Goal: Task Accomplishment & Management: Manage account settings

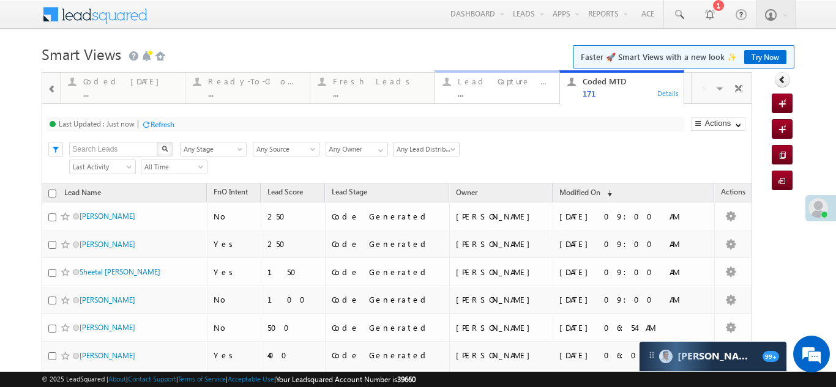
click at [495, 84] on div "Lead Capture [DATE]" at bounding box center [505, 82] width 94 height 10
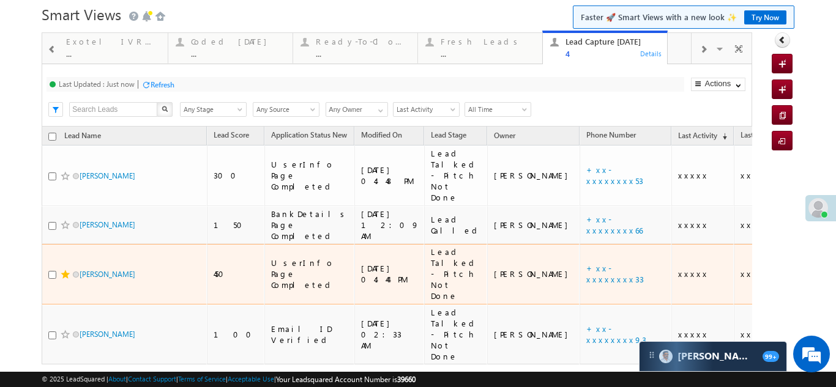
scroll to position [20, 0]
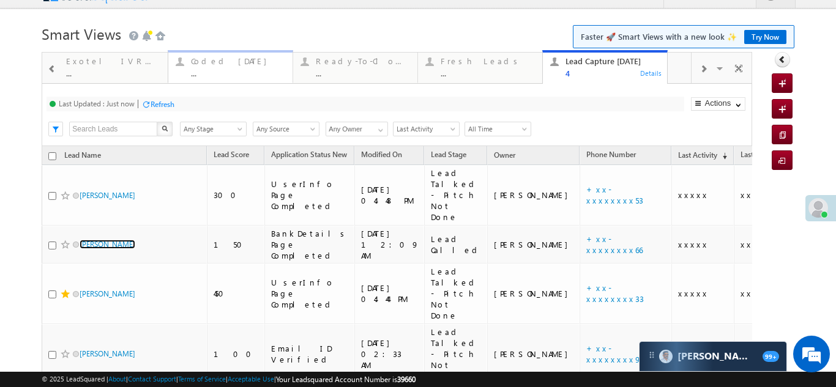
click at [208, 65] on div "Coded Today" at bounding box center [238, 61] width 94 height 10
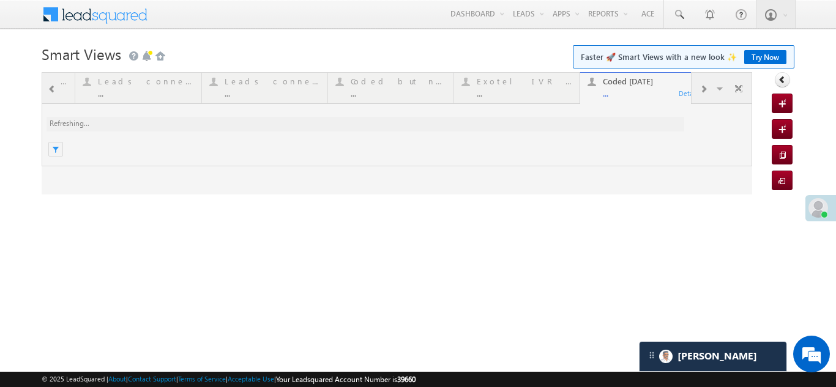
scroll to position [0, 0]
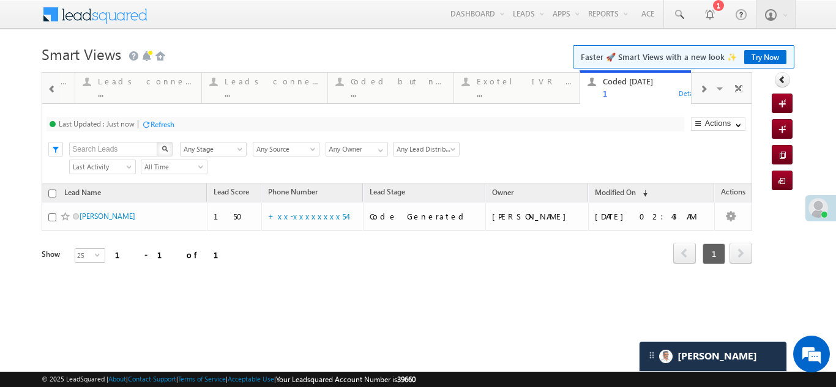
click at [700, 91] on span at bounding box center [703, 89] width 7 height 10
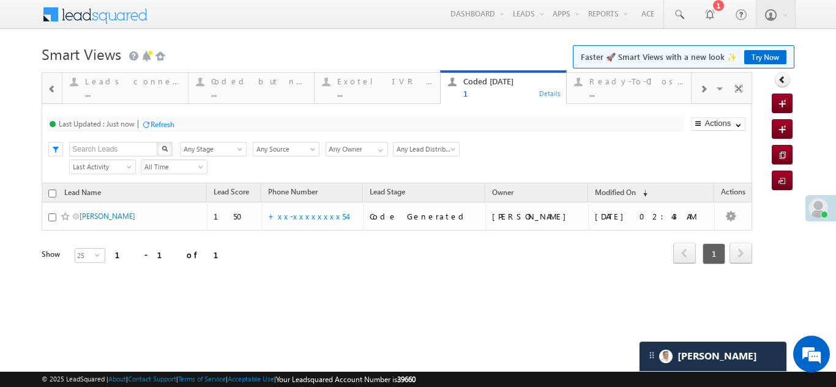
click at [700, 91] on span at bounding box center [703, 89] width 7 height 10
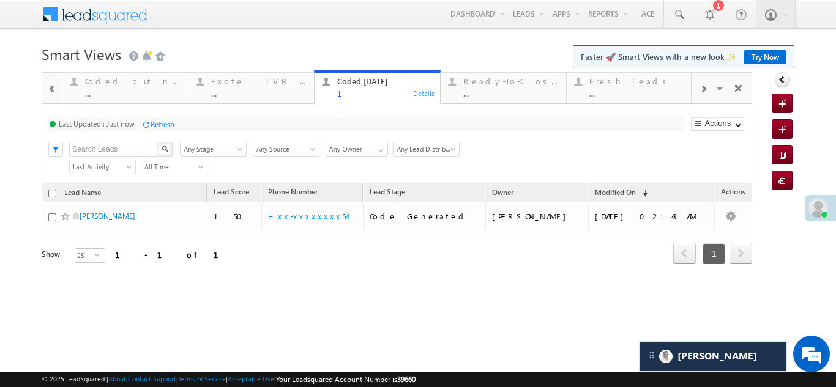
click at [700, 91] on span at bounding box center [703, 89] width 7 height 10
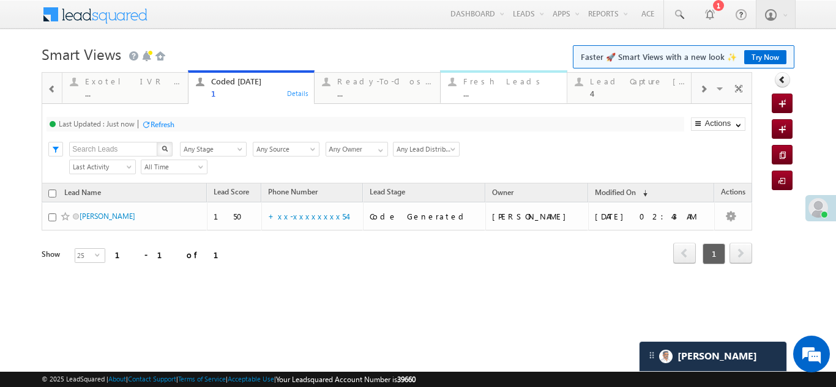
click at [480, 88] on div "Fresh Leads ..." at bounding box center [510, 86] width 95 height 24
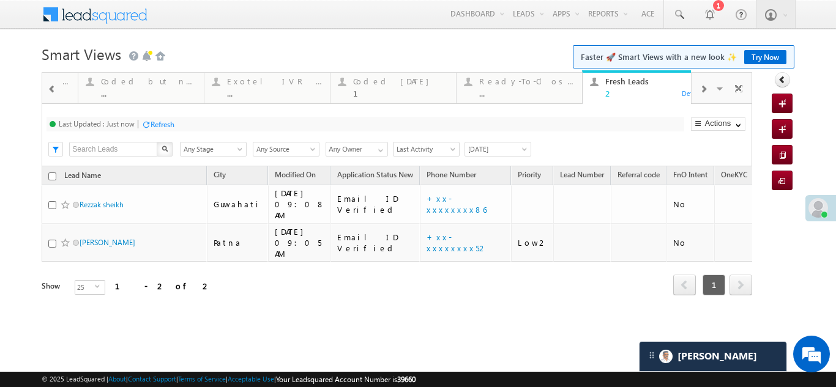
click at [705, 89] on span at bounding box center [703, 89] width 7 height 10
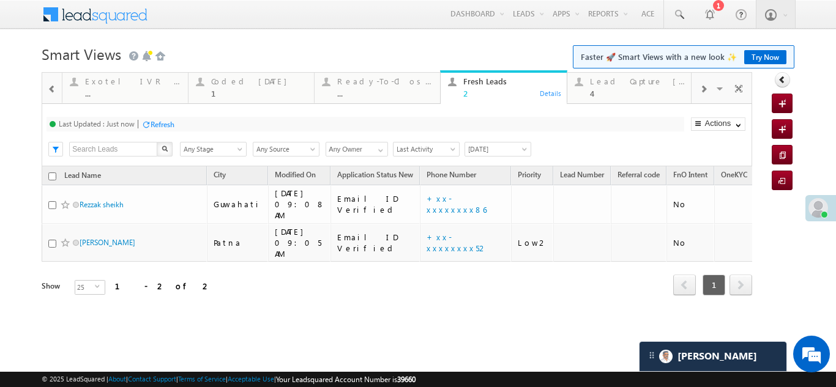
click at [705, 89] on span at bounding box center [703, 89] width 7 height 10
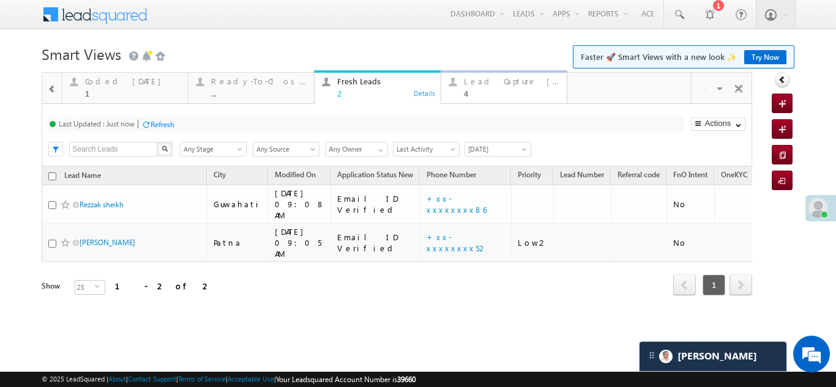
click at [485, 86] on div "Lead Capture Today 4" at bounding box center [511, 86] width 95 height 24
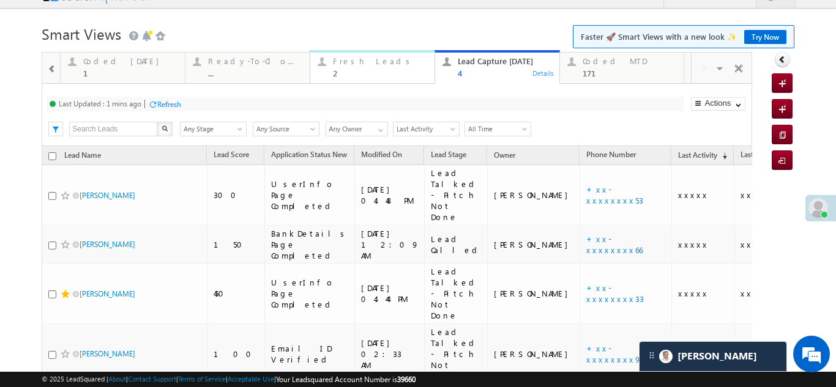
click at [353, 70] on div "2" at bounding box center [380, 73] width 94 height 9
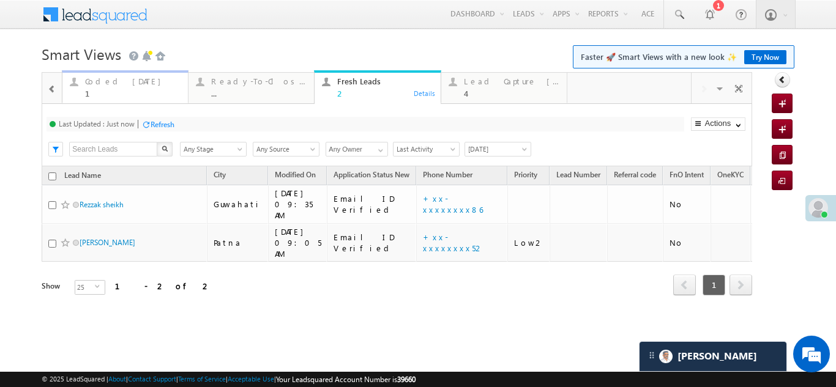
click at [117, 83] on div "Coded Today" at bounding box center [132, 82] width 95 height 10
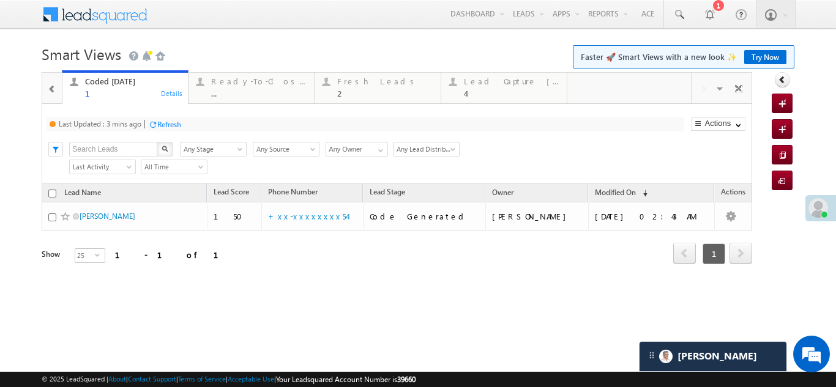
click at [167, 121] on div "Refresh" at bounding box center [169, 124] width 24 height 9
click at [343, 83] on div "Fresh Leads" at bounding box center [384, 82] width 95 height 10
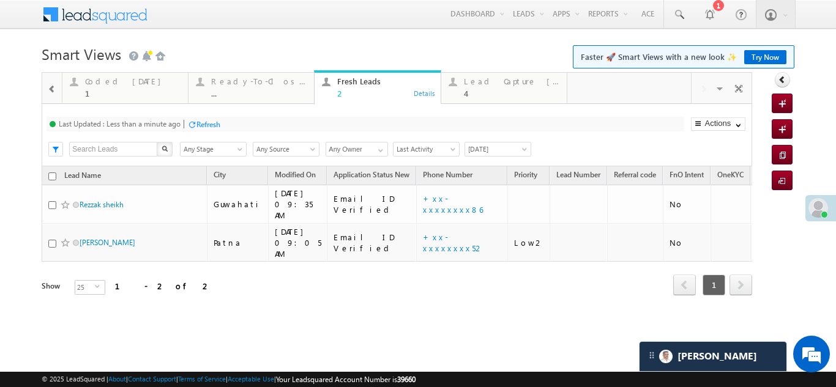
click at [209, 123] on div "Refresh" at bounding box center [208, 124] width 24 height 9
click at [492, 81] on div "Lead Capture Today" at bounding box center [511, 82] width 95 height 10
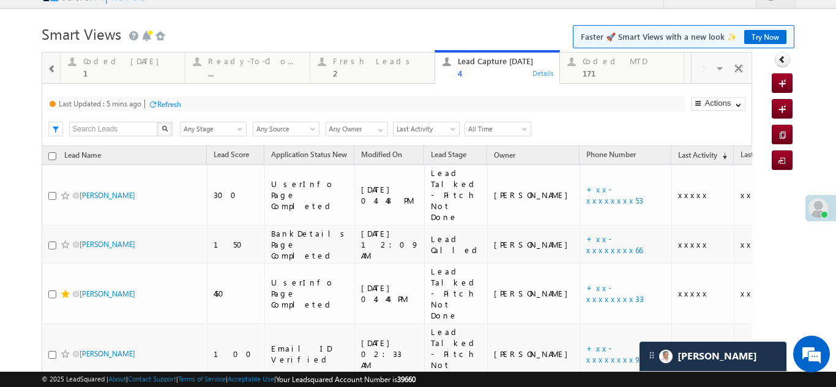
click at [166, 100] on div "Refresh" at bounding box center [169, 104] width 24 height 9
click at [350, 65] on div "Fresh Leads" at bounding box center [380, 61] width 94 height 10
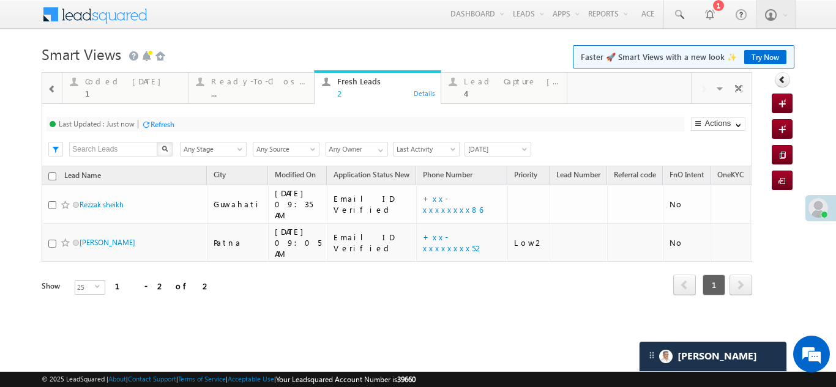
click at [163, 125] on div "Refresh" at bounding box center [163, 124] width 24 height 9
click at [216, 126] on div "Refresh" at bounding box center [208, 124] width 24 height 9
click at [496, 81] on div "Lead Capture Today" at bounding box center [511, 82] width 95 height 10
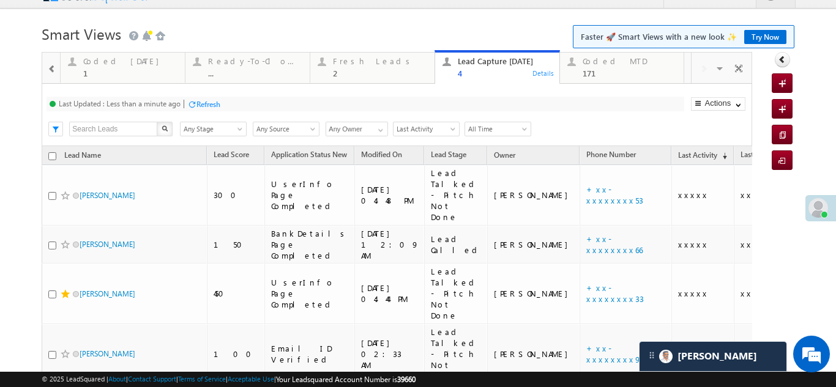
click at [209, 102] on div "Refresh" at bounding box center [208, 104] width 24 height 9
click at [348, 60] on div "Fresh Leads" at bounding box center [380, 61] width 94 height 10
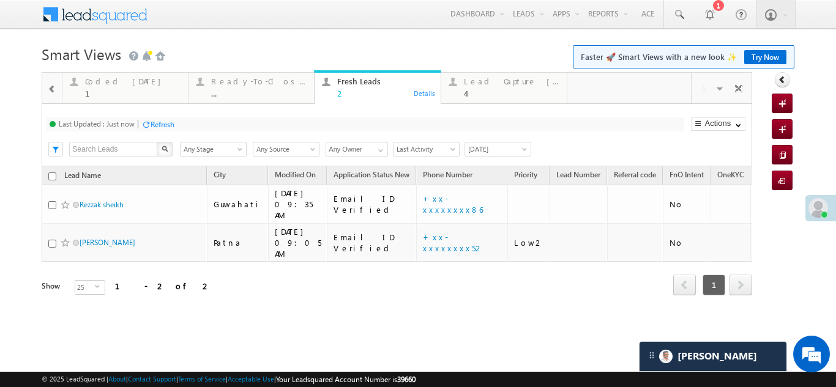
click at [159, 124] on div "Refresh" at bounding box center [163, 124] width 24 height 9
click at [490, 81] on div "Lead Capture Today" at bounding box center [511, 82] width 95 height 10
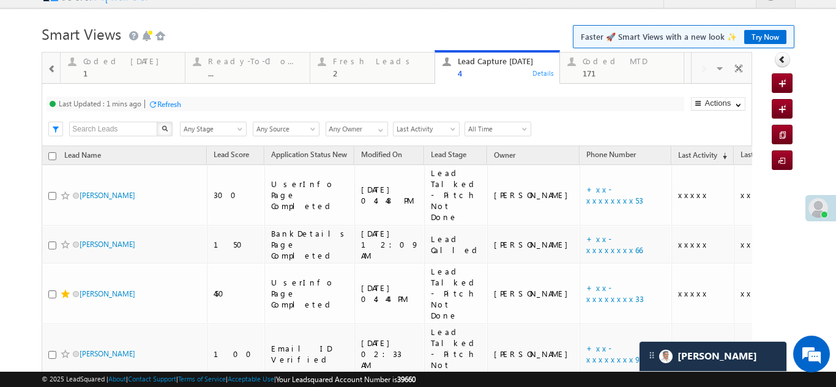
click at [171, 103] on div "Refresh" at bounding box center [169, 104] width 24 height 9
click at [346, 62] on div "Fresh Leads" at bounding box center [380, 61] width 94 height 10
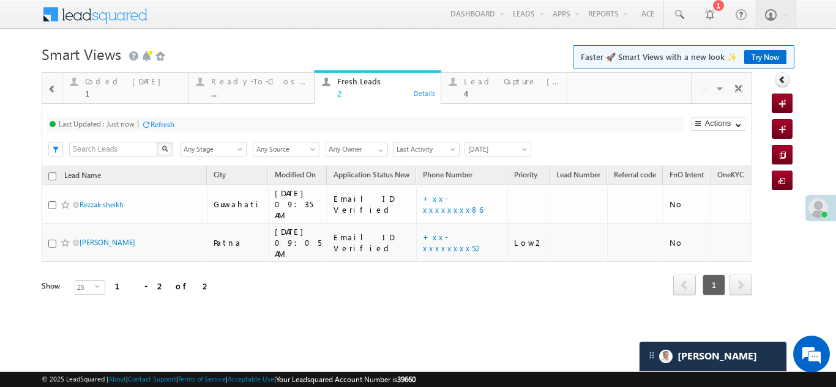
click at [163, 126] on div "Refresh" at bounding box center [163, 124] width 24 height 9
click at [166, 128] on div "Refresh" at bounding box center [163, 124] width 24 height 9
click at [159, 124] on div "Refresh" at bounding box center [163, 124] width 24 height 9
click at [171, 121] on div "Refresh" at bounding box center [163, 124] width 24 height 9
click at [155, 125] on div "Refresh" at bounding box center [163, 124] width 24 height 9
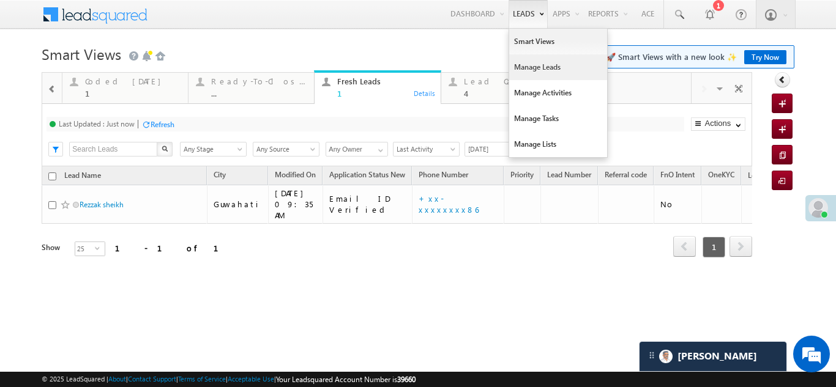
click at [525, 68] on link "Manage Leads" at bounding box center [558, 67] width 98 height 26
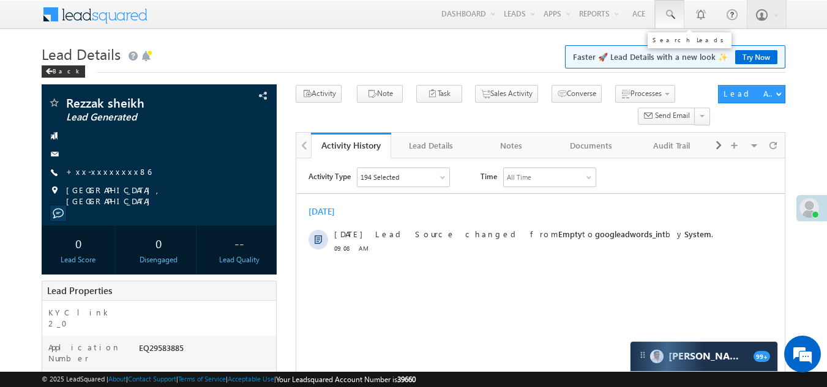
click at [668, 11] on span at bounding box center [669, 15] width 12 height 12
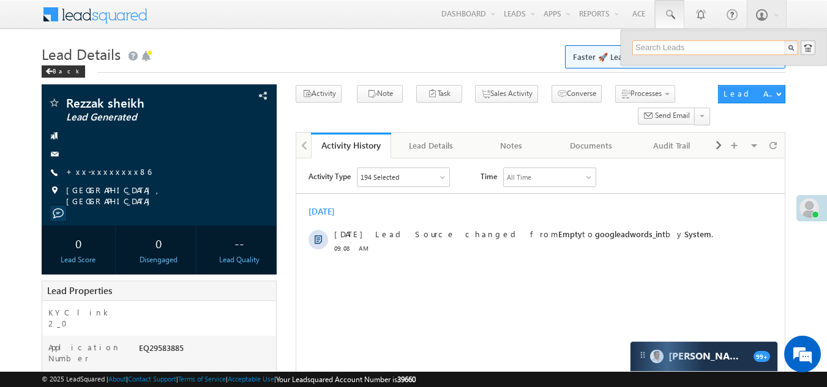
paste input "7002165286"
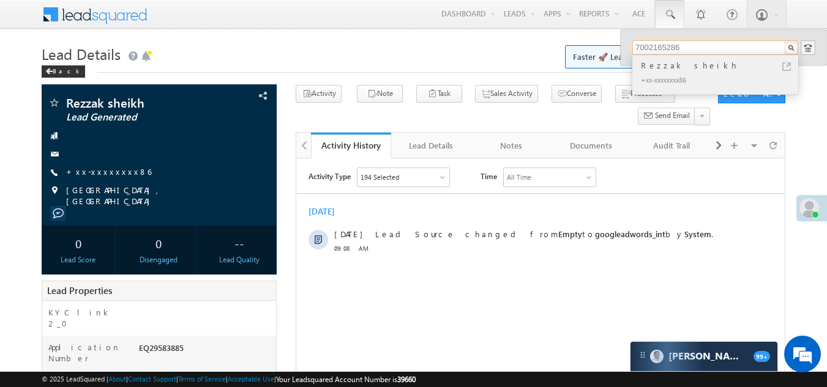
type input "7002165286"
click at [659, 63] on div "Rezzak sheikh" at bounding box center [720, 65] width 164 height 13
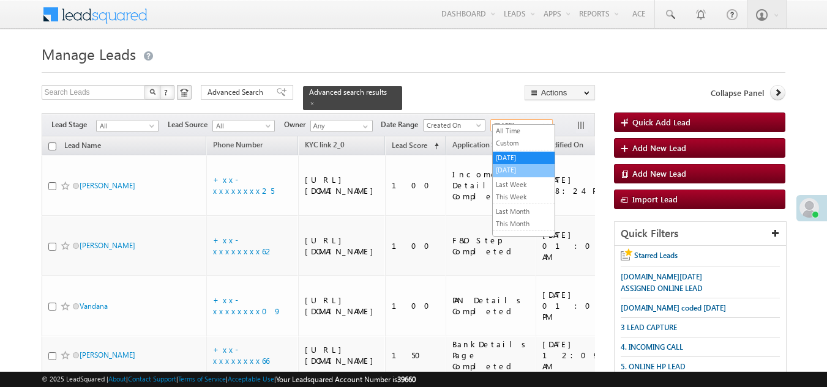
click at [510, 168] on link "[DATE]" at bounding box center [524, 170] width 62 height 11
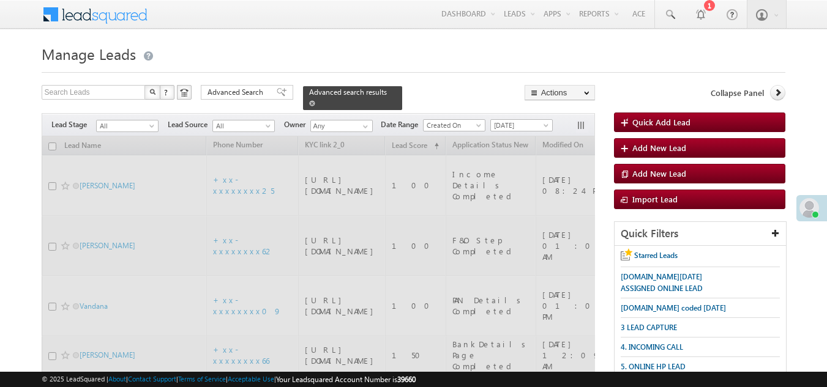
click at [315, 100] on span at bounding box center [312, 103] width 6 height 6
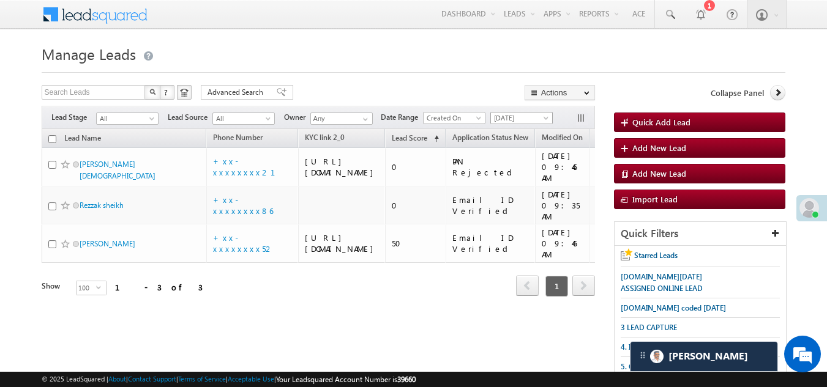
click at [526, 116] on span "[DATE]" at bounding box center [520, 118] width 58 height 11
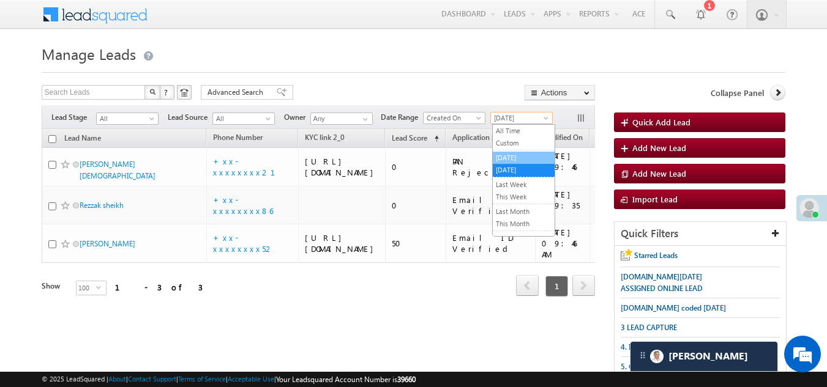
click at [514, 157] on link "[DATE]" at bounding box center [524, 157] width 62 height 11
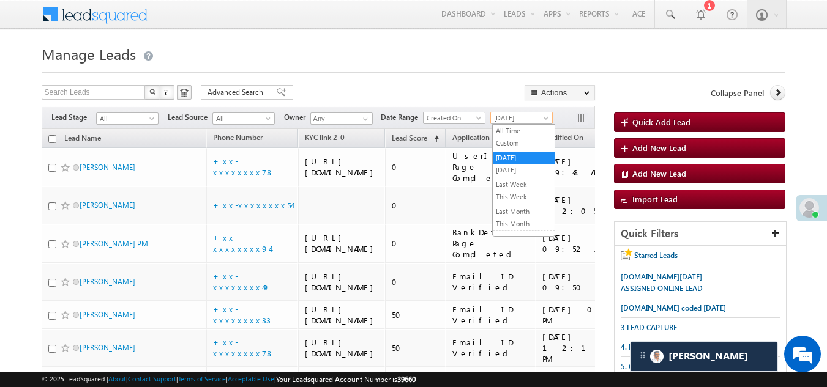
click at [518, 114] on span "[DATE]" at bounding box center [520, 118] width 58 height 11
click at [508, 168] on link "[DATE]" at bounding box center [524, 170] width 62 height 11
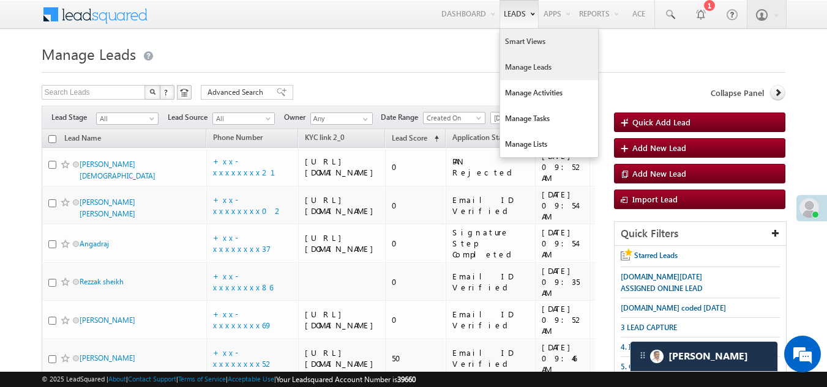
click at [517, 45] on link "Smart Views" at bounding box center [549, 42] width 98 height 26
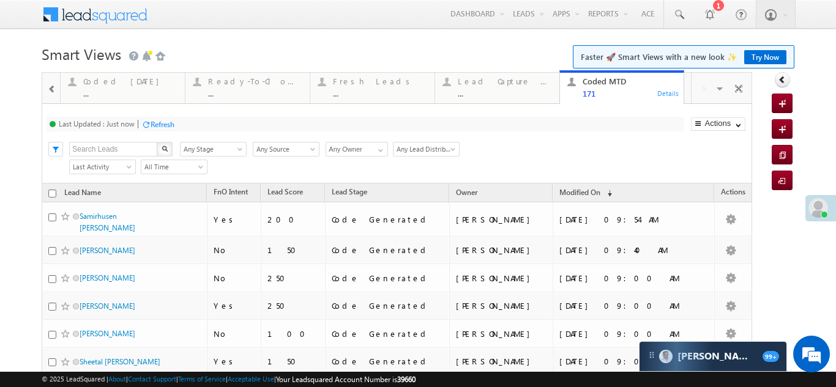
click at [53, 89] on span at bounding box center [52, 89] width 9 height 10
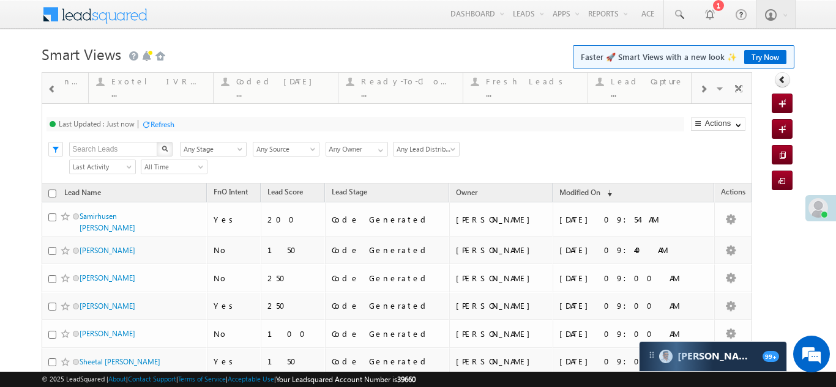
click at [53, 89] on span at bounding box center [52, 89] width 9 height 10
click at [615, 86] on div "Coded Today ..." at bounding box center [630, 86] width 94 height 24
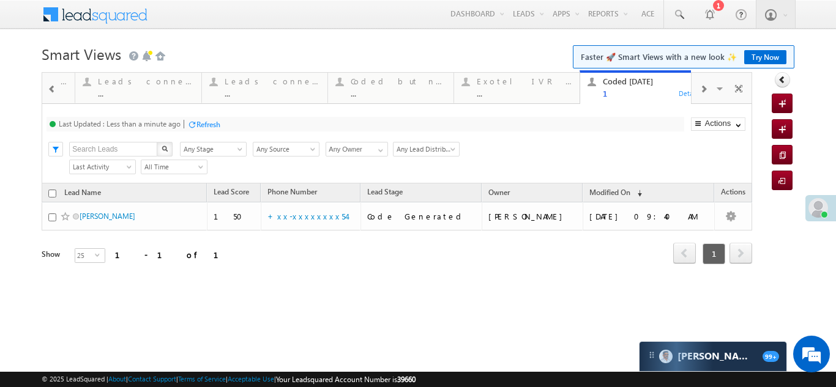
click at [705, 90] on span at bounding box center [703, 89] width 7 height 10
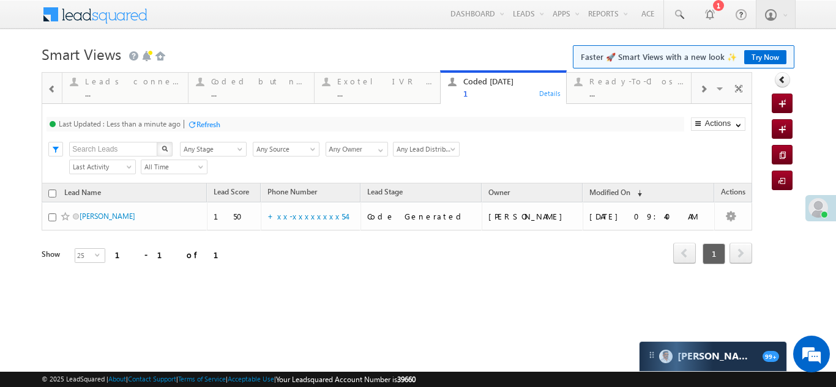
click at [705, 90] on span at bounding box center [703, 89] width 7 height 10
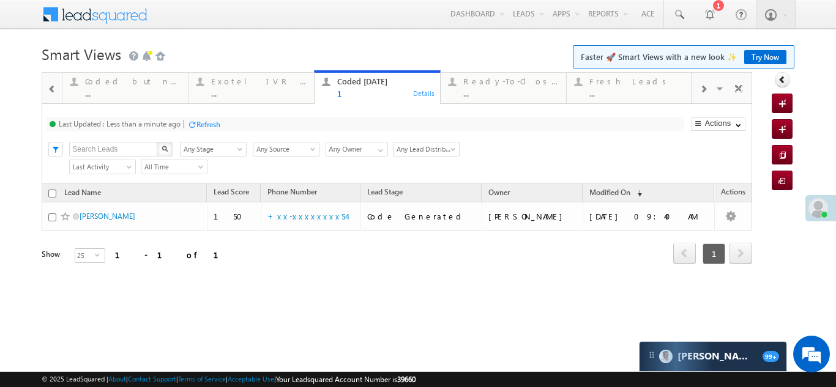
click at [705, 90] on span at bounding box center [703, 89] width 7 height 10
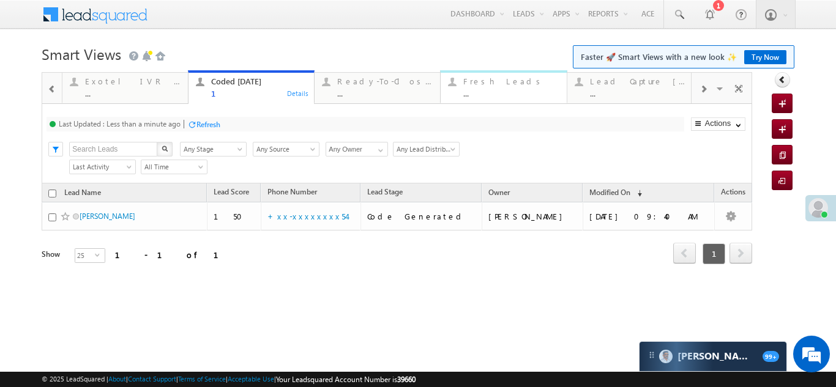
click at [480, 92] on div "..." at bounding box center [510, 93] width 95 height 9
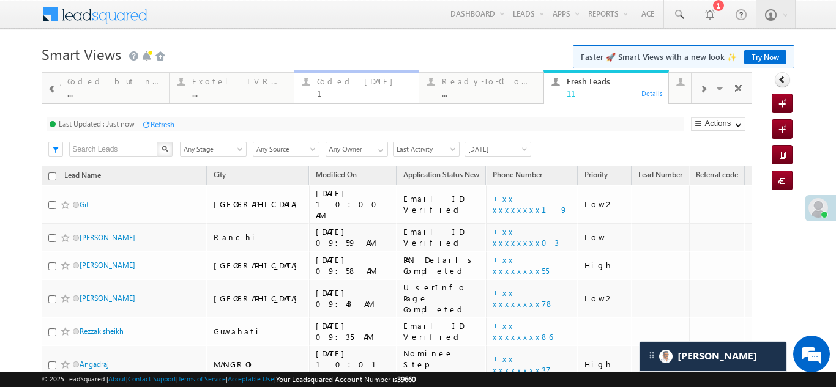
click at [348, 80] on div "Coded Today" at bounding box center [364, 82] width 94 height 10
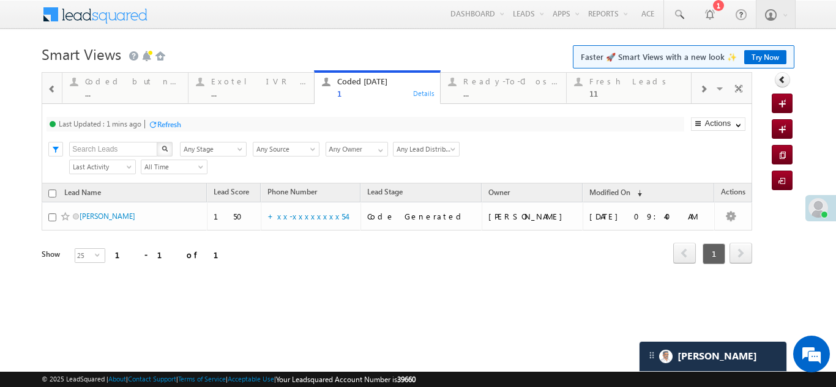
click at [169, 124] on div "Refresh" at bounding box center [169, 124] width 24 height 9
click at [610, 89] on div "11" at bounding box center [636, 93] width 95 height 9
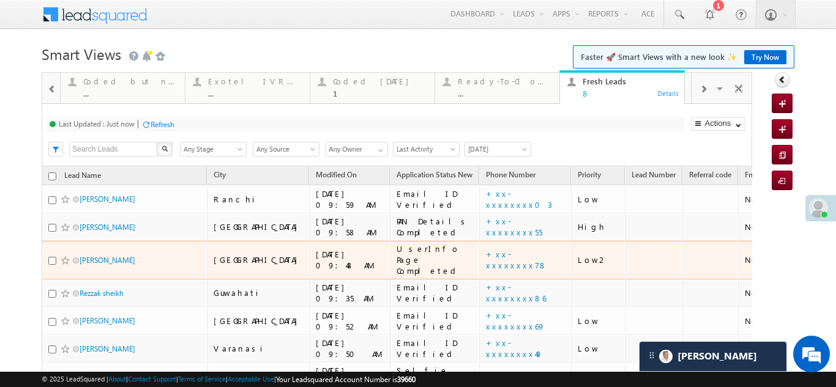
drag, startPoint x: 100, startPoint y: 239, endPoint x: 10, endPoint y: 232, distance: 90.3
click at [11, 233] on body "Menu Bikash Das bikas h.das @ange lbrok ing.c om" at bounding box center [418, 253] width 836 height 507
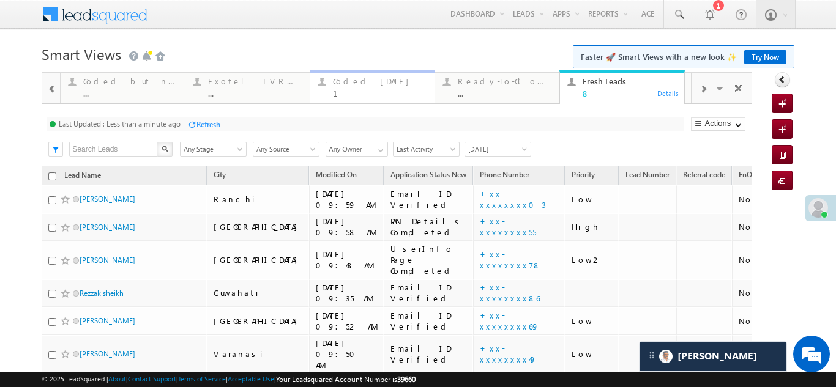
click at [349, 78] on div "Coded Today" at bounding box center [380, 82] width 94 height 10
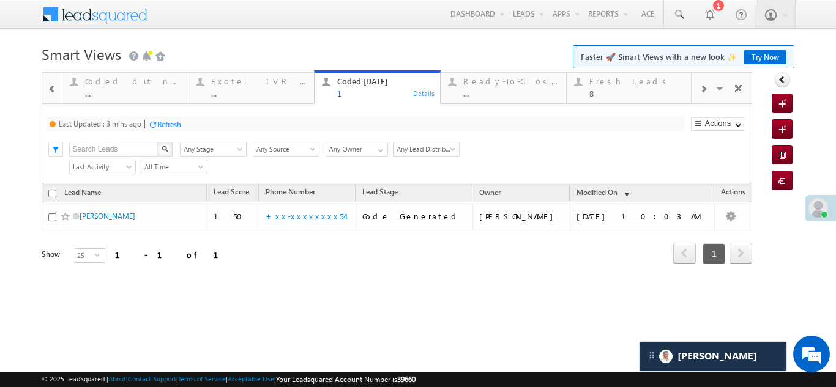
click at [171, 122] on div "Refresh" at bounding box center [169, 124] width 24 height 9
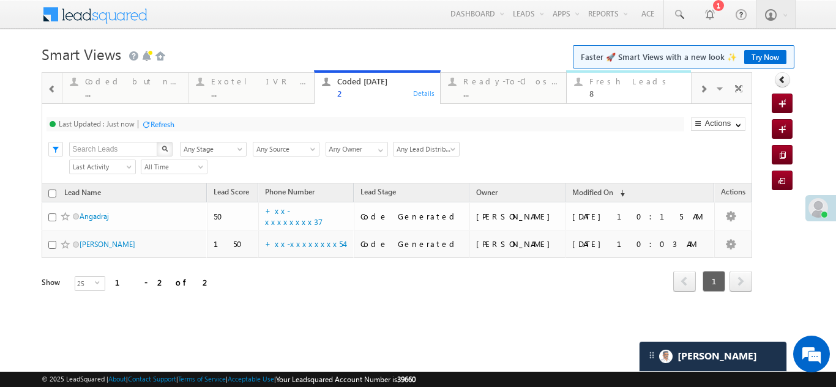
click at [608, 89] on div "8" at bounding box center [636, 93] width 95 height 9
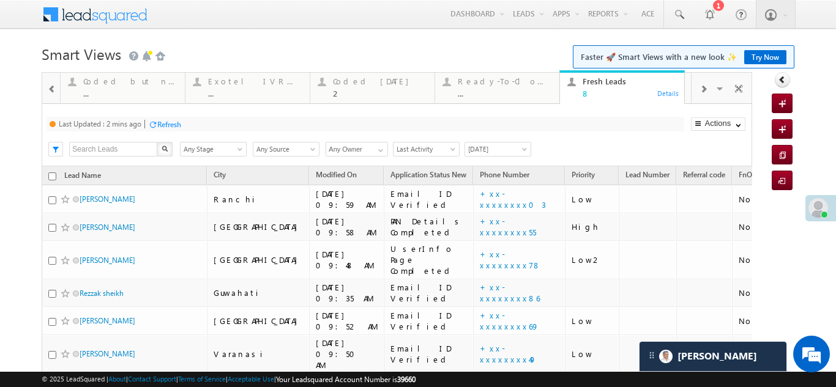
click at [170, 121] on div "Refresh" at bounding box center [169, 124] width 24 height 9
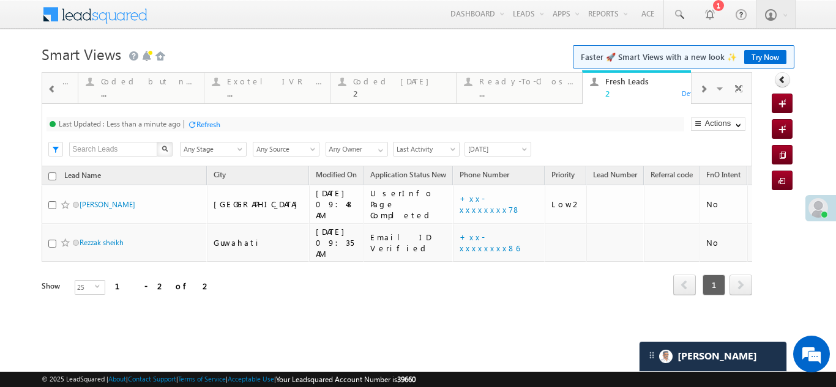
click at [209, 123] on div "Refresh" at bounding box center [208, 124] width 24 height 9
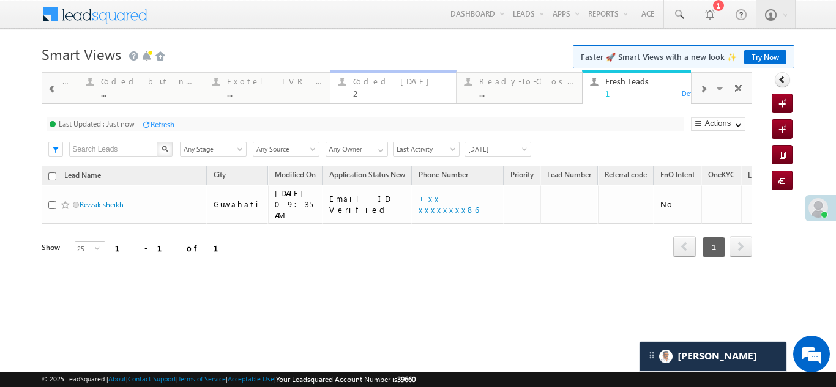
click at [370, 84] on div "Coded Today" at bounding box center [400, 82] width 95 height 10
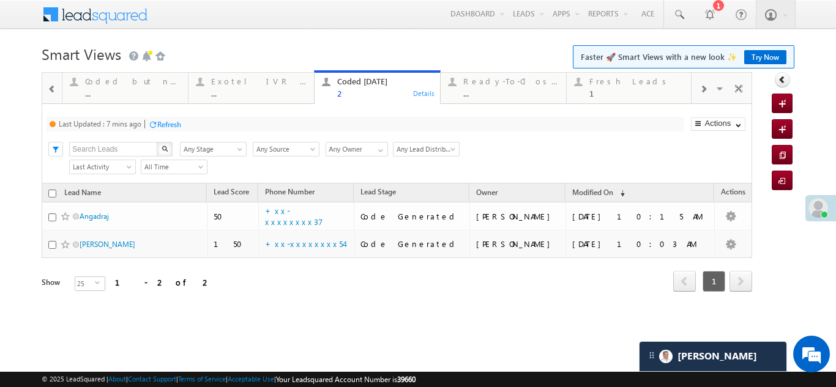
click at [167, 122] on div "Refresh" at bounding box center [169, 124] width 24 height 9
click at [703, 88] on span at bounding box center [703, 89] width 7 height 10
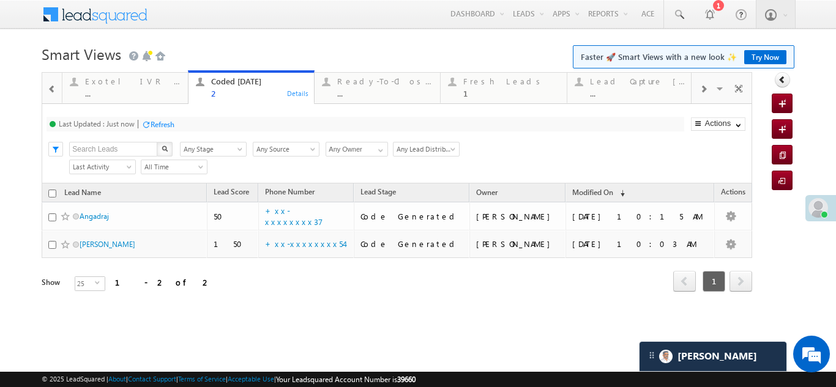
click at [703, 89] on span at bounding box center [703, 89] width 7 height 10
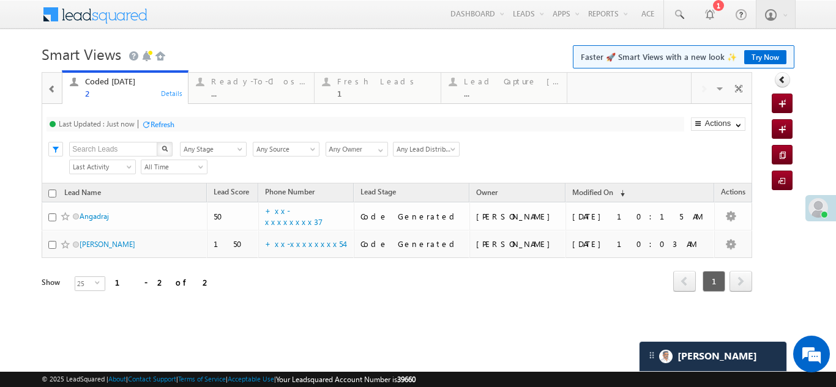
click at [703, 89] on div "Visible Tabs Thankyou Page leads Default Lead Type Default STP Rejection Reason…" at bounding box center [722, 87] width 60 height 29
click at [485, 84] on div "Lead Capture Today" at bounding box center [511, 82] width 95 height 10
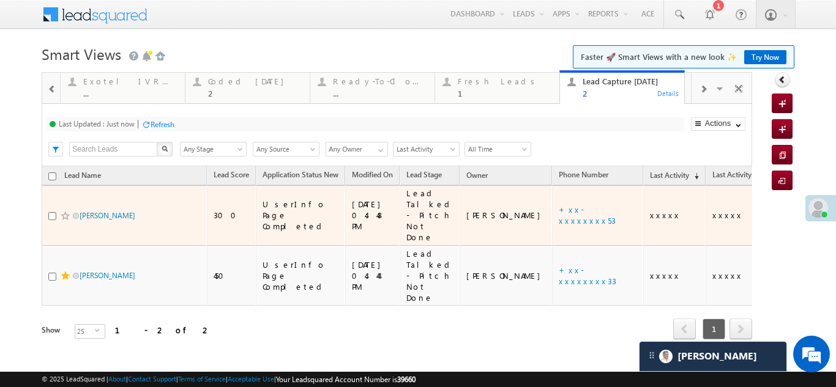
click at [650, 211] on span "xxxxx" at bounding box center [665, 215] width 31 height 10
click at [650, 210] on span "xxxxx" at bounding box center [665, 215] width 31 height 10
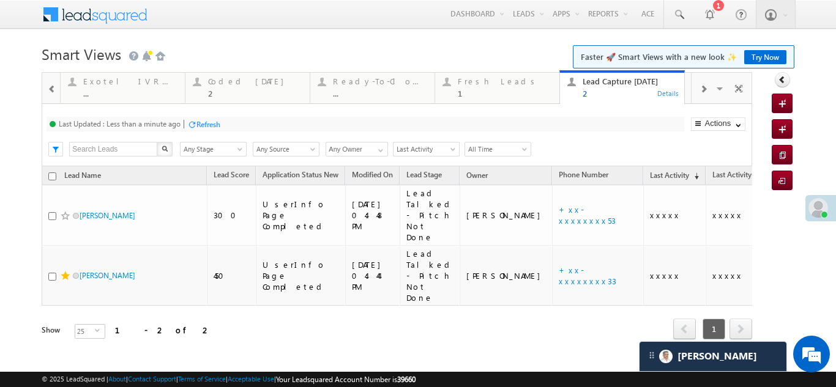
drag, startPoint x: 596, startPoint y: 208, endPoint x: 546, endPoint y: 313, distance: 116.4
click at [546, 313] on div "Refresh first prev 1 next last 1 - 2 of 2" at bounding box center [397, 324] width 711 height 36
click at [469, 81] on div "Fresh Leads" at bounding box center [505, 82] width 94 height 10
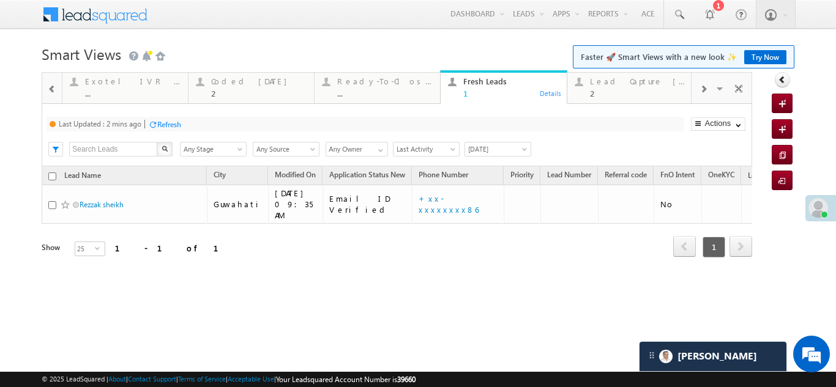
click at [166, 125] on div "Refresh" at bounding box center [169, 124] width 24 height 9
click at [225, 84] on div "Coded Today" at bounding box center [258, 82] width 95 height 10
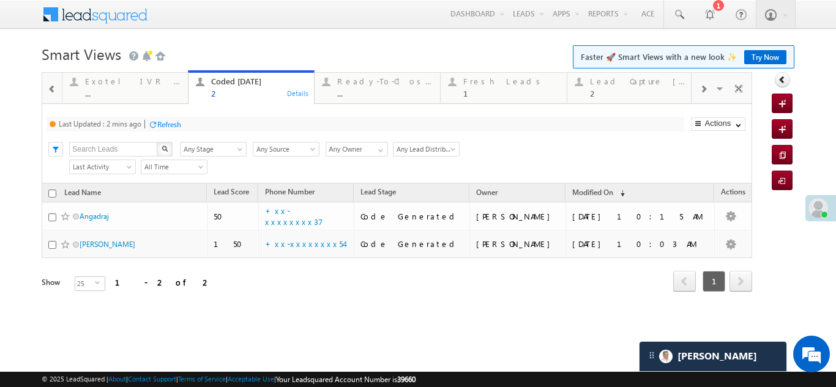
click at [174, 123] on div "Refresh" at bounding box center [169, 124] width 24 height 9
click at [616, 83] on div "Lead Capture Today" at bounding box center [637, 82] width 95 height 10
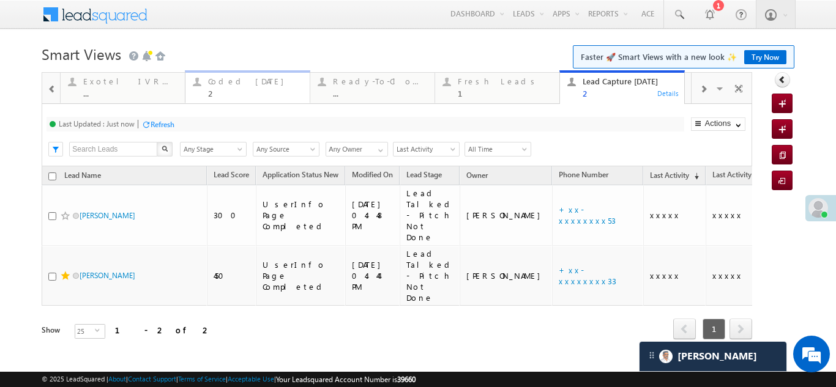
click at [223, 80] on div "Coded Today" at bounding box center [255, 82] width 94 height 10
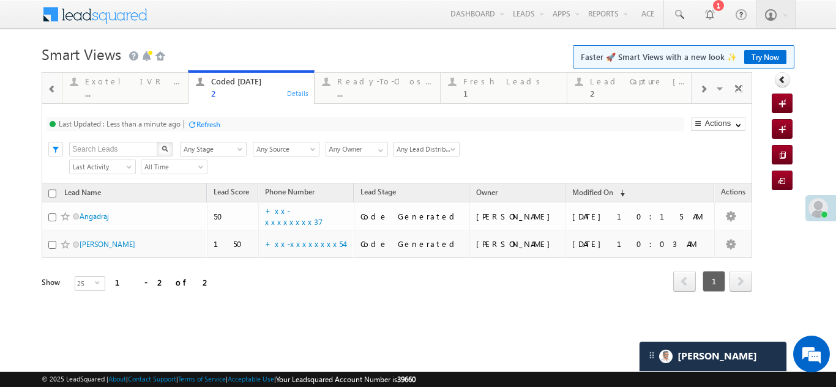
click at [214, 122] on div "Refresh" at bounding box center [208, 124] width 24 height 9
click at [209, 124] on div "Refresh" at bounding box center [208, 124] width 24 height 9
click at [161, 124] on div "Refresh" at bounding box center [163, 124] width 24 height 9
click at [610, 83] on div "Lead Capture Today" at bounding box center [637, 82] width 95 height 10
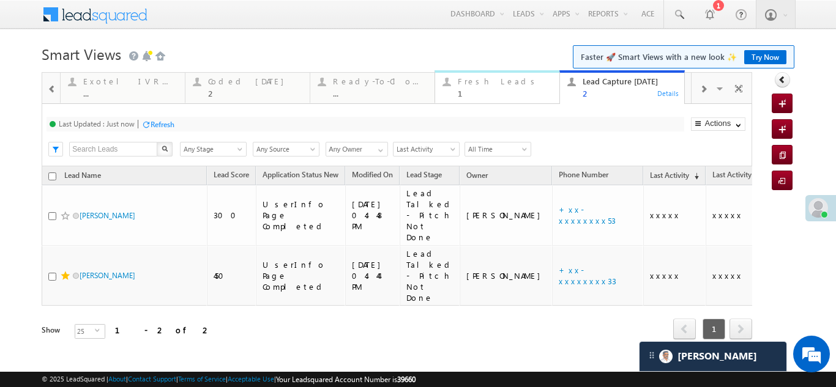
click at [472, 81] on div "Fresh Leads" at bounding box center [505, 82] width 94 height 10
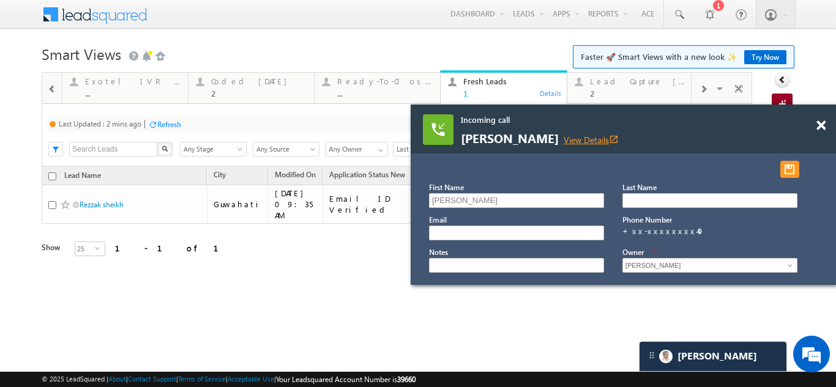
click at [577, 142] on link "View Details open_in_new" at bounding box center [591, 140] width 55 height 12
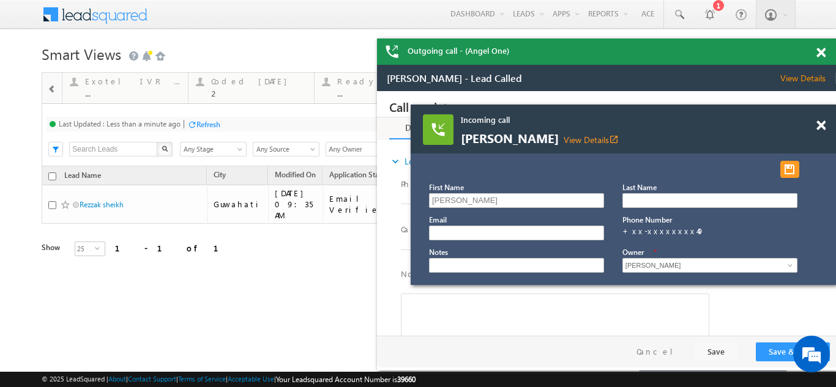
click at [820, 51] on div "Outgoing call - (Angel One)" at bounding box center [606, 52] width 459 height 26
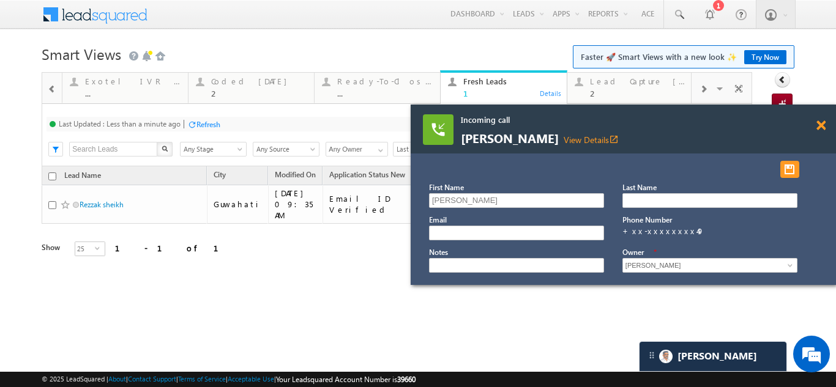
click at [820, 127] on span at bounding box center [821, 126] width 9 height 10
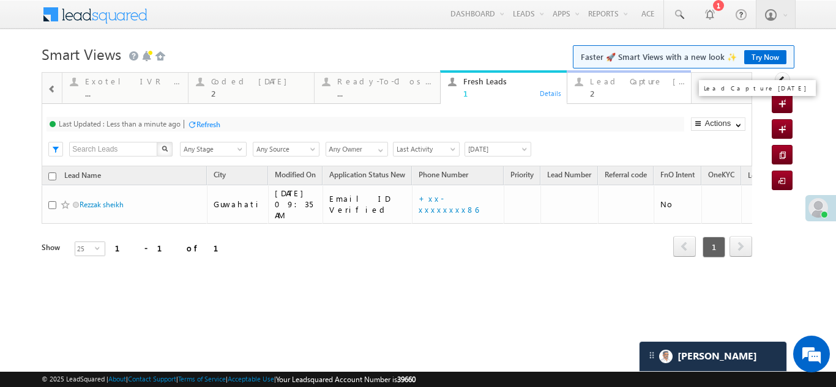
click at [614, 80] on div "Lead Capture [DATE]" at bounding box center [637, 82] width 95 height 10
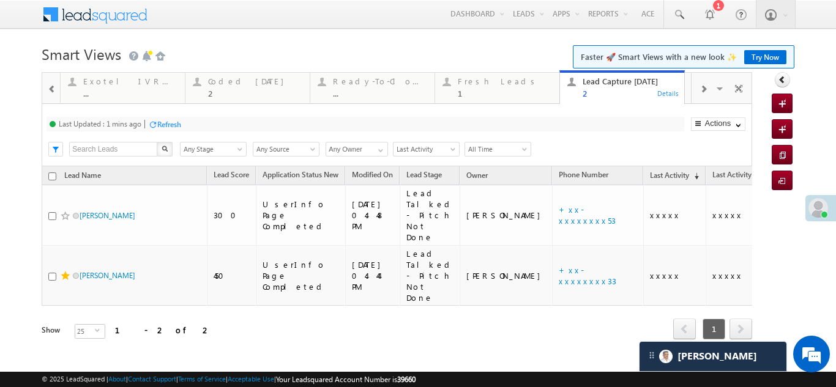
click at [166, 123] on div "Refresh" at bounding box center [169, 124] width 24 height 9
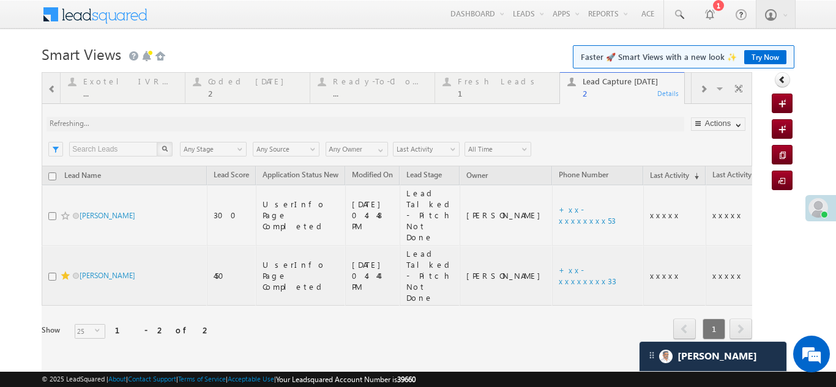
click at [231, 84] on div at bounding box center [397, 223] width 711 height 302
click at [231, 86] on div at bounding box center [397, 223] width 711 height 302
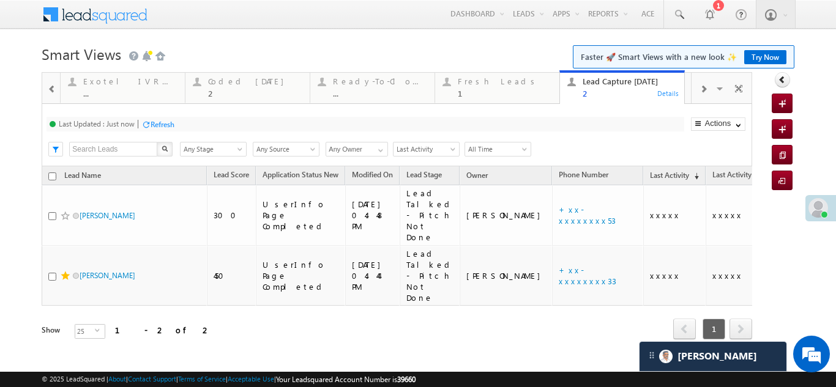
click at [231, 86] on div "Coded [DATE]" at bounding box center [255, 82] width 94 height 10
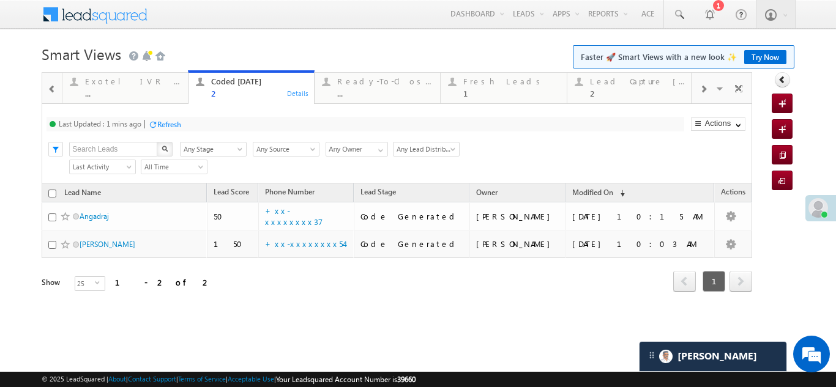
click at [170, 121] on div "Refresh" at bounding box center [169, 124] width 24 height 9
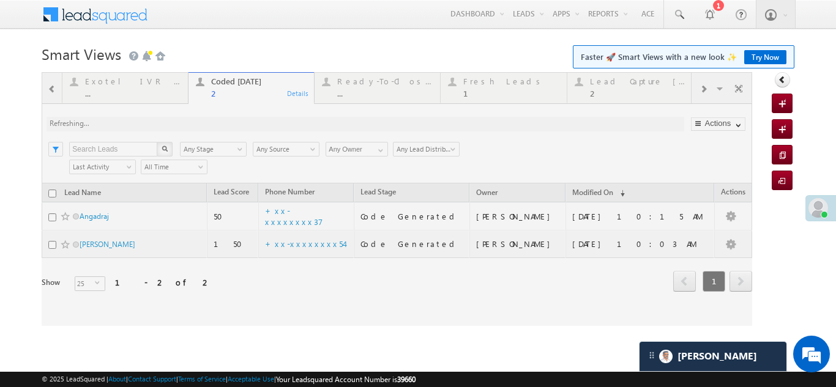
click at [319, 245] on div at bounding box center [397, 199] width 711 height 254
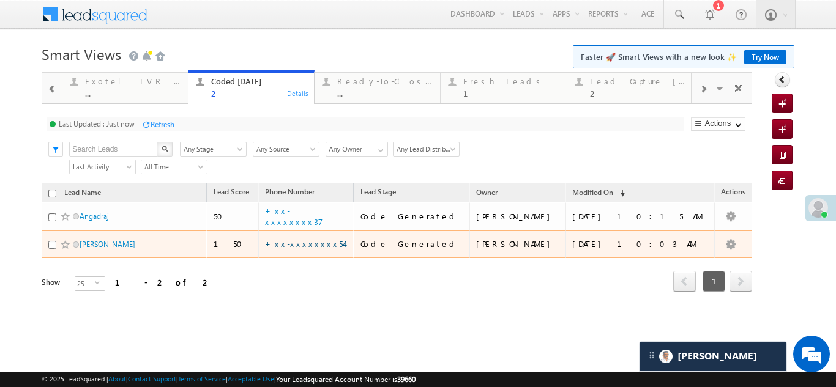
click at [319, 244] on link "+xx-xxxxxxxx54" at bounding box center [304, 244] width 79 height 10
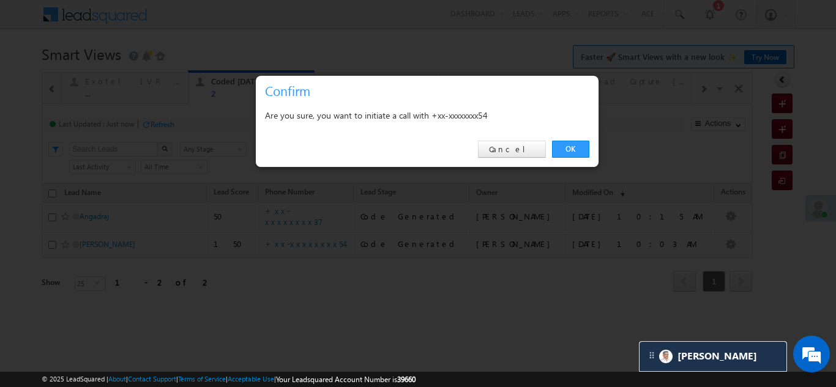
click at [568, 151] on link "OK" at bounding box center [570, 149] width 37 height 17
click at [568, 151] on div "Search X Lead Stage Any Stage Any Stage Lead Source Any Source Any Source Owner…" at bounding box center [407, 148] width 688 height 18
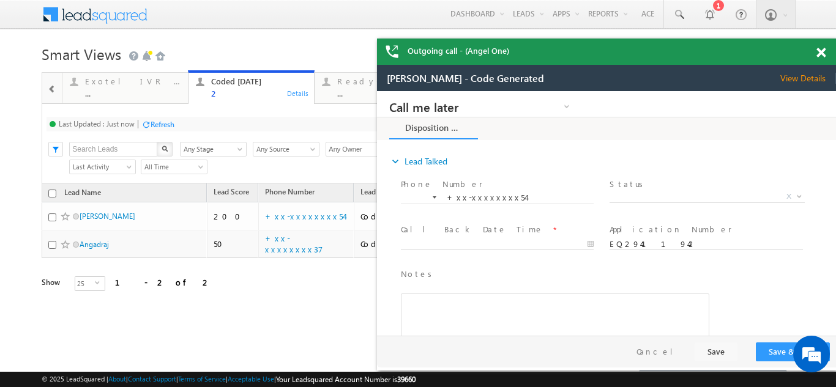
click at [824, 52] on span at bounding box center [821, 53] width 9 height 10
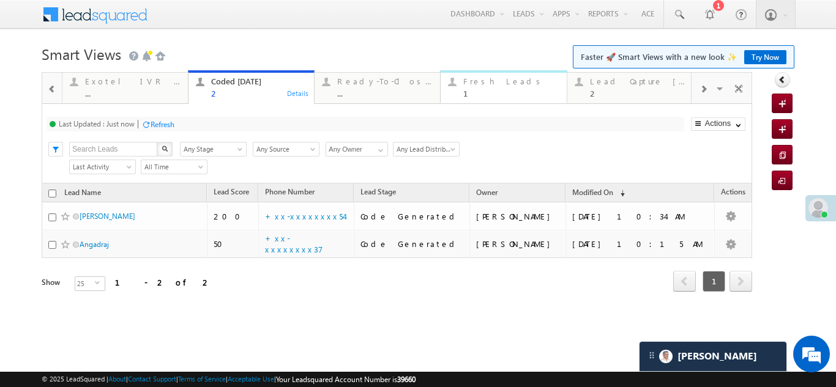
click at [490, 81] on div "Fresh Leads" at bounding box center [510, 82] width 95 height 10
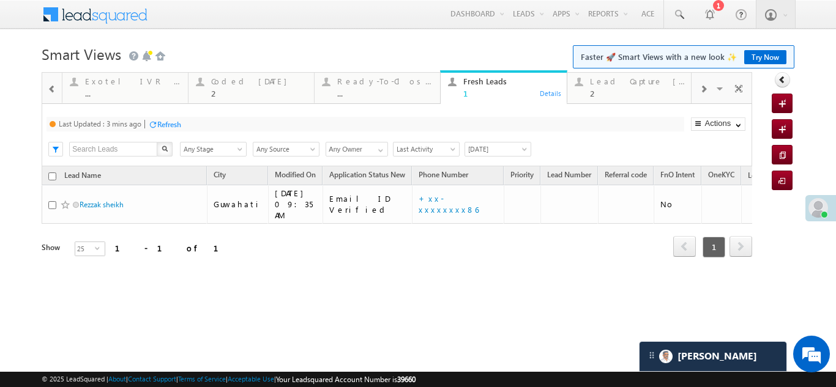
click at [171, 121] on div "Refresh" at bounding box center [169, 124] width 24 height 9
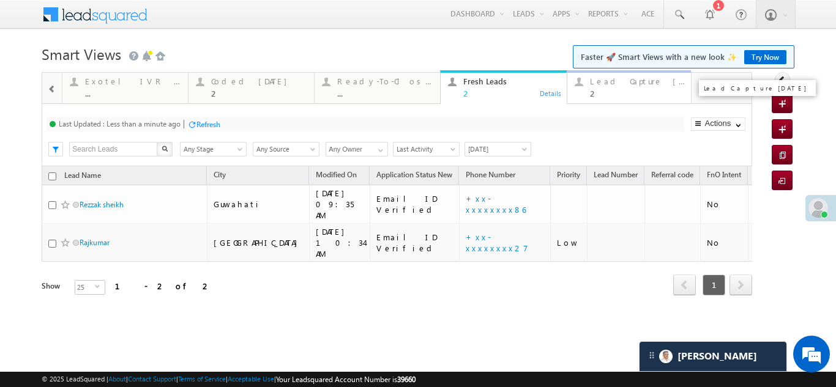
click at [605, 79] on div "Lead Capture Today" at bounding box center [637, 82] width 95 height 10
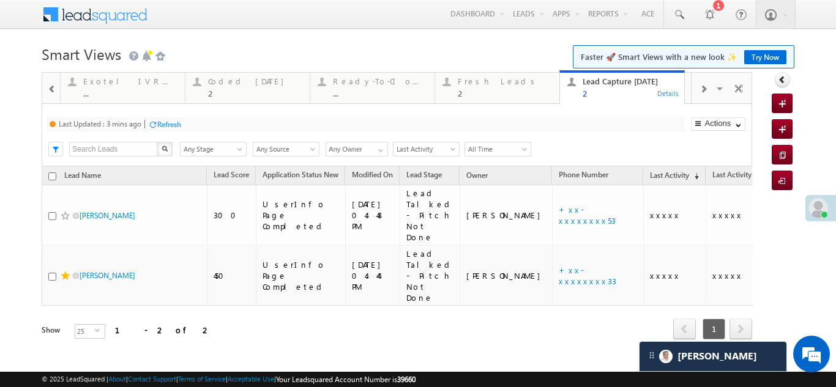
click at [168, 122] on div "Refresh" at bounding box center [169, 124] width 24 height 9
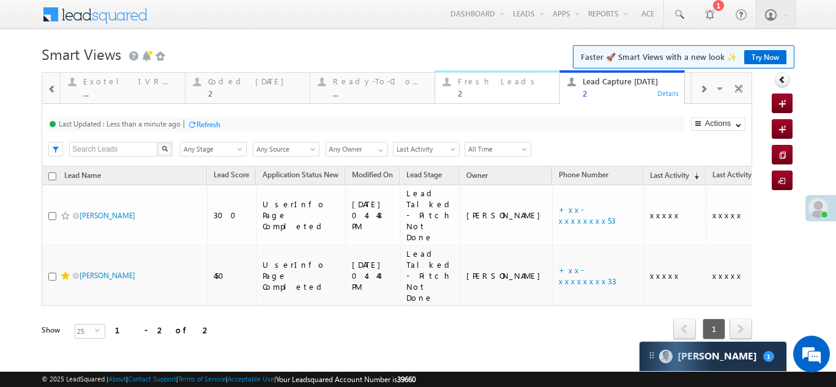
click at [487, 80] on div "Fresh Leads" at bounding box center [505, 82] width 94 height 10
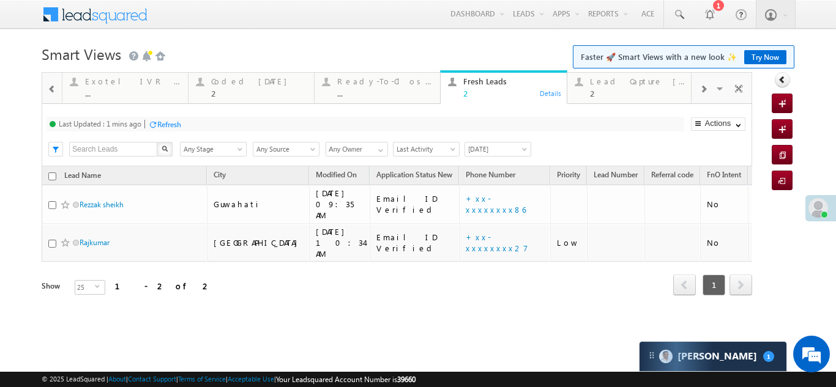
click at [169, 121] on div "Refresh" at bounding box center [169, 124] width 24 height 9
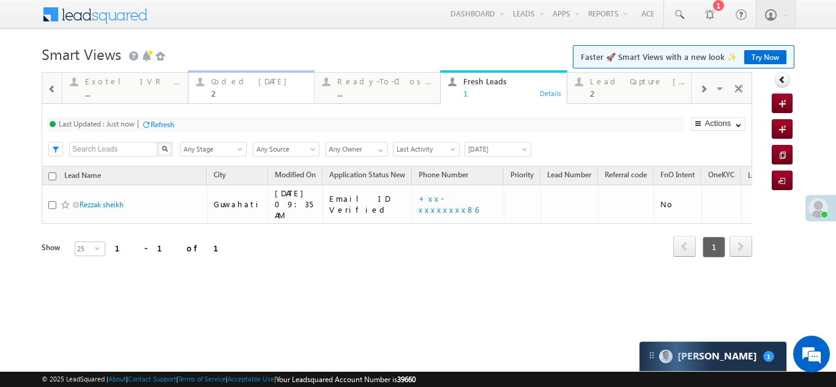
click at [237, 77] on div "Coded Today" at bounding box center [258, 82] width 95 height 10
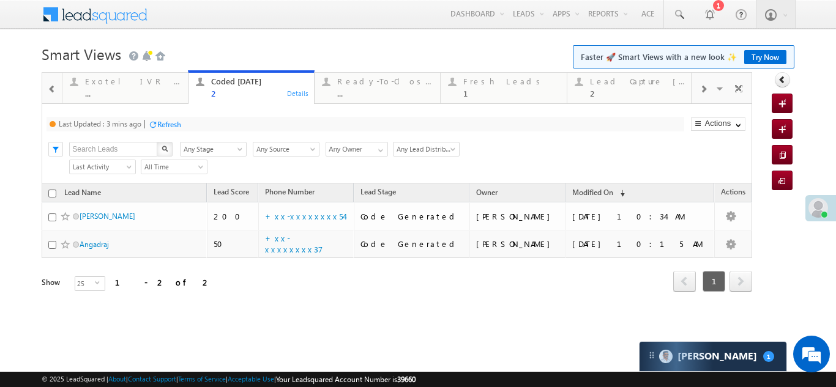
click at [168, 124] on div "Refresh" at bounding box center [169, 124] width 24 height 9
click at [488, 83] on div "Fresh Leads" at bounding box center [510, 82] width 95 height 10
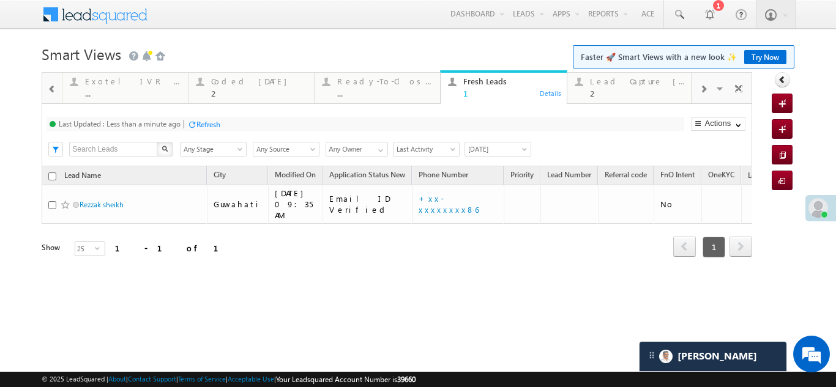
click at [206, 120] on div "Refresh" at bounding box center [208, 124] width 24 height 9
click at [233, 86] on div "Coded Today 2" at bounding box center [258, 86] width 95 height 24
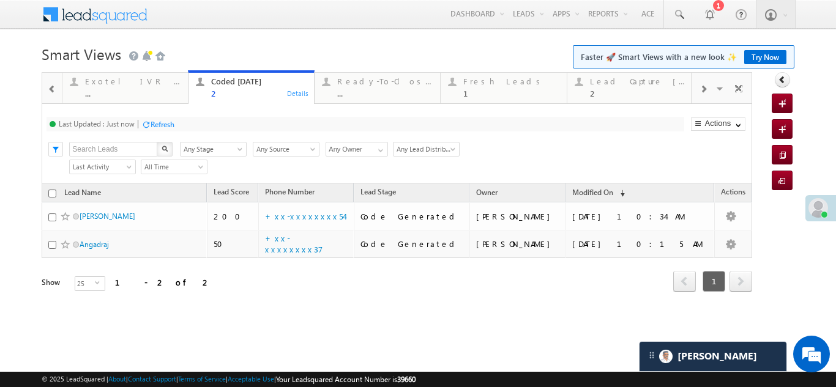
click at [162, 127] on div "Refresh" at bounding box center [163, 124] width 24 height 9
click at [158, 125] on div "Refresh" at bounding box center [163, 124] width 24 height 9
click at [161, 125] on div "Refresh" at bounding box center [163, 124] width 24 height 9
click at [490, 81] on div "Fresh Leads" at bounding box center [510, 82] width 95 height 10
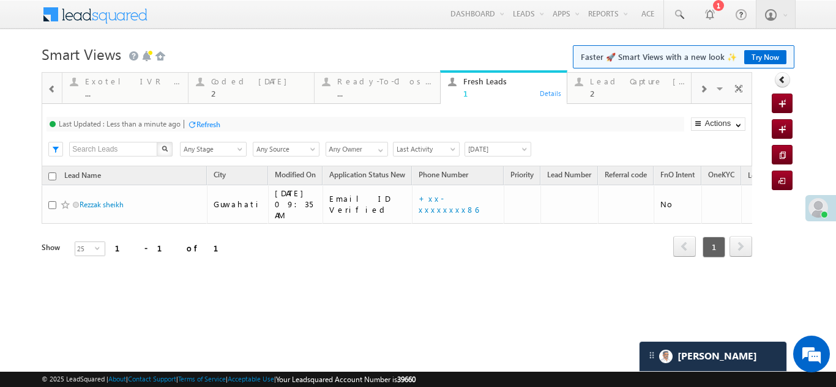
click at [204, 124] on div "Refresh" at bounding box center [208, 124] width 24 height 9
click at [626, 86] on div "Lead Capture Today" at bounding box center [637, 82] width 95 height 10
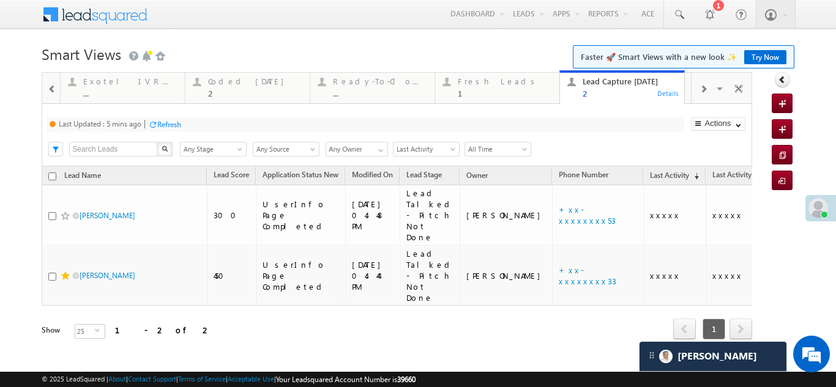
click at [174, 123] on div "Refresh" at bounding box center [169, 124] width 24 height 9
click at [473, 82] on div "Fresh Leads" at bounding box center [505, 82] width 94 height 10
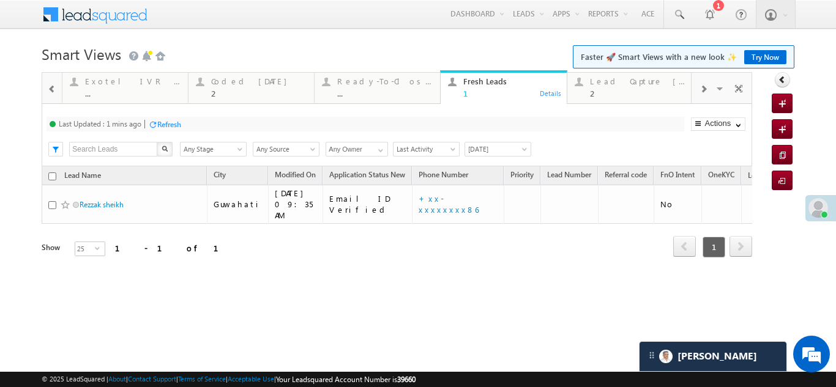
click at [169, 122] on div "Refresh" at bounding box center [169, 124] width 24 height 9
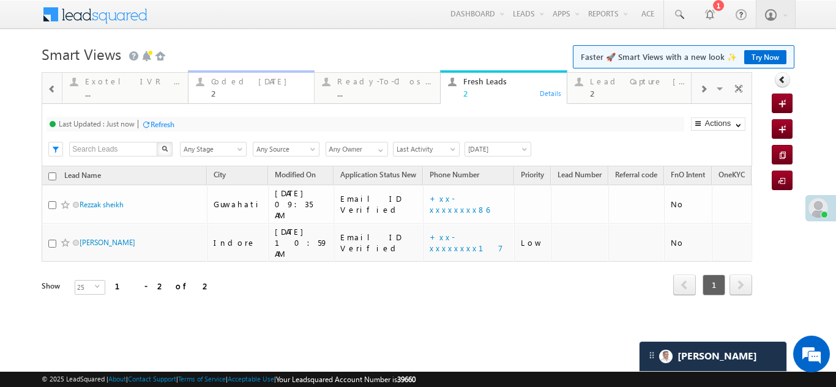
click at [229, 78] on div "Coded Today" at bounding box center [258, 82] width 95 height 10
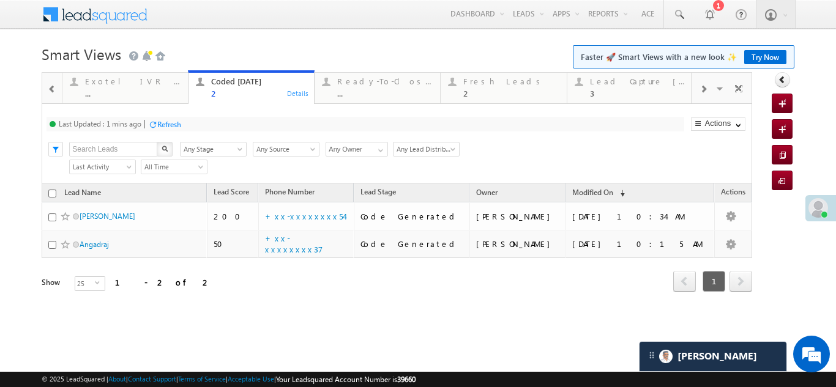
click at [174, 125] on div "Refresh" at bounding box center [169, 124] width 24 height 9
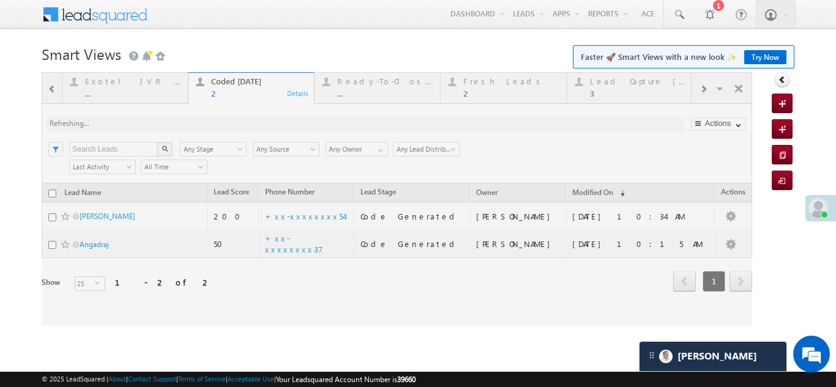
click at [485, 84] on div at bounding box center [397, 199] width 711 height 254
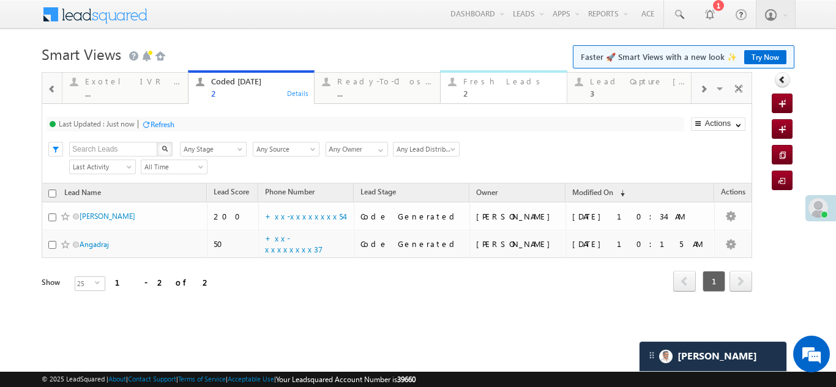
click at [485, 84] on div "Fresh Leads" at bounding box center [510, 82] width 95 height 10
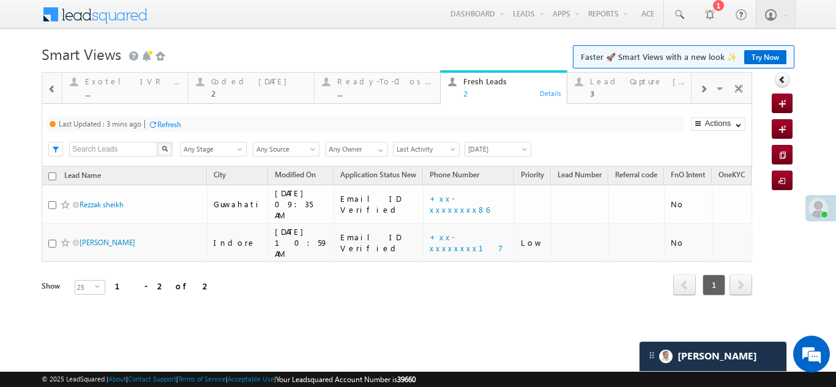
click at [181, 122] on div "Refresh" at bounding box center [169, 124] width 24 height 9
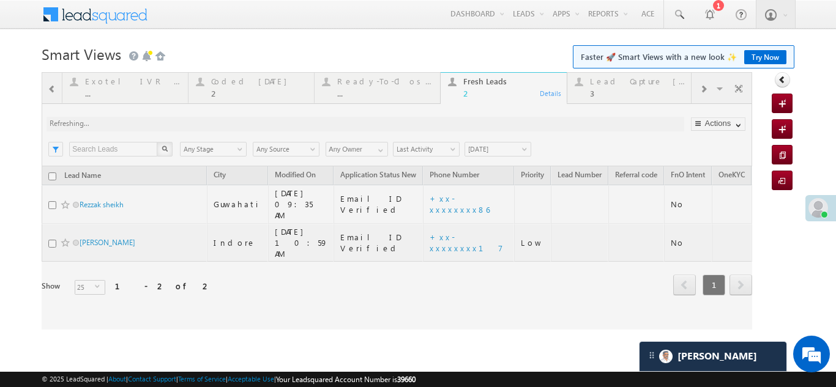
click at [629, 78] on div at bounding box center [397, 201] width 711 height 258
click at [622, 83] on div at bounding box center [397, 201] width 711 height 258
click at [616, 86] on div at bounding box center [397, 201] width 711 height 258
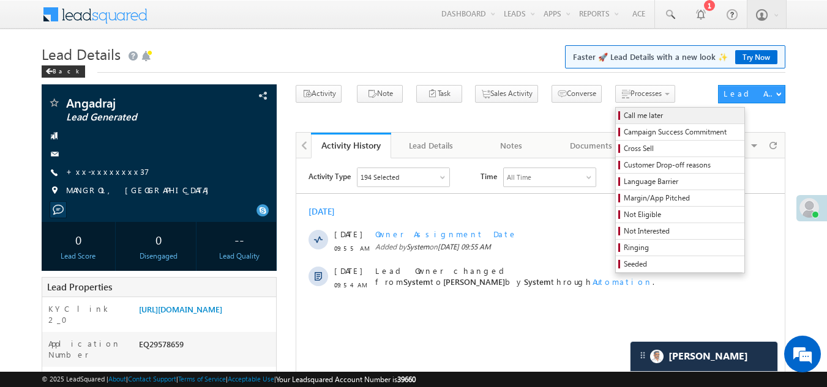
click at [624, 114] on span "Call me later" at bounding box center [682, 115] width 116 height 11
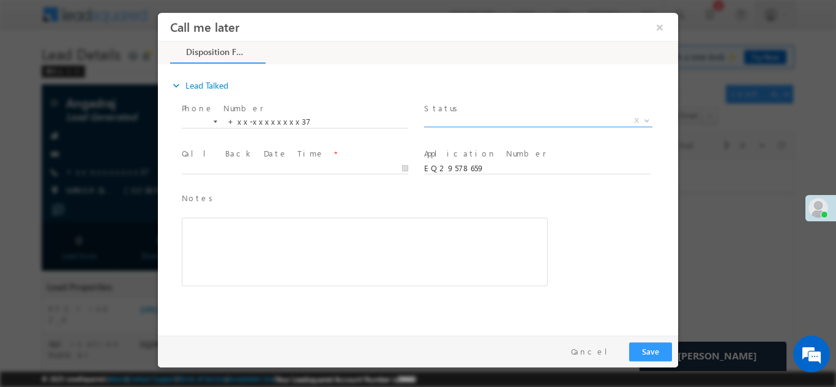
click at [477, 115] on span "X" at bounding box center [538, 120] width 228 height 12
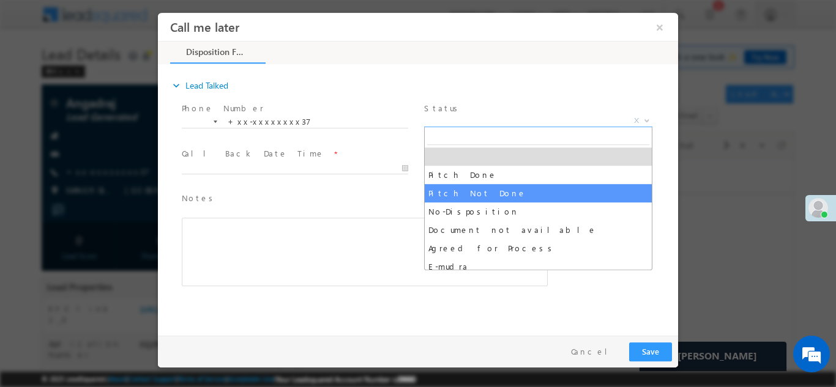
select select "Pitch Not Done"
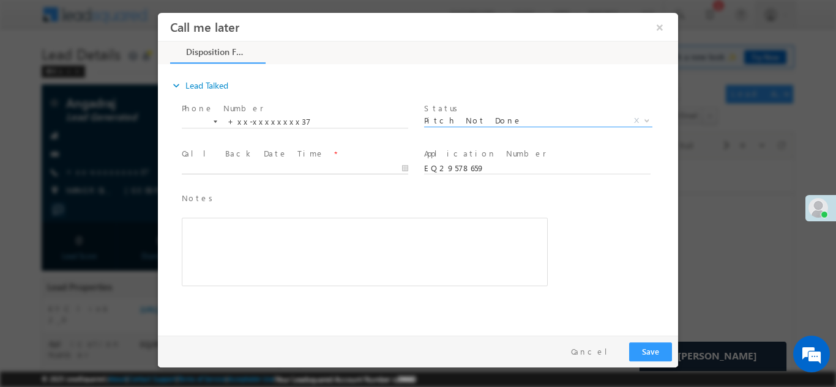
type input "09/26/25 10:05 AM"
click at [231, 165] on input "09/26/25 10:05 AM" at bounding box center [295, 168] width 226 height 12
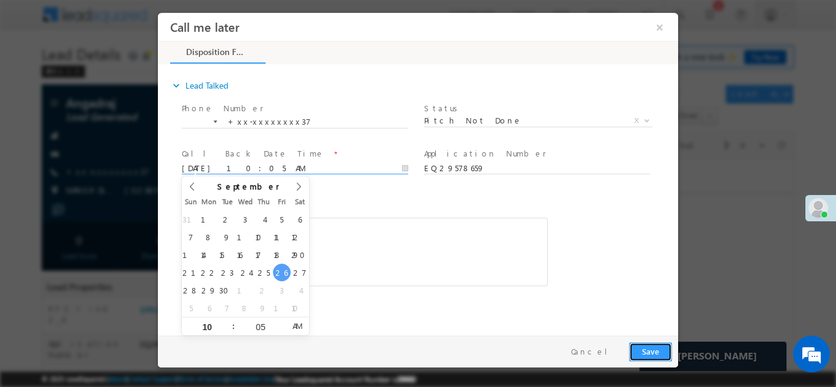
click at [652, 348] on button "Save" at bounding box center [650, 351] width 43 height 19
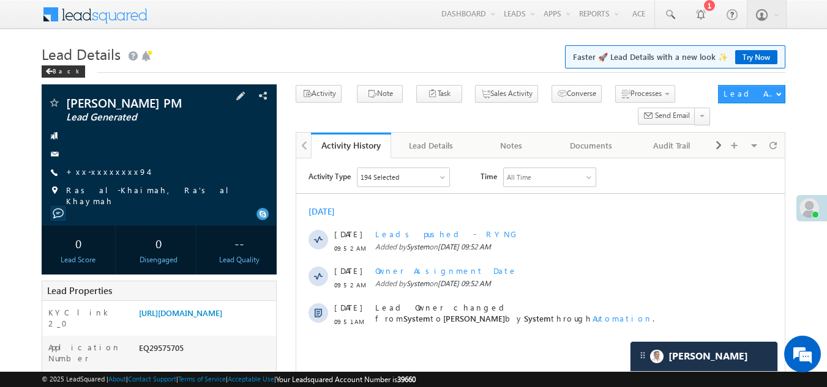
click at [53, 189] on span at bounding box center [54, 191] width 12 height 12
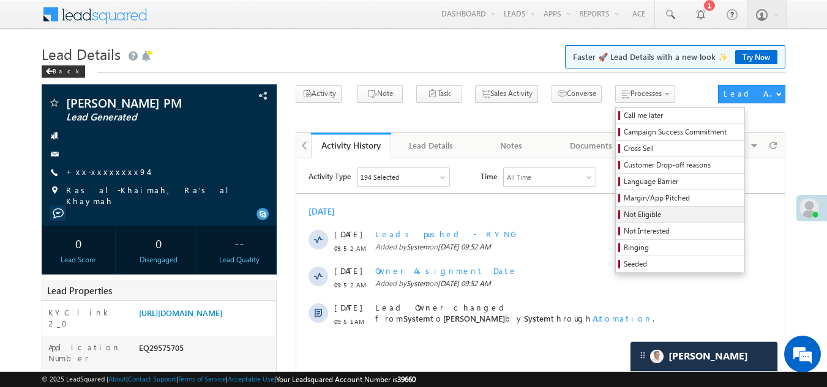
click at [624, 213] on span "Not Eligible" at bounding box center [682, 214] width 116 height 11
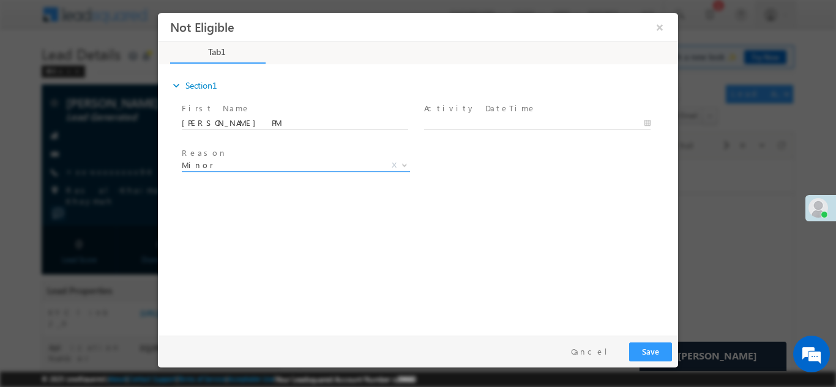
click at [261, 162] on span "Minor" at bounding box center [281, 164] width 199 height 11
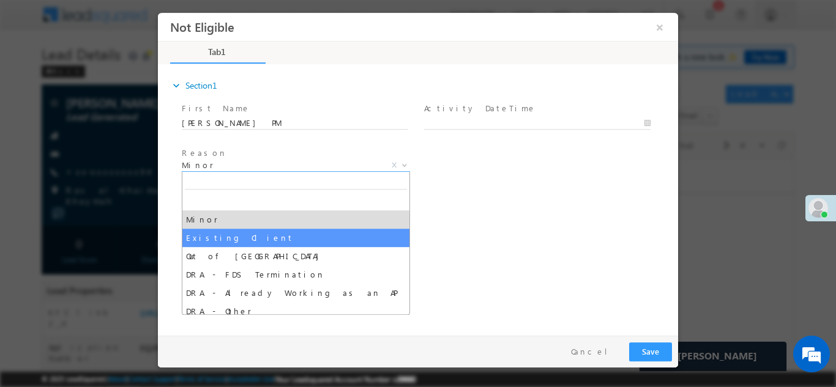
select select "Existing Client"
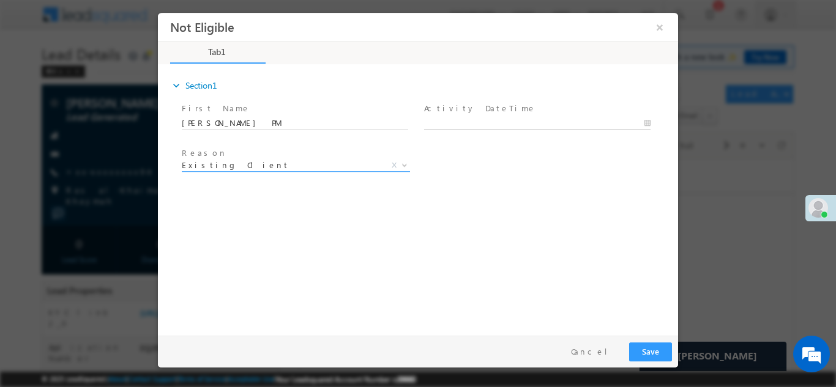
type input "09/26/25 10:18 AM"
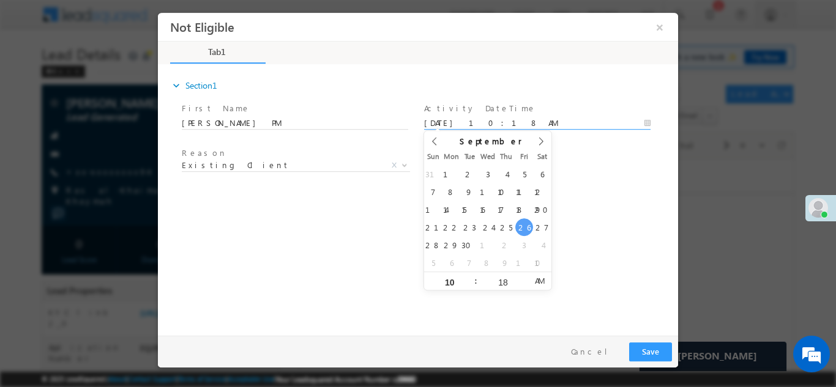
click at [506, 118] on input "09/26/25 10:18 AM" at bounding box center [537, 123] width 226 height 12
click at [646, 356] on button "Save" at bounding box center [650, 351] width 43 height 19
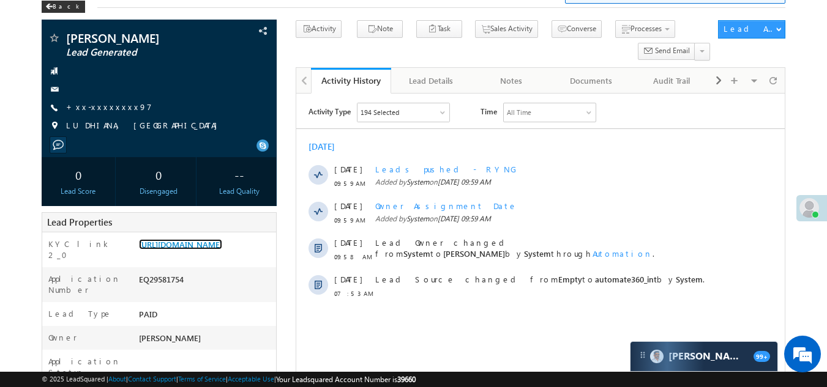
scroll to position [122, 0]
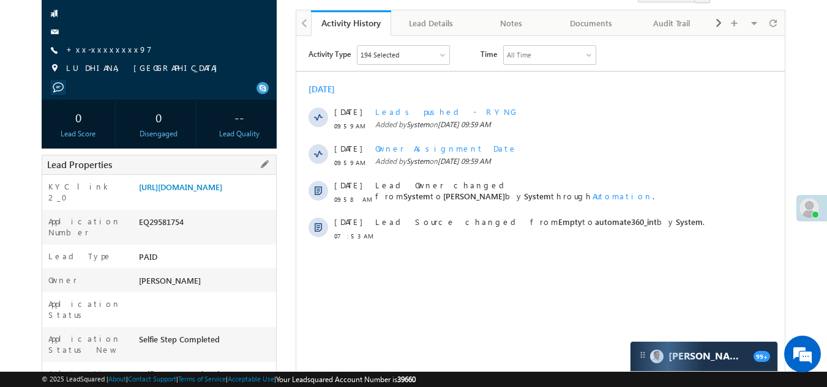
drag, startPoint x: 138, startPoint y: 241, endPoint x: 201, endPoint y: 235, distance: 63.3
click at [201, 235] on div "Application Number EQ29581754" at bounding box center [159, 227] width 234 height 35
copy div "EQ29581754"
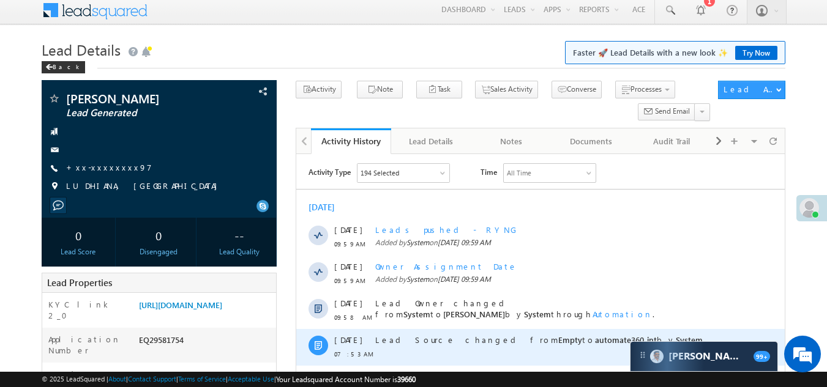
scroll to position [0, 0]
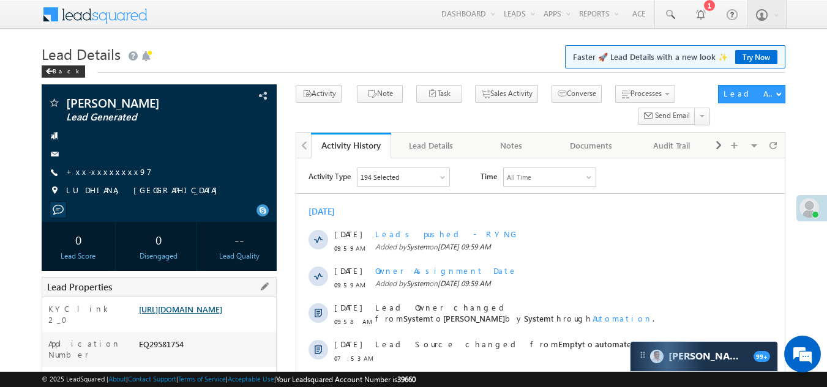
click at [195, 313] on link "https://angelbroking1-pk3em7sa.customui-test.leadsquared.com?leadId=99ef0a60-aa…" at bounding box center [180, 309] width 83 height 10
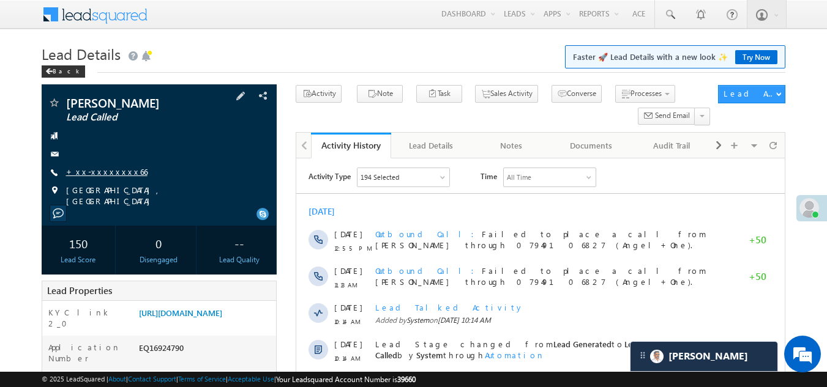
click at [99, 168] on link "+xx-xxxxxxxx66" at bounding box center [106, 171] width 81 height 10
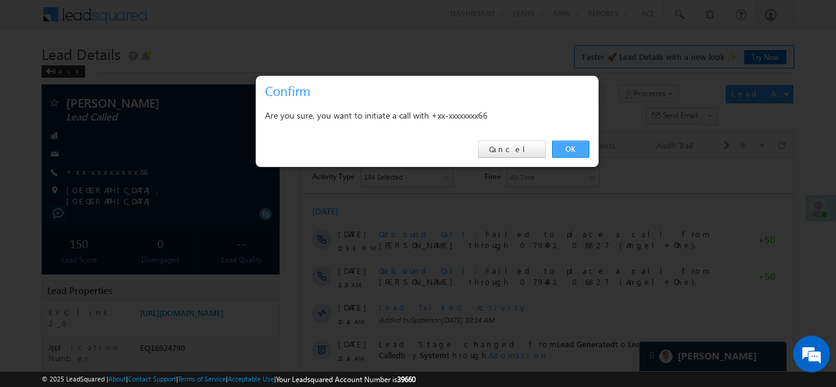
click at [566, 146] on link "OK" at bounding box center [570, 149] width 37 height 17
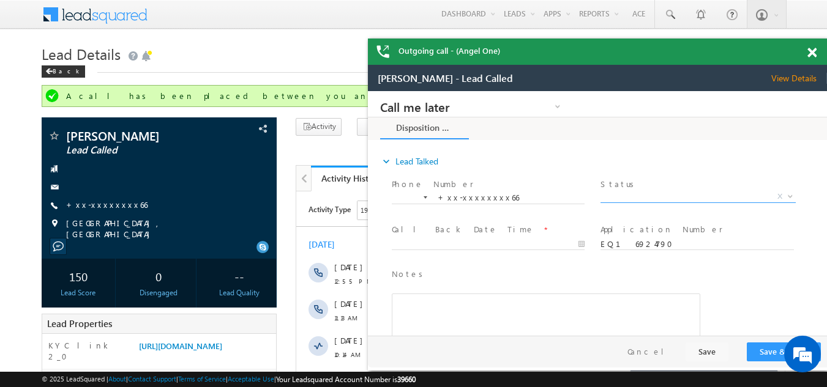
click at [645, 195] on span "X" at bounding box center [697, 197] width 195 height 12
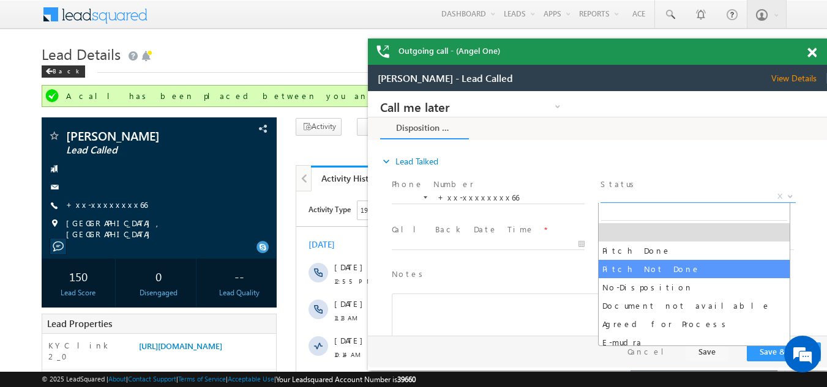
select select "Pitch Not Done"
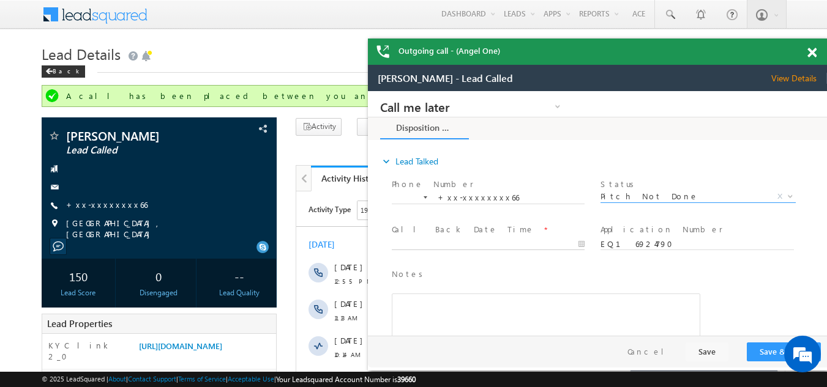
type input "[DATE] 10:26 AM"
click at [454, 241] on input "[DATE] 10:26 AM" at bounding box center [488, 245] width 193 height 12
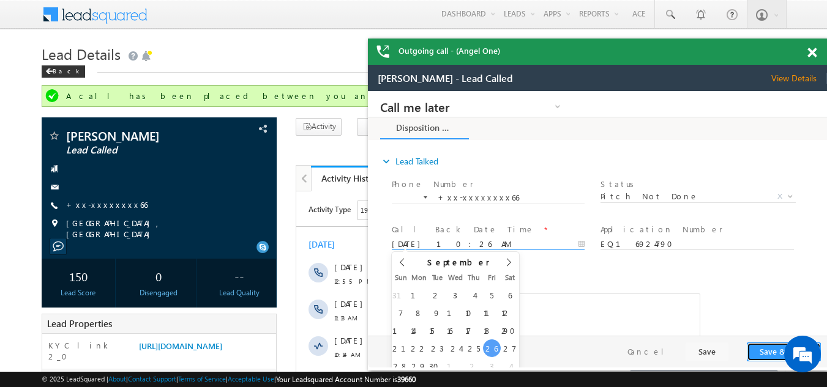
click at [764, 355] on button "Save & Close" at bounding box center [784, 352] width 74 height 19
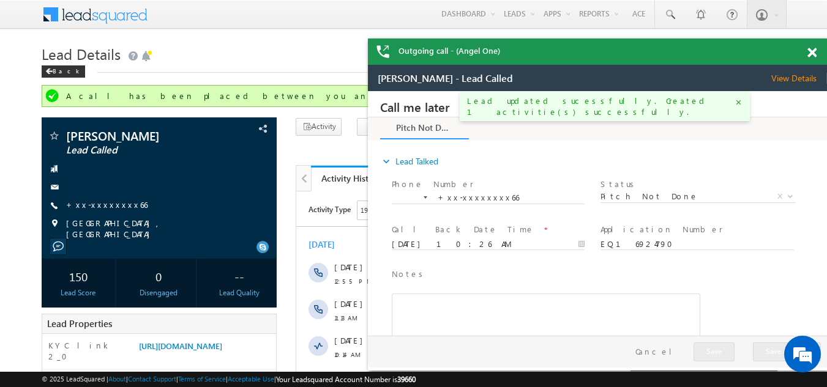
click at [813, 51] on span at bounding box center [811, 53] width 9 height 10
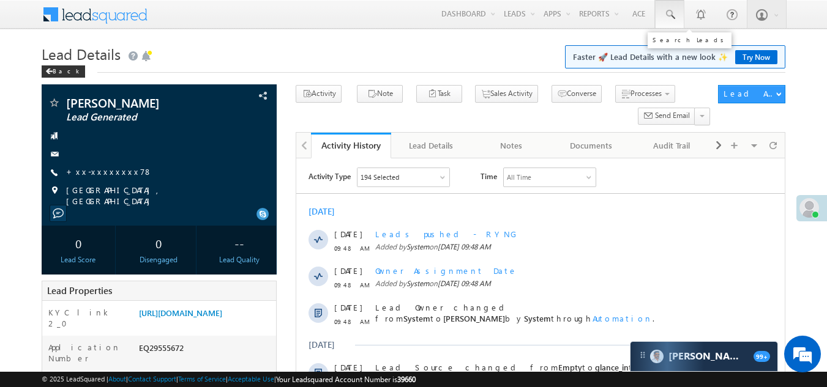
click at [668, 11] on span at bounding box center [669, 15] width 12 height 12
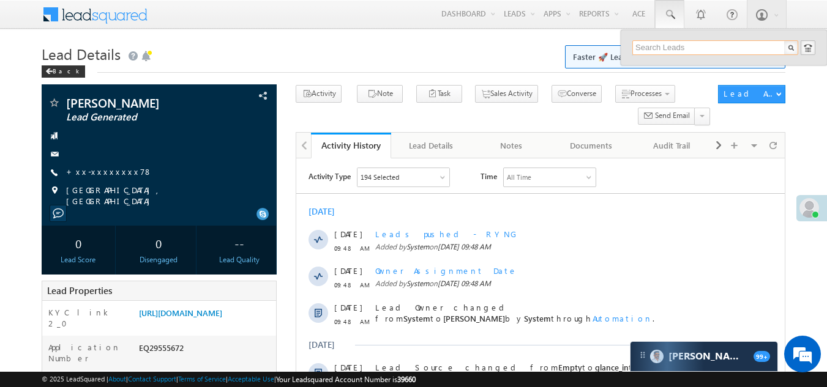
paste input "EQ29554979"
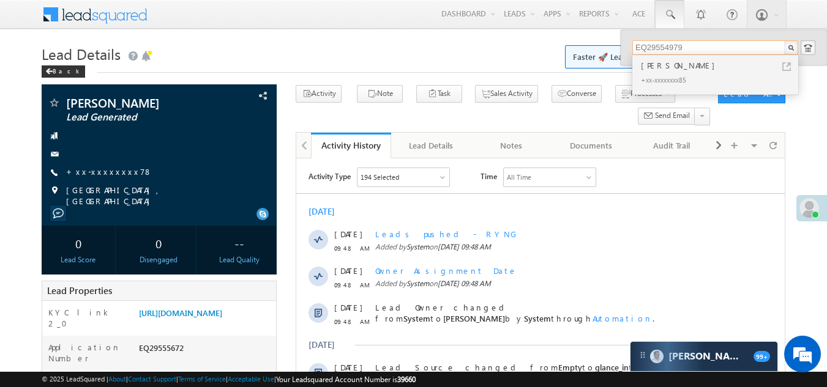
type input "EQ29554979"
click at [659, 73] on div "+xx-xxxxxxxx85" at bounding box center [720, 79] width 164 height 15
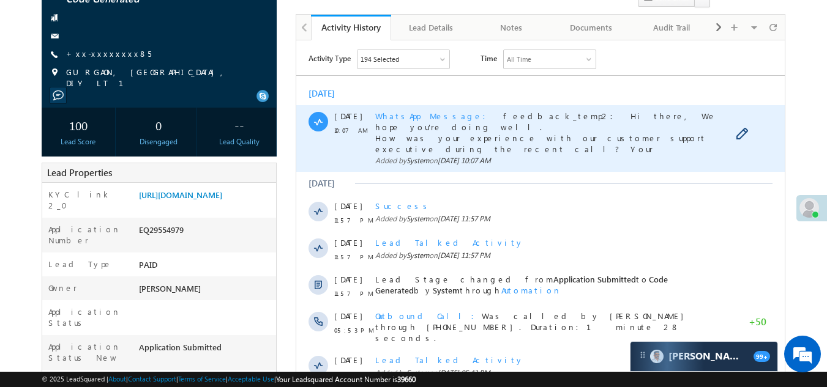
scroll to position [184, 0]
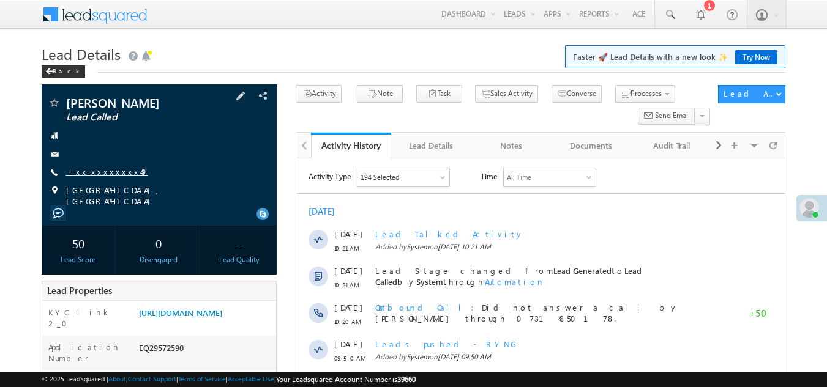
click at [109, 173] on link "+xx-xxxxxxxx49" at bounding box center [107, 171] width 82 height 10
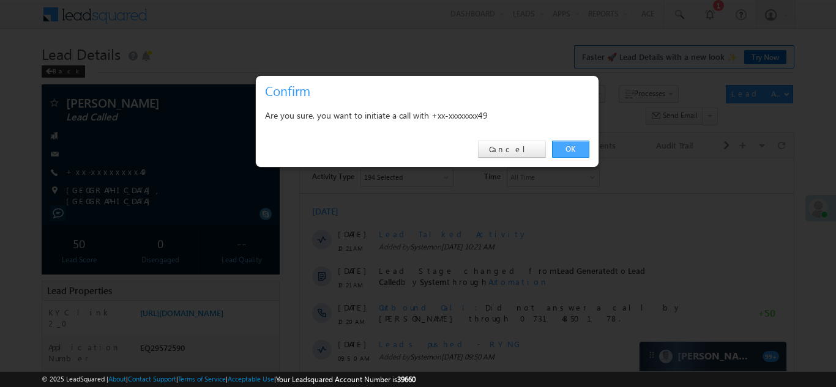
click at [563, 148] on link "OK" at bounding box center [570, 149] width 37 height 17
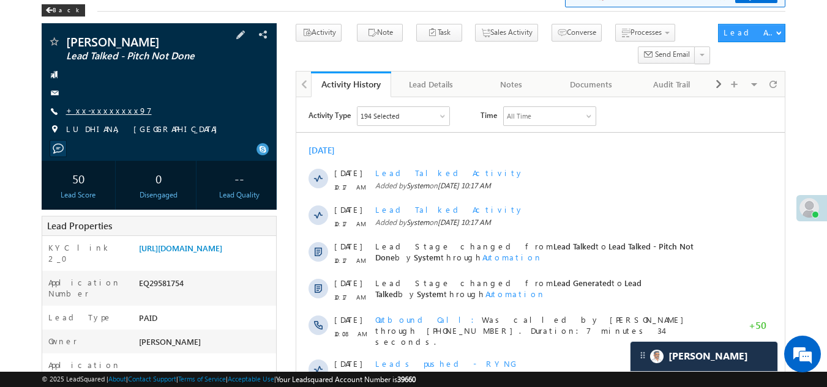
click at [91, 114] on link "+xx-xxxxxxxx97" at bounding box center [109, 110] width 86 height 10
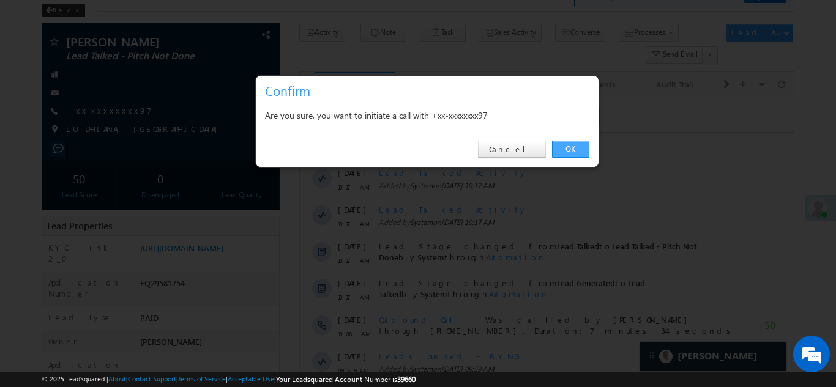
click at [575, 148] on link "OK" at bounding box center [570, 149] width 37 height 17
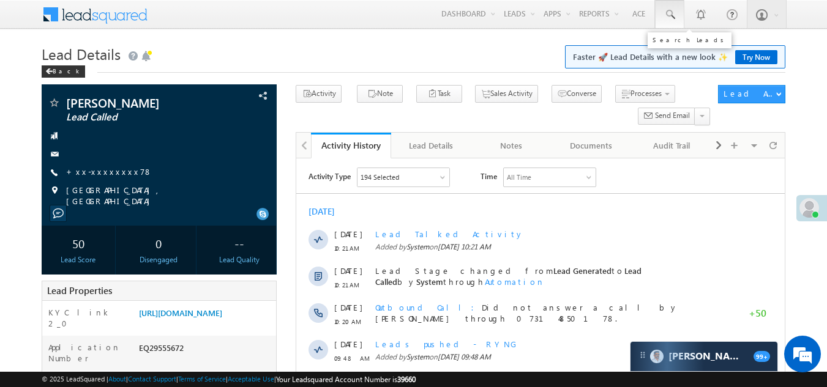
click at [668, 15] on span at bounding box center [669, 15] width 12 height 12
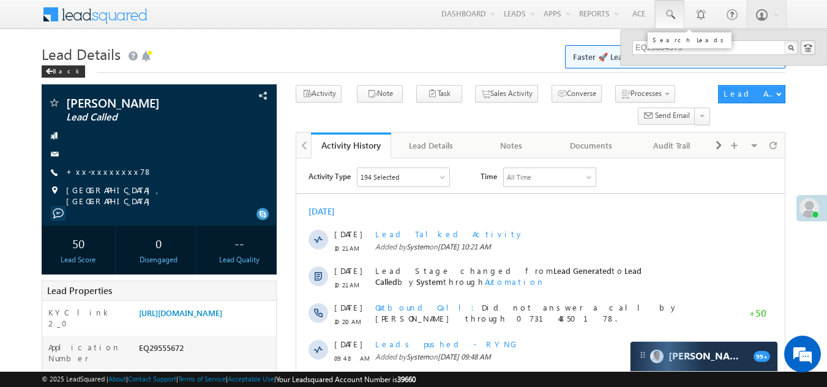
click at [670, 15] on span at bounding box center [669, 15] width 12 height 12
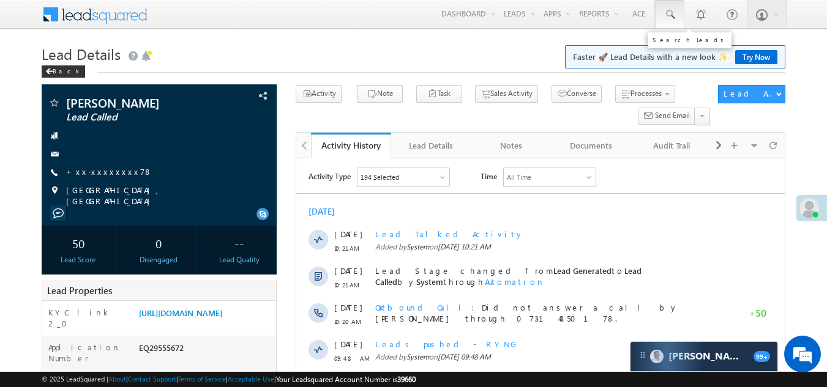
click at [670, 15] on span at bounding box center [669, 15] width 12 height 12
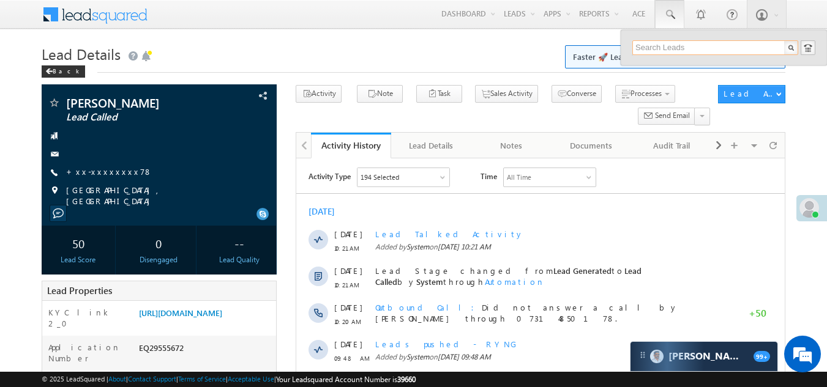
paste input "EQ29355015"
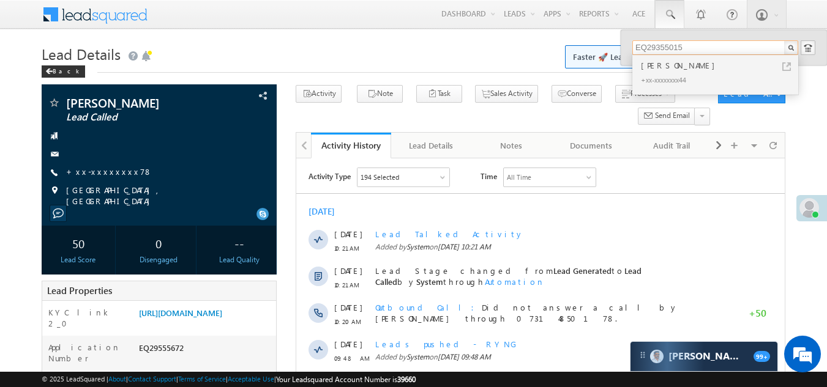
type input "EQ29355015"
click at [665, 69] on div "[PERSON_NAME]" at bounding box center [720, 65] width 164 height 13
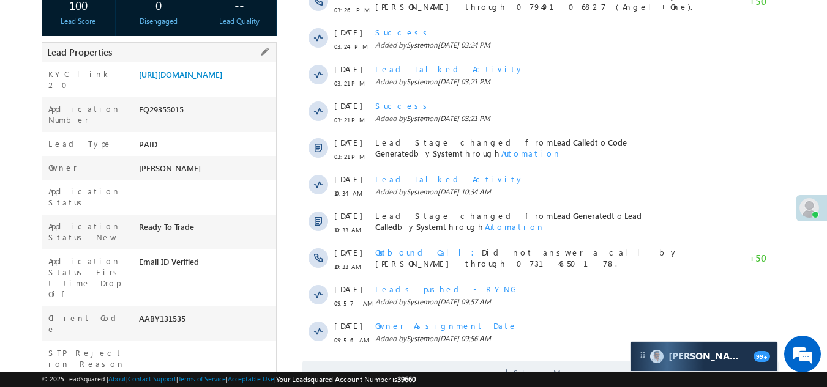
scroll to position [367, 0]
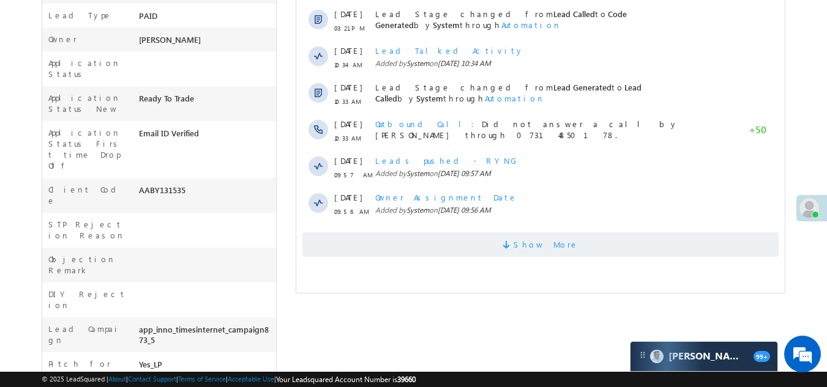
click at [361, 248] on span "Show More" at bounding box center [540, 245] width 476 height 24
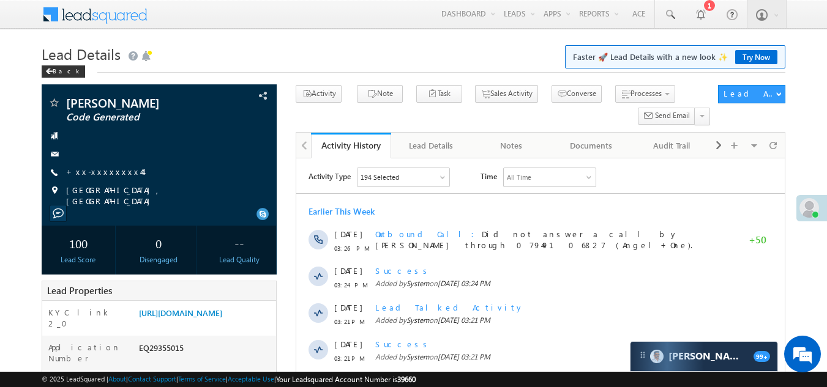
scroll to position [0, 0]
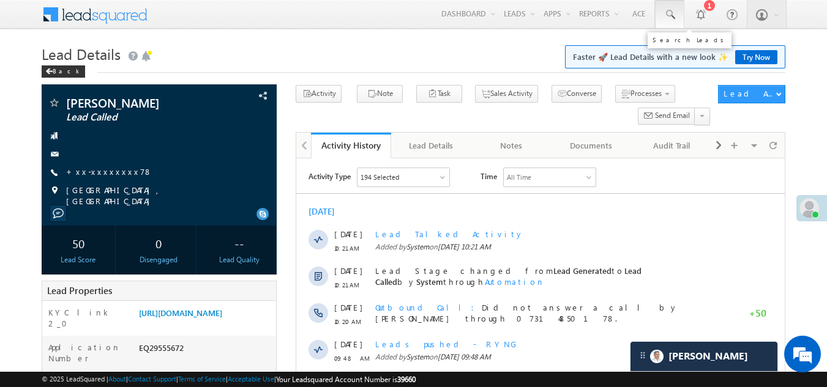
click at [669, 14] on span at bounding box center [669, 15] width 12 height 12
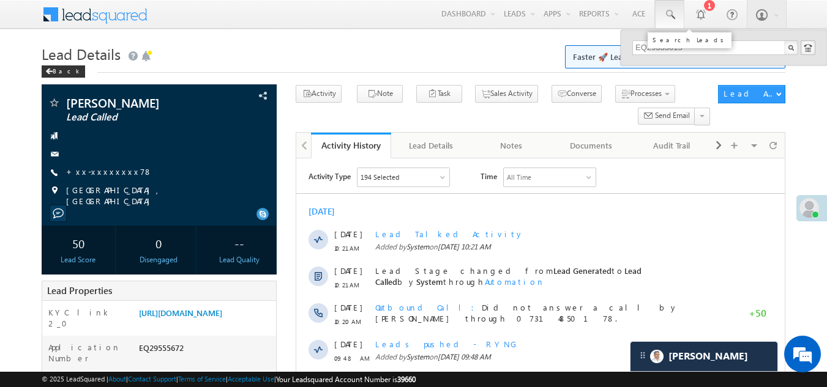
click at [671, 13] on span at bounding box center [669, 15] width 12 height 12
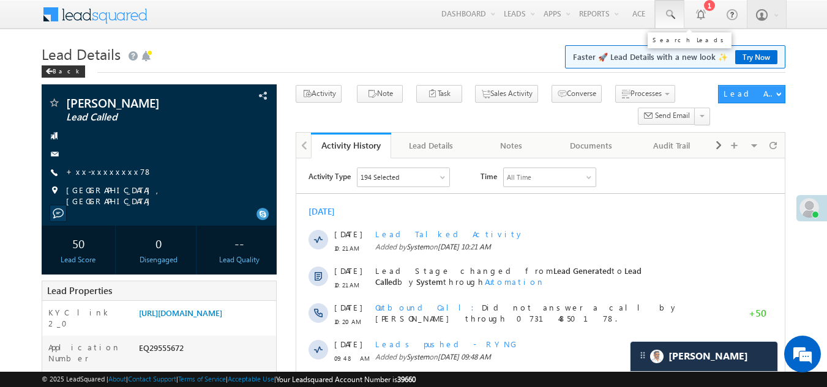
click at [670, 13] on span at bounding box center [669, 15] width 12 height 12
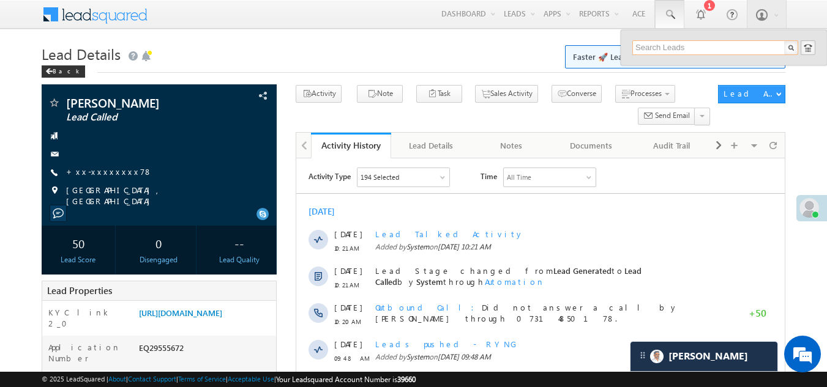
paste input "EQ29550054"
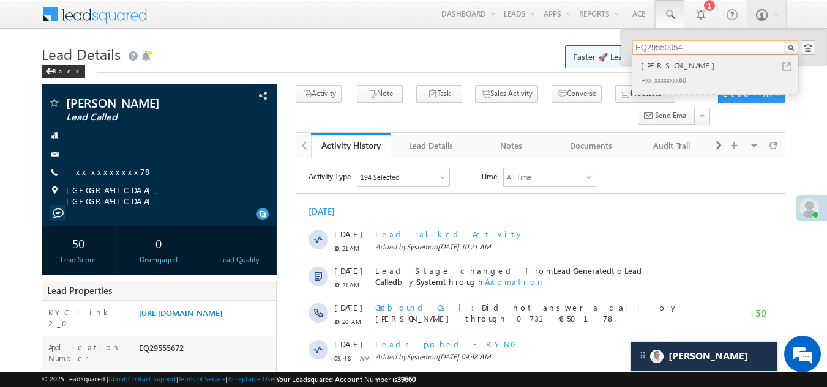
type input "EQ29550054"
click at [663, 67] on div "[PERSON_NAME]" at bounding box center [720, 65] width 164 height 13
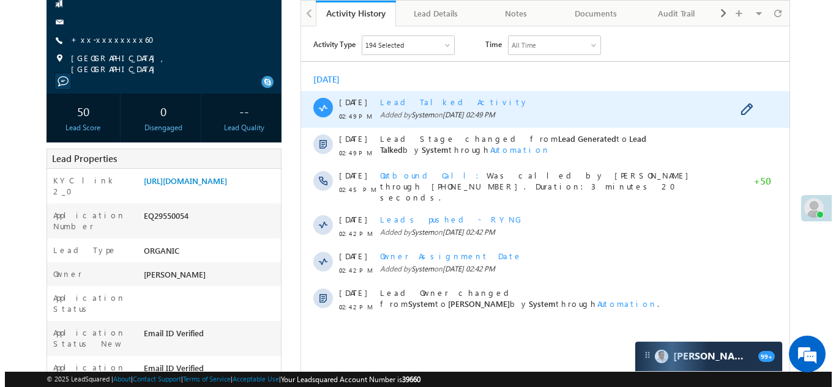
scroll to position [61, 0]
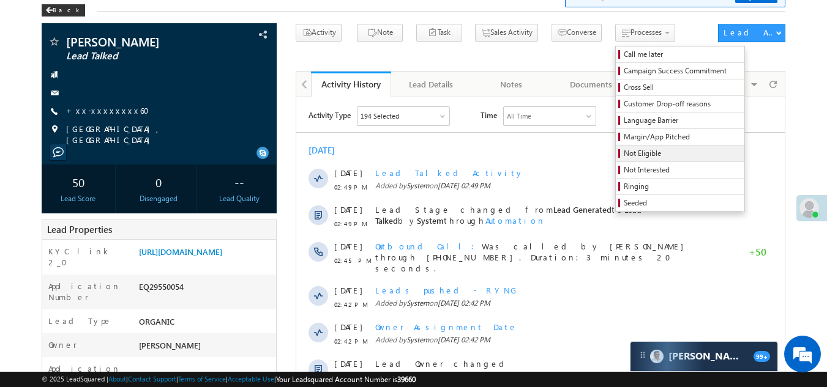
click at [624, 153] on span "Not Eligible" at bounding box center [682, 153] width 116 height 11
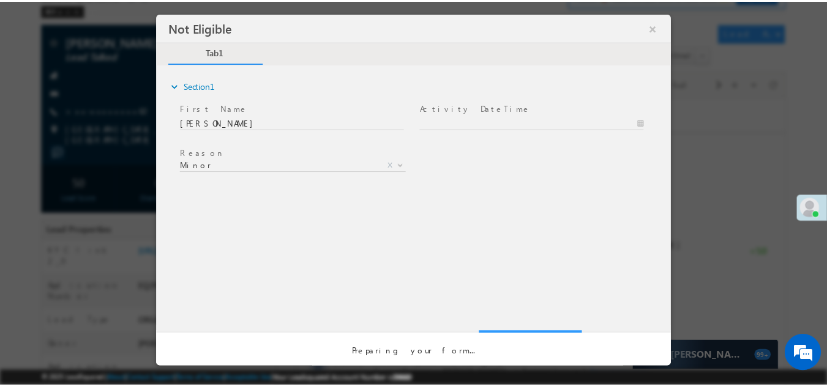
scroll to position [0, 0]
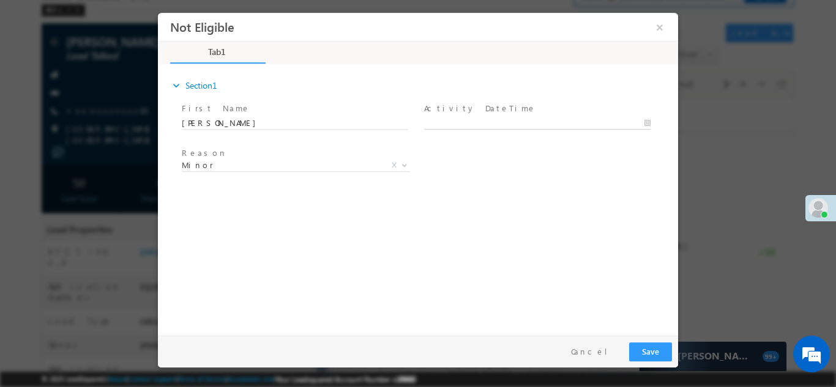
type input "09/26/25 10:56 AM"
click at [470, 119] on body "Not Eligible ×" at bounding box center [418, 171] width 520 height 318
click at [654, 349] on button "Save" at bounding box center [650, 351] width 43 height 19
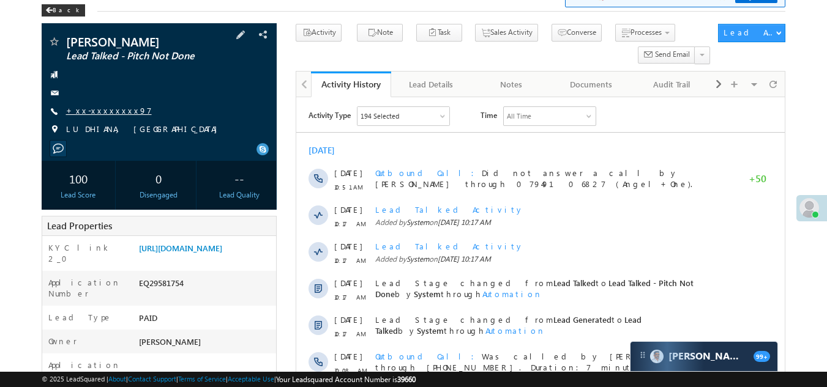
click at [81, 107] on link "+xx-xxxxxxxx97" at bounding box center [109, 110] width 86 height 10
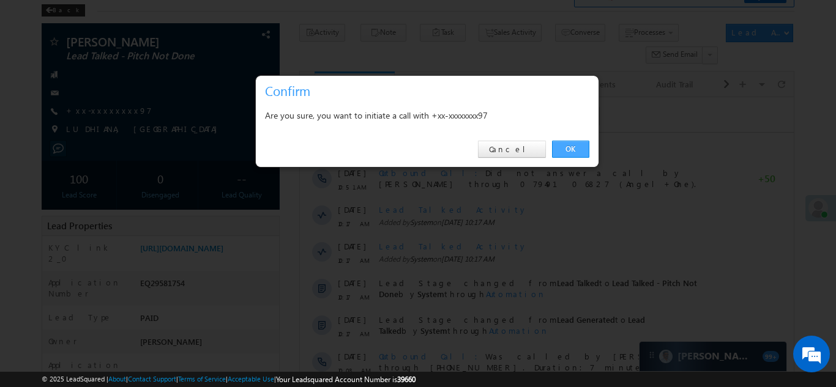
click at [572, 148] on link "OK" at bounding box center [570, 149] width 37 height 17
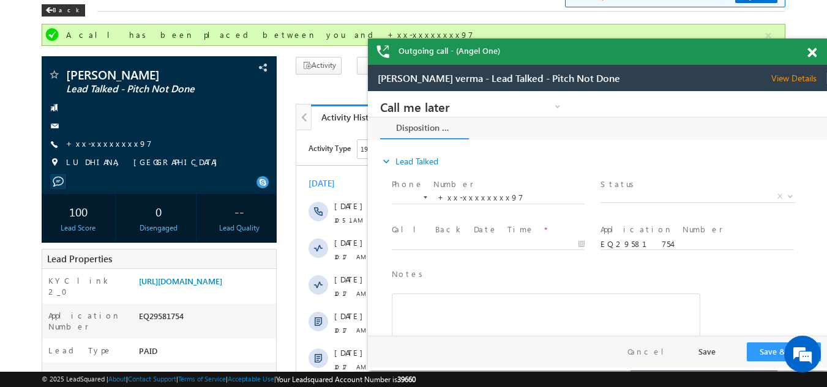
click at [810, 53] on span at bounding box center [811, 53] width 9 height 10
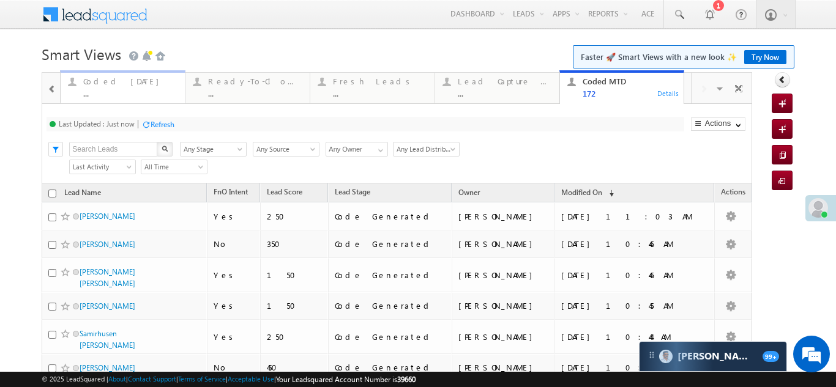
click at [94, 79] on div "Coded [DATE]" at bounding box center [130, 82] width 94 height 10
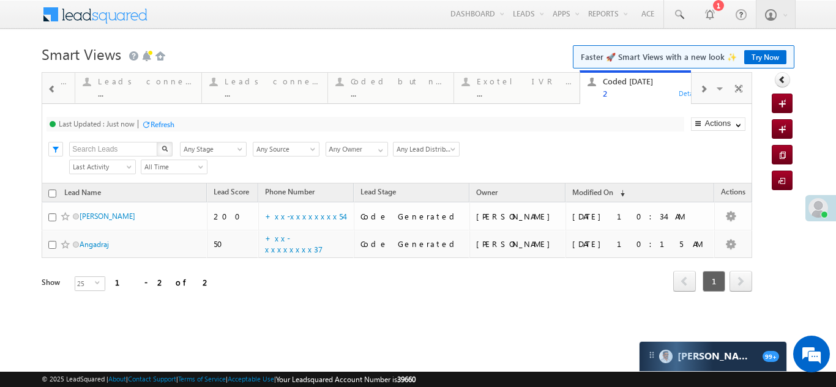
click at [701, 88] on span at bounding box center [703, 89] width 7 height 10
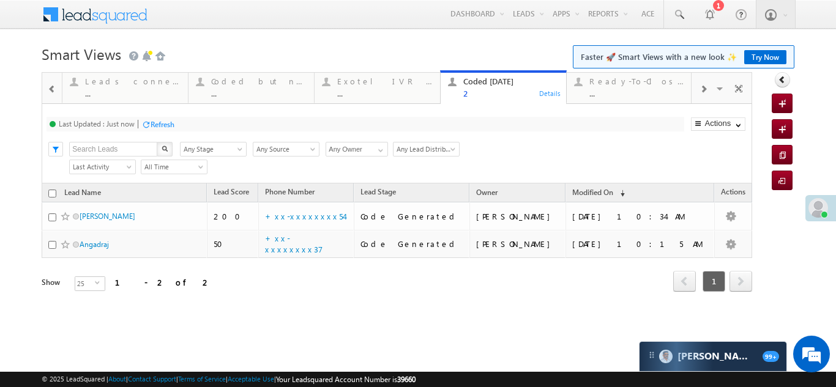
click at [704, 89] on span at bounding box center [703, 89] width 7 height 10
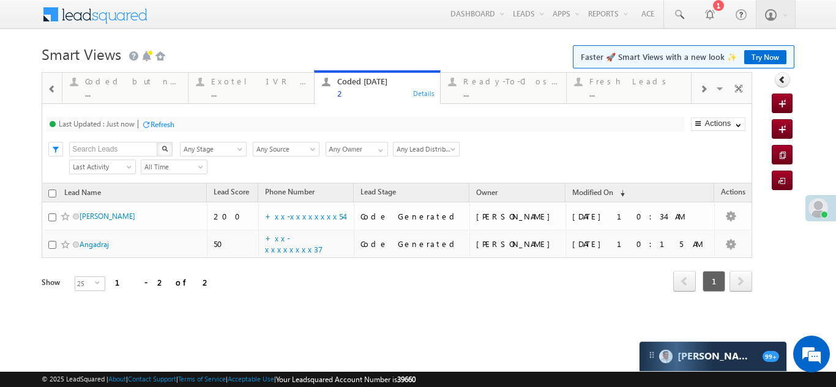
click at [704, 89] on span at bounding box center [703, 89] width 7 height 10
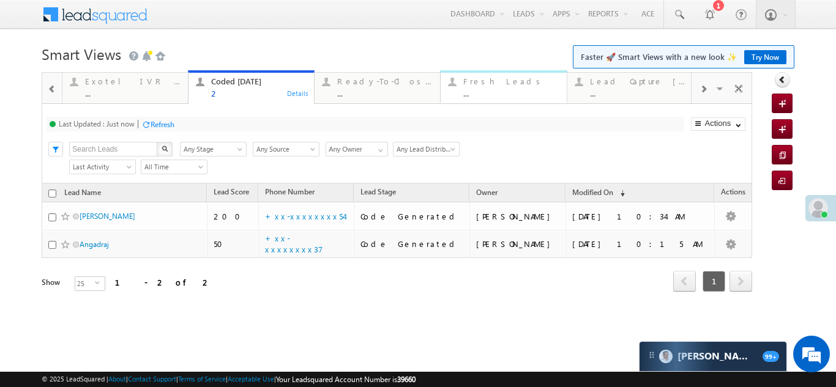
click at [493, 86] on div "Fresh Leads ..." at bounding box center [510, 86] width 95 height 24
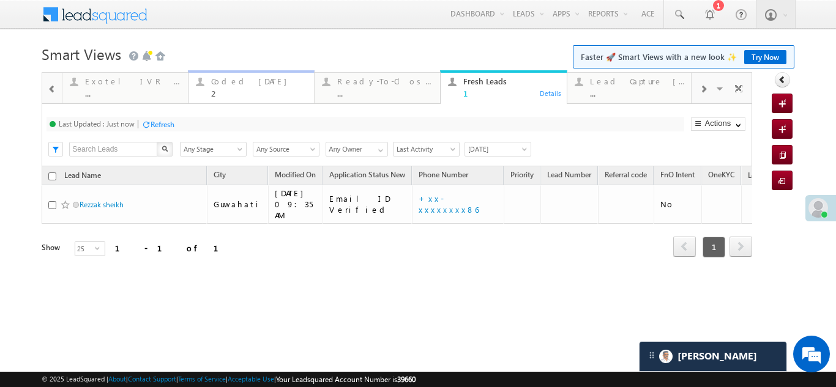
click at [234, 88] on div "Coded [DATE] 2" at bounding box center [258, 86] width 95 height 24
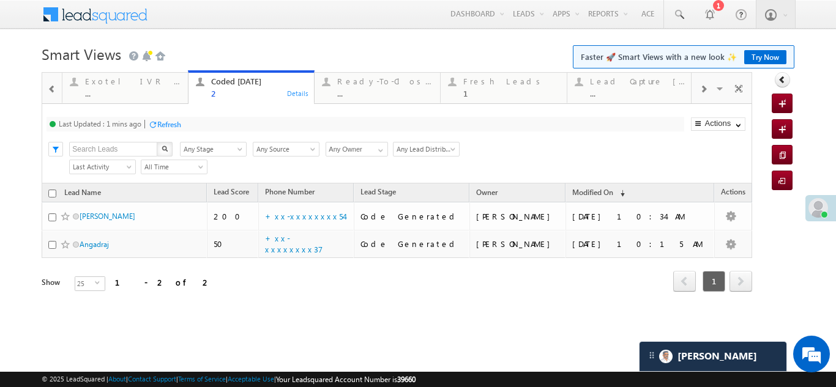
click at [176, 125] on div "Refresh" at bounding box center [169, 124] width 24 height 9
click at [491, 77] on div "Fresh Leads" at bounding box center [510, 82] width 95 height 10
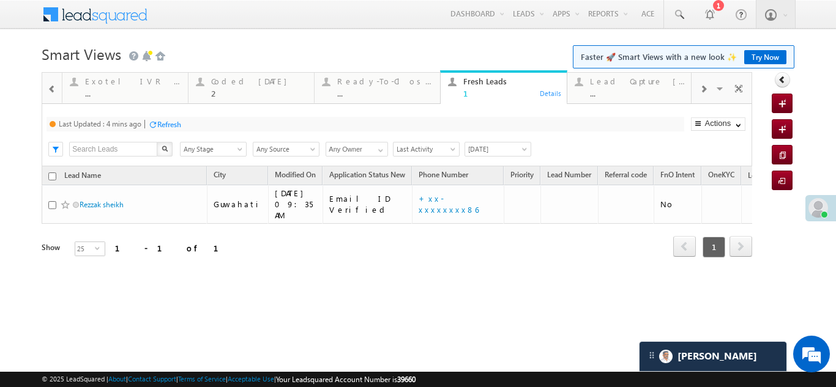
click at [169, 128] on div "Refresh" at bounding box center [169, 124] width 24 height 9
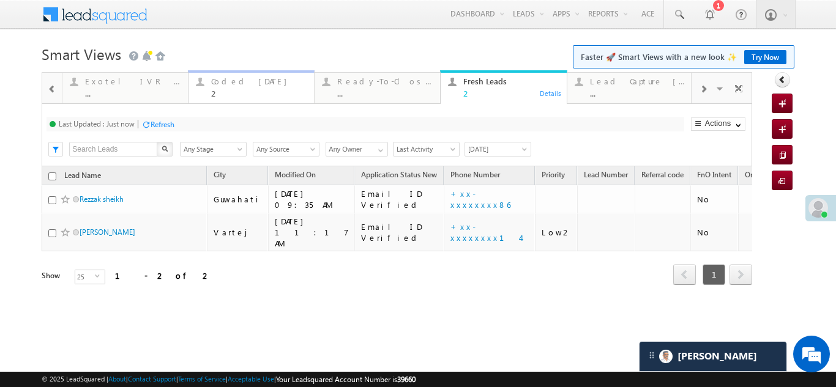
click at [235, 79] on div "Coded [DATE]" at bounding box center [258, 82] width 95 height 10
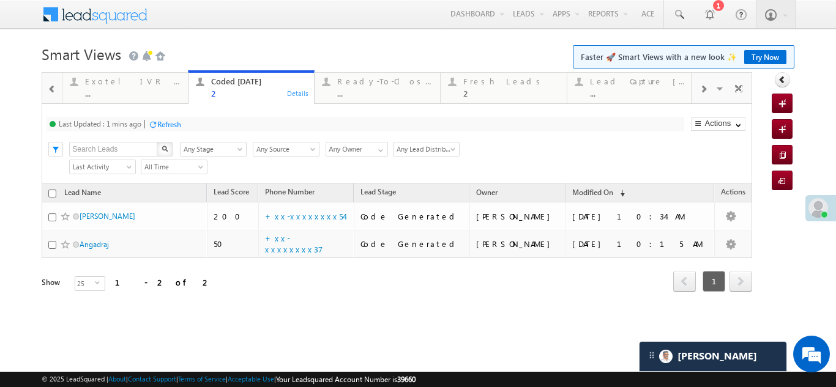
click at [174, 125] on div "Refresh" at bounding box center [169, 124] width 24 height 9
click at [159, 127] on div "Refresh" at bounding box center [163, 124] width 24 height 9
click at [488, 84] on div "Fresh Leads" at bounding box center [510, 82] width 95 height 10
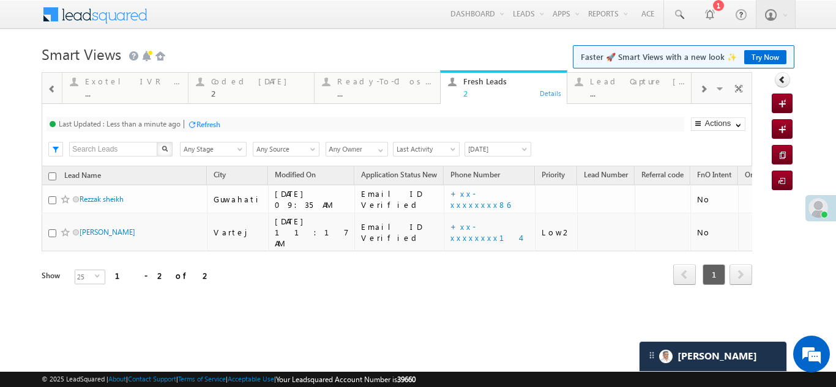
click at [205, 122] on div "Refresh" at bounding box center [208, 124] width 24 height 9
click at [624, 88] on div "Lead Capture [DATE] ..." at bounding box center [637, 86] width 95 height 24
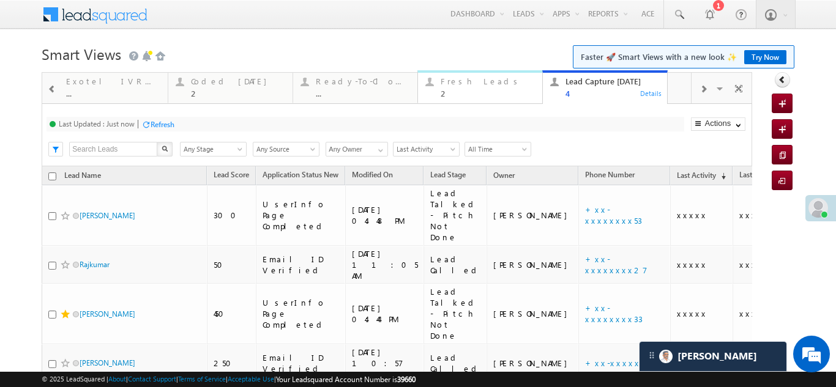
click at [475, 84] on div "Fresh Leads" at bounding box center [488, 82] width 94 height 10
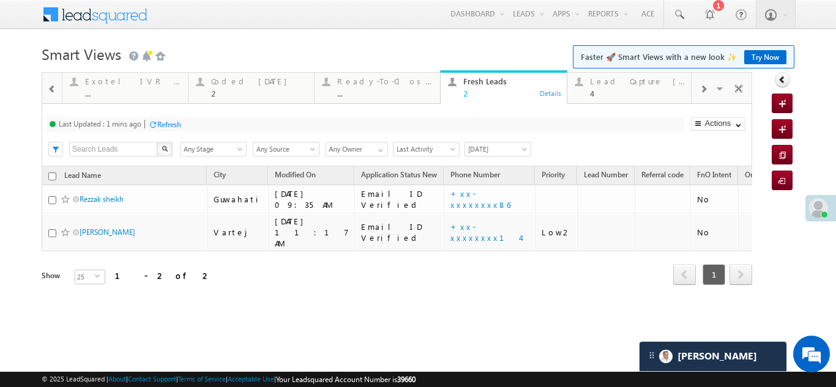
click at [174, 124] on div "Refresh" at bounding box center [169, 124] width 24 height 9
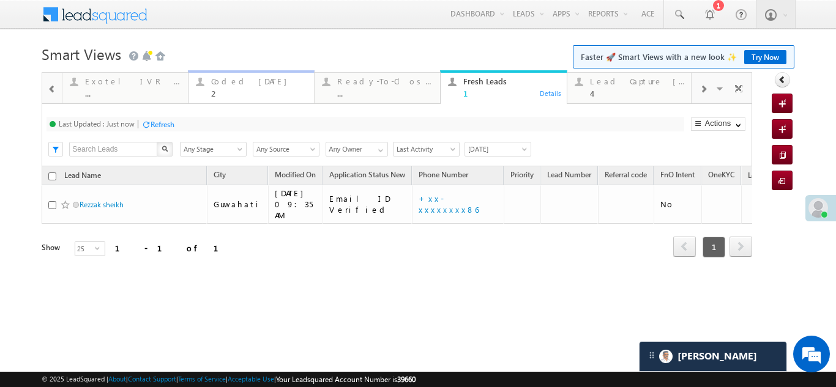
click at [221, 83] on div "Coded [DATE]" at bounding box center [258, 82] width 95 height 10
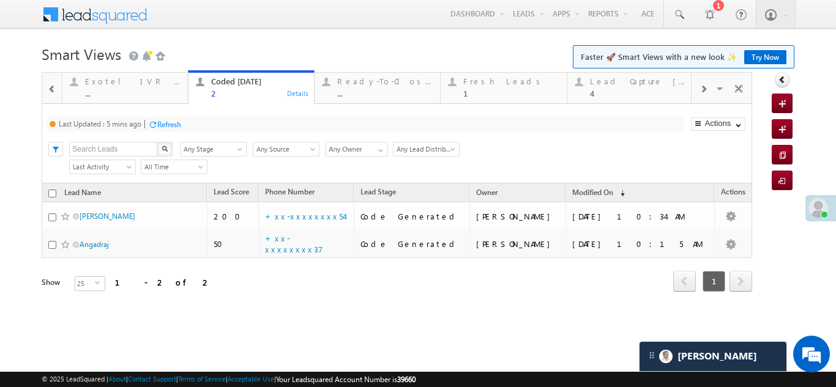
click at [176, 123] on div "Refresh" at bounding box center [169, 124] width 24 height 9
click at [171, 124] on div "Refresh" at bounding box center [163, 124] width 24 height 9
click at [480, 82] on div "Fresh Leads" at bounding box center [510, 82] width 95 height 10
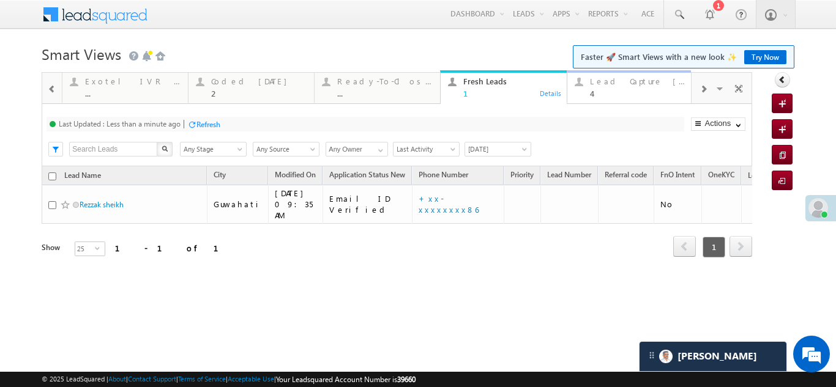
click at [613, 86] on div "Lead Capture Today 4" at bounding box center [637, 86] width 95 height 24
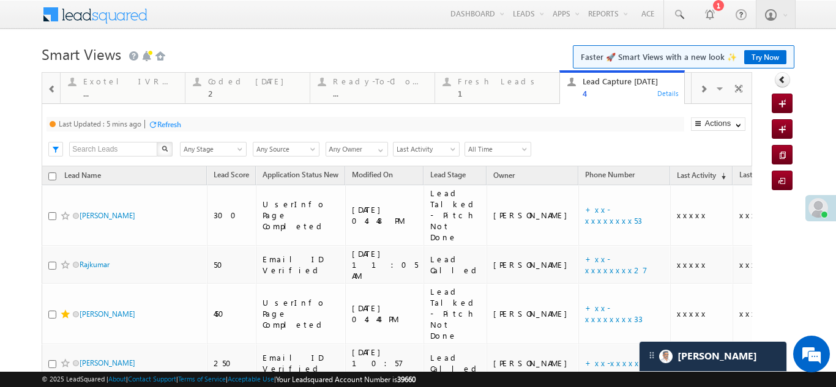
click at [178, 122] on div "Refresh" at bounding box center [169, 124] width 24 height 9
click at [464, 85] on div "Fresh Leads" at bounding box center [505, 82] width 94 height 10
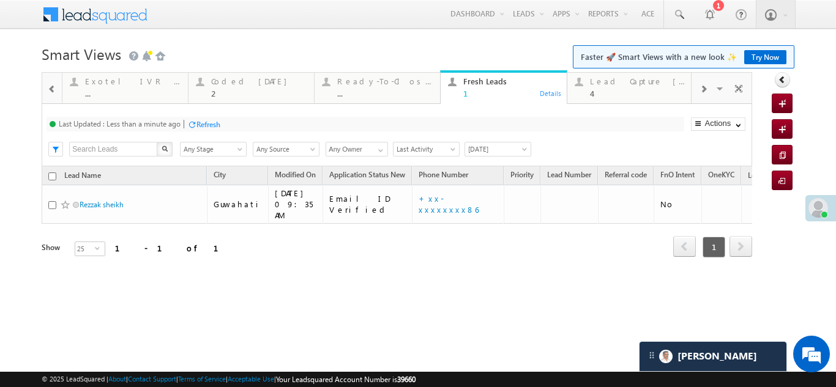
click at [212, 124] on div "Refresh" at bounding box center [208, 124] width 24 height 9
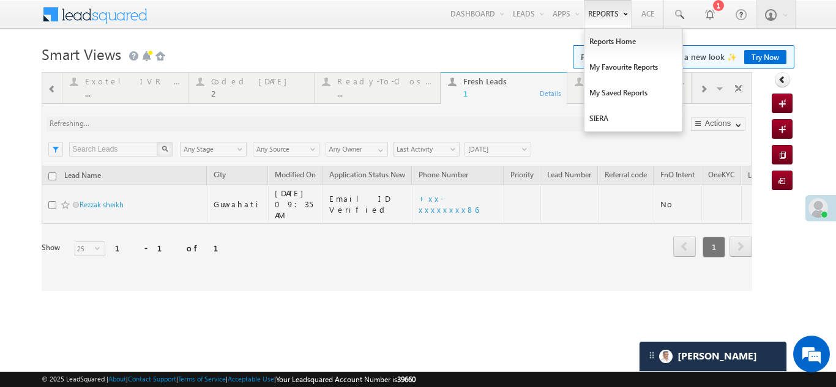
click at [173, 121] on div at bounding box center [397, 181] width 711 height 219
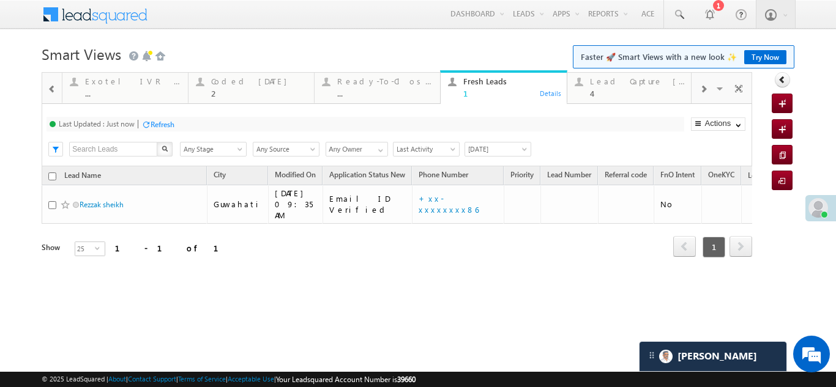
click at [167, 124] on div "Refresh" at bounding box center [163, 124] width 24 height 9
click at [629, 82] on div "Lead Capture Today" at bounding box center [637, 82] width 95 height 10
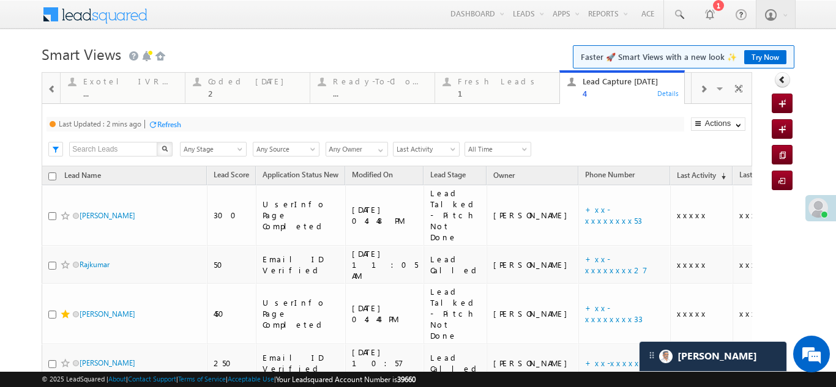
click at [165, 126] on div "Refresh" at bounding box center [169, 124] width 24 height 9
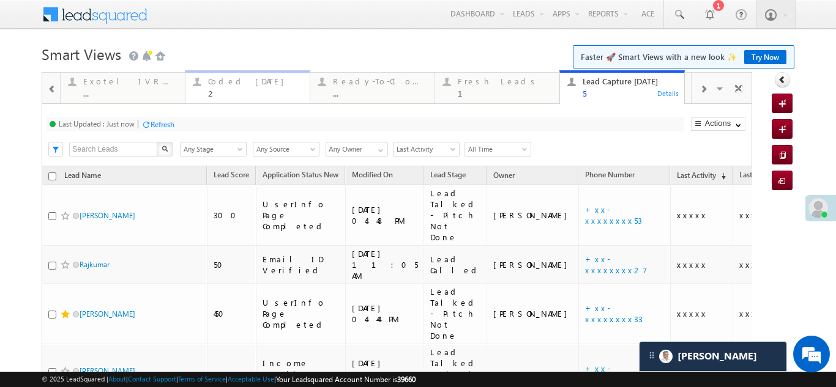
click at [246, 80] on div "Coded Today" at bounding box center [255, 82] width 94 height 10
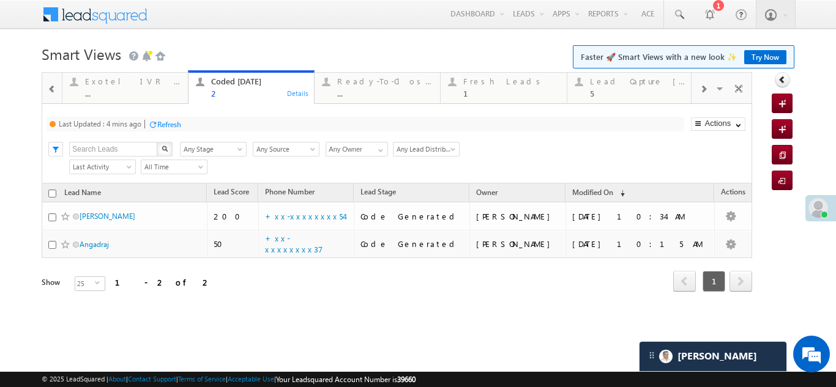
click at [168, 121] on div "Refresh" at bounding box center [169, 124] width 24 height 9
click at [171, 122] on div "Refresh" at bounding box center [163, 124] width 24 height 9
click at [481, 88] on div "Fresh Leads 1" at bounding box center [510, 86] width 95 height 24
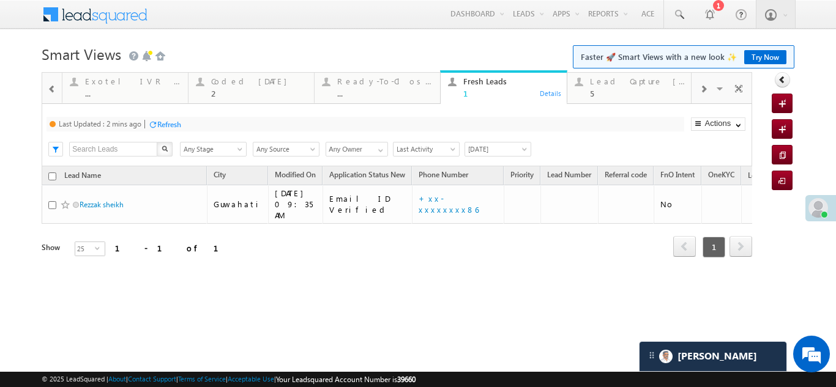
click at [181, 124] on div "Refresh" at bounding box center [169, 124] width 24 height 9
click at [232, 77] on div "Coded Today" at bounding box center [258, 82] width 95 height 10
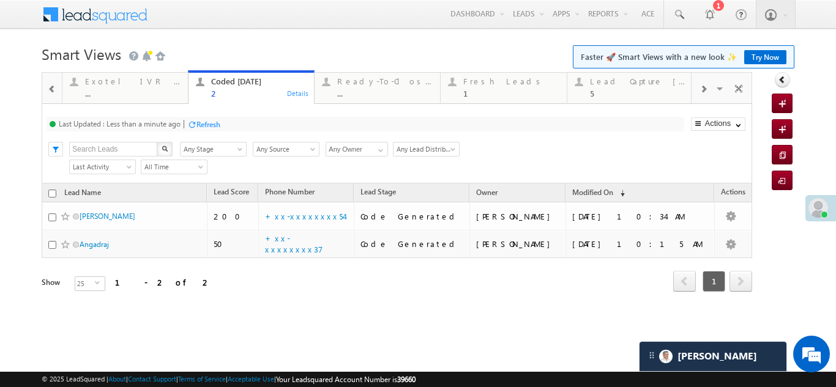
click at [207, 122] on div "Refresh" at bounding box center [208, 124] width 24 height 9
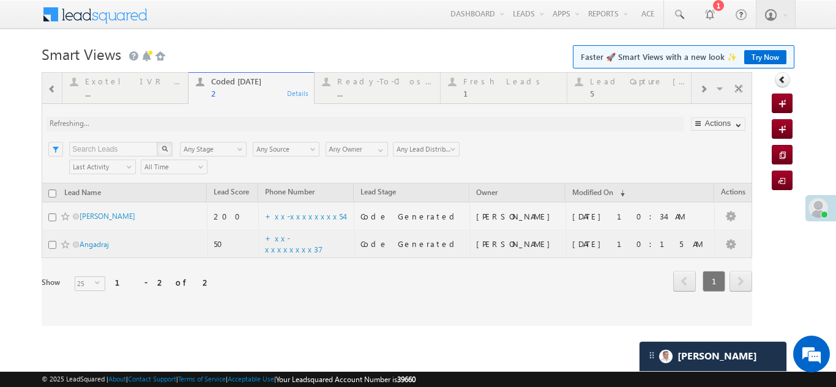
click at [209, 124] on div at bounding box center [397, 199] width 711 height 254
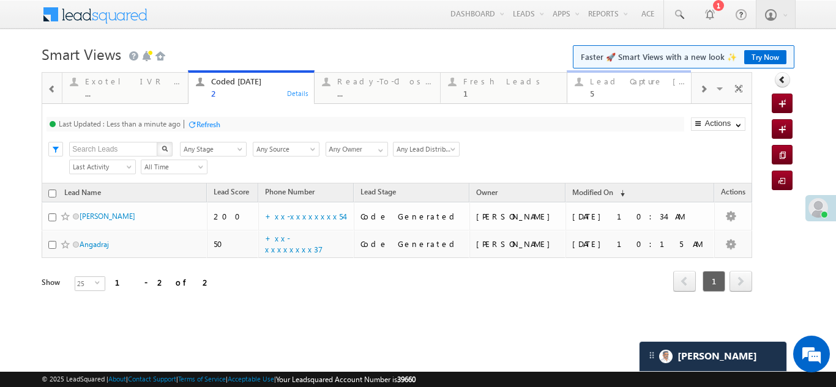
click at [608, 83] on div "Lead Capture Today" at bounding box center [637, 82] width 95 height 10
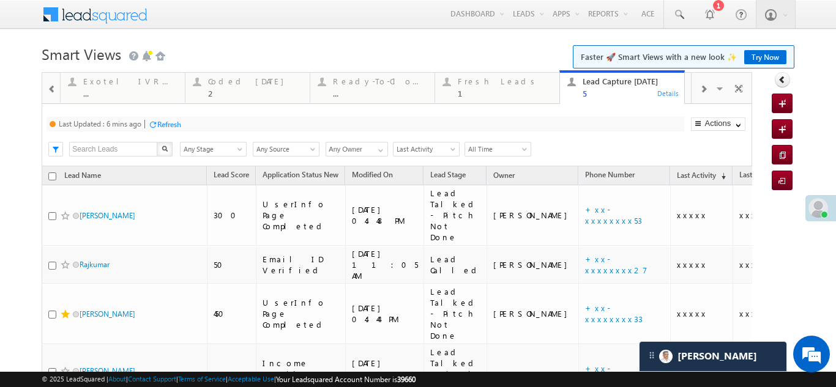
click at [166, 125] on div "Refresh" at bounding box center [169, 124] width 24 height 9
click at [470, 84] on div "Fresh Leads" at bounding box center [505, 82] width 94 height 10
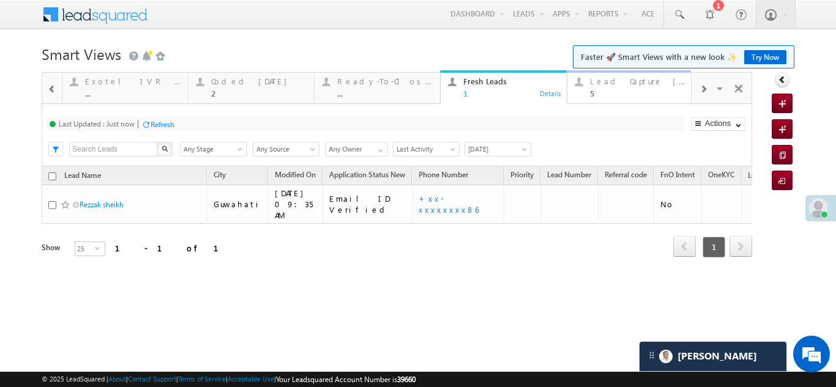
click at [606, 81] on div "Lead Capture Today" at bounding box center [637, 82] width 95 height 10
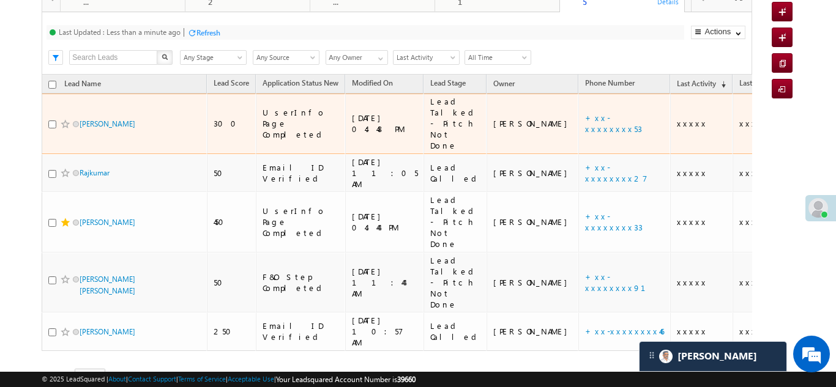
scroll to position [109, 0]
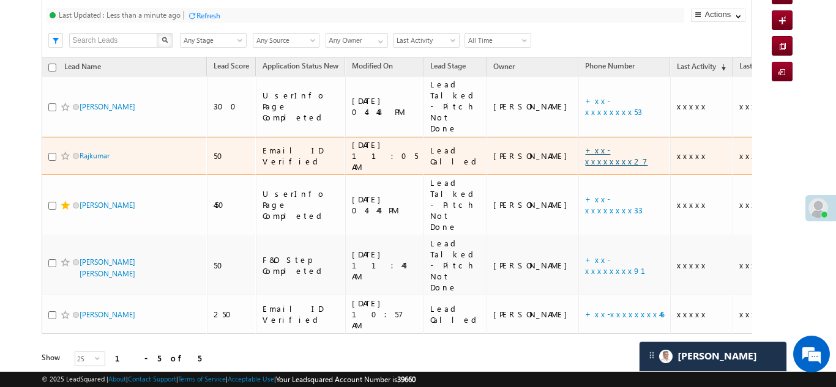
click at [585, 145] on link "+xx-xxxxxxxx27" at bounding box center [616, 155] width 62 height 21
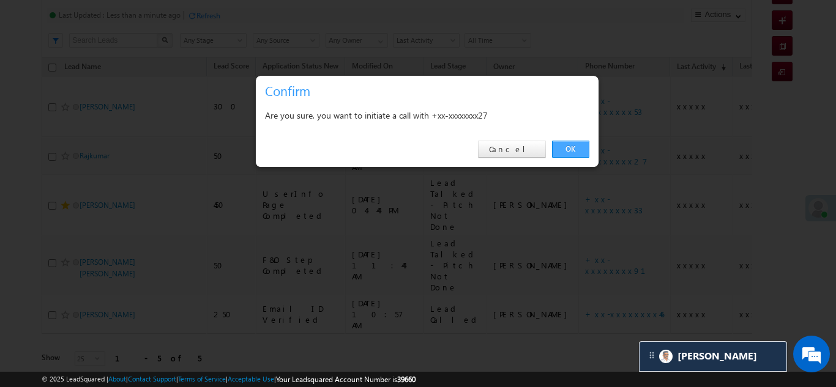
click at [572, 146] on link "OK" at bounding box center [570, 149] width 37 height 17
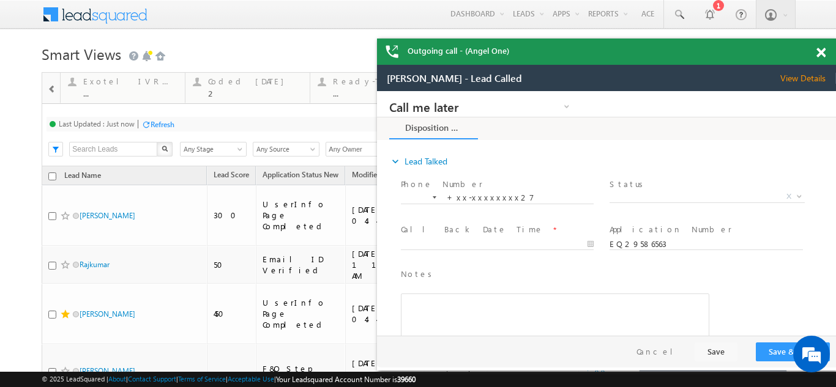
scroll to position [0, 0]
click at [818, 51] on span at bounding box center [821, 53] width 9 height 10
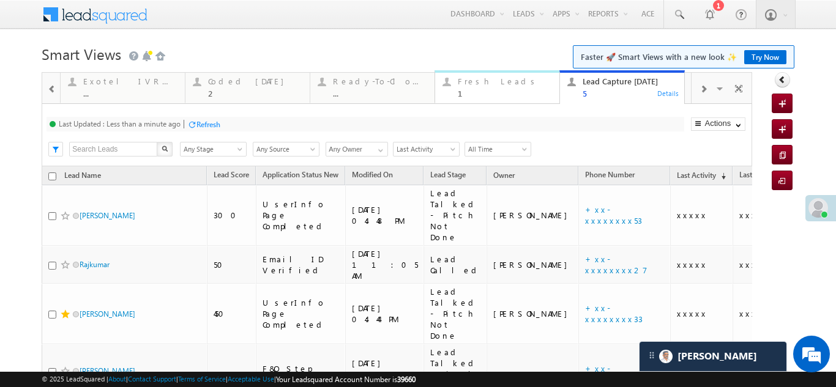
click at [477, 80] on div "Fresh Leads" at bounding box center [505, 82] width 94 height 10
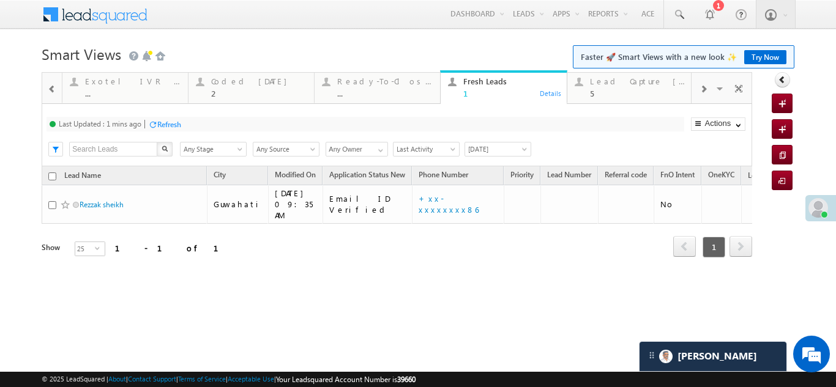
click at [170, 122] on div "Refresh" at bounding box center [169, 124] width 24 height 9
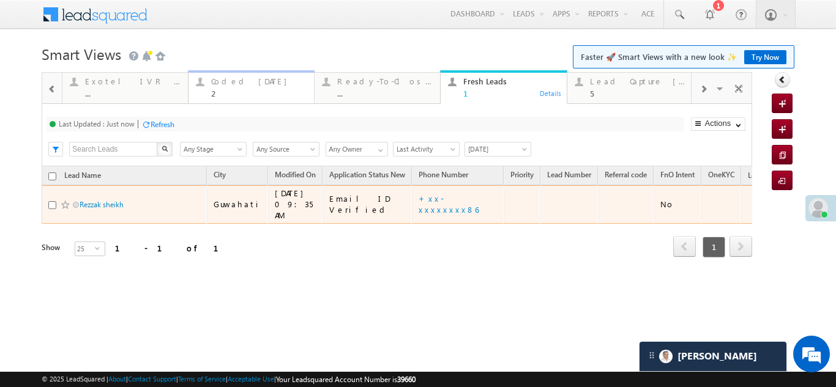
click at [234, 83] on div "Coded Today" at bounding box center [258, 82] width 95 height 10
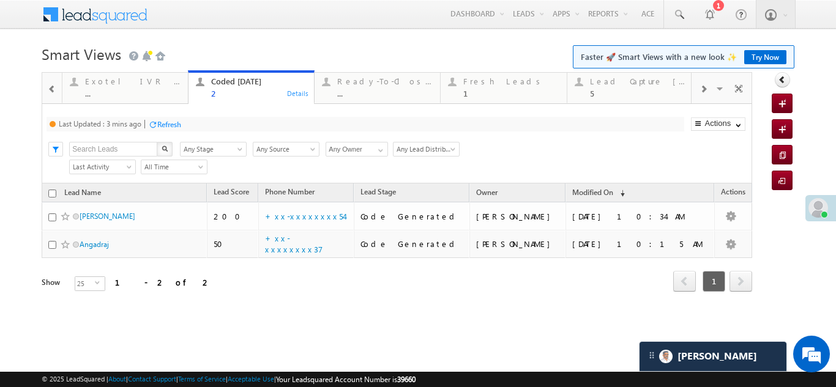
click at [233, 82] on div "Coded Today" at bounding box center [258, 82] width 95 height 10
click at [181, 125] on div "Refresh" at bounding box center [169, 124] width 24 height 9
click at [488, 88] on div "Fresh Leads 1" at bounding box center [510, 86] width 95 height 24
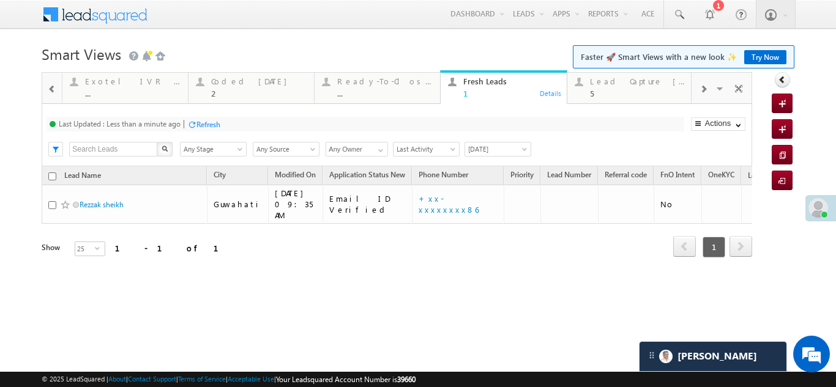
click at [210, 128] on div "Refresh" at bounding box center [208, 124] width 24 height 9
drag, startPoint x: 225, startPoint y: 92, endPoint x: 242, endPoint y: 83, distance: 19.4
click at [242, 83] on div "Coded Today" at bounding box center [258, 82] width 95 height 10
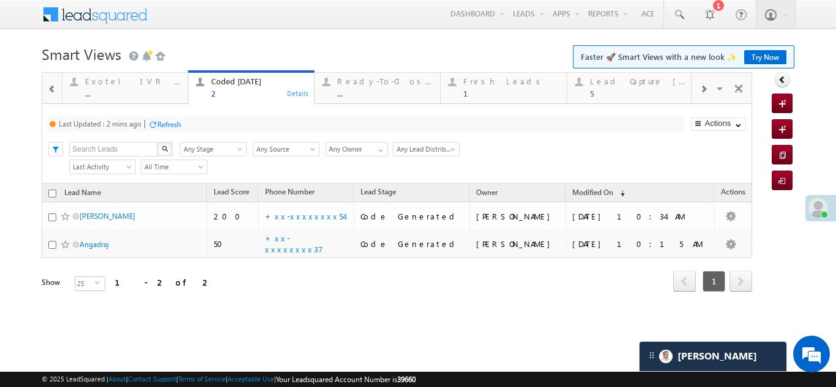
click at [179, 123] on div "Refresh" at bounding box center [169, 124] width 24 height 9
click at [212, 122] on div "Refresh" at bounding box center [208, 124] width 24 height 9
click at [45, 88] on div at bounding box center [52, 89] width 16 height 28
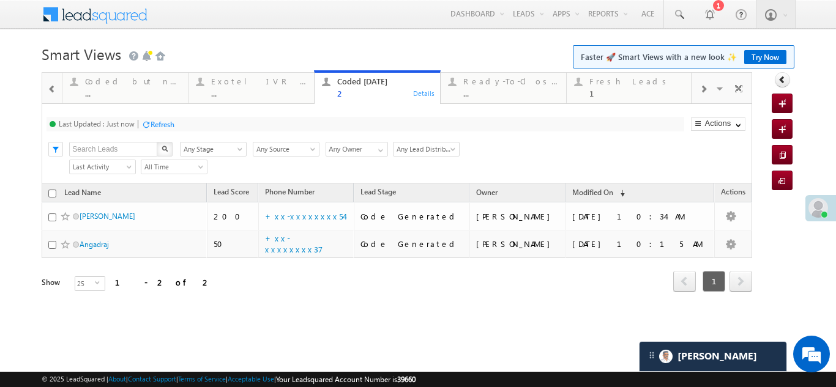
click at [46, 88] on div at bounding box center [52, 89] width 16 height 28
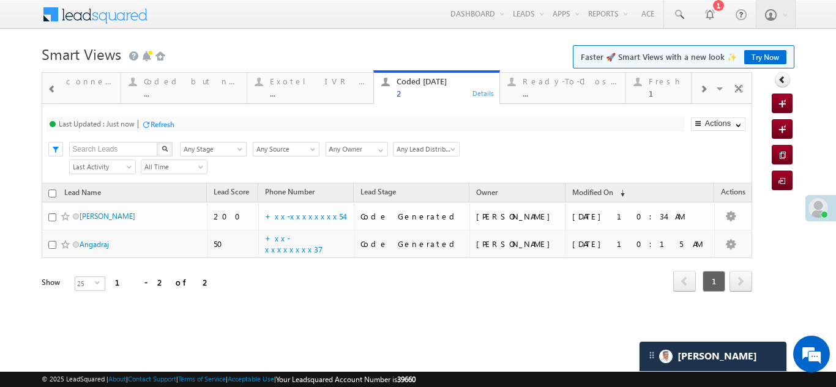
click at [46, 88] on div at bounding box center [52, 89] width 16 height 28
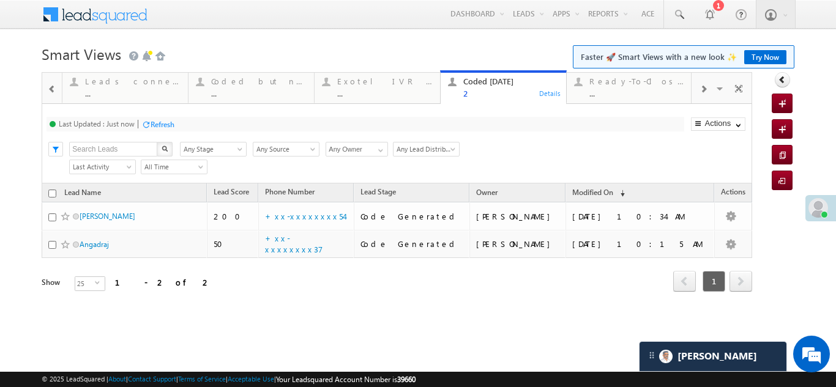
click at [46, 88] on div at bounding box center [52, 89] width 16 height 28
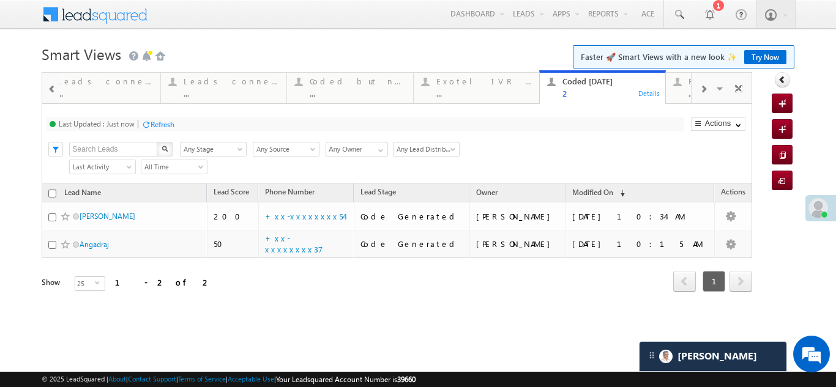
click at [46, 88] on div at bounding box center [52, 89] width 16 height 28
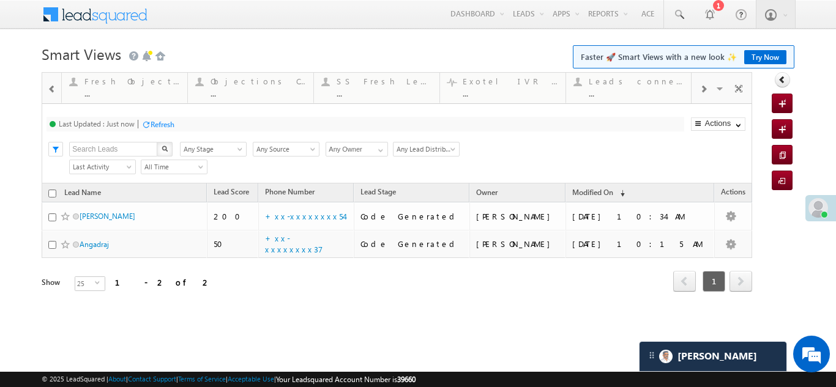
click at [46, 88] on div at bounding box center [52, 89] width 16 height 28
click at [267, 80] on div "Fresh Objection Cases" at bounding box center [258, 82] width 95 height 10
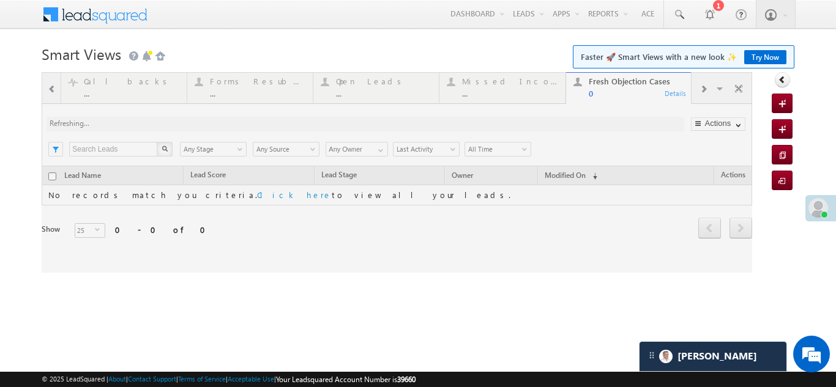
click at [701, 86] on div at bounding box center [397, 172] width 711 height 201
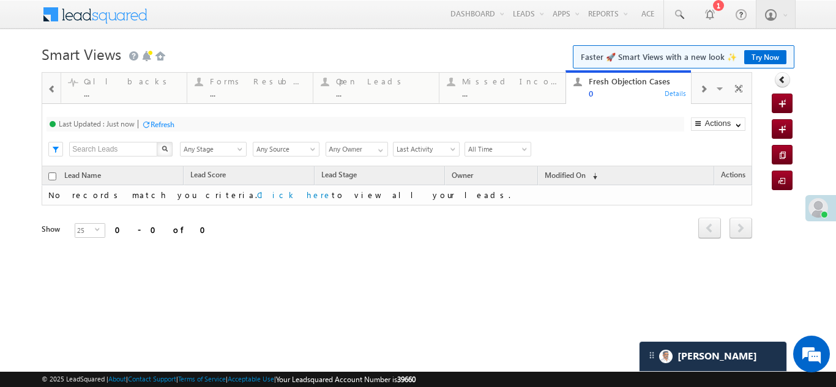
click at [701, 87] on span at bounding box center [703, 89] width 7 height 10
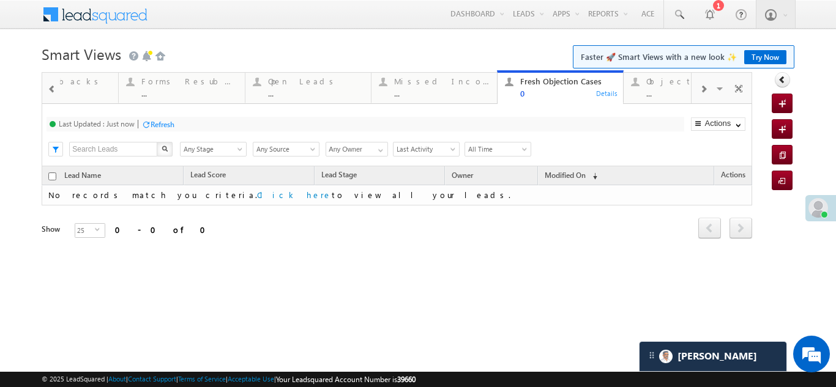
click at [701, 87] on span at bounding box center [703, 89] width 7 height 10
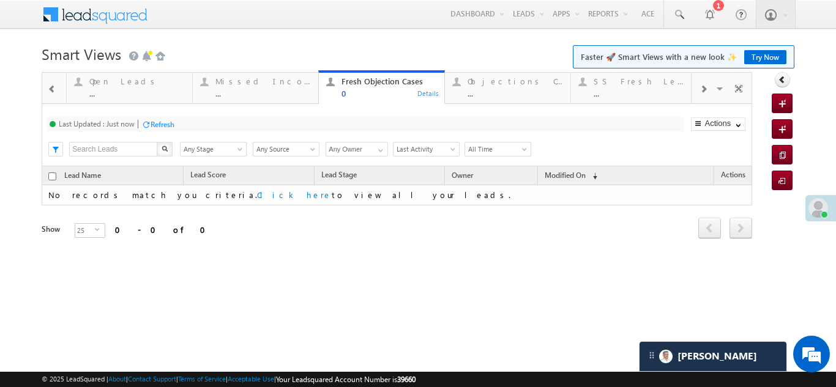
click at [701, 87] on span at bounding box center [703, 89] width 7 height 10
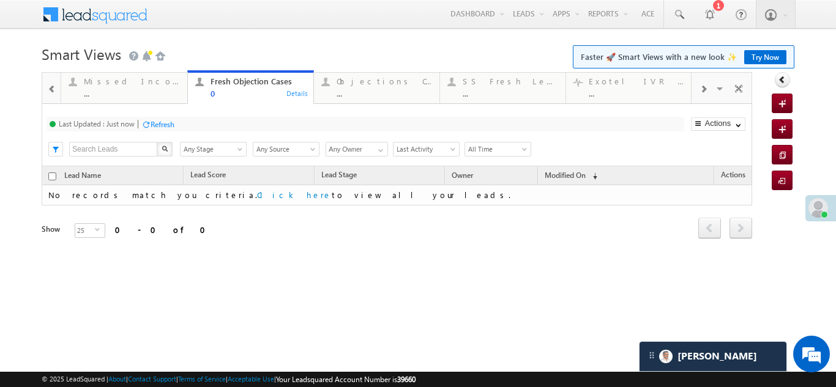
click at [701, 87] on span at bounding box center [703, 89] width 7 height 10
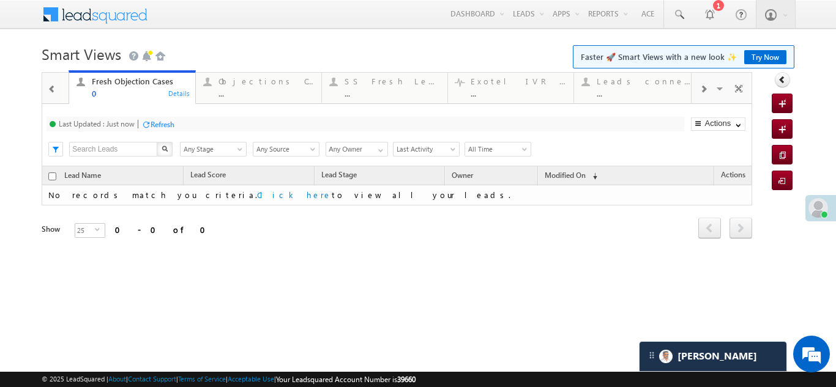
click at [701, 87] on span at bounding box center [703, 89] width 7 height 10
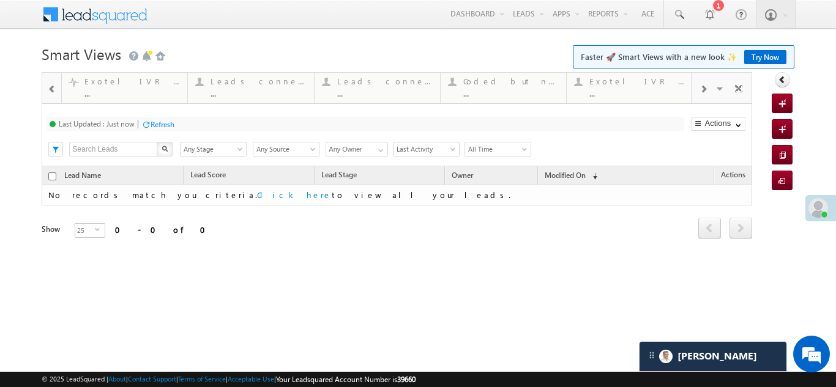
click at [701, 87] on span at bounding box center [703, 89] width 7 height 10
click at [474, 86] on div "Fresh Leads" at bounding box center [510, 82] width 95 height 10
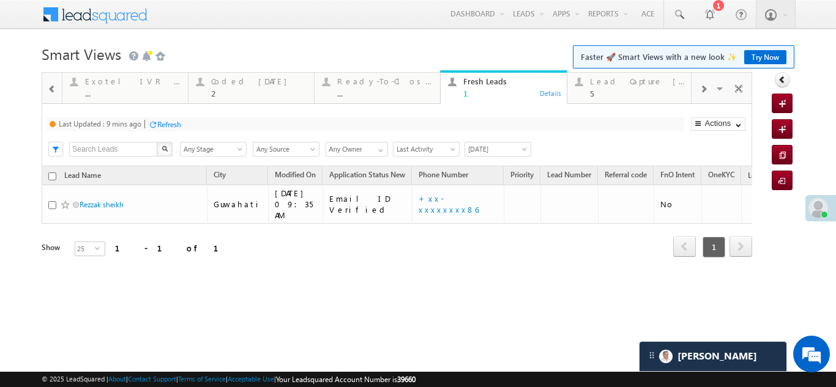
click at [168, 121] on div "Refresh" at bounding box center [169, 124] width 24 height 9
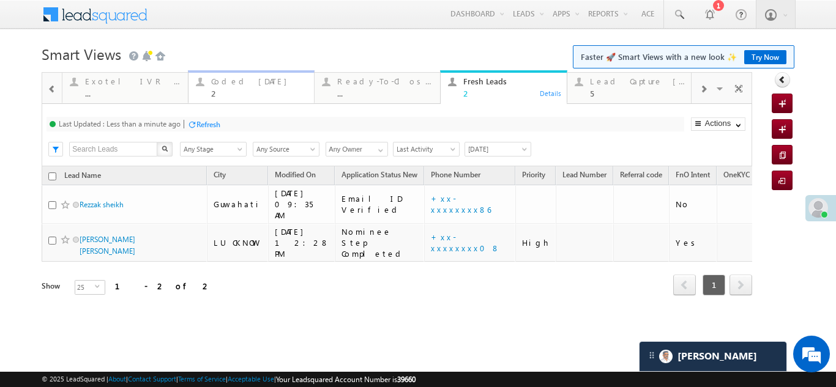
click at [225, 83] on div "Coded Today" at bounding box center [258, 82] width 95 height 10
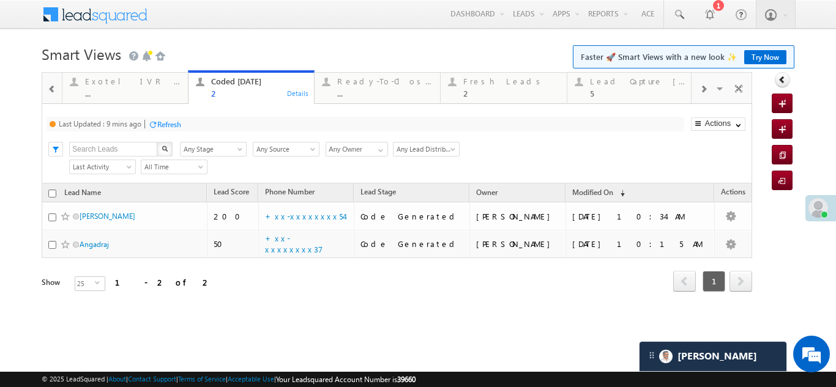
click at [166, 124] on div "Refresh" at bounding box center [169, 124] width 24 height 9
click at [164, 123] on div "Refresh" at bounding box center [163, 124] width 24 height 9
click at [484, 81] on div "Fresh Leads" at bounding box center [510, 82] width 95 height 10
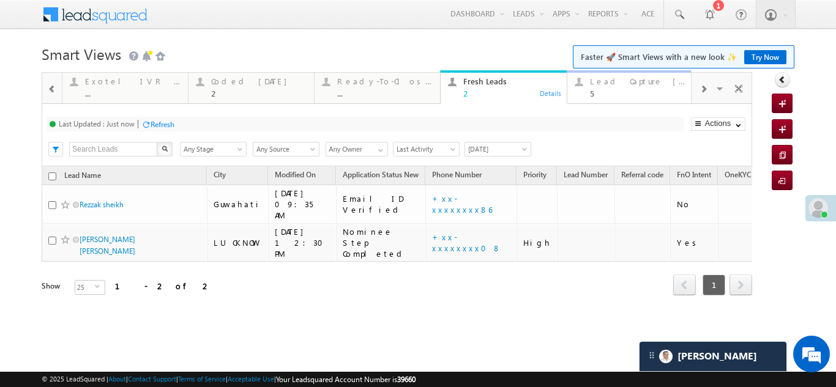
click at [624, 80] on div "Lead Capture Today" at bounding box center [637, 82] width 95 height 10
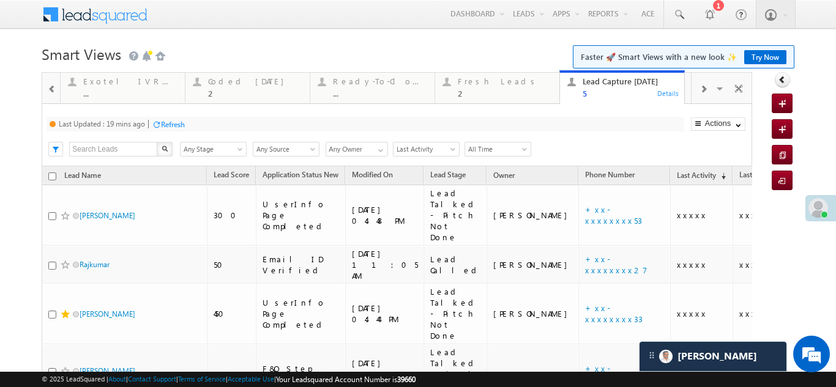
click at [173, 122] on div "Refresh" at bounding box center [173, 124] width 24 height 9
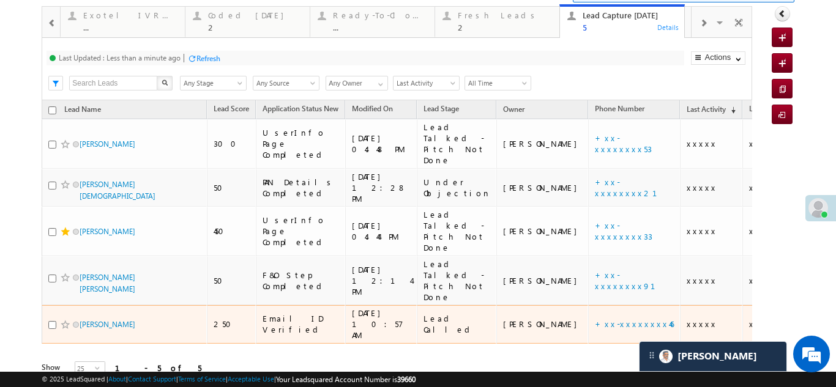
scroll to position [48, 0]
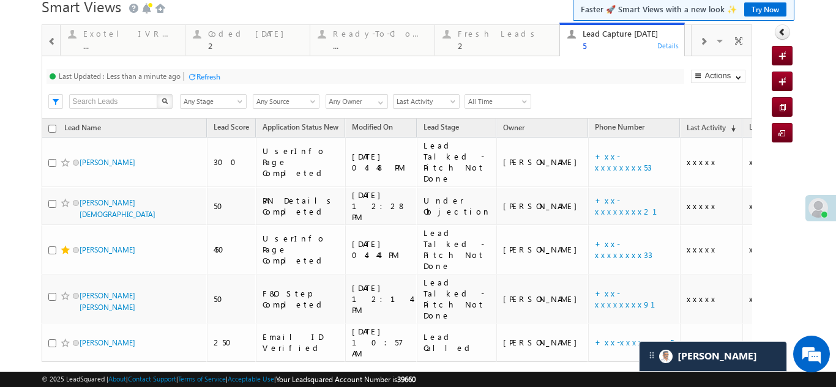
click at [207, 74] on div "Refresh" at bounding box center [208, 76] width 24 height 9
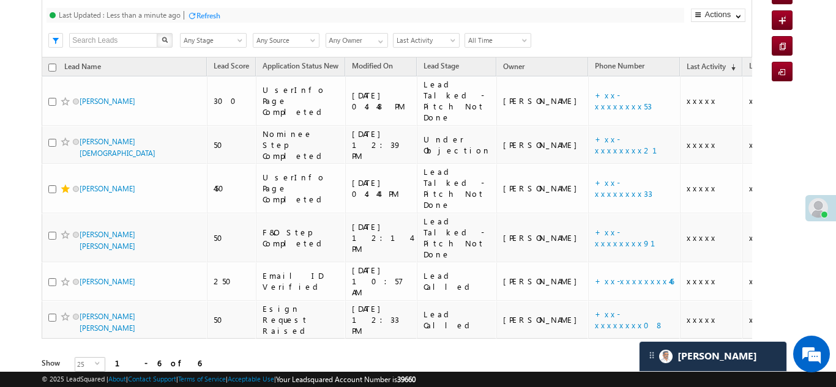
scroll to position [0, 0]
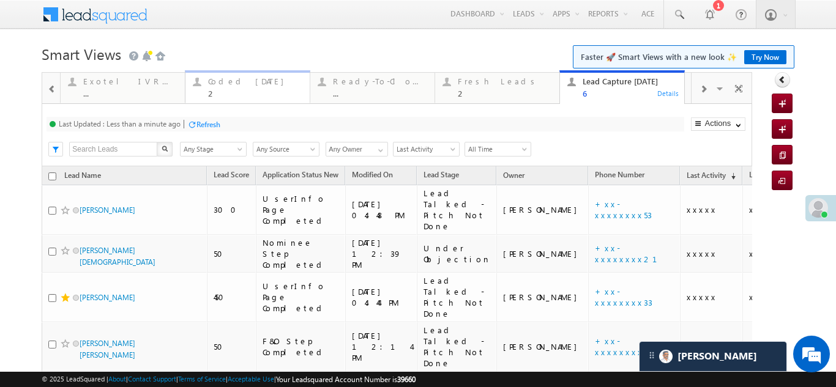
click at [220, 81] on div "Coded Today" at bounding box center [255, 82] width 94 height 10
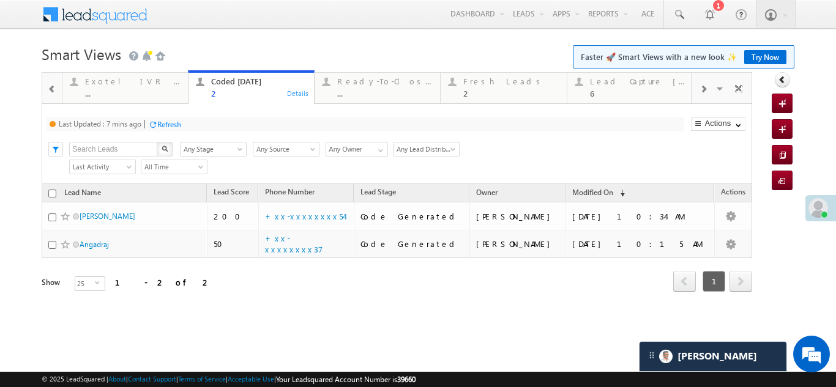
click at [173, 120] on div "Refresh" at bounding box center [169, 124] width 24 height 9
click at [211, 122] on div "Refresh" at bounding box center [208, 124] width 24 height 9
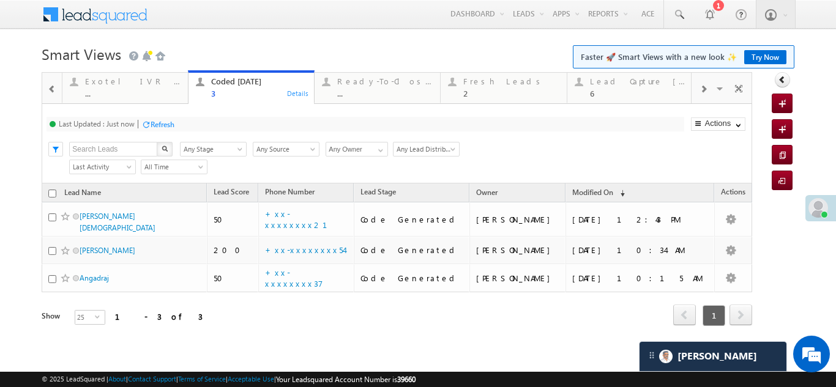
click at [160, 125] on div "Refresh" at bounding box center [163, 124] width 24 height 9
click at [207, 126] on div "Refresh" at bounding box center [208, 124] width 24 height 9
click at [168, 125] on div "Refresh" at bounding box center [163, 124] width 24 height 9
click at [159, 124] on div "Refresh" at bounding box center [163, 124] width 24 height 9
click at [212, 125] on div "Refresh" at bounding box center [208, 124] width 24 height 9
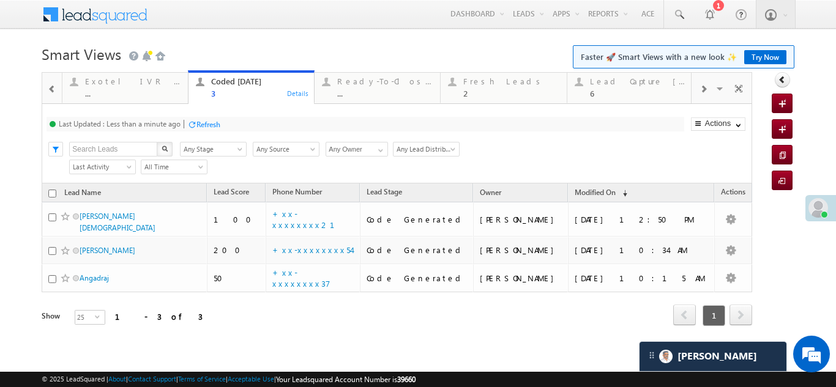
click at [214, 121] on div "Refresh" at bounding box center [208, 124] width 24 height 9
click at [500, 78] on div "Fresh Leads" at bounding box center [510, 82] width 95 height 10
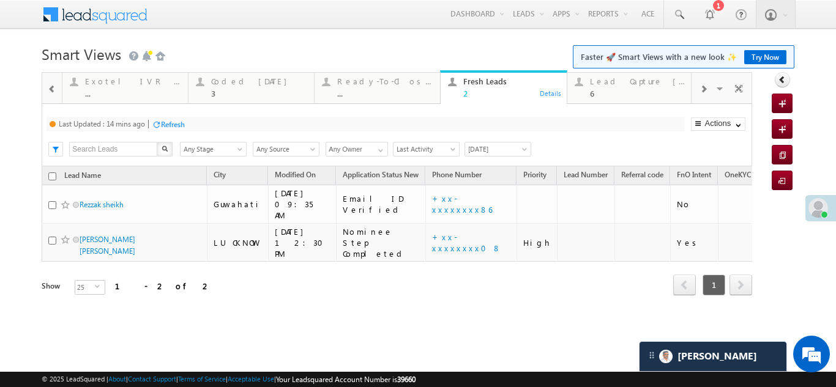
click at [176, 121] on div "Refresh" at bounding box center [173, 124] width 24 height 9
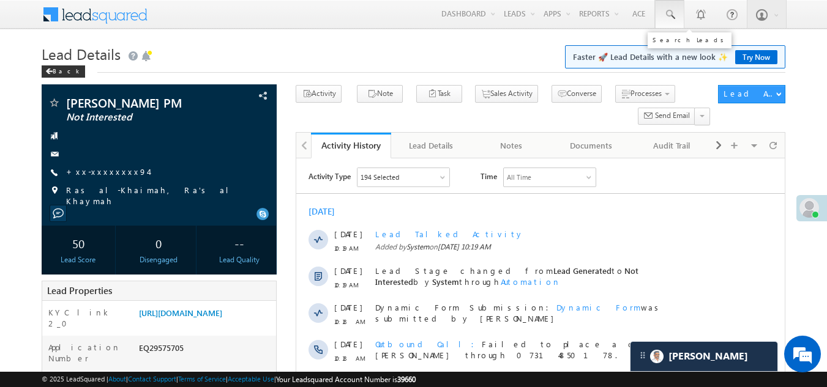
click at [668, 15] on span at bounding box center [669, 15] width 12 height 12
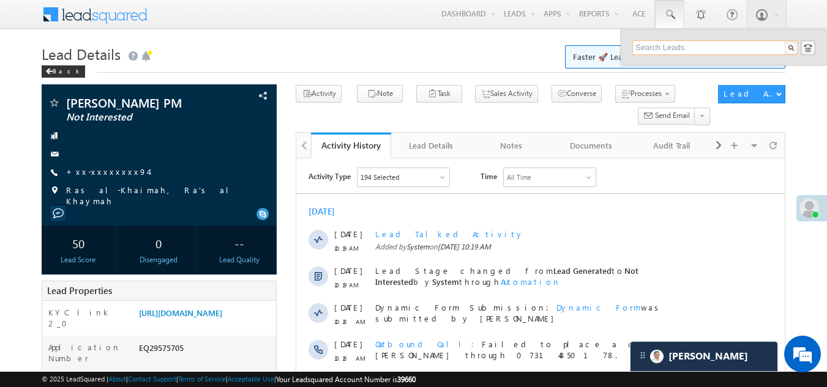
paste input "EQ29414340"
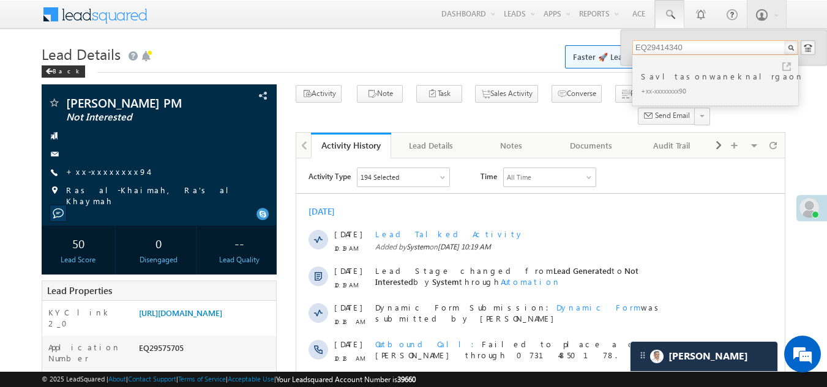
type input "EQ29414340"
click at [656, 67] on div "Savltasonwaneknalrgaon" at bounding box center [720, 71] width 164 height 24
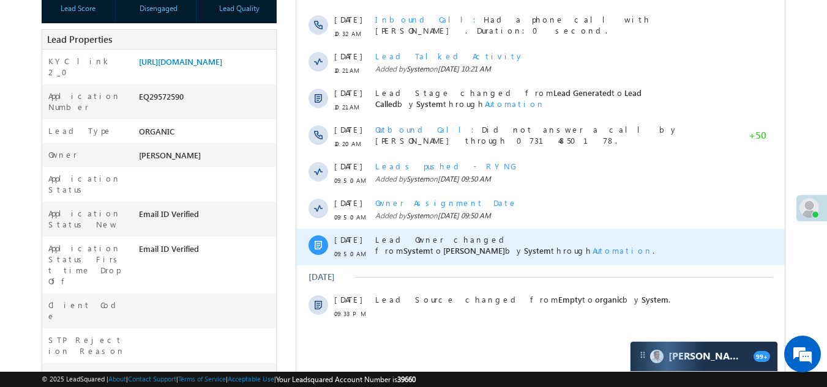
scroll to position [61, 0]
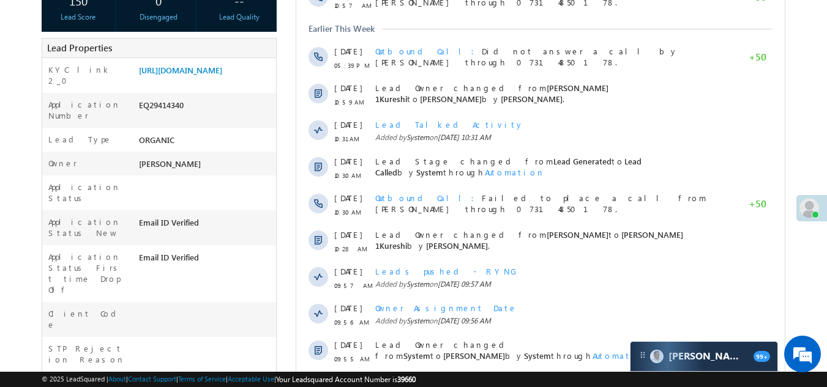
scroll to position [367, 0]
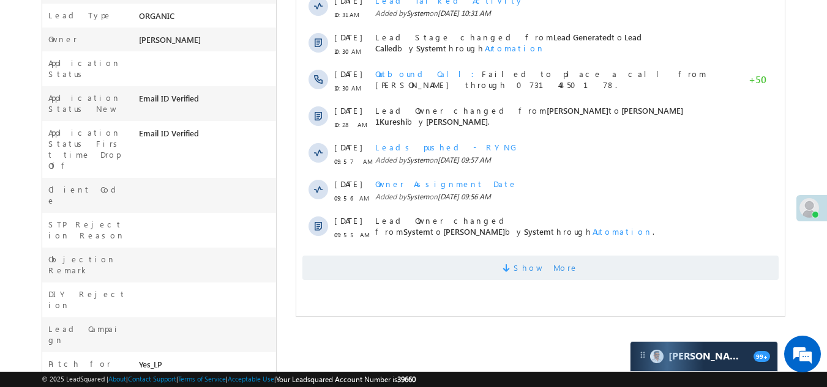
click at [383, 271] on span "Show More" at bounding box center [540, 268] width 476 height 24
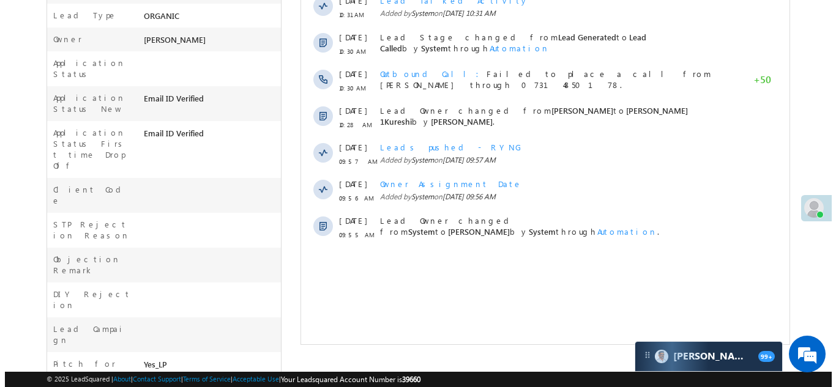
scroll to position [61, 0]
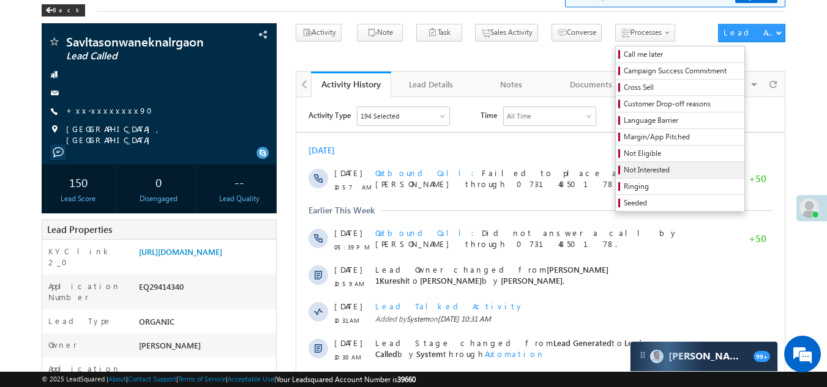
click at [624, 170] on span "Not Interested" at bounding box center [682, 170] width 116 height 11
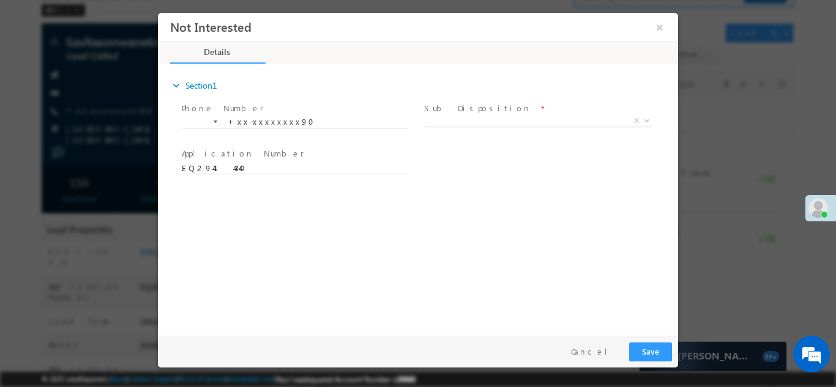
scroll to position [0, 0]
click at [501, 113] on span "Sub Disposition *" at bounding box center [537, 108] width 226 height 13
click at [500, 116] on span "X" at bounding box center [538, 120] width 228 height 12
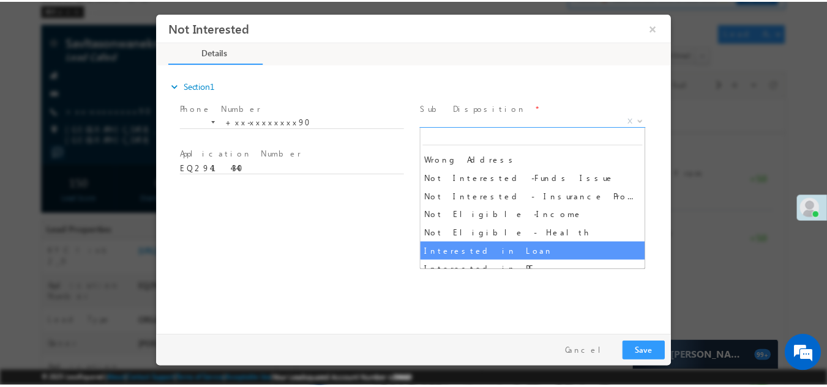
scroll to position [245, 0]
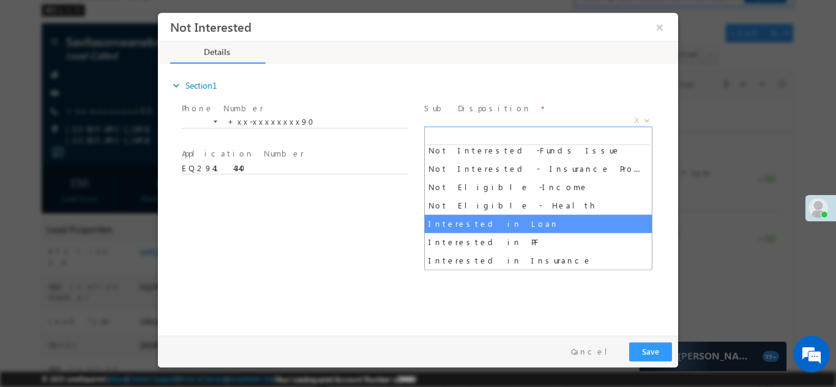
select select "Interested in Loan"
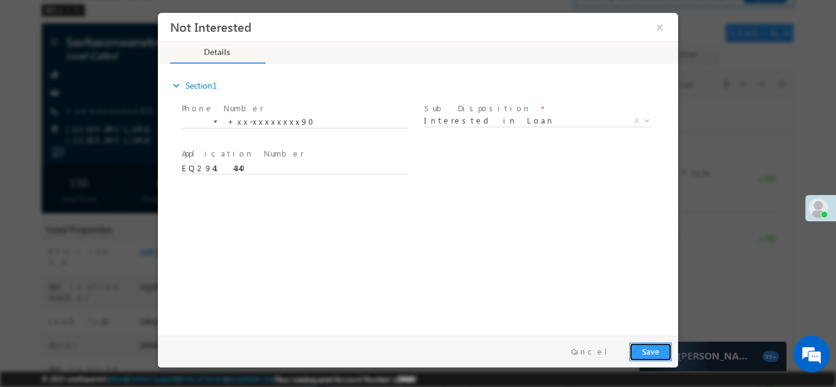
click at [646, 344] on button "Save" at bounding box center [650, 351] width 43 height 19
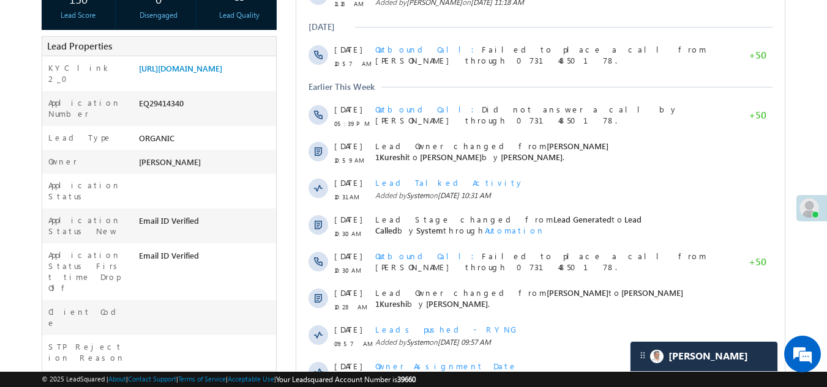
scroll to position [0, 0]
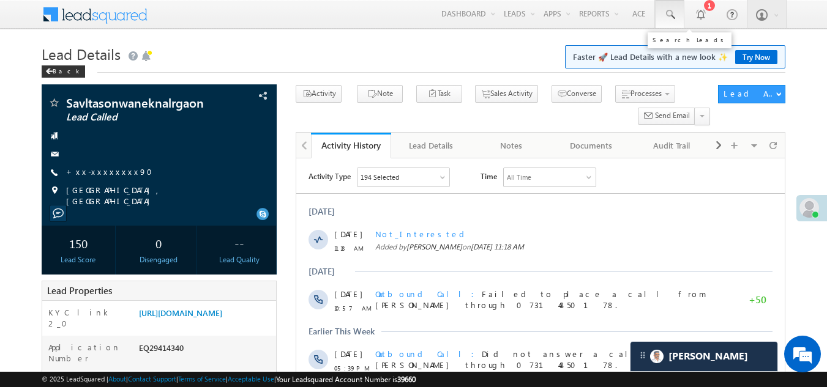
click at [671, 13] on span at bounding box center [669, 15] width 12 height 12
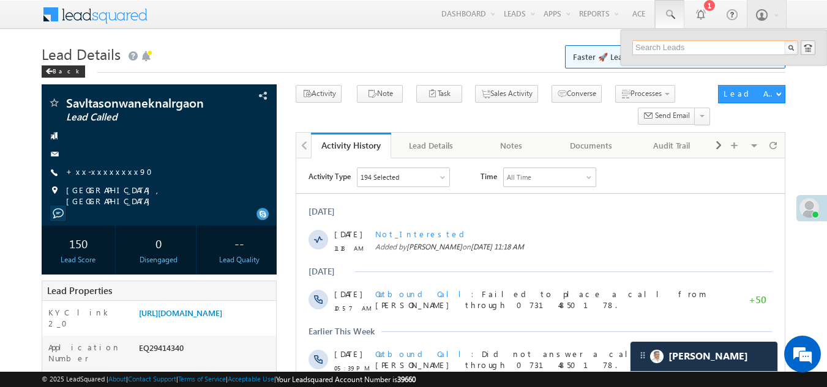
paste input "EQ29564343"
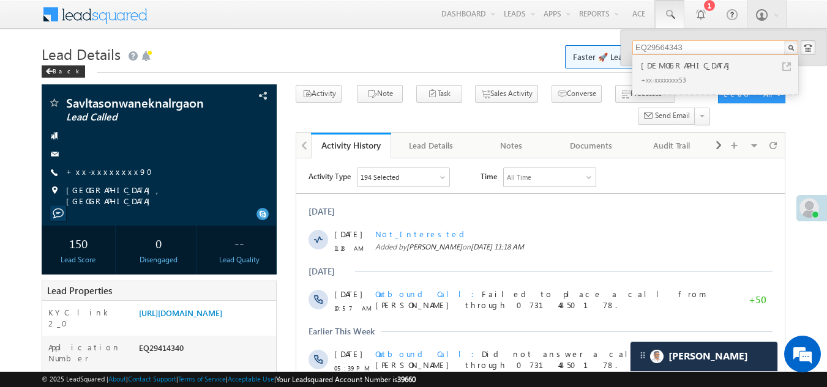
type input "EQ29564343"
click at [663, 71] on div "[DEMOGRAPHIC_DATA]" at bounding box center [720, 65] width 164 height 13
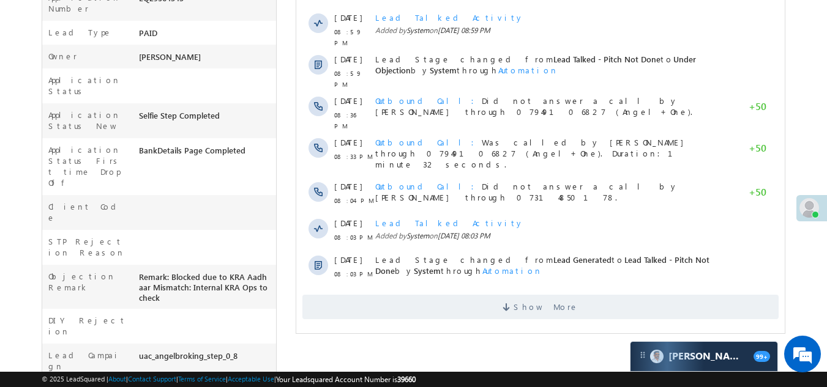
scroll to position [367, 0]
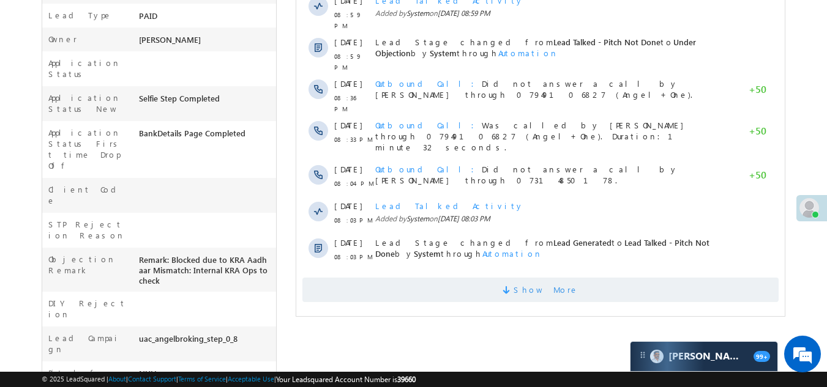
click at [416, 278] on span "Show More" at bounding box center [540, 290] width 476 height 24
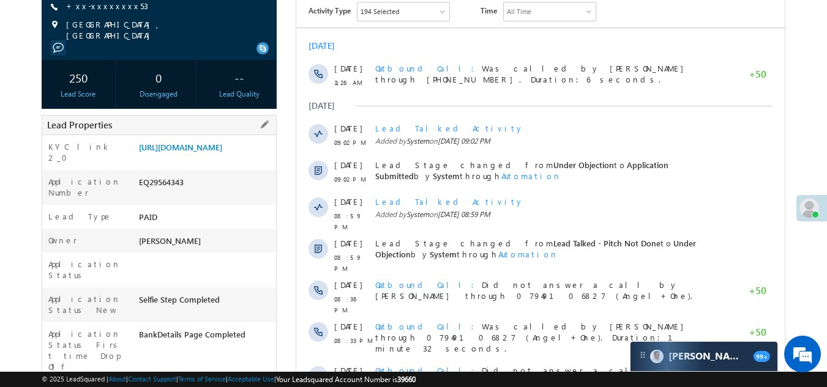
scroll to position [184, 0]
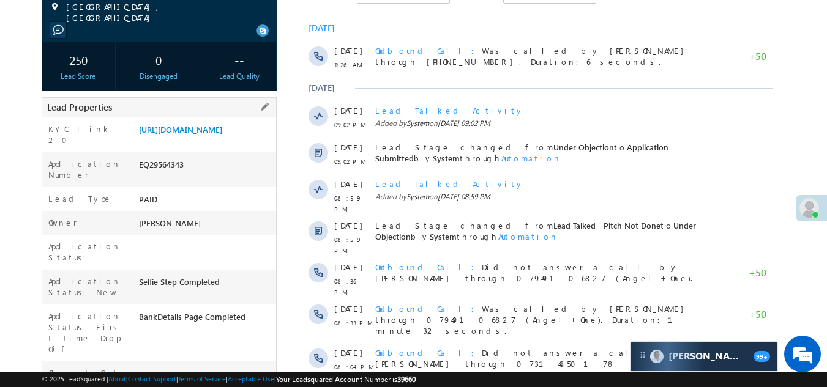
drag, startPoint x: 138, startPoint y: 180, endPoint x: 211, endPoint y: 181, distance: 72.8
click at [211, 176] on div "EQ29564343" at bounding box center [206, 167] width 141 height 17
copy div "EQ29564343"
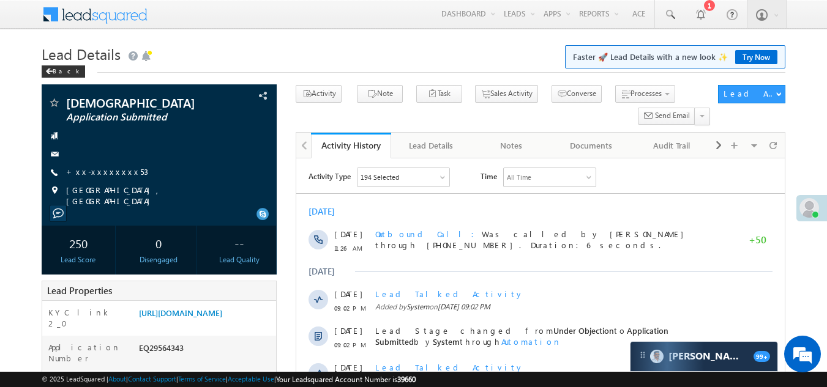
scroll to position [61, 0]
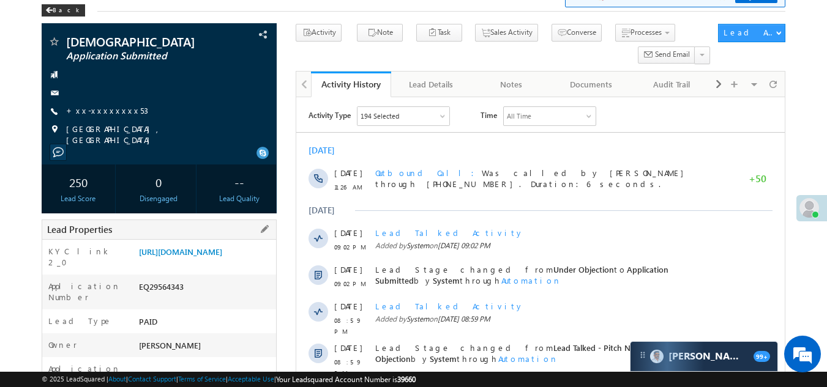
copy div "EQ29564343"
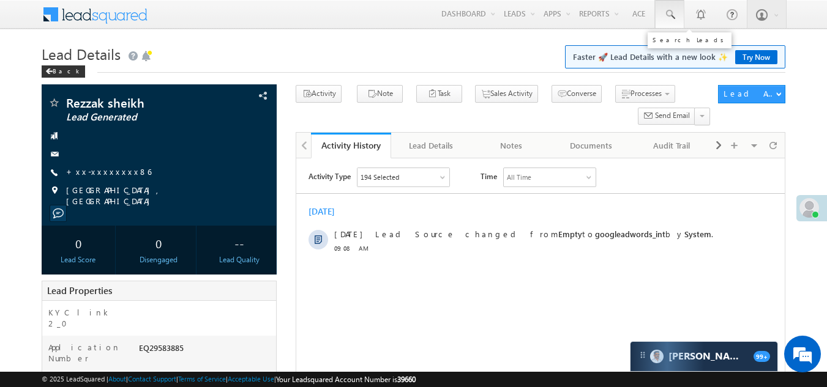
click at [671, 12] on span at bounding box center [669, 15] width 12 height 12
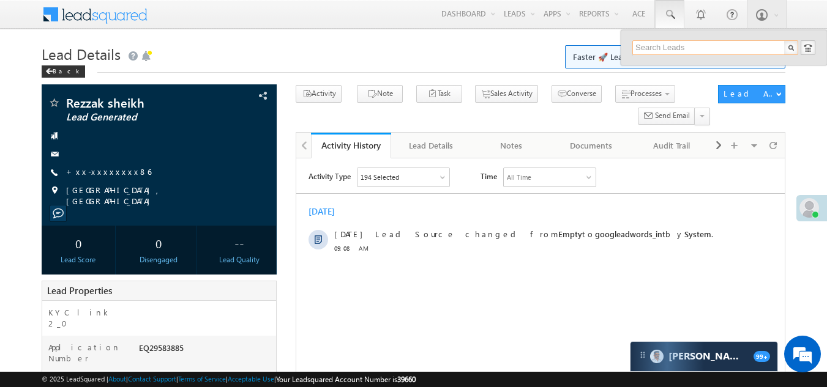
paste input "EQ29415061"
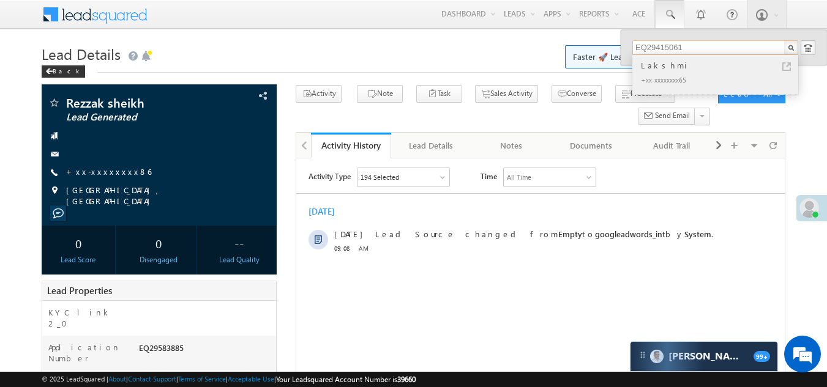
type input "EQ29415061"
click at [656, 72] on div "+xx-xxxxxxxx65" at bounding box center [720, 79] width 164 height 15
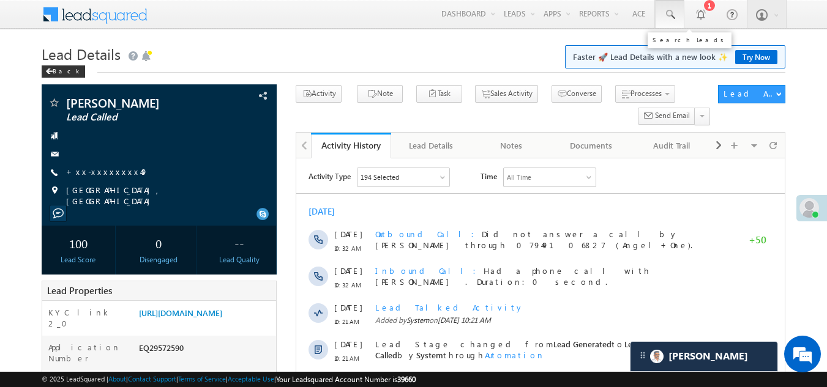
click at [672, 13] on span at bounding box center [669, 15] width 12 height 12
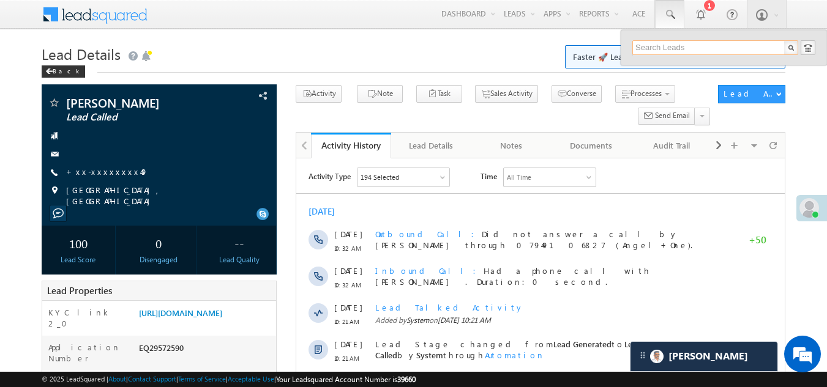
paste input "EQ29434475"
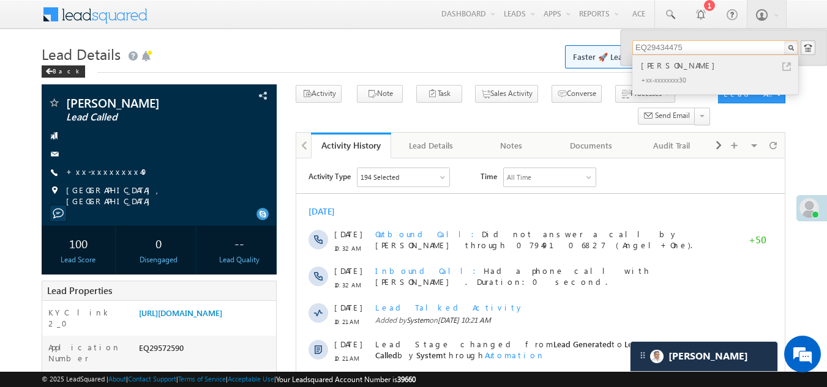
type input "EQ29434475"
click at [672, 63] on div "Vijay Shankar" at bounding box center [720, 65] width 164 height 13
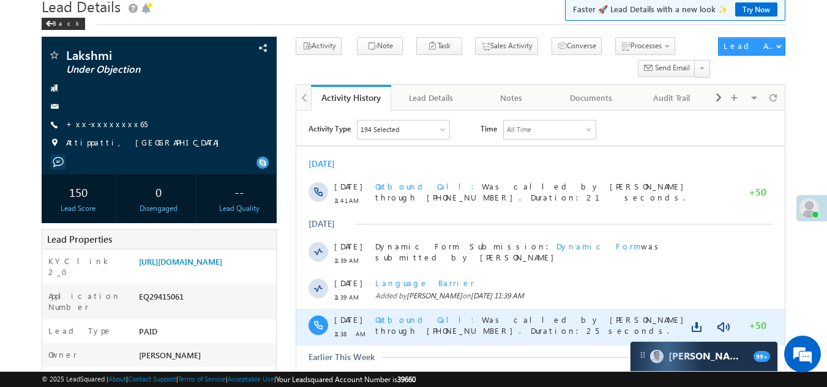
scroll to position [122, 0]
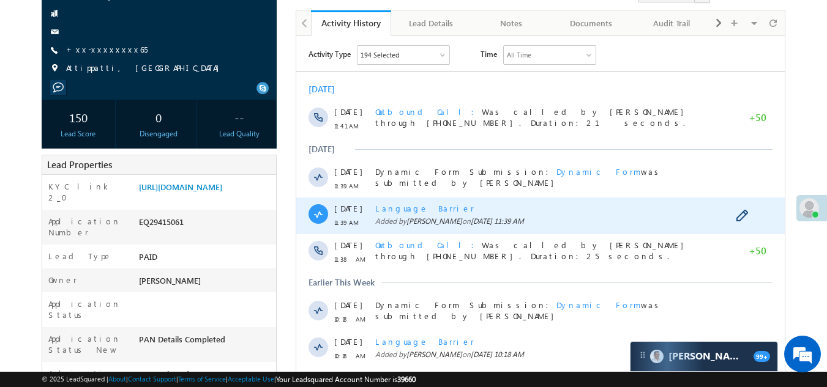
click at [406, 206] on span "Language Barrier" at bounding box center [424, 208] width 99 height 10
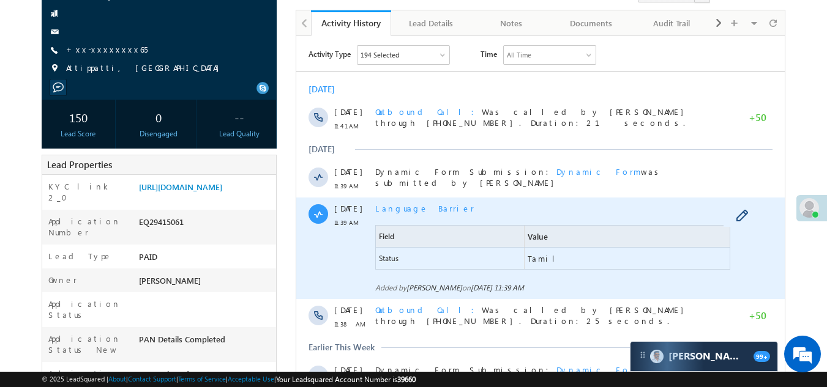
click at [406, 206] on span "Language Barrier" at bounding box center [424, 208] width 99 height 10
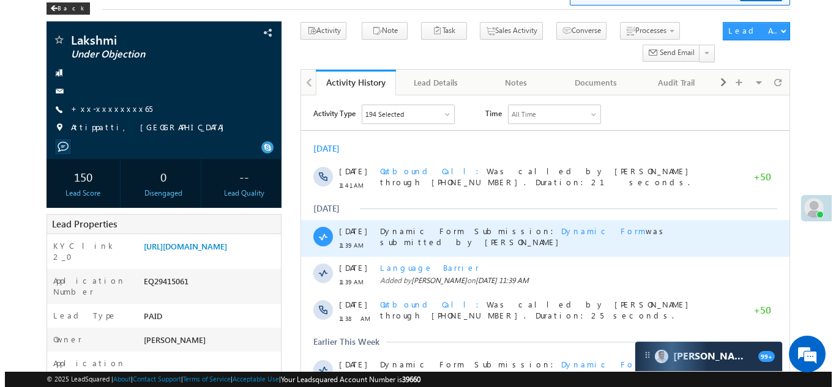
scroll to position [0, 0]
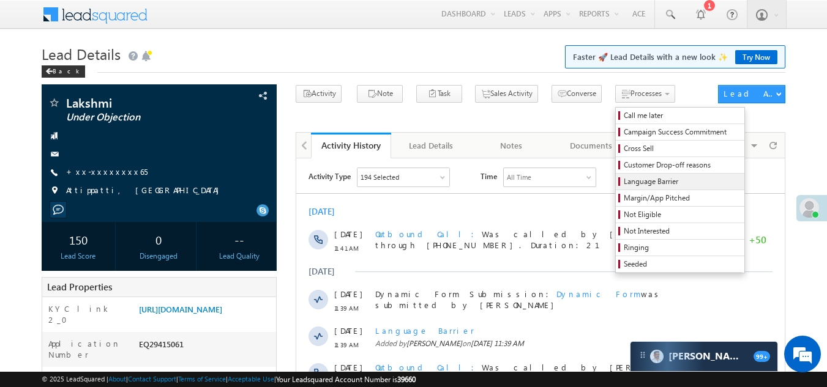
click at [624, 181] on span "Language Barrier" at bounding box center [682, 181] width 116 height 11
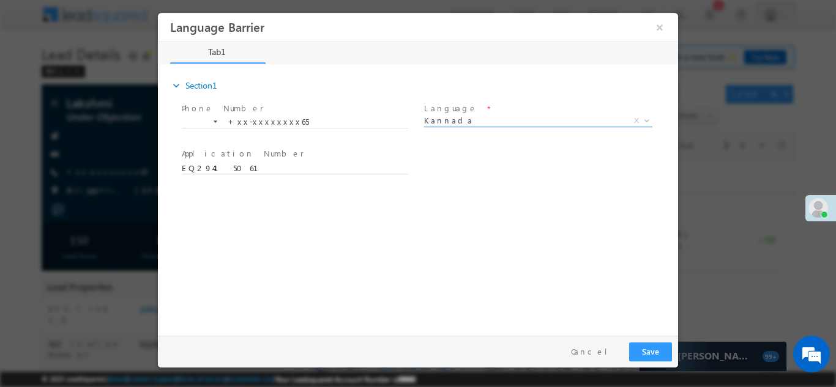
click at [479, 118] on span "Kannada" at bounding box center [523, 119] width 199 height 11
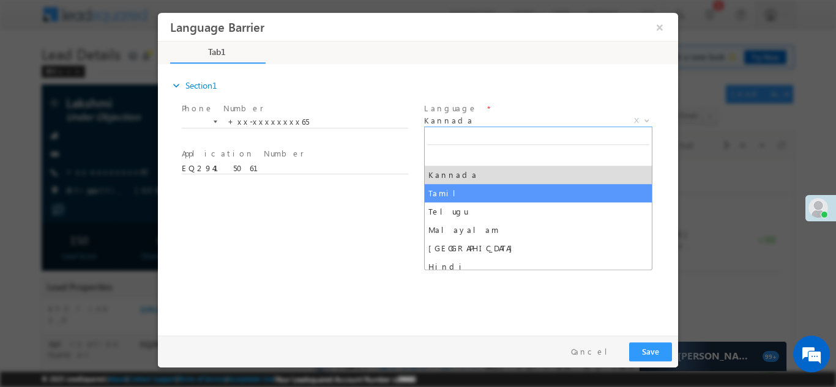
select select "Tamil"
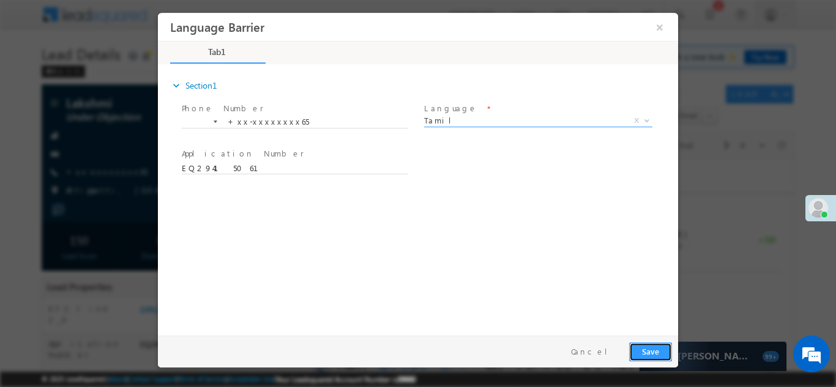
click at [652, 354] on button "Save" at bounding box center [650, 351] width 43 height 19
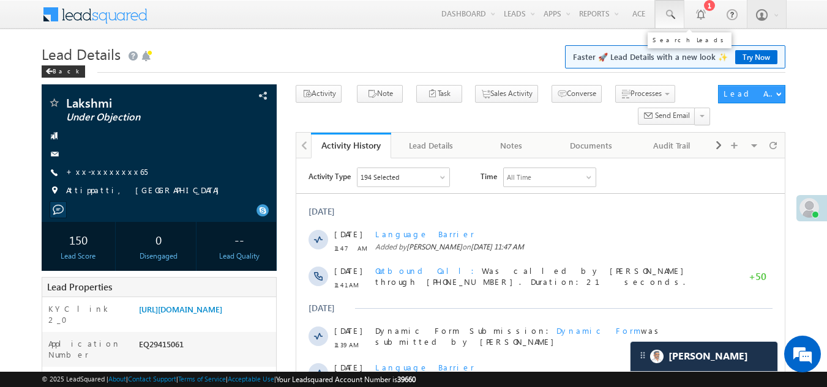
click at [668, 13] on span at bounding box center [669, 15] width 12 height 12
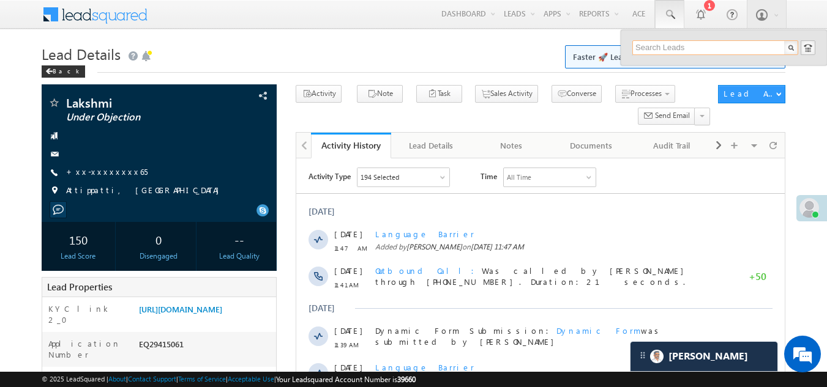
paste input "EQ28737833"
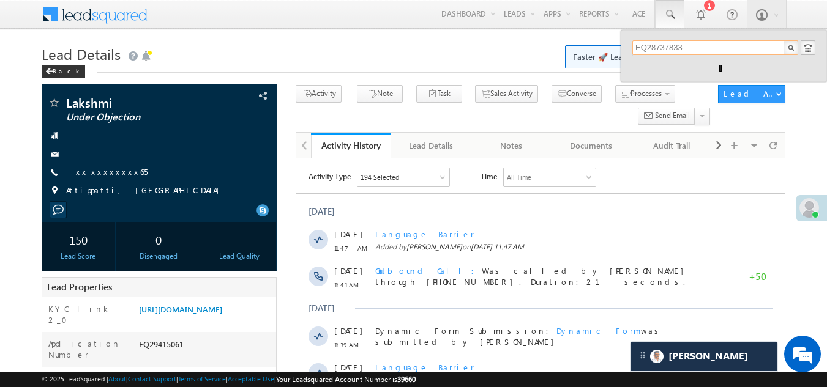
type input "EQ28737833"
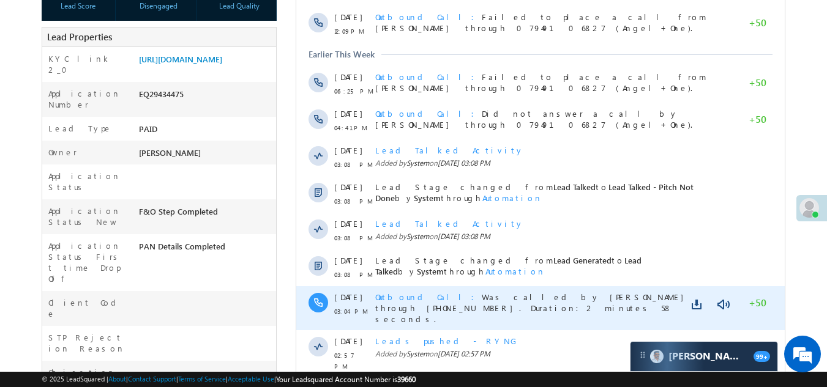
scroll to position [367, 0]
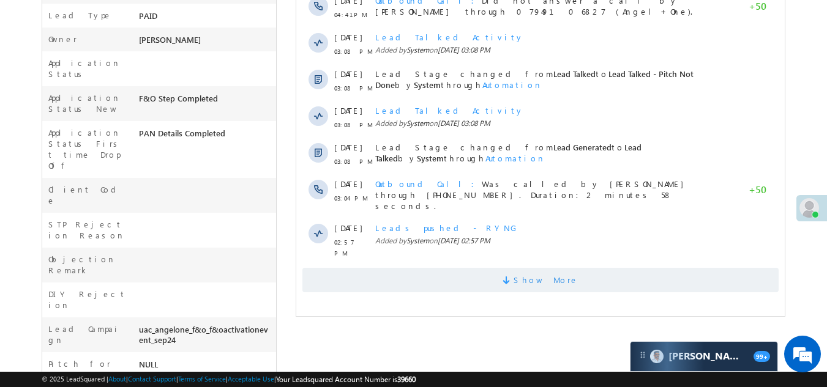
click at [362, 268] on span "Show More" at bounding box center [540, 280] width 476 height 24
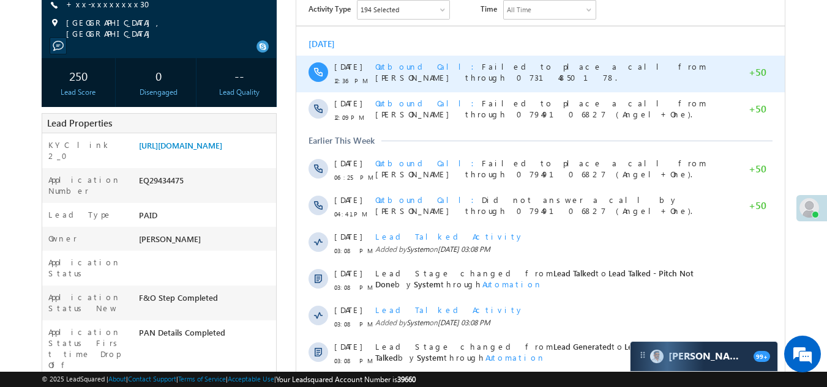
scroll to position [0, 0]
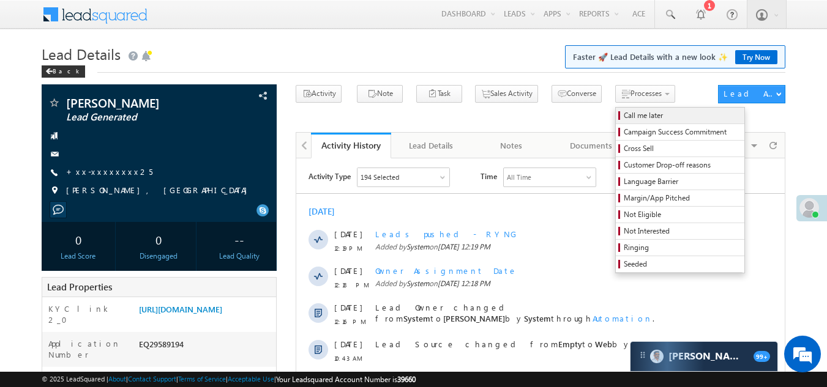
click at [624, 116] on span "Call me later" at bounding box center [682, 115] width 116 height 11
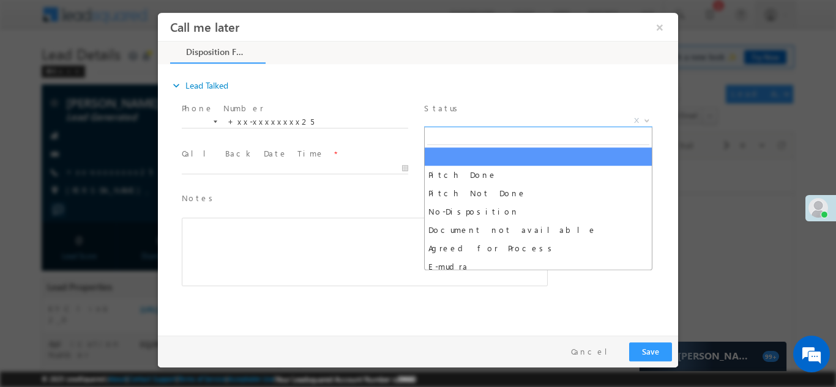
click at [491, 115] on span "X" at bounding box center [538, 120] width 228 height 12
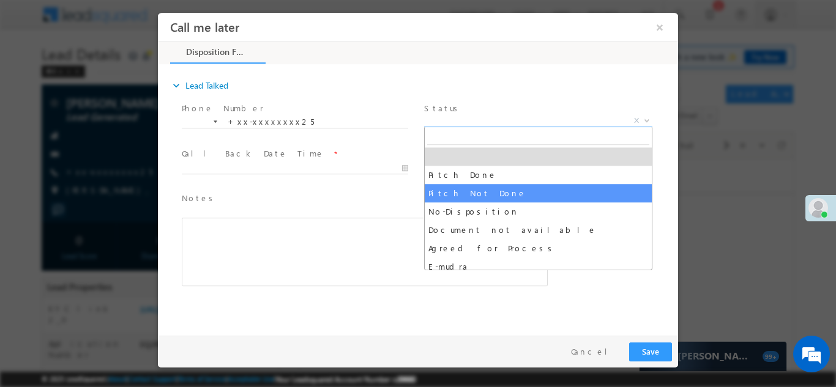
select select "Pitch Not Done"
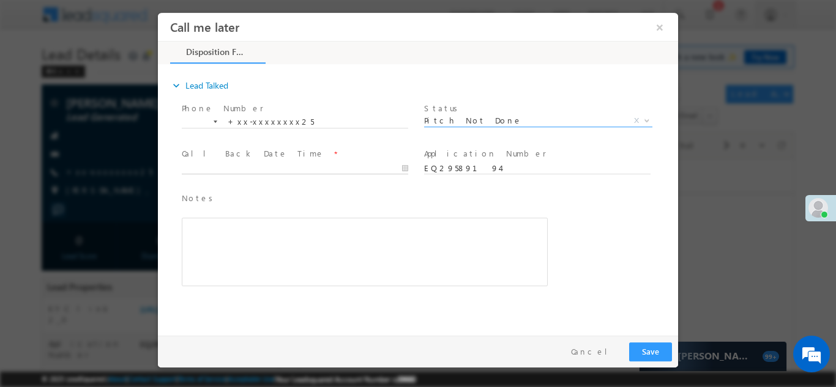
type input "09/26/25 12:21 PM"
click at [242, 163] on input "09/26/25 12:21 PM" at bounding box center [295, 168] width 226 height 12
click at [650, 348] on button "Save" at bounding box center [650, 351] width 43 height 19
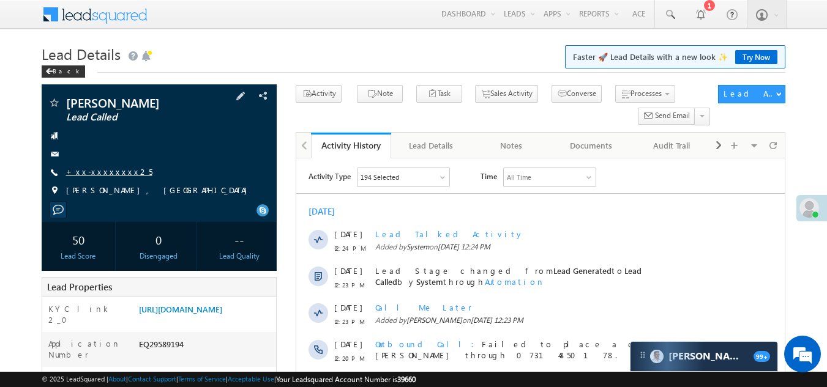
click at [102, 173] on link "+xx-xxxxxxxx25" at bounding box center [109, 171] width 86 height 10
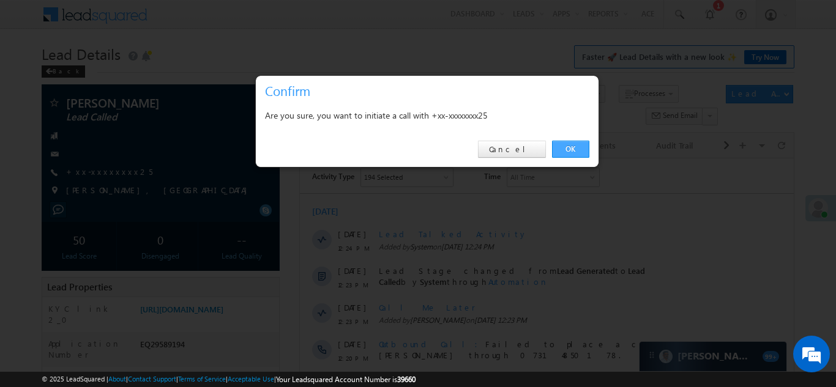
click at [572, 147] on link "OK" at bounding box center [570, 149] width 37 height 17
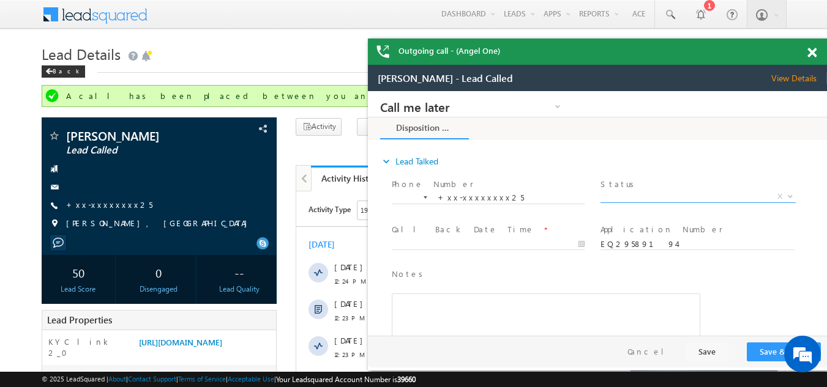
click at [636, 196] on span "X" at bounding box center [697, 197] width 195 height 12
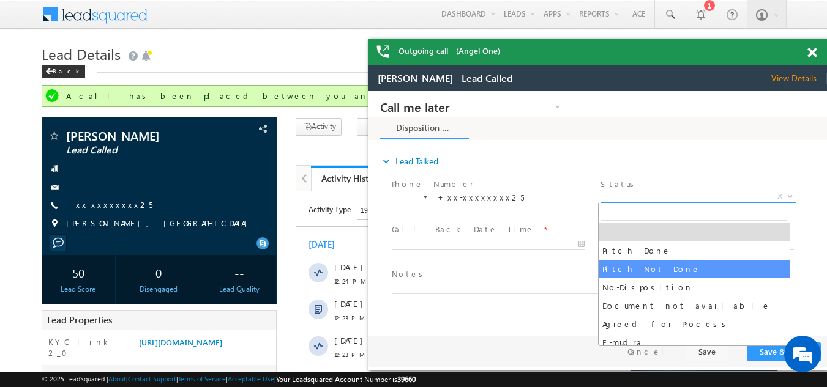
select select "Pitch Not Done"
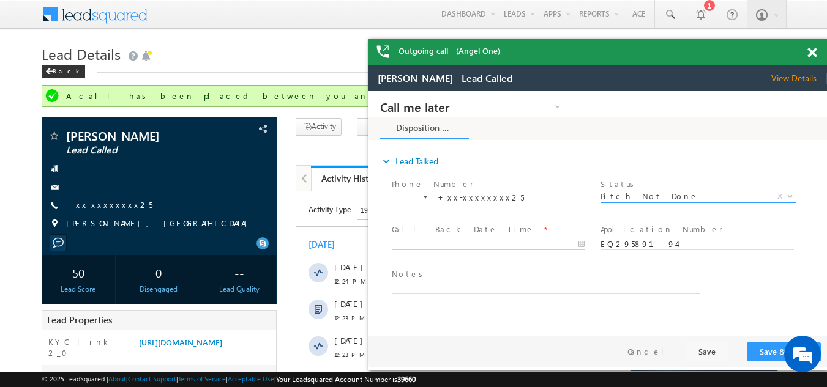
type input "09/26/25 12:26 PM"
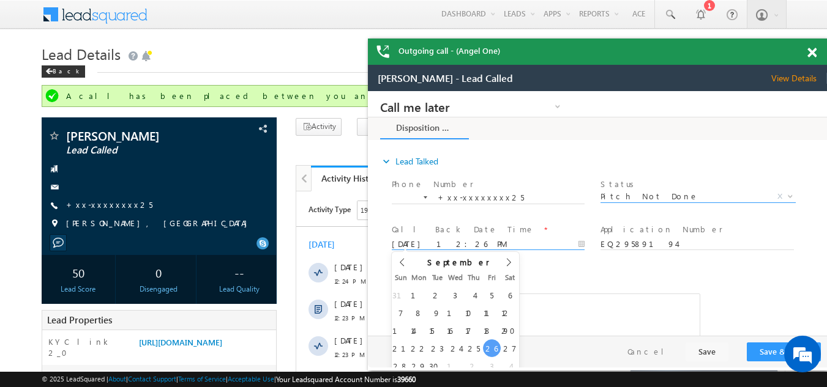
click at [453, 242] on body "Call me later Campaign Success Commitment Cross Sell Customer Drop-off reasons …" at bounding box center [597, 213] width 459 height 245
click at [752, 348] on button "Save & Close" at bounding box center [784, 352] width 74 height 19
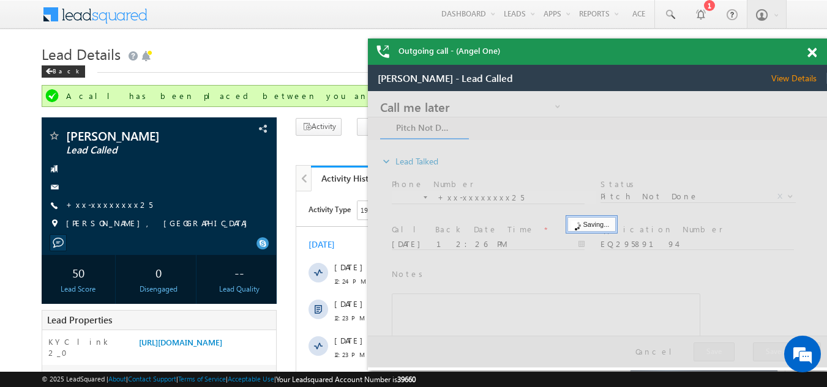
click at [812, 51] on span at bounding box center [811, 53] width 9 height 10
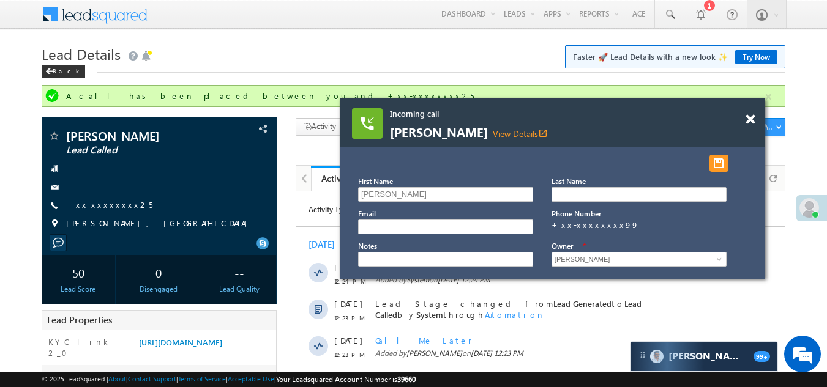
drag, startPoint x: 572, startPoint y: 132, endPoint x: 476, endPoint y: 99, distance: 101.8
click at [477, 99] on div "Incoming call shubham View Details open_in_new" at bounding box center [552, 123] width 425 height 49
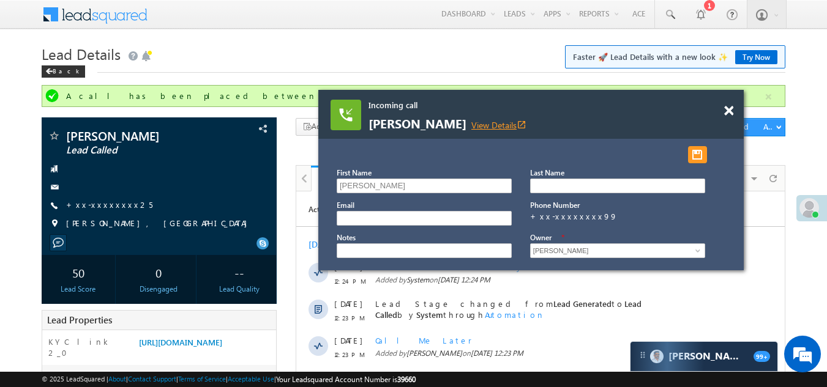
click at [471, 125] on link "View Details open_in_new" at bounding box center [498, 125] width 55 height 12
click at [730, 111] on span at bounding box center [728, 111] width 9 height 10
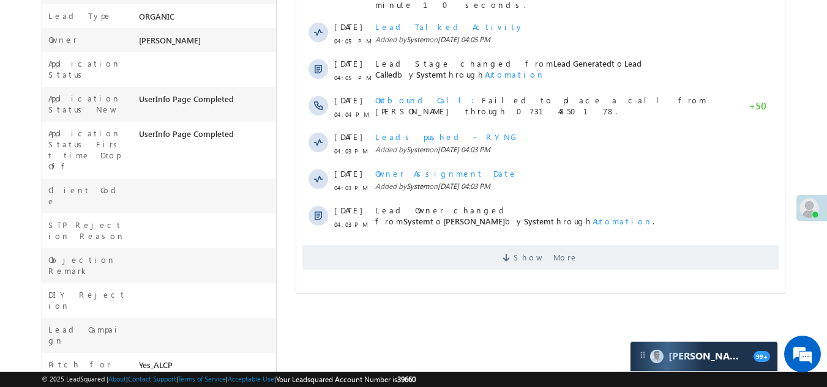
scroll to position [367, 0]
click at [361, 247] on span "Show More" at bounding box center [540, 257] width 476 height 24
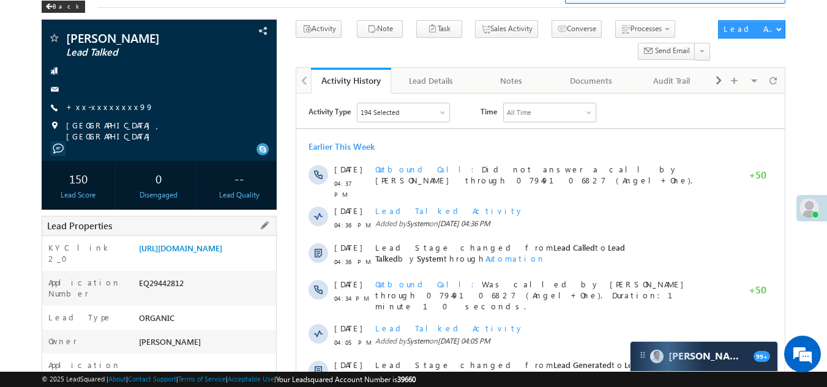
scroll to position [61, 0]
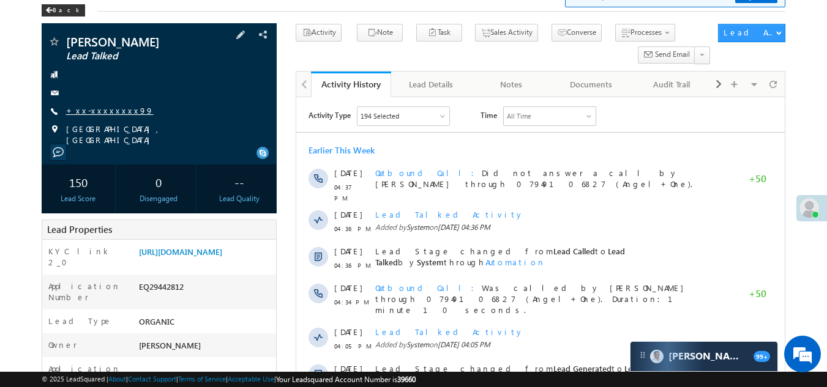
click at [91, 110] on link "+xx-xxxxxxxx99" at bounding box center [110, 110] width 88 height 10
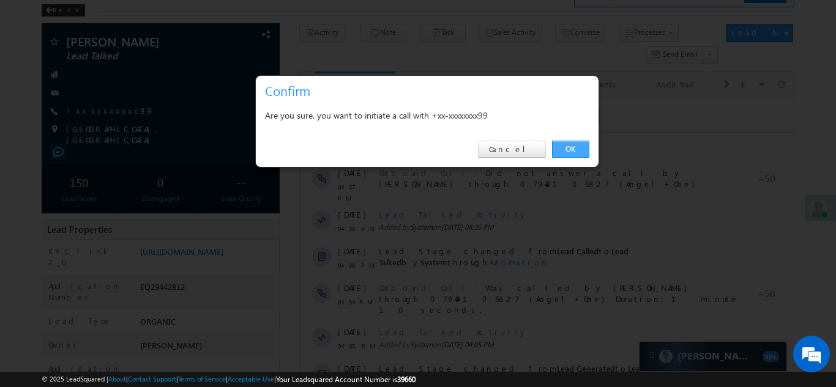
drag, startPoint x: 570, startPoint y: 146, endPoint x: 273, endPoint y: 47, distance: 313.6
click at [570, 146] on link "OK" at bounding box center [570, 149] width 37 height 17
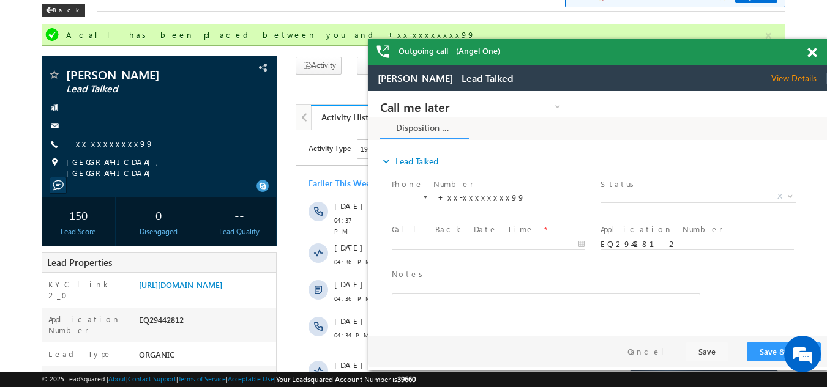
scroll to position [0, 0]
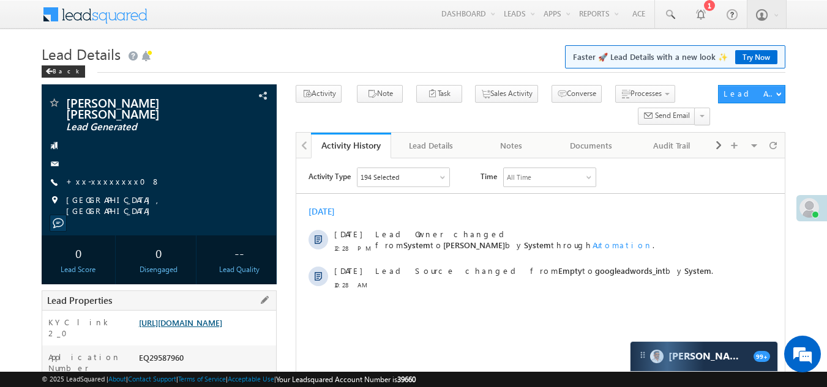
click at [193, 327] on link "[URL][DOMAIN_NAME]" at bounding box center [180, 323] width 83 height 10
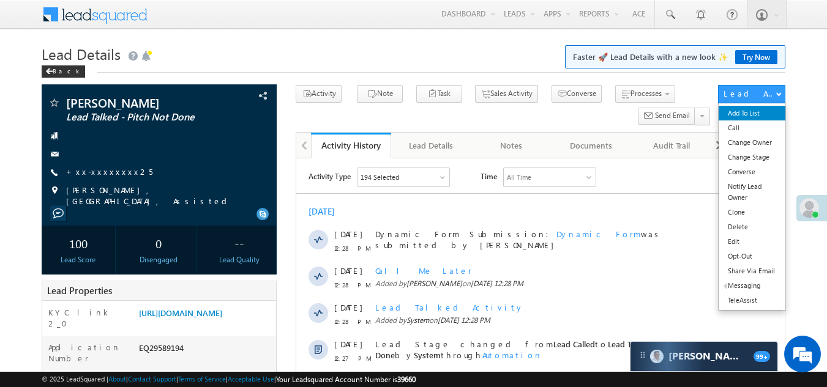
click at [753, 114] on link "Add To List" at bounding box center [752, 113] width 67 height 15
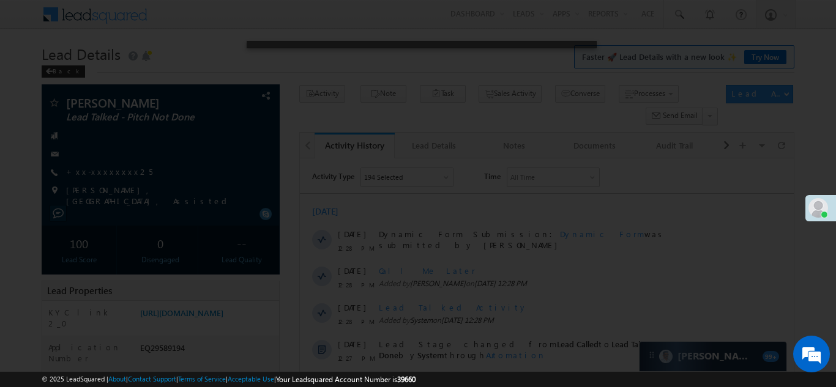
click at [643, 173] on div at bounding box center [418, 193] width 836 height 387
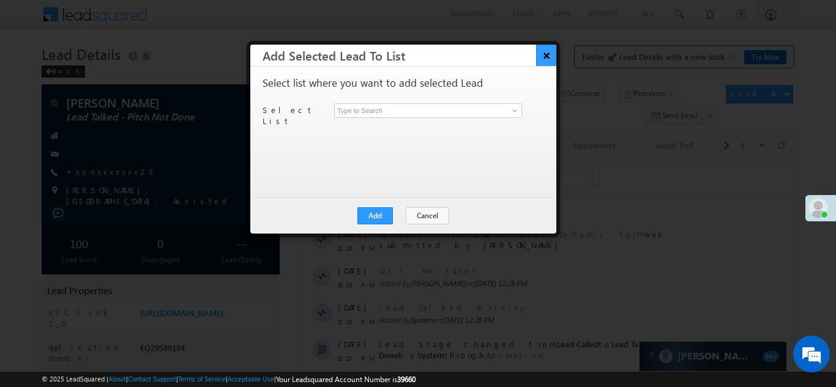
click at [545, 54] on button "×" at bounding box center [546, 55] width 20 height 21
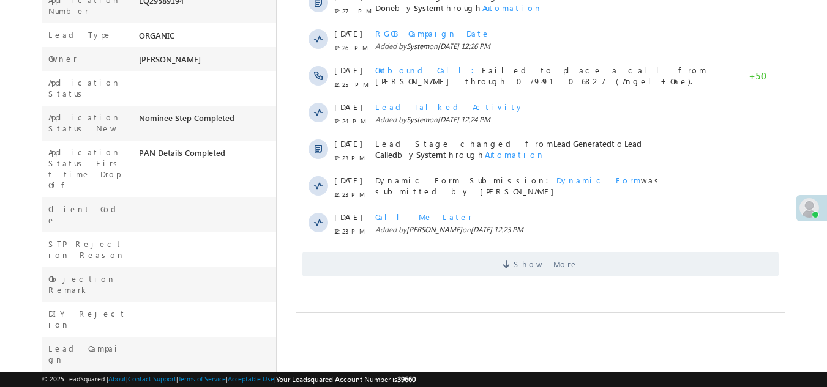
scroll to position [367, 0]
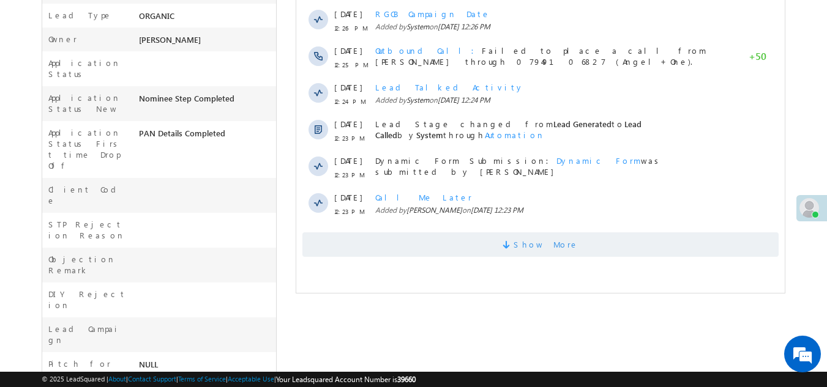
click at [444, 242] on span "Show More" at bounding box center [540, 245] width 476 height 24
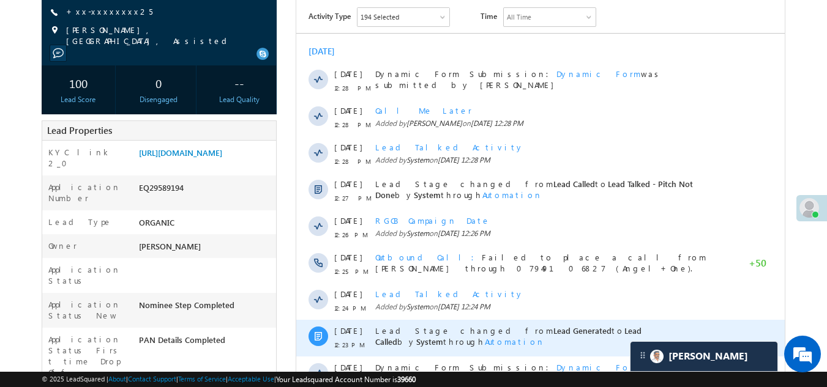
scroll to position [36, 0]
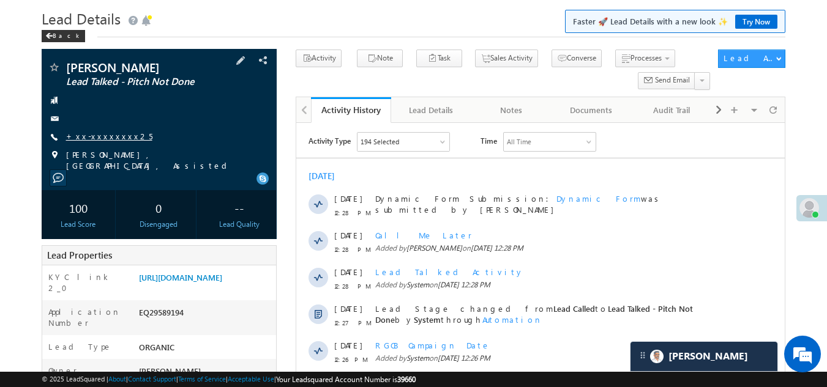
click at [103, 138] on link "+xx-xxxxxxxx25" at bounding box center [109, 136] width 86 height 10
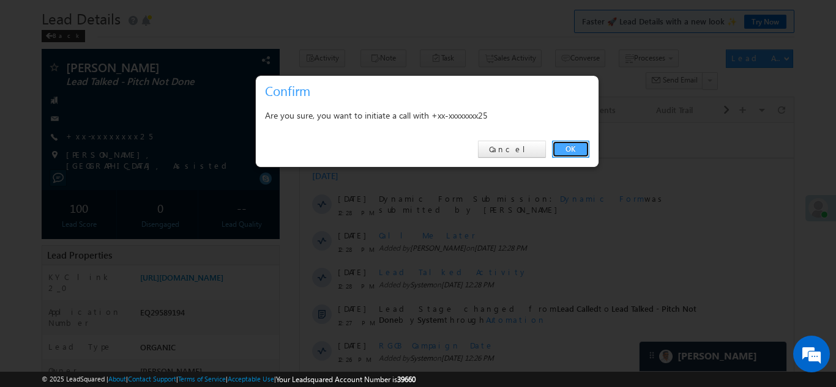
click at [570, 145] on link "OK" at bounding box center [570, 149] width 37 height 17
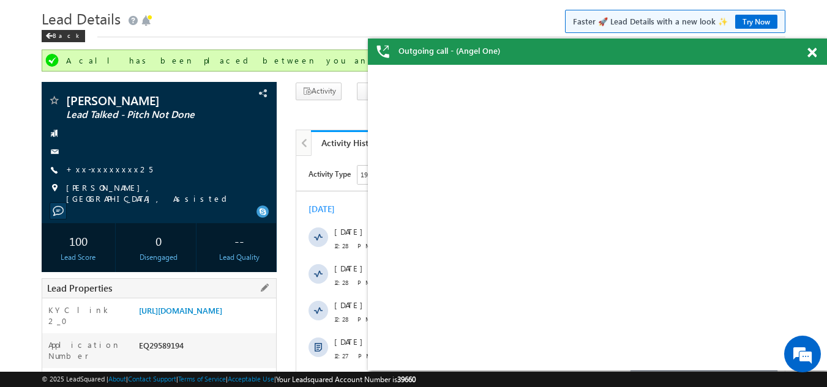
scroll to position [0, 0]
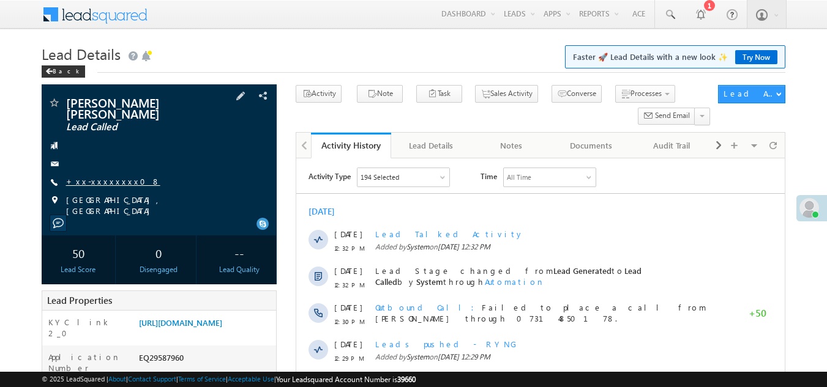
click at [88, 176] on link "+xx-xxxxxxxx08" at bounding box center [113, 181] width 94 height 10
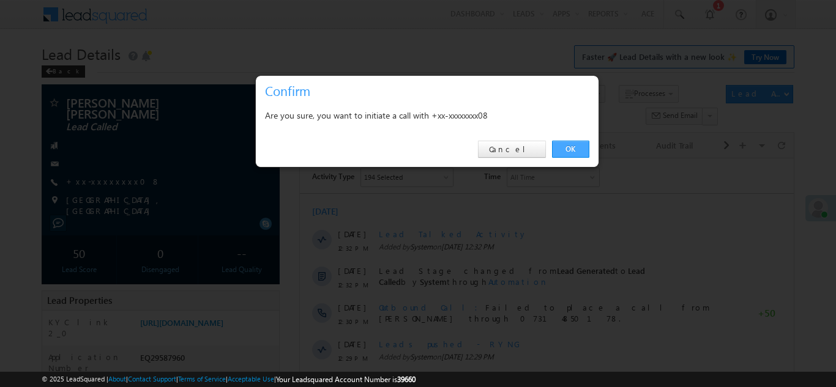
click at [569, 148] on link "OK" at bounding box center [570, 149] width 37 height 17
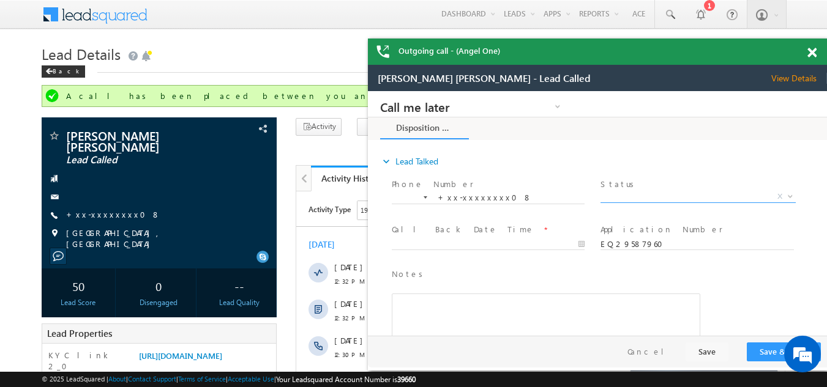
click at [629, 195] on span "X" at bounding box center [697, 197] width 195 height 12
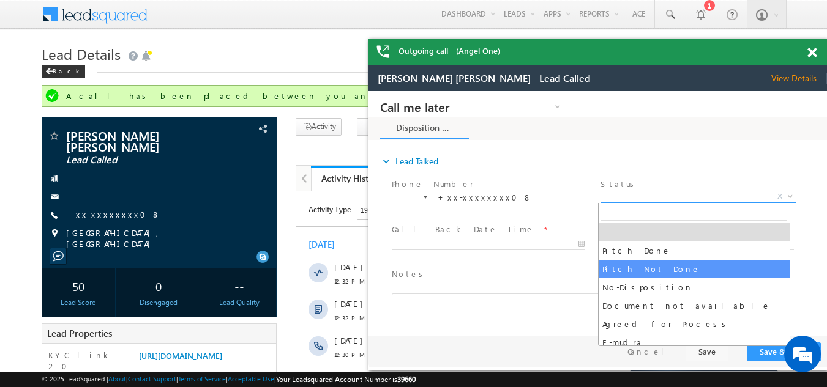
select select "Pitch Not Done"
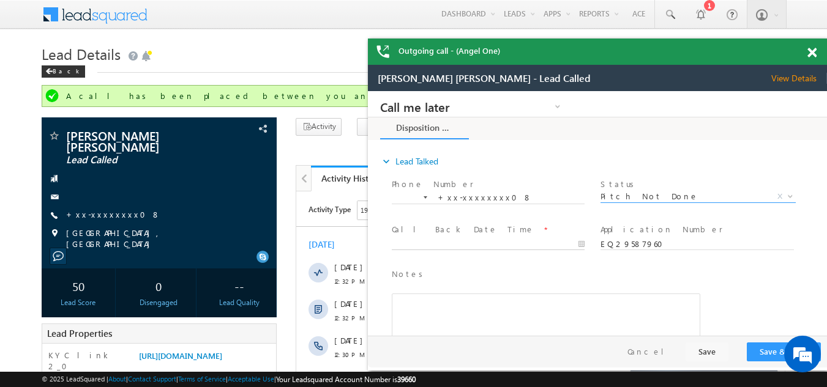
type input "09/26/25 12:41 PM"
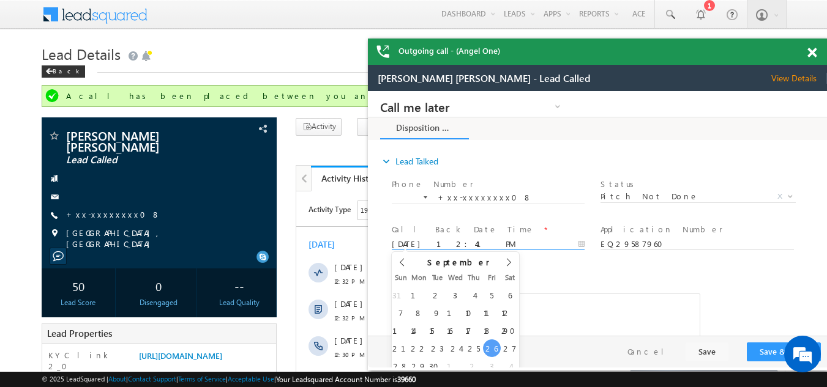
click at [420, 242] on input "09/26/25 12:41 PM" at bounding box center [488, 245] width 193 height 12
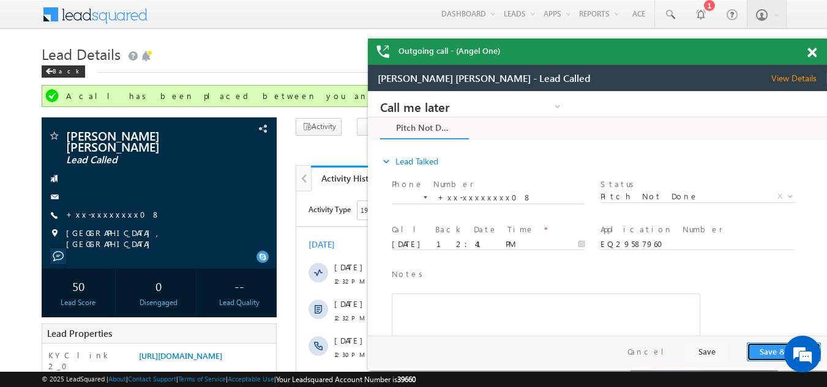
click at [769, 354] on button "Save & Close" at bounding box center [784, 352] width 74 height 19
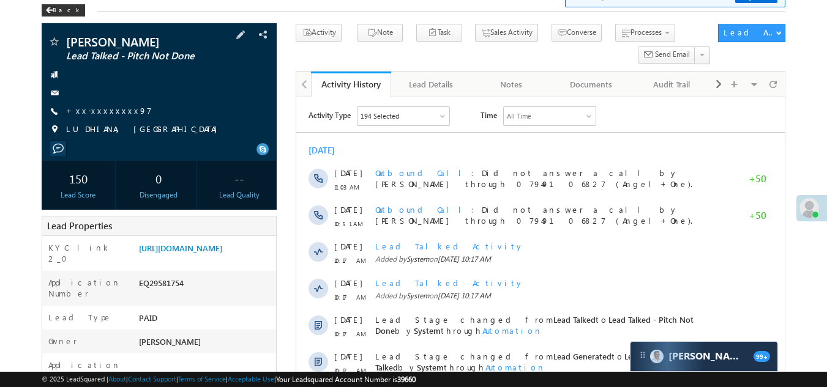
scroll to position [61, 0]
click at [99, 107] on link "+xx-xxxxxxxx97" at bounding box center [109, 110] width 86 height 10
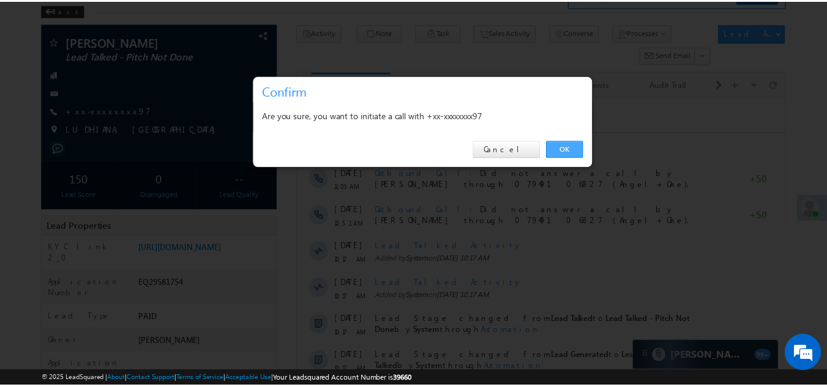
scroll to position [0, 0]
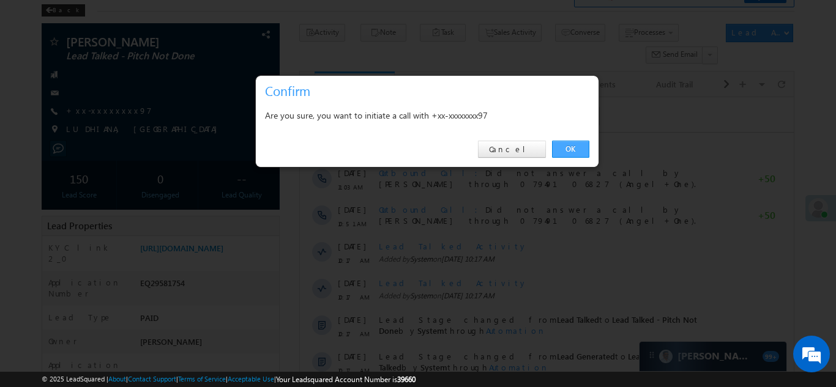
click at [566, 149] on link "OK" at bounding box center [570, 149] width 37 height 17
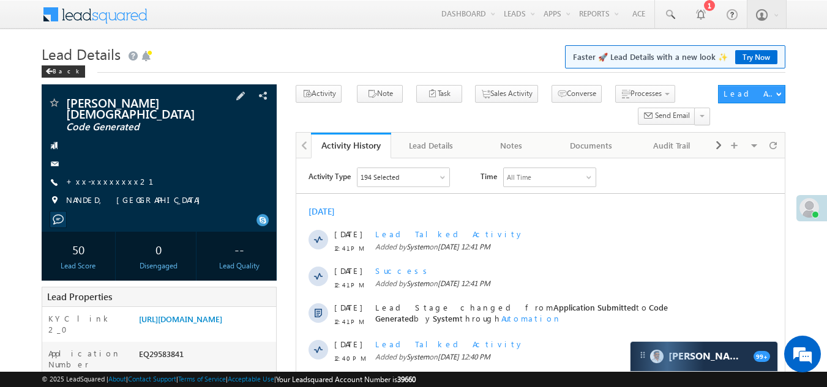
drag, startPoint x: 113, startPoint y: 151, endPoint x: 106, endPoint y: 160, distance: 11.3
drag, startPoint x: 106, startPoint y: 160, endPoint x: 95, endPoint y: 165, distance: 11.5
click at [95, 165] on div "vedant pravin rishi Code Generated +xx-xxxxxxxx21" at bounding box center [159, 155] width 223 height 116
click at [101, 176] on link "+xx-xxxxxxxx21" at bounding box center [117, 181] width 102 height 10
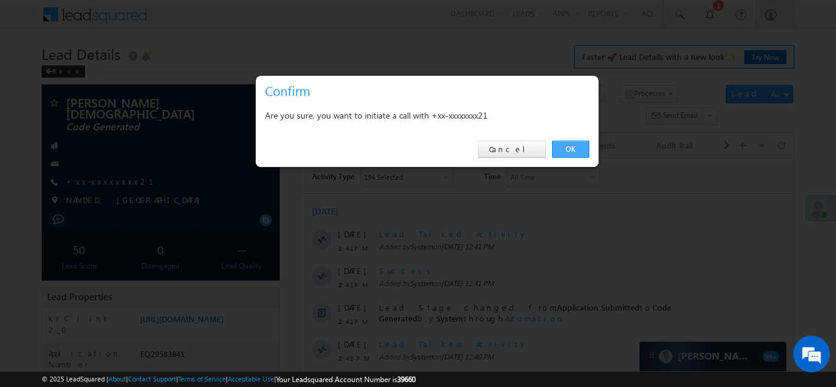
click at [575, 152] on link "OK" at bounding box center [570, 149] width 37 height 17
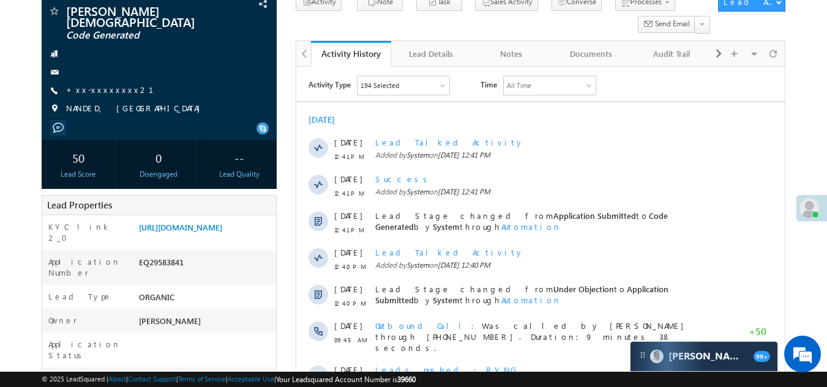
scroll to position [306, 0]
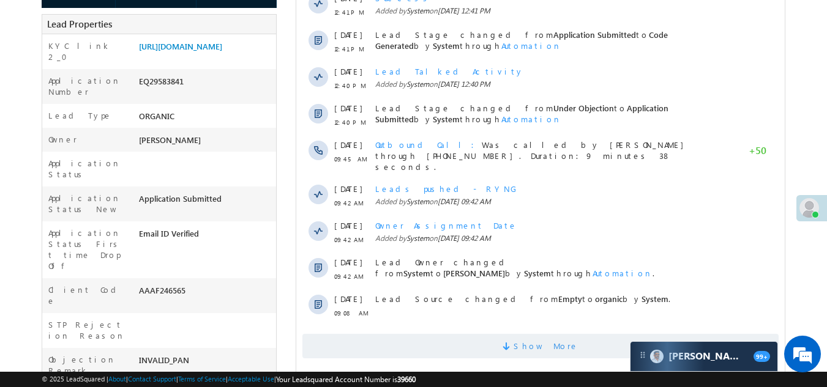
click at [504, 343] on span "Show More" at bounding box center [540, 346] width 476 height 24
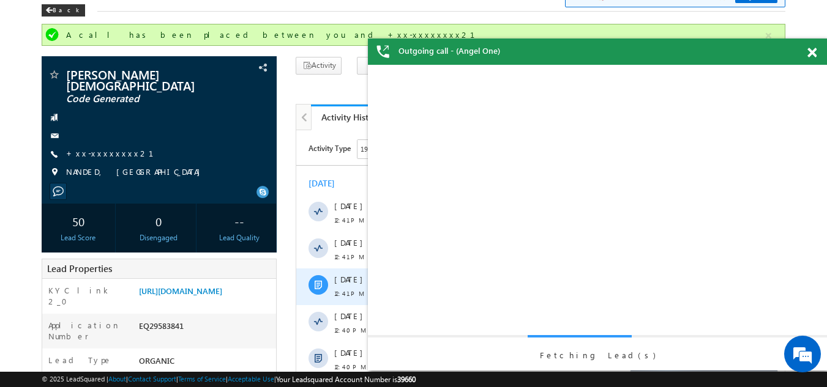
scroll to position [0, 0]
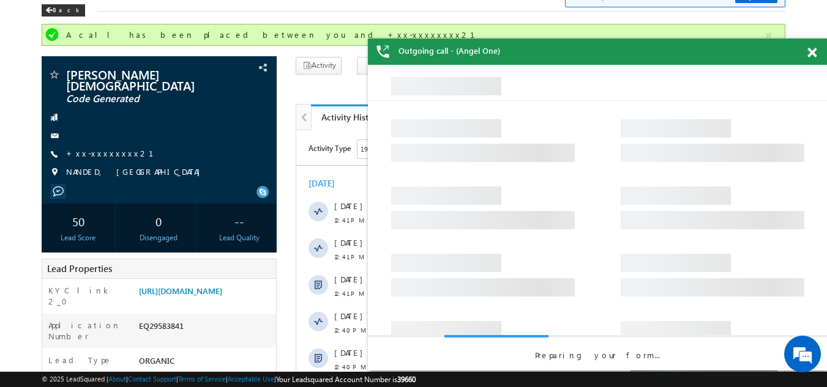
click at [809, 54] on span at bounding box center [811, 53] width 9 height 10
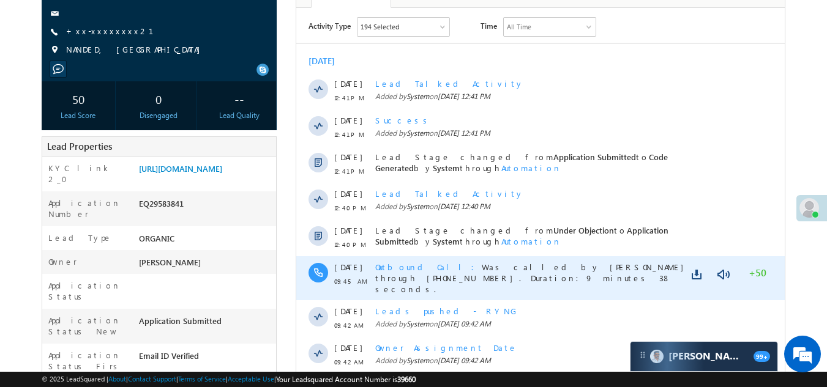
scroll to position [61, 0]
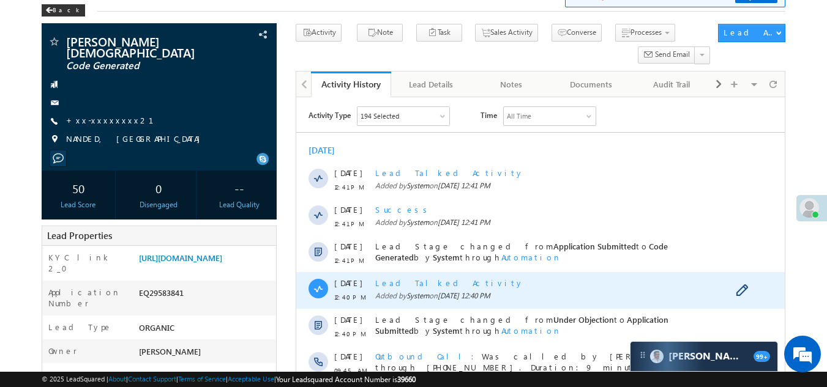
scroll to position [306, 0]
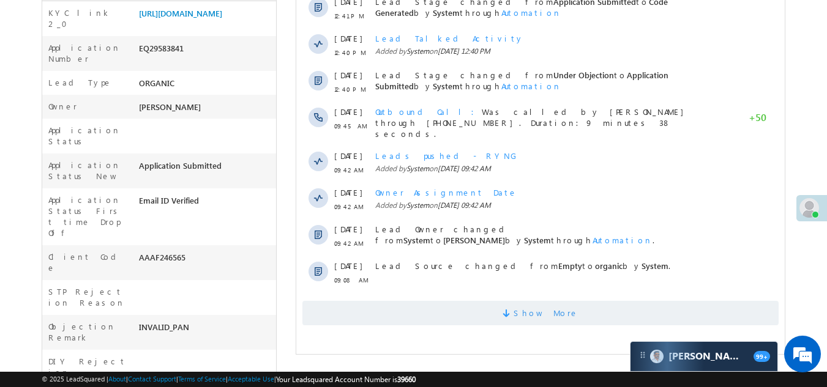
click at [429, 310] on span "Show More" at bounding box center [540, 313] width 476 height 24
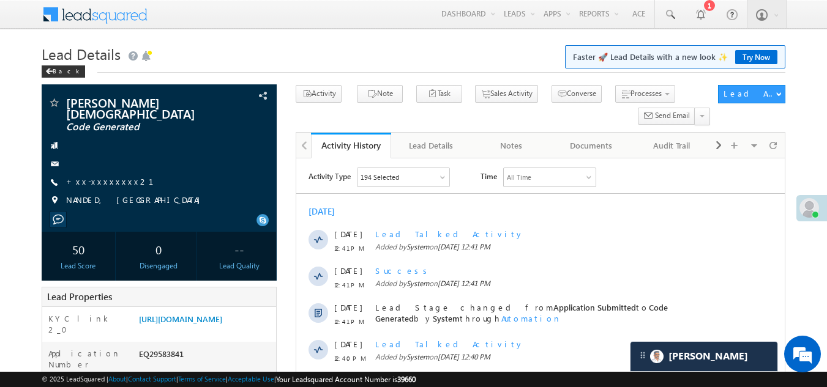
scroll to position [0, 0]
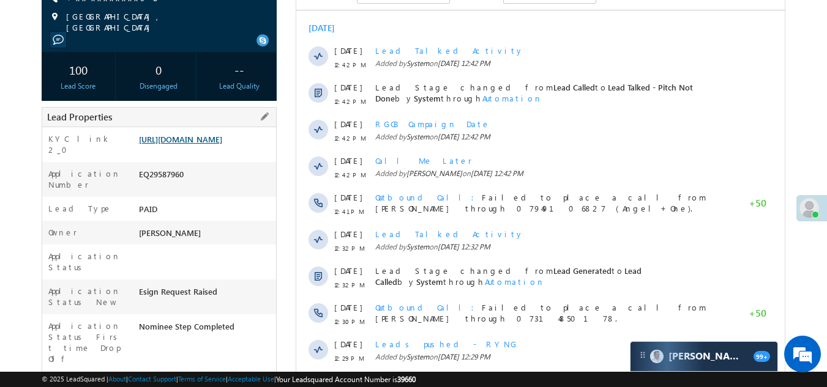
click at [182, 144] on link "[URL][DOMAIN_NAME]" at bounding box center [180, 139] width 83 height 10
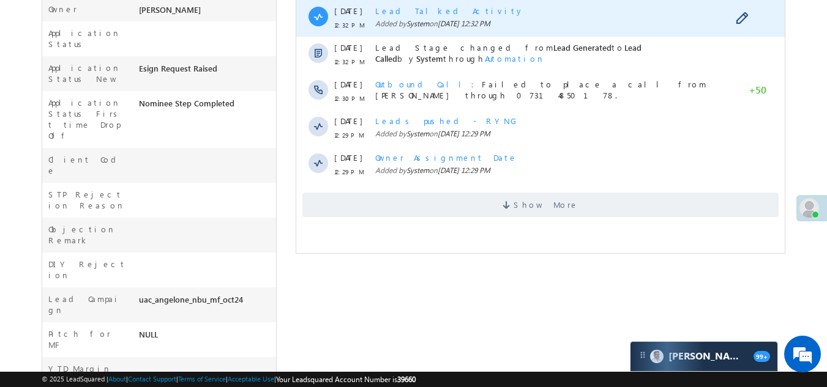
scroll to position [428, 0]
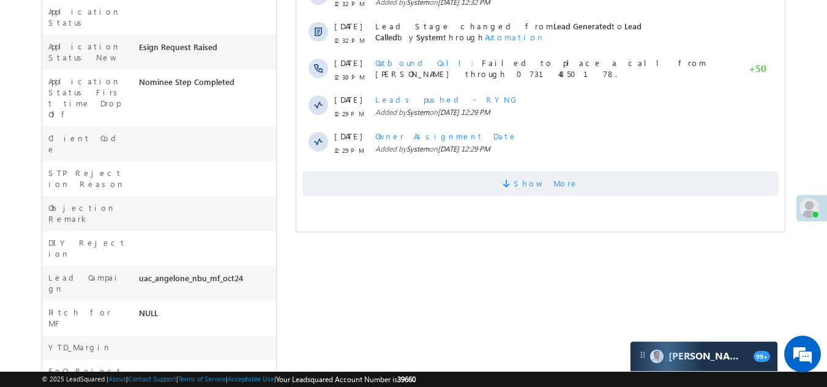
click at [420, 184] on span "Show More" at bounding box center [540, 183] width 476 height 24
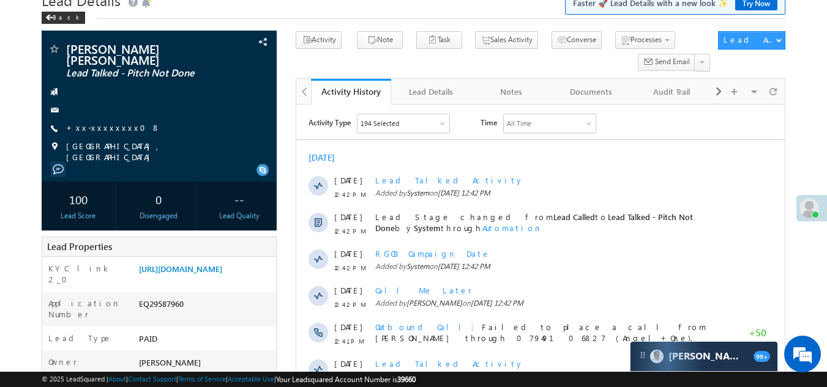
scroll to position [0, 0]
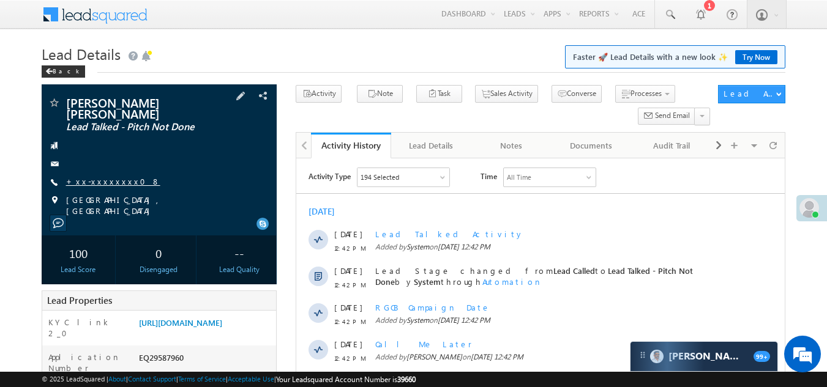
click at [99, 176] on link "+xx-xxxxxxxx08" at bounding box center [113, 181] width 94 height 10
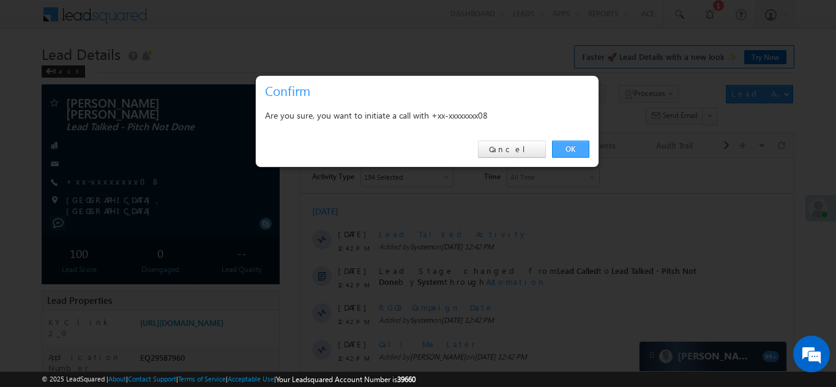
click at [572, 144] on link "OK" at bounding box center [570, 149] width 37 height 17
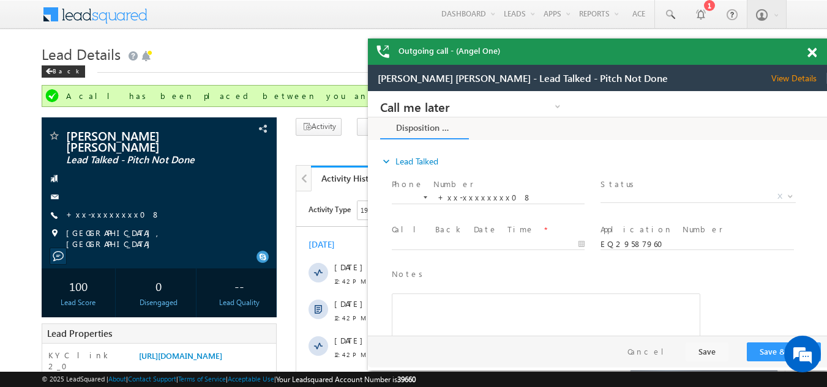
click at [812, 52] on span at bounding box center [811, 53] width 9 height 10
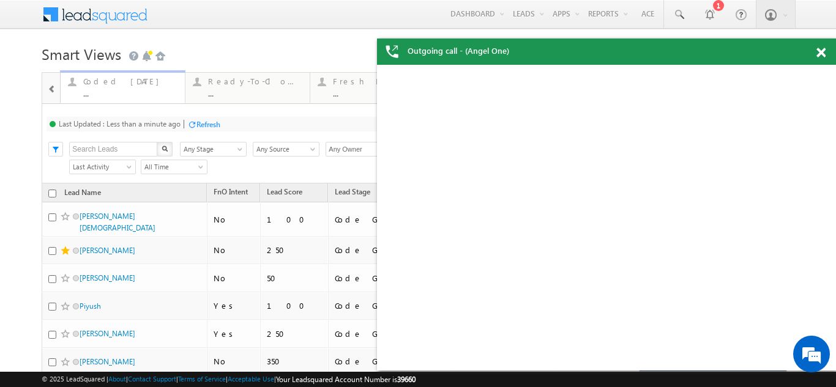
click at [108, 83] on div "Coded [DATE]" at bounding box center [130, 82] width 94 height 10
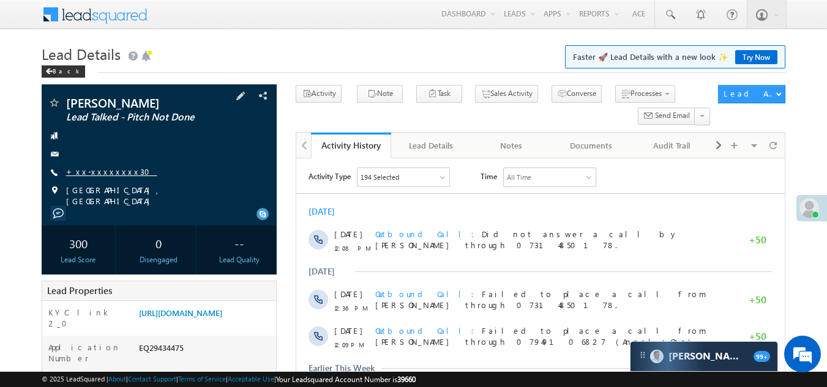
click at [100, 169] on link "+xx-xxxxxxxx30" at bounding box center [111, 171] width 91 height 10
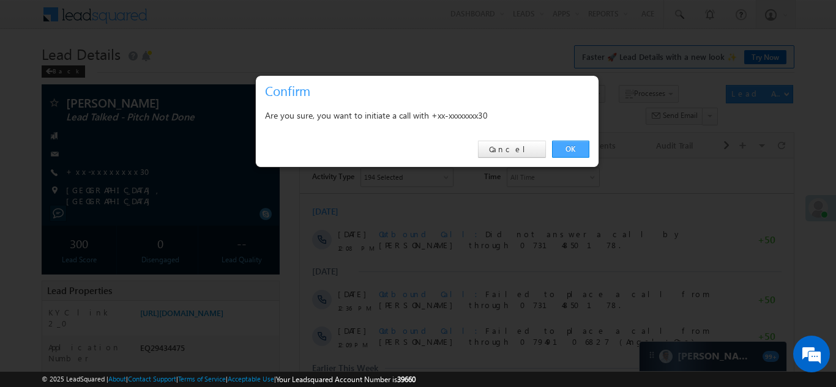
click at [574, 144] on link "OK" at bounding box center [570, 149] width 37 height 17
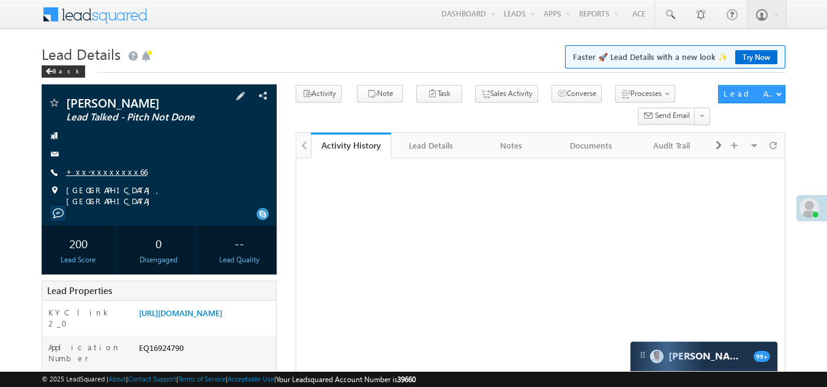
click at [94, 173] on link "+xx-xxxxxxxx66" at bounding box center [106, 171] width 81 height 10
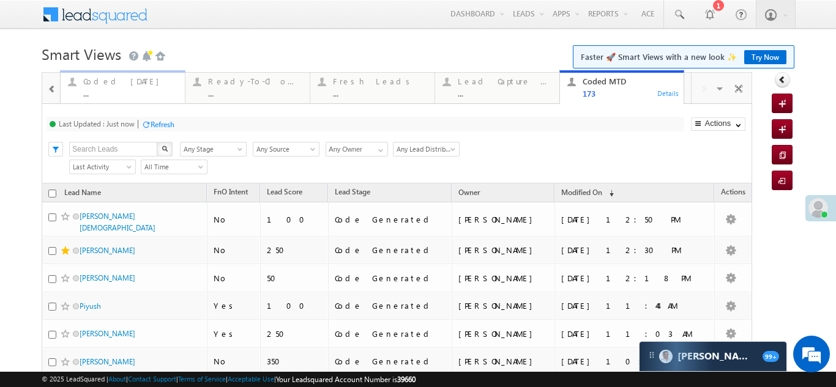
click at [108, 80] on div "Coded Today" at bounding box center [130, 82] width 94 height 10
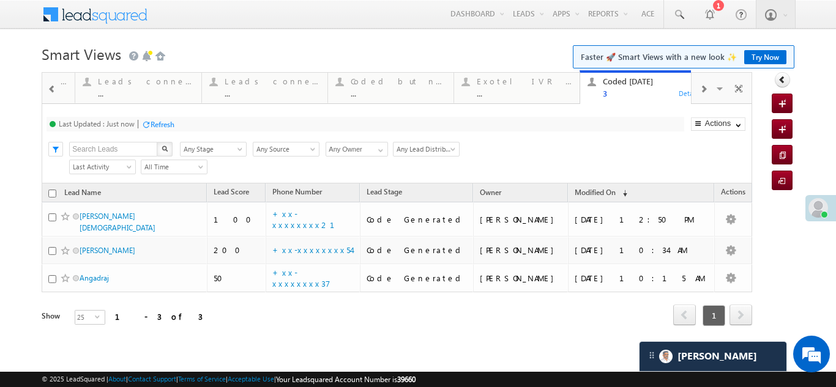
click at [703, 86] on span at bounding box center [703, 89] width 7 height 10
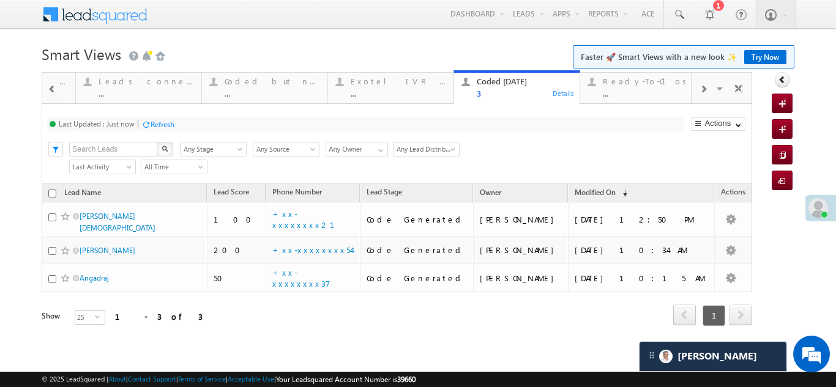
click at [703, 86] on span at bounding box center [703, 89] width 7 height 10
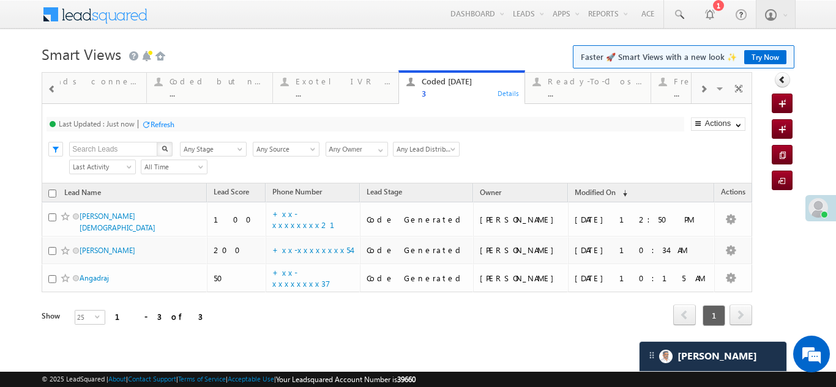
click at [703, 86] on span at bounding box center [703, 89] width 7 height 10
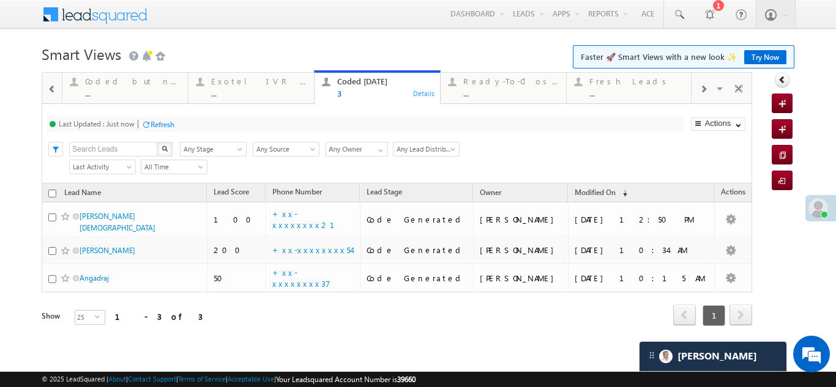
click at [703, 86] on span at bounding box center [703, 89] width 7 height 10
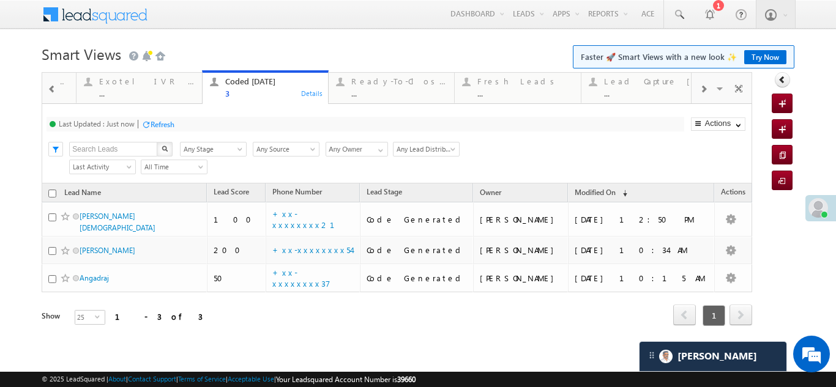
click at [703, 86] on span at bounding box center [703, 89] width 7 height 10
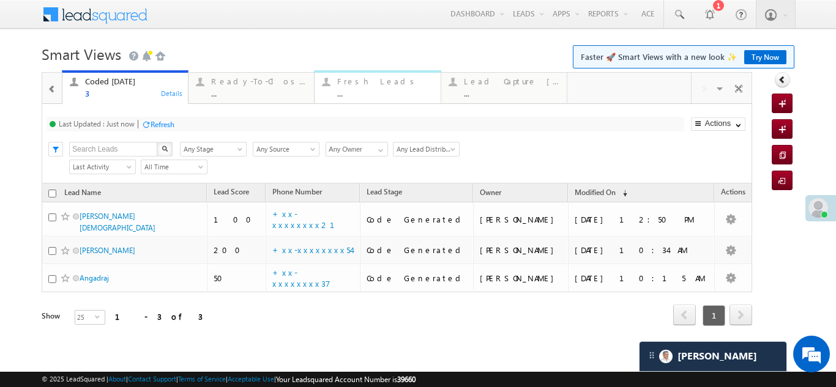
click at [359, 79] on div "Fresh Leads" at bounding box center [384, 82] width 95 height 10
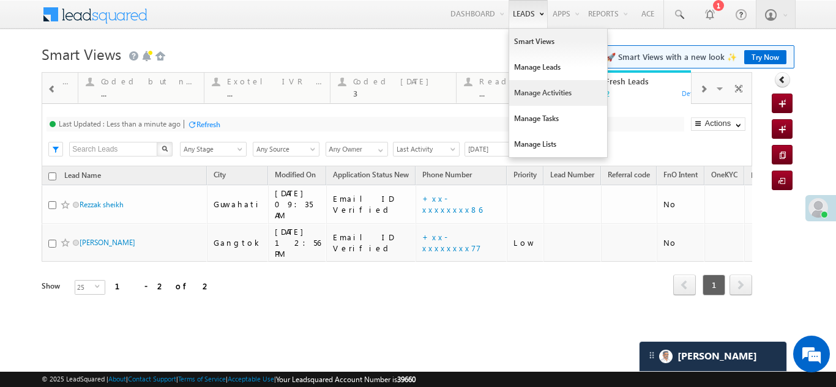
click at [528, 95] on link "Manage Activities" at bounding box center [558, 93] width 98 height 26
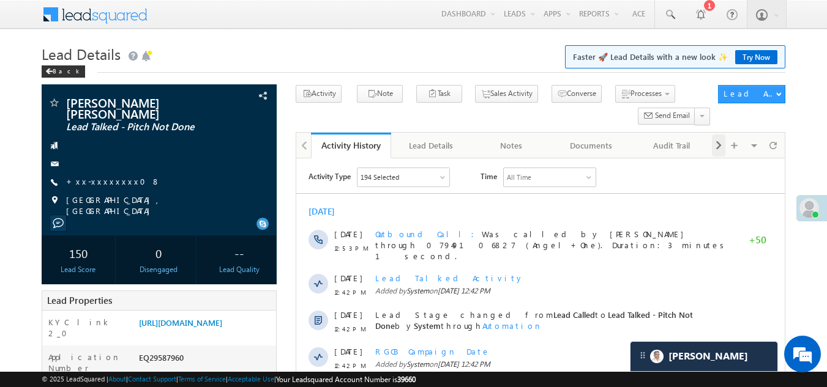
click at [716, 142] on span at bounding box center [718, 146] width 7 height 22
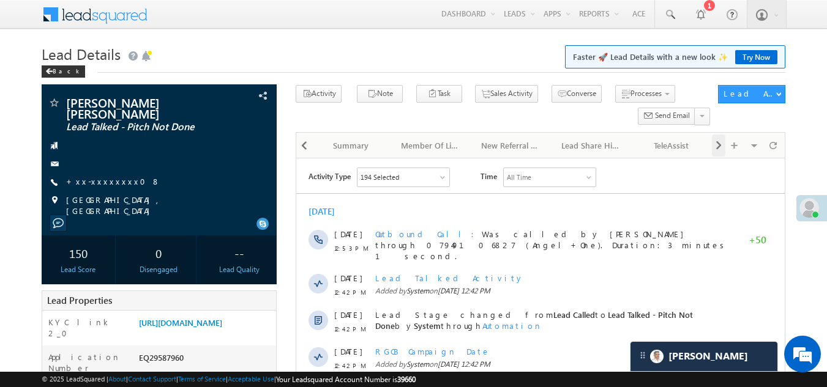
click at [716, 142] on span at bounding box center [718, 146] width 7 height 22
click at [716, 142] on div "Visible Tabs Activity History Default Lead Details Default Notes Default Docume…" at bounding box center [747, 145] width 71 height 24
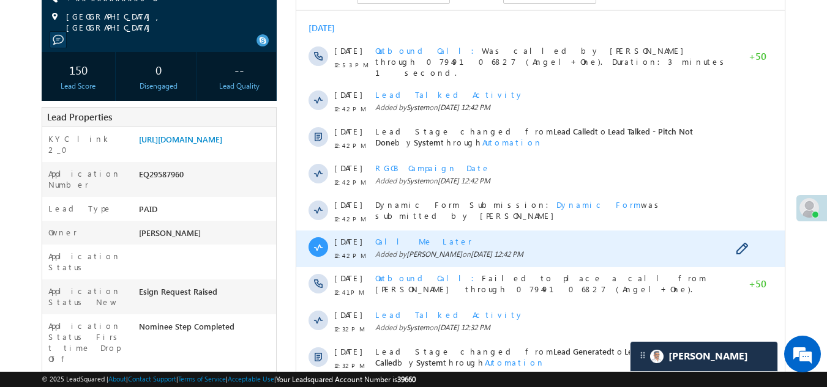
scroll to position [367, 0]
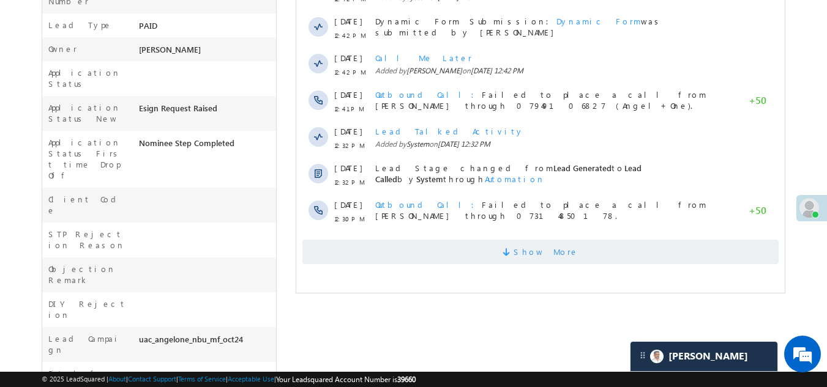
click at [437, 249] on span "Show More" at bounding box center [540, 252] width 476 height 24
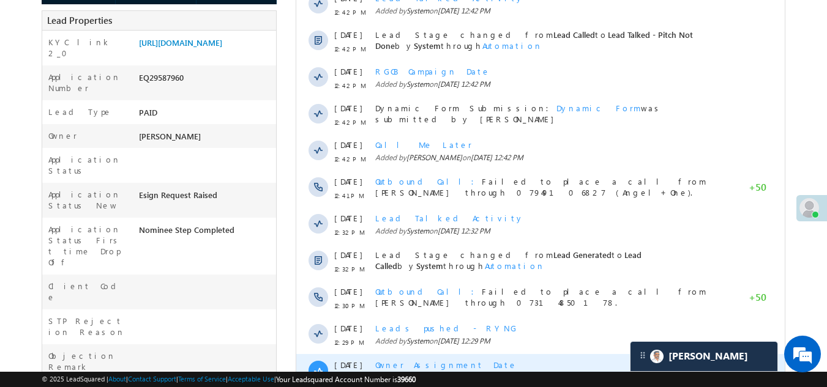
scroll to position [0, 0]
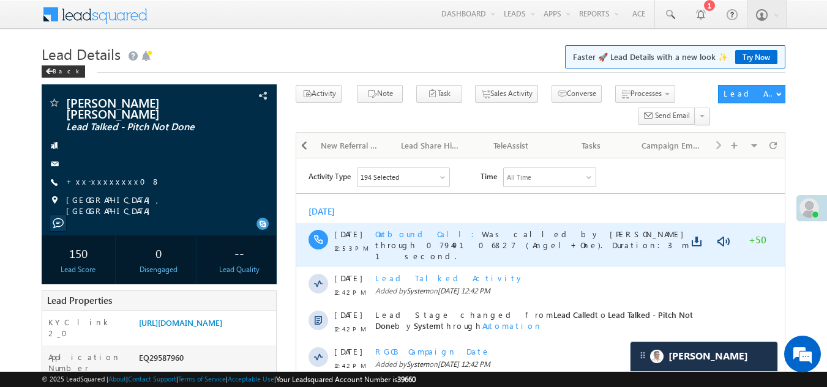
click at [408, 233] on span "Outbound Call" at bounding box center [428, 234] width 107 height 10
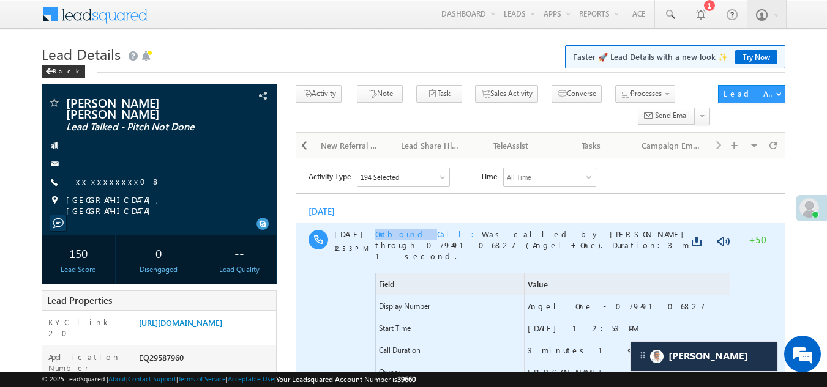
click at [408, 233] on span "Outbound Call" at bounding box center [428, 234] width 107 height 10
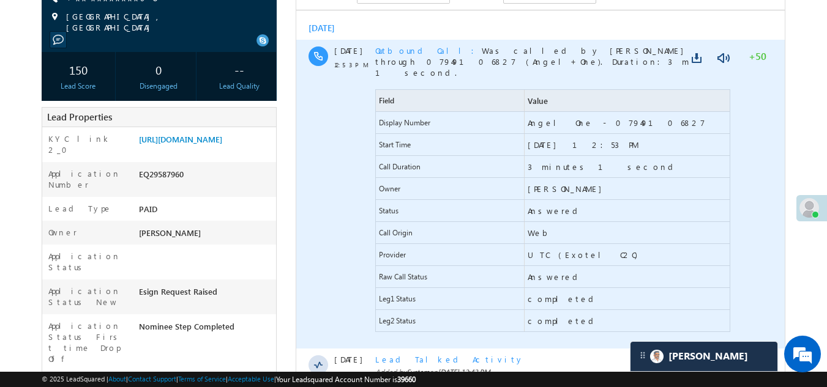
scroll to position [122, 0]
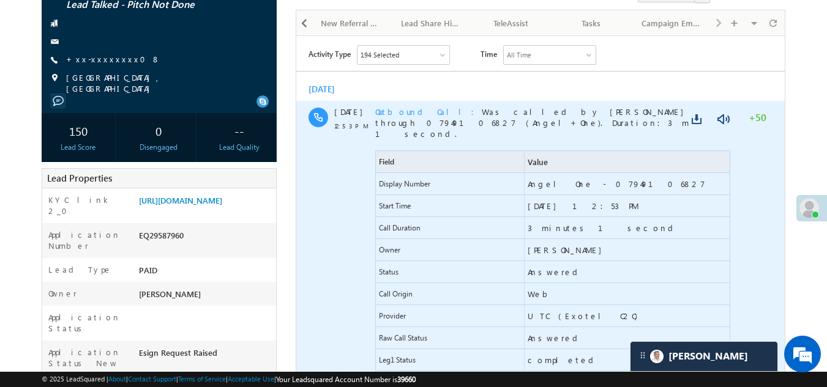
click at [384, 127] on span "Outbound Call Was called by Bikash Das through 07949106827 (Angel+One). Duratio…" at bounding box center [551, 123] width 353 height 32
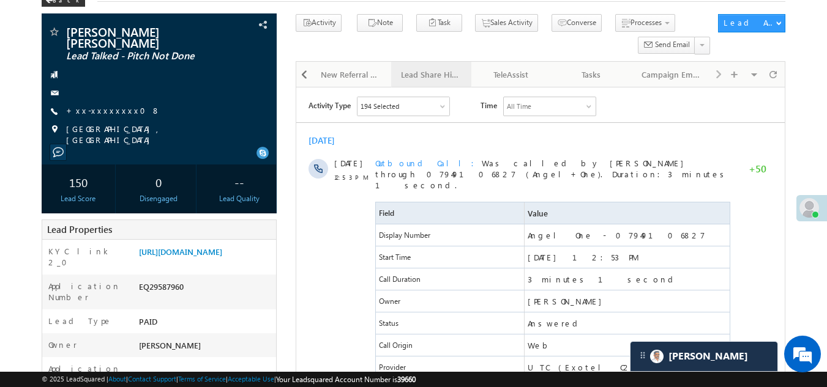
scroll to position [0, 0]
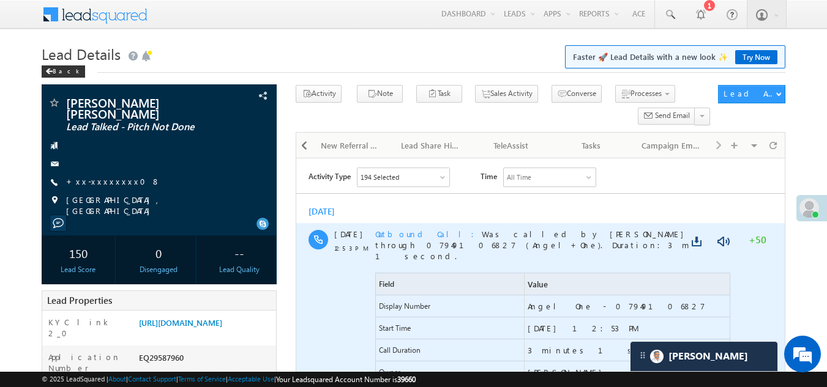
click at [394, 233] on span "Outbound Call" at bounding box center [428, 234] width 107 height 10
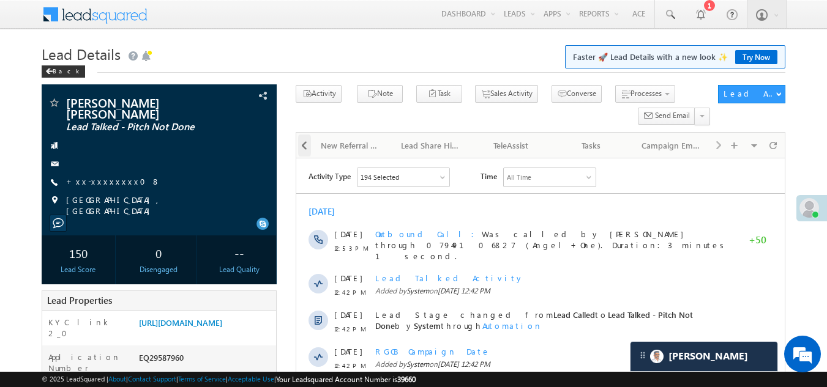
click at [299, 143] on div at bounding box center [304, 146] width 13 height 22
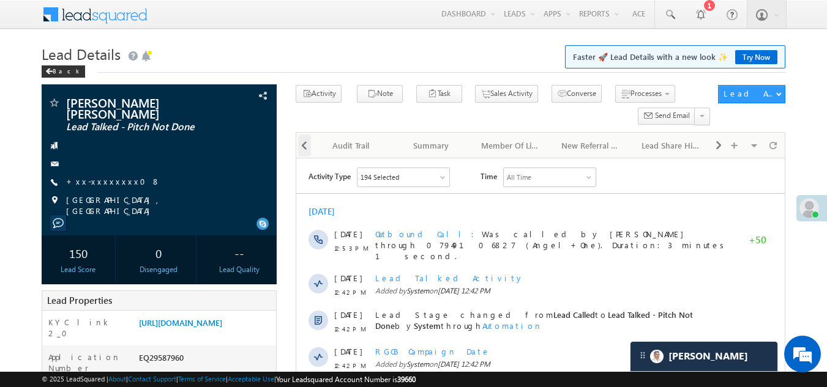
click at [299, 143] on div at bounding box center [304, 146] width 13 height 22
click at [353, 145] on div "Documents" at bounding box center [350, 145] width 59 height 15
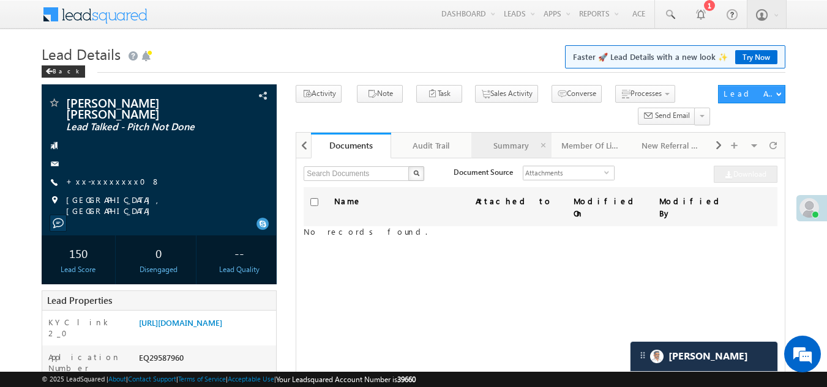
click at [499, 149] on div "Summary" at bounding box center [510, 145] width 59 height 15
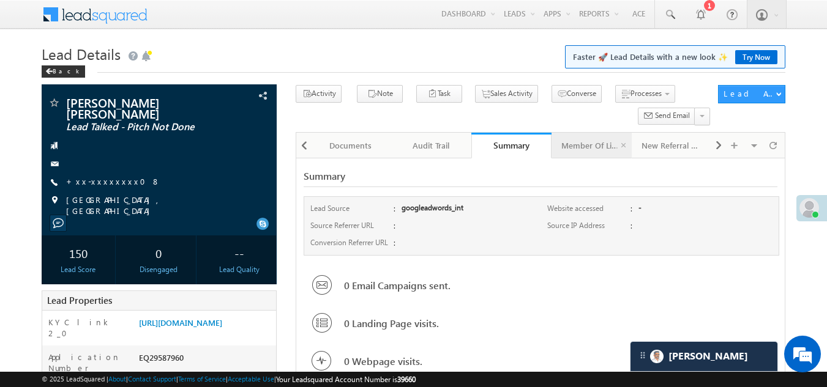
click at [585, 147] on div "Member Of Lists" at bounding box center [590, 145] width 59 height 15
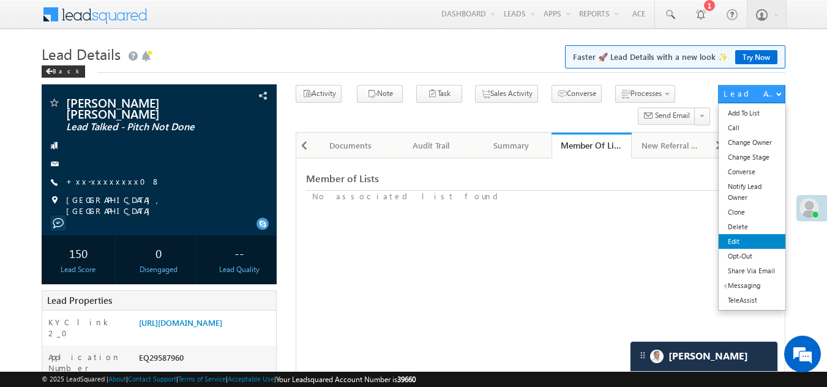
click at [736, 244] on link "Edit" at bounding box center [752, 241] width 67 height 15
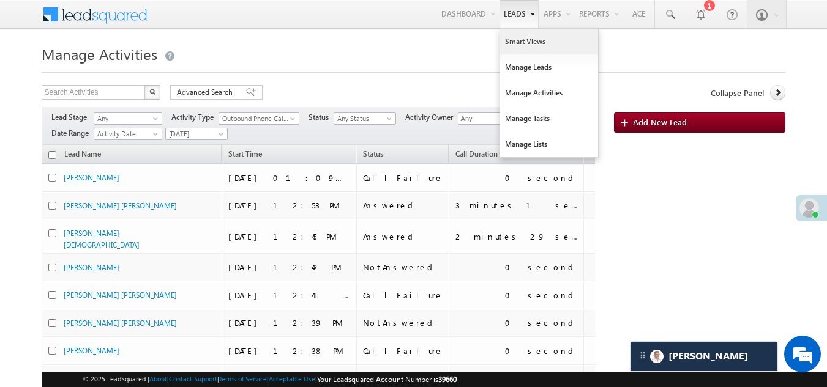
click at [516, 41] on link "Smart Views" at bounding box center [549, 42] width 98 height 26
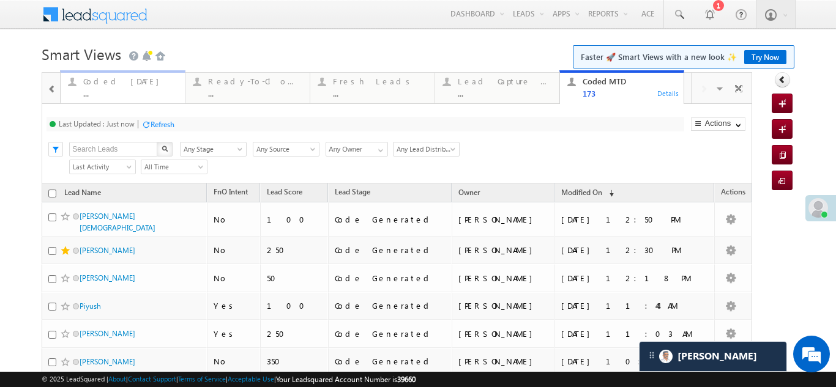
click at [107, 89] on div "..." at bounding box center [130, 93] width 94 height 9
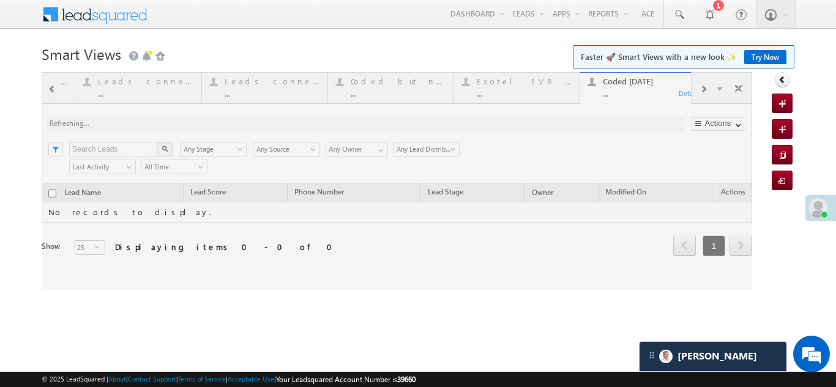
click at [702, 88] on div at bounding box center [397, 181] width 711 height 218
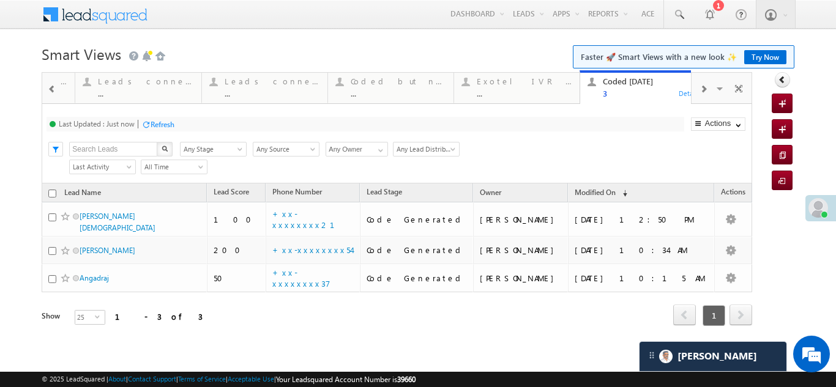
click at [706, 91] on span at bounding box center [703, 89] width 7 height 10
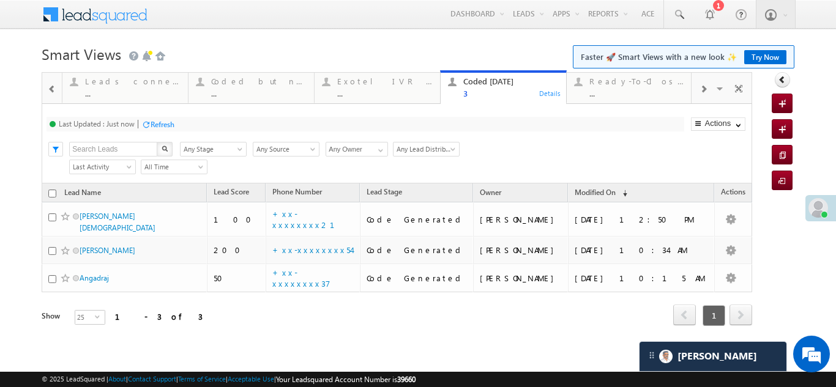
click at [705, 90] on span at bounding box center [703, 89] width 7 height 10
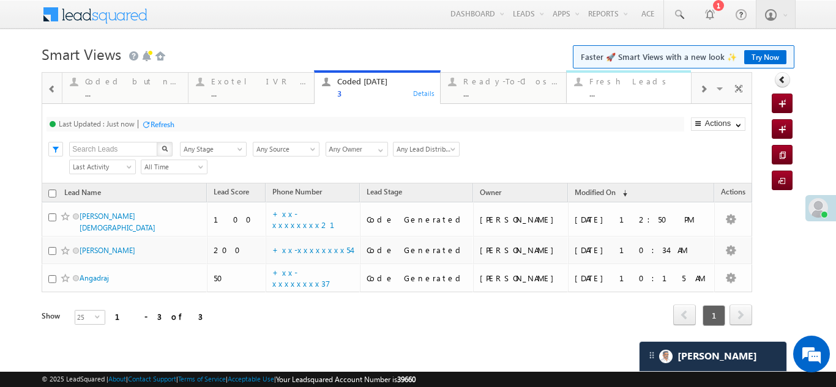
click at [620, 91] on div "..." at bounding box center [636, 93] width 95 height 9
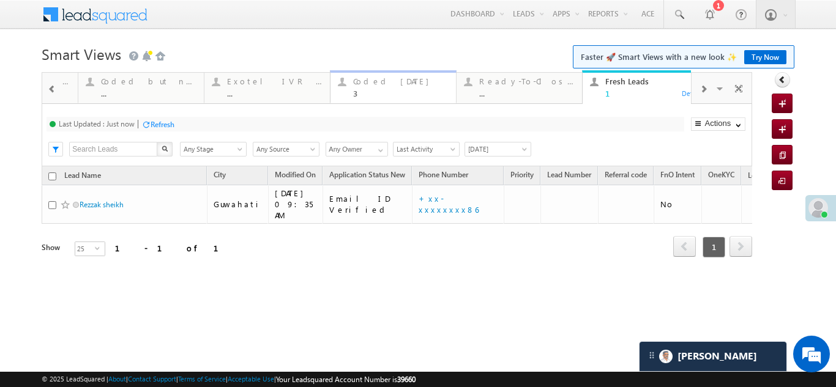
click at [368, 80] on div "Coded Today" at bounding box center [400, 82] width 95 height 10
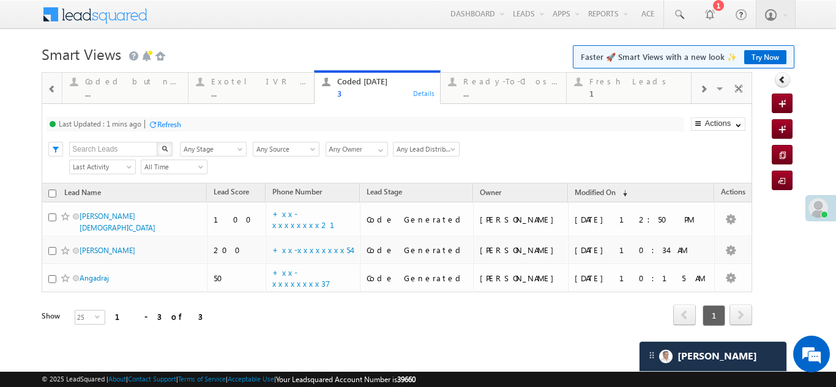
click at [171, 121] on div "Refresh" at bounding box center [169, 124] width 24 height 9
click at [704, 89] on span at bounding box center [703, 89] width 7 height 10
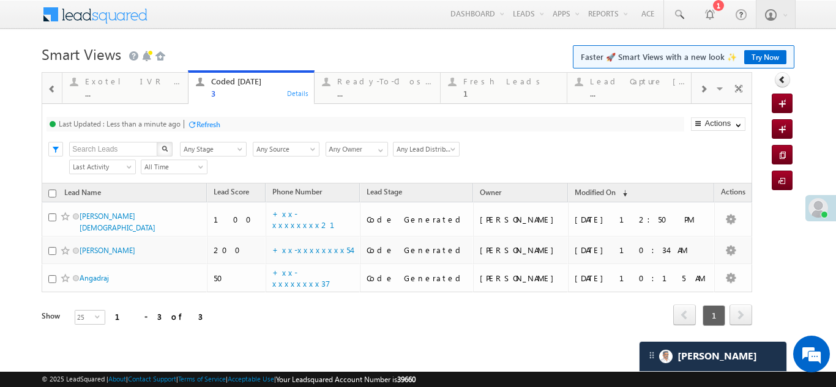
click at [704, 89] on span at bounding box center [703, 89] width 7 height 10
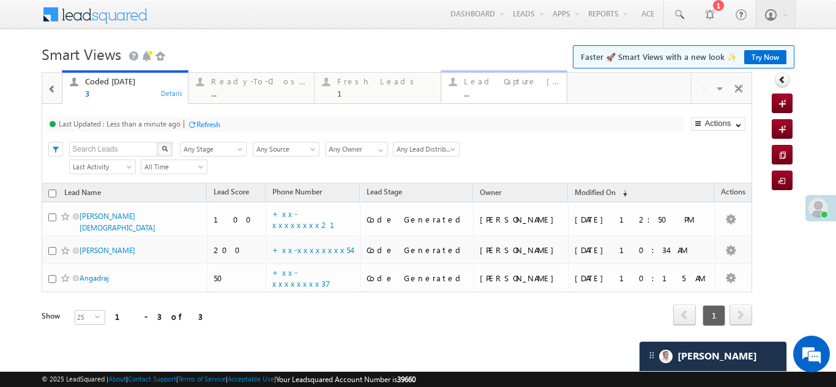
click at [484, 86] on div "Lead Capture Today" at bounding box center [511, 82] width 95 height 10
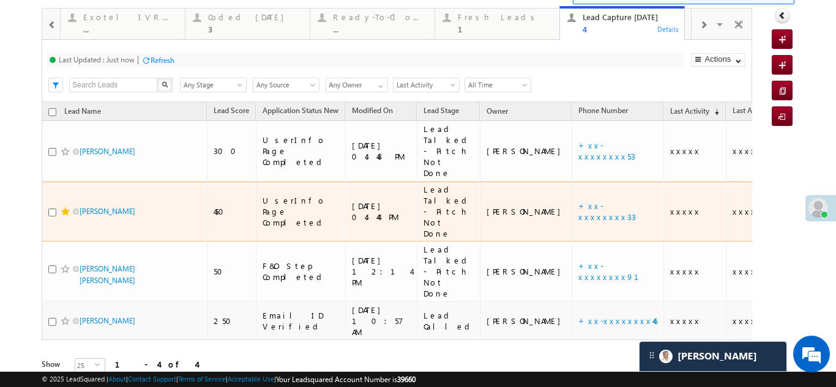
scroll to position [20, 0]
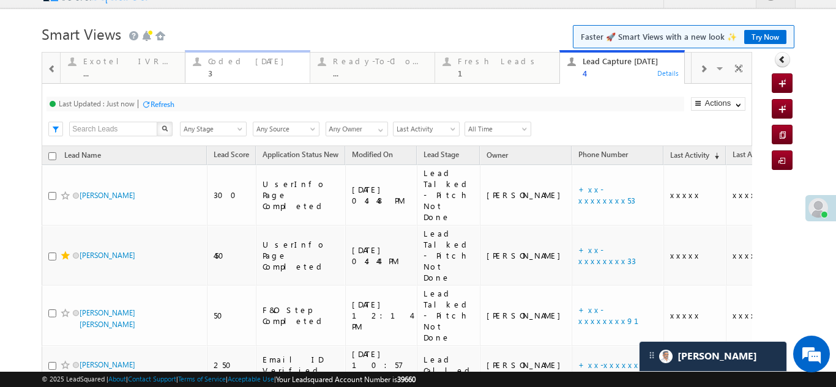
click at [225, 63] on div "Coded Today" at bounding box center [255, 61] width 94 height 10
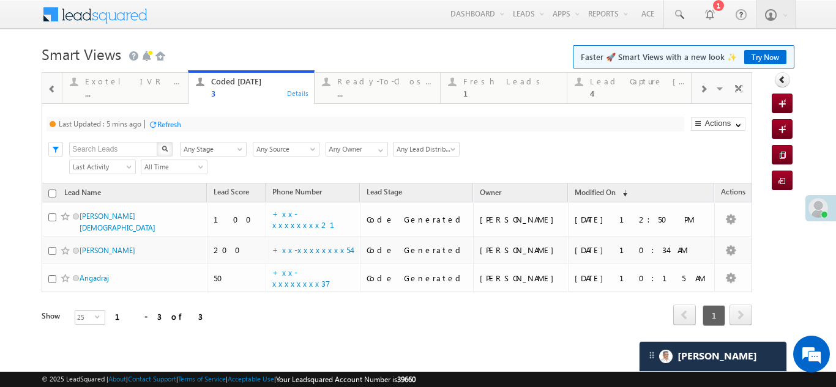
click at [174, 124] on div "Refresh" at bounding box center [169, 124] width 24 height 9
click at [484, 93] on div "1" at bounding box center [510, 93] width 95 height 9
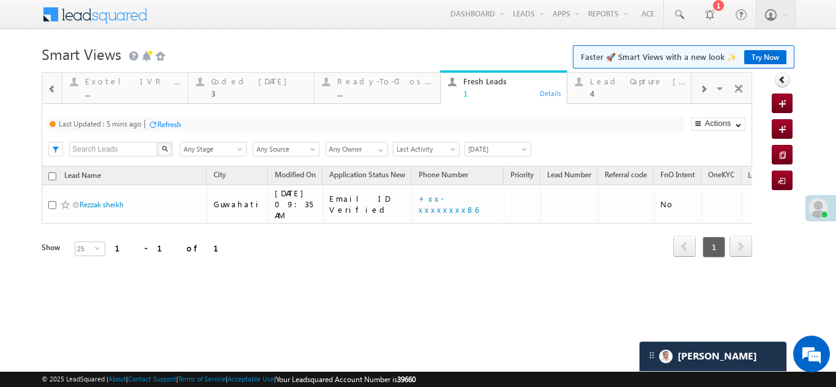
click at [174, 124] on div "Refresh" at bounding box center [169, 124] width 24 height 9
click at [231, 84] on div "Coded Today" at bounding box center [258, 82] width 95 height 10
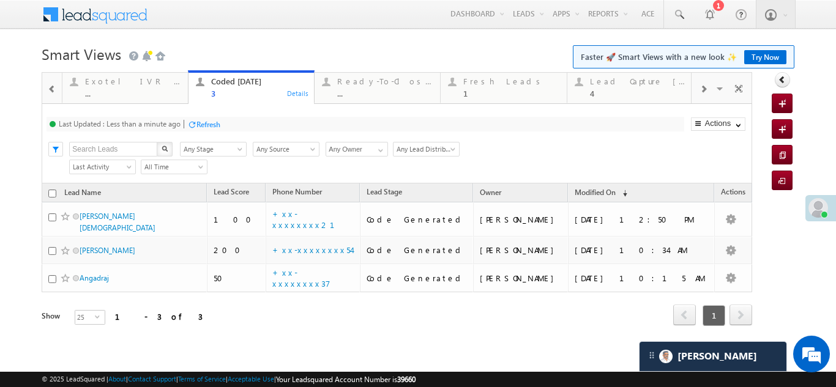
click at [162, 123] on div "Last Updated : Less than a minute ago" at bounding box center [120, 123] width 122 height 9
click at [210, 123] on div "Refresh" at bounding box center [208, 124] width 24 height 9
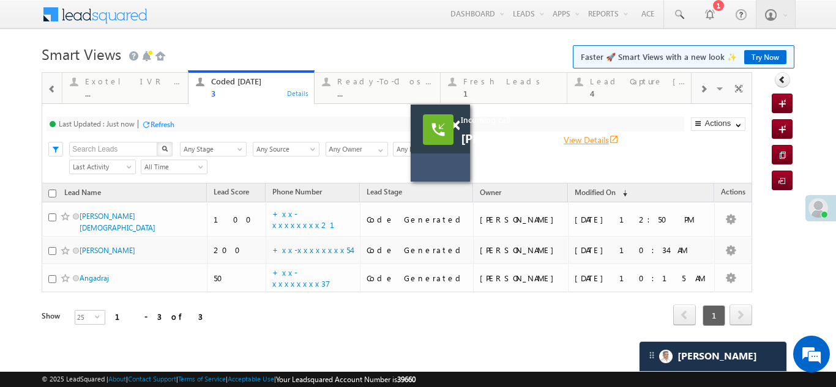
click at [564, 139] on link "View Details open_in_new" at bounding box center [591, 140] width 55 height 12
click at [455, 125] on span at bounding box center [454, 126] width 9 height 10
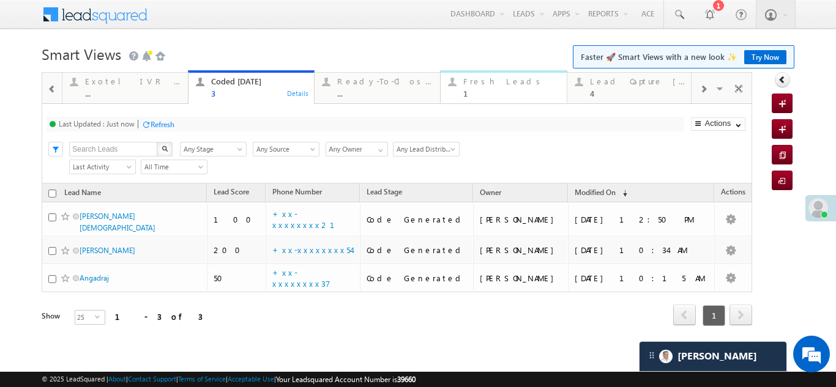
click at [480, 83] on div "Fresh Leads" at bounding box center [510, 82] width 95 height 10
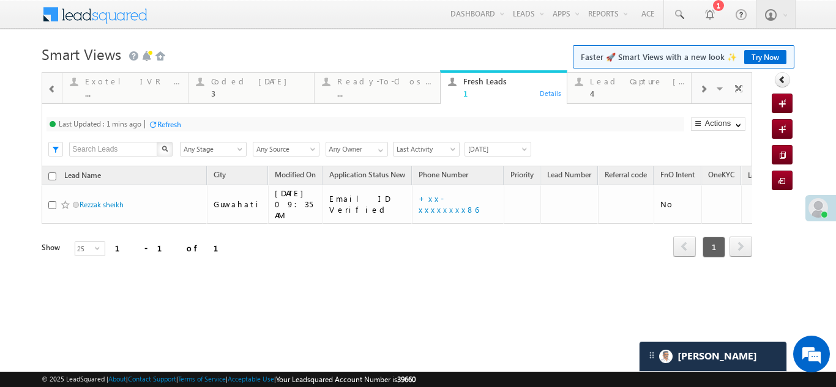
click at [163, 125] on div "Refresh" at bounding box center [169, 124] width 24 height 9
click at [616, 83] on div "Lead Capture Today" at bounding box center [637, 82] width 95 height 10
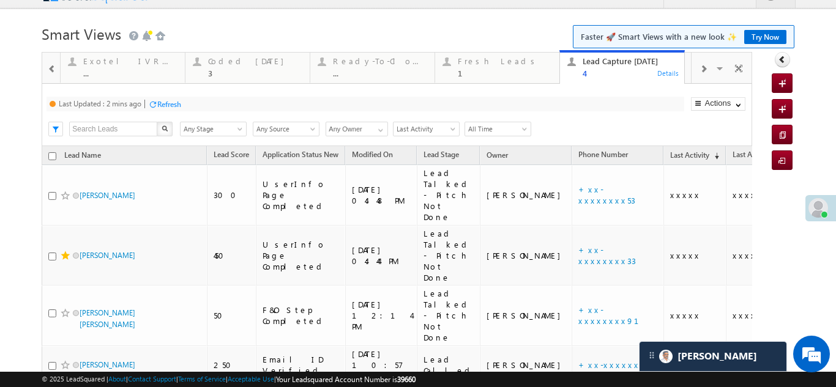
click at [181, 103] on div "Refresh" at bounding box center [169, 104] width 24 height 9
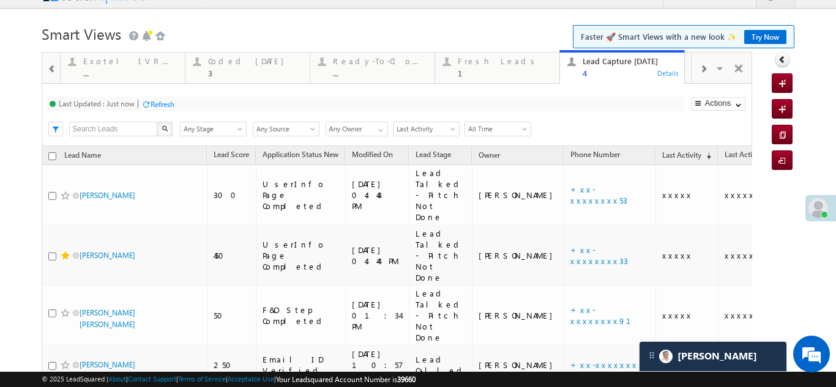
click at [700, 71] on span at bounding box center [703, 69] width 7 height 10
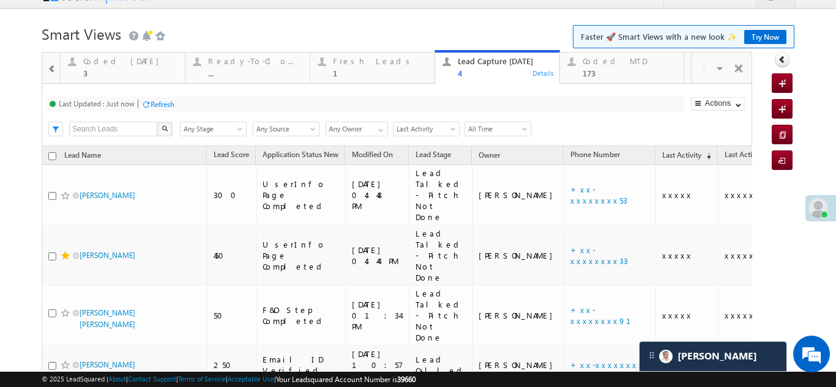
click at [694, 71] on div "Visible Tabs Thankyou Page leads Default Lead Type Default STP Rejection Reason…" at bounding box center [722, 67] width 60 height 29
click at [48, 67] on span at bounding box center [52, 69] width 9 height 10
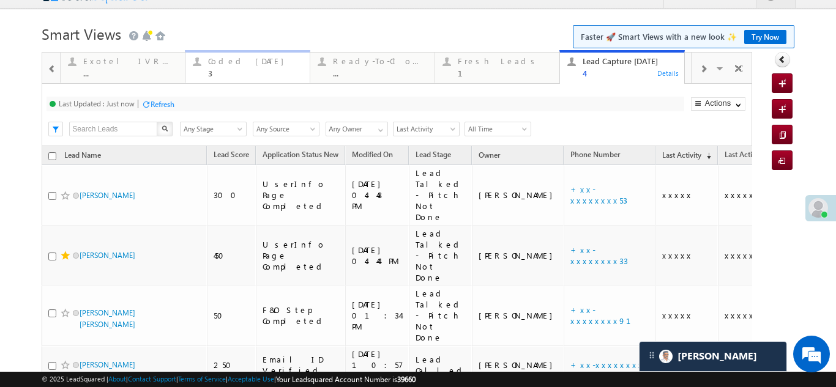
click at [228, 64] on div "Coded Today" at bounding box center [255, 61] width 94 height 10
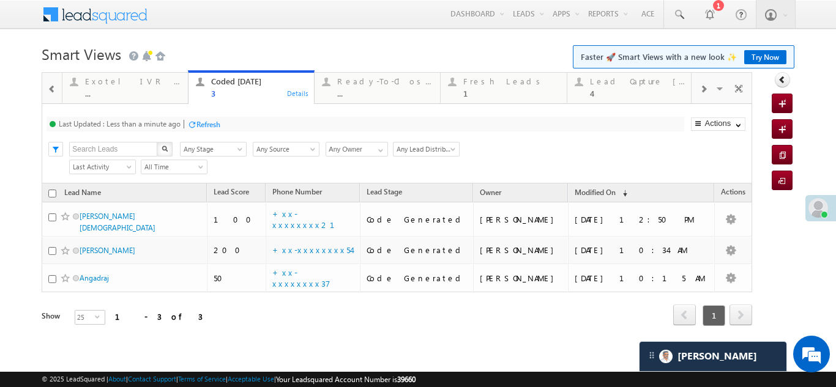
click at [206, 123] on div "Refresh" at bounding box center [208, 124] width 24 height 9
click at [163, 122] on div "Refresh" at bounding box center [163, 124] width 24 height 9
click at [217, 124] on div "Refresh" at bounding box center [208, 124] width 24 height 9
click at [478, 82] on div "Fresh Leads" at bounding box center [510, 82] width 95 height 10
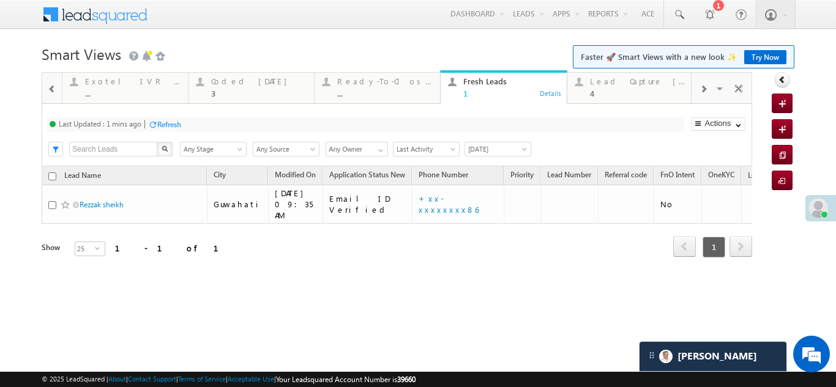
click at [171, 126] on div "Refresh" at bounding box center [169, 124] width 24 height 9
click at [608, 88] on div "Lead Capture Today 4" at bounding box center [637, 86] width 95 height 24
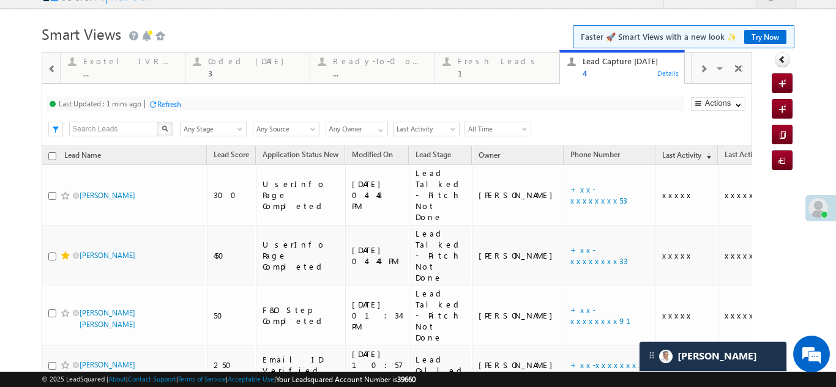
click at [165, 104] on div "Refresh" at bounding box center [169, 104] width 24 height 9
click at [168, 106] on div "Refresh" at bounding box center [163, 104] width 24 height 9
click at [473, 65] on div "Fresh Leads" at bounding box center [505, 61] width 94 height 10
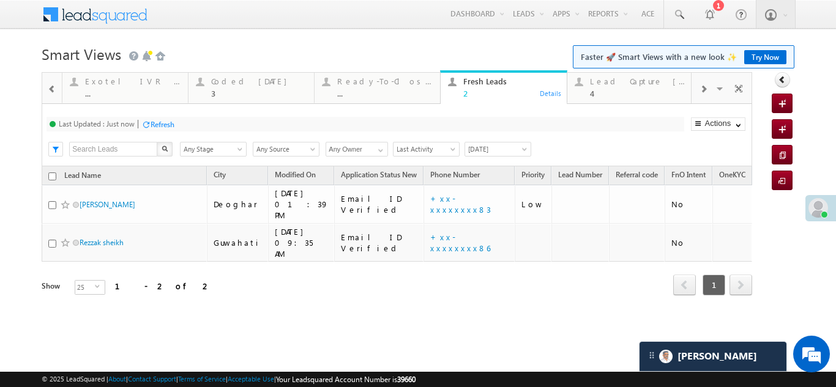
click at [169, 124] on div "Refresh" at bounding box center [163, 124] width 24 height 9
click at [234, 83] on div "Coded Today" at bounding box center [258, 82] width 95 height 10
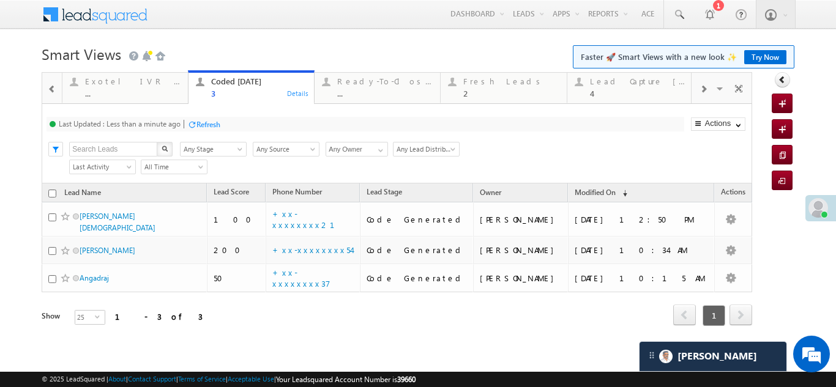
click at [217, 124] on div "Refresh" at bounding box center [208, 124] width 24 height 9
click at [492, 84] on div "Fresh Leads" at bounding box center [510, 82] width 95 height 10
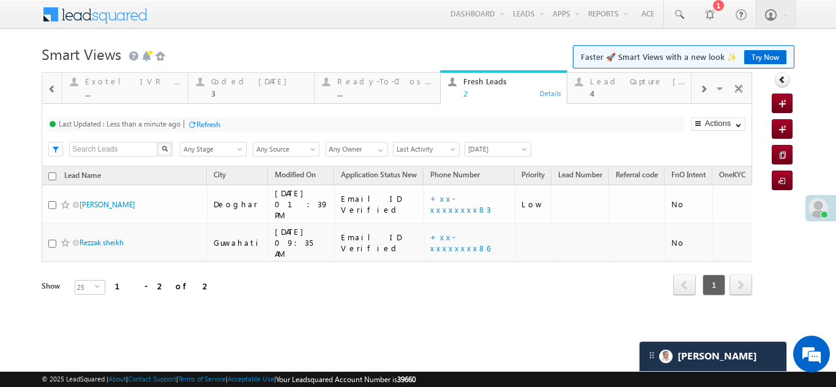
click at [215, 122] on div "Refresh" at bounding box center [208, 124] width 24 height 9
click at [226, 86] on div "Coded Today" at bounding box center [258, 82] width 95 height 10
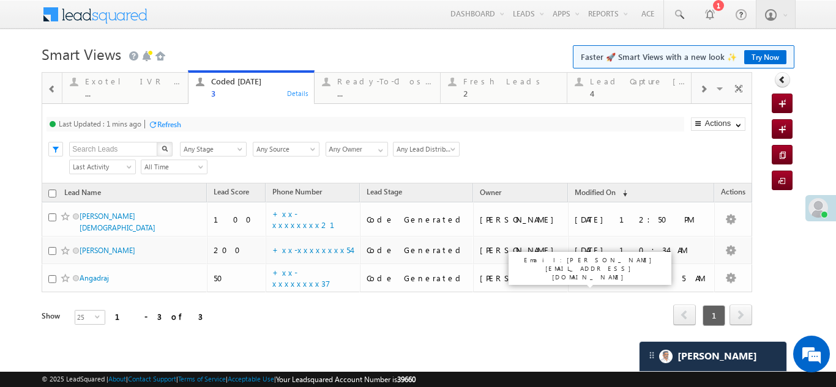
click at [171, 125] on div "Refresh" at bounding box center [169, 124] width 24 height 9
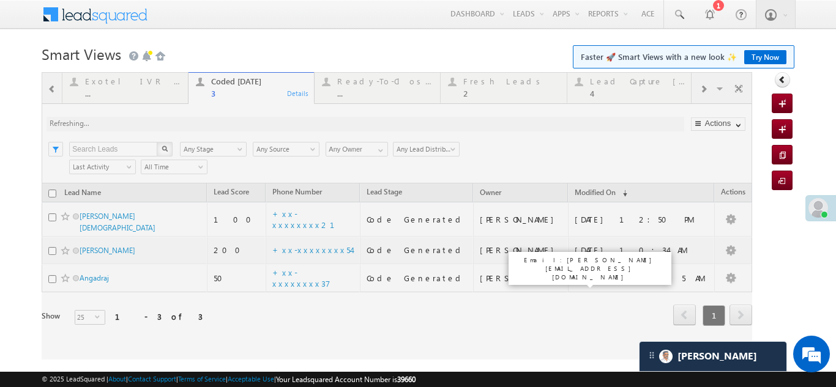
click at [497, 329] on div at bounding box center [397, 216] width 711 height 288
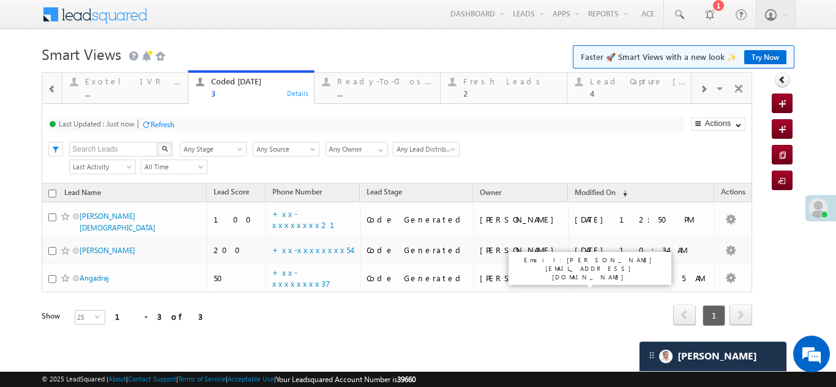
click at [163, 125] on div "Refresh" at bounding box center [163, 124] width 24 height 9
click at [477, 81] on div "Fresh Leads" at bounding box center [510, 82] width 95 height 10
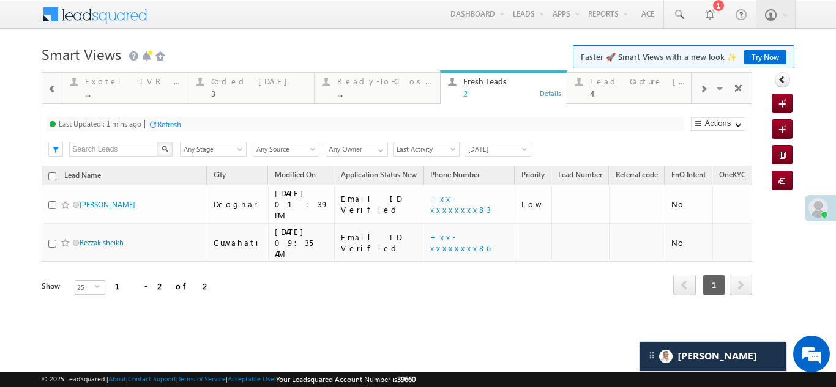
click at [176, 122] on div "Refresh" at bounding box center [169, 124] width 24 height 9
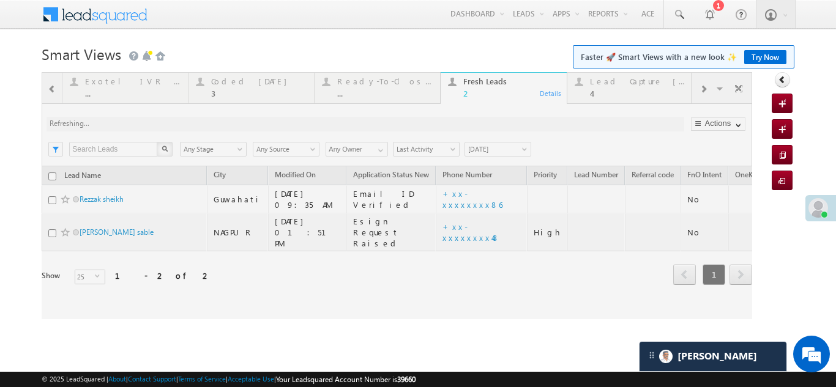
click at [230, 84] on div at bounding box center [397, 195] width 711 height 247
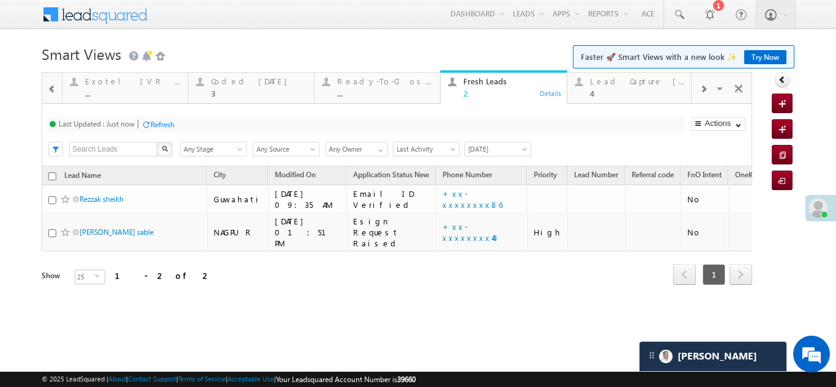
click at [230, 83] on div "Coded Today" at bounding box center [258, 82] width 95 height 10
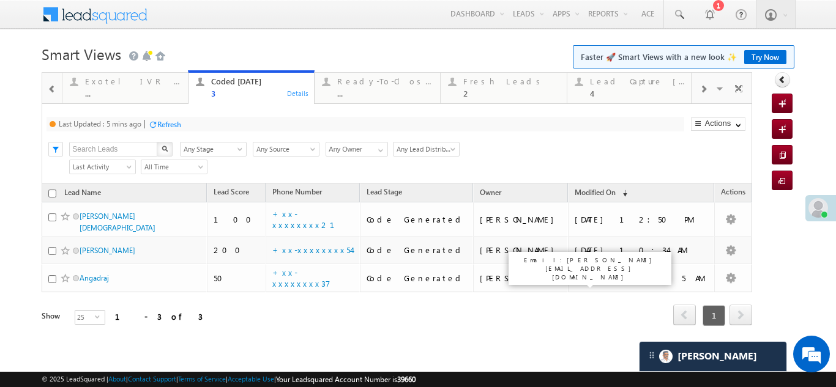
click at [171, 123] on div "Refresh" at bounding box center [169, 124] width 24 height 9
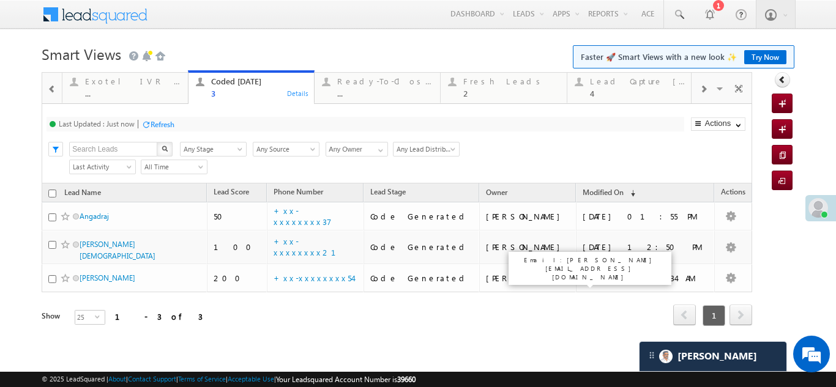
click at [169, 121] on div "Refresh" at bounding box center [163, 124] width 24 height 9
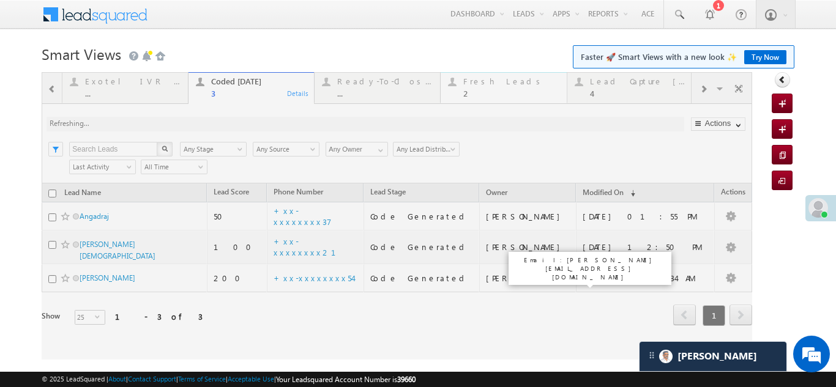
click at [489, 87] on div "Fresh Leads 2" at bounding box center [510, 86] width 95 height 24
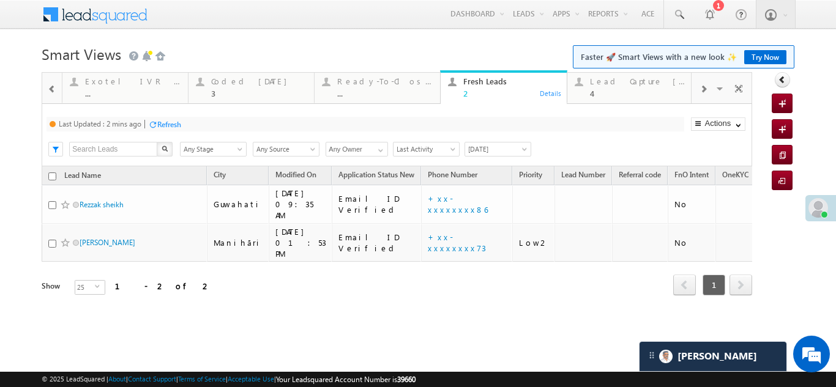
click at [480, 83] on div "Fresh Leads" at bounding box center [510, 82] width 95 height 10
click at [171, 124] on div "Refresh" at bounding box center [169, 124] width 24 height 9
click at [603, 87] on div "Lead Capture Today 4" at bounding box center [637, 86] width 95 height 24
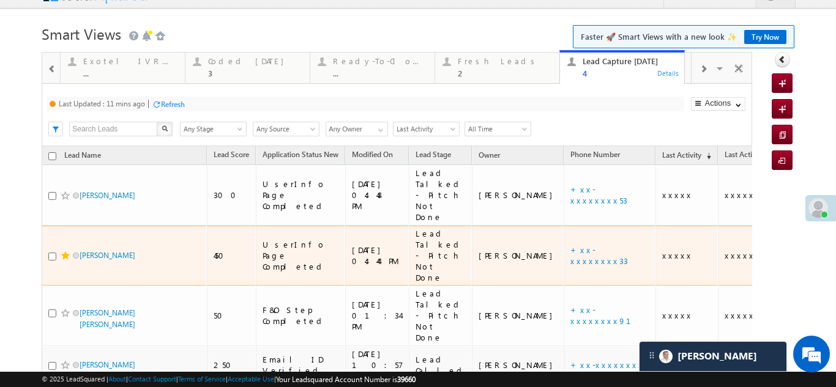
scroll to position [81, 0]
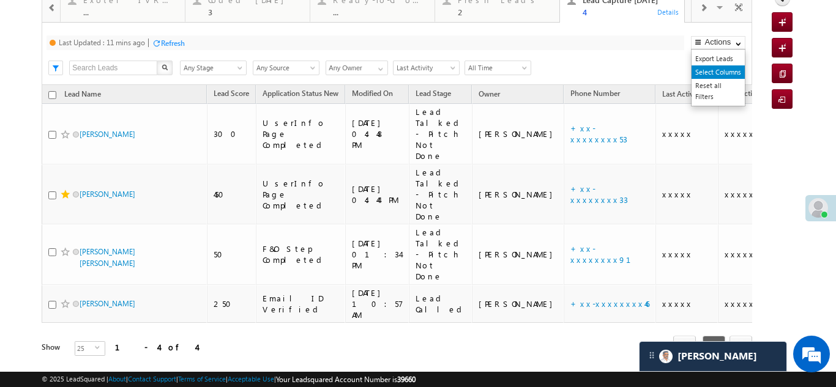
click at [706, 72] on link "Select Columns" at bounding box center [718, 71] width 53 height 13
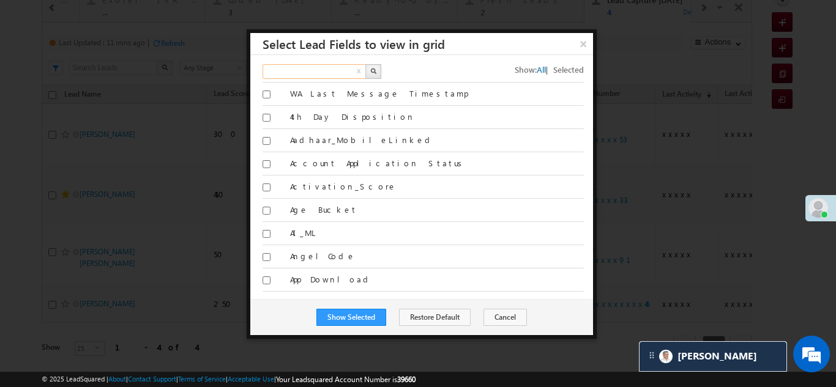
click at [327, 74] on input "text" at bounding box center [315, 71] width 105 height 15
type input "LAST"
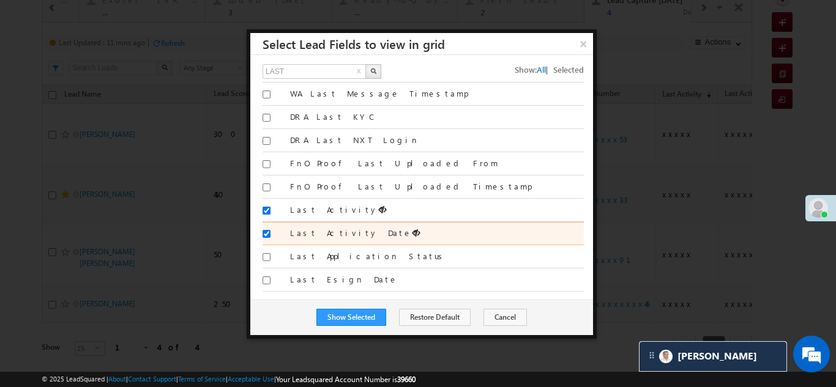
click at [267, 236] on input "Last Activity Date" at bounding box center [267, 234] width 8 height 8
checkbox input "false"
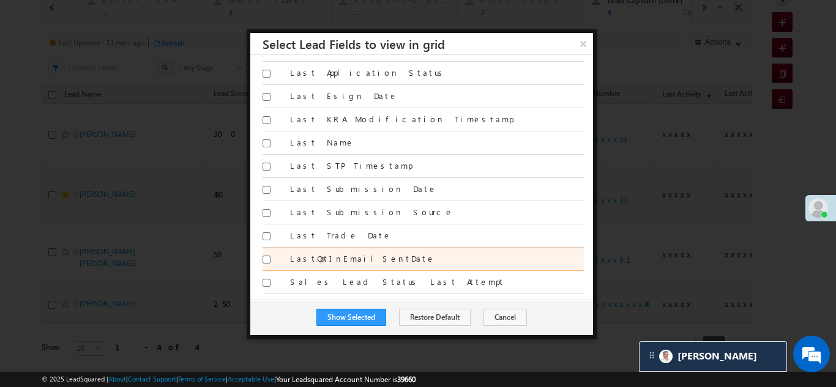
scroll to position [187, 0]
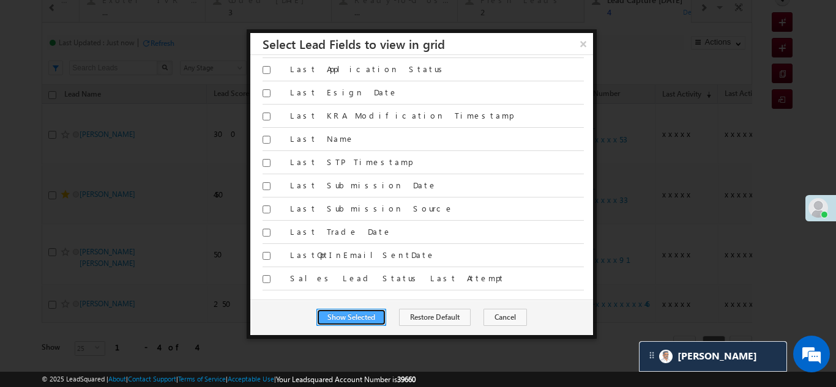
click at [353, 320] on button "Show Selected" at bounding box center [351, 317] width 70 height 17
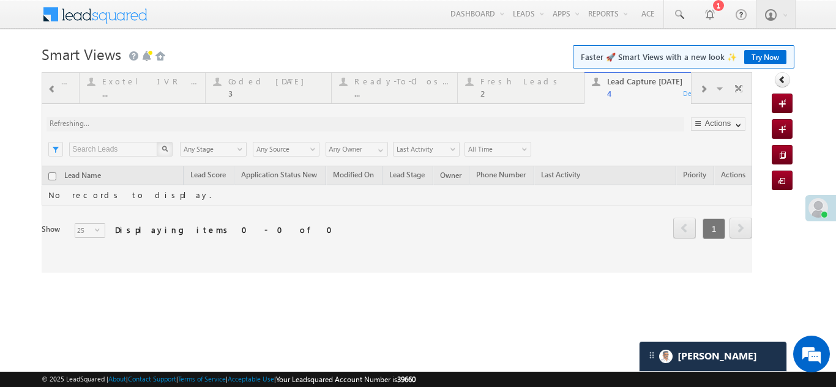
scroll to position [0, 0]
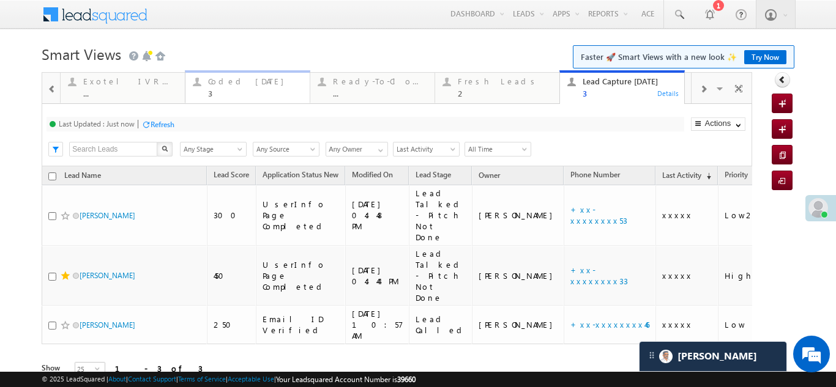
click at [219, 81] on div "Coded Today" at bounding box center [255, 82] width 94 height 10
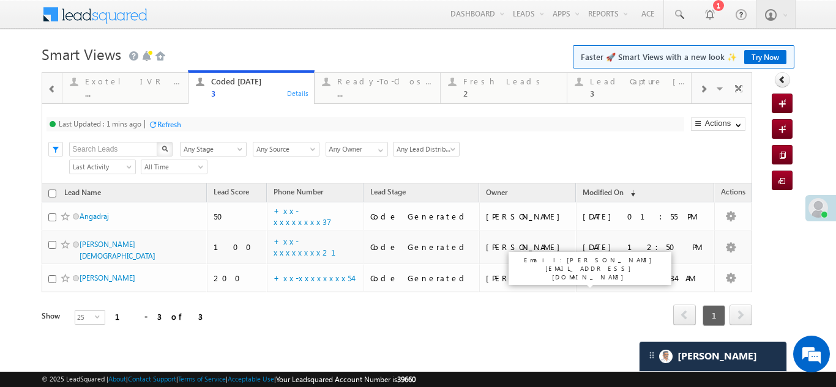
click at [172, 125] on div "Refresh" at bounding box center [169, 124] width 24 height 9
click at [493, 80] on div "Fresh Leads" at bounding box center [510, 82] width 95 height 10
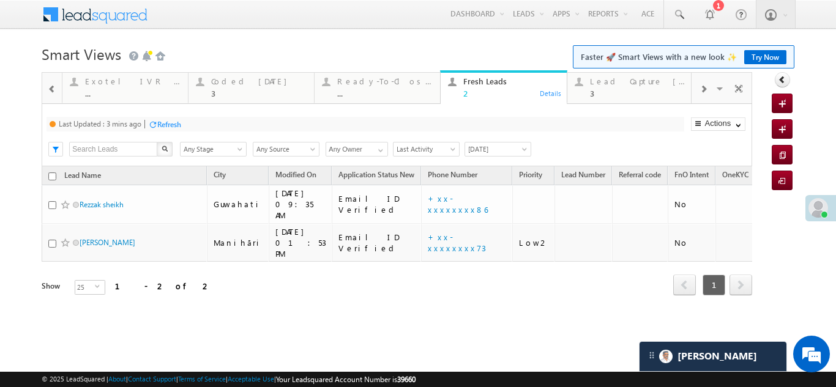
click at [166, 123] on div "Refresh" at bounding box center [169, 124] width 24 height 9
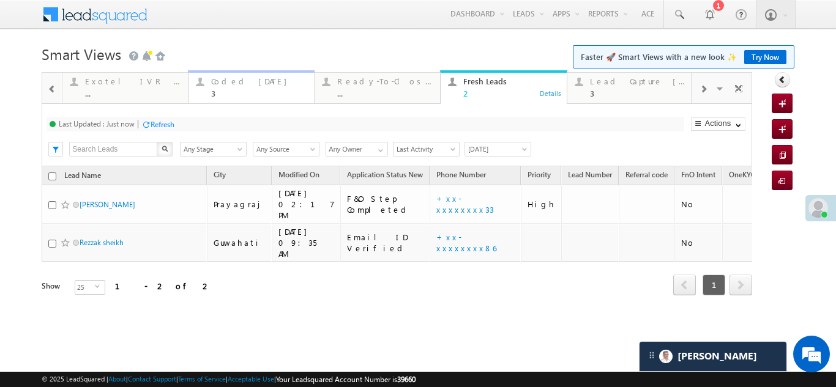
click at [215, 82] on div "Coded Today" at bounding box center [258, 82] width 95 height 10
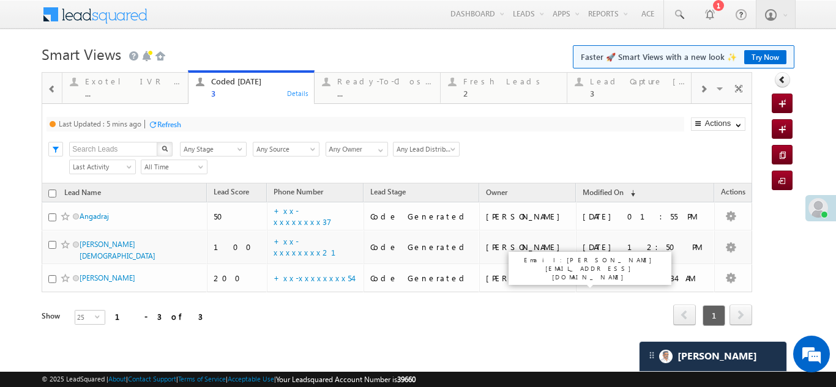
click at [176, 126] on div "Refresh" at bounding box center [169, 124] width 24 height 9
click at [157, 124] on div "Refresh" at bounding box center [163, 124] width 24 height 9
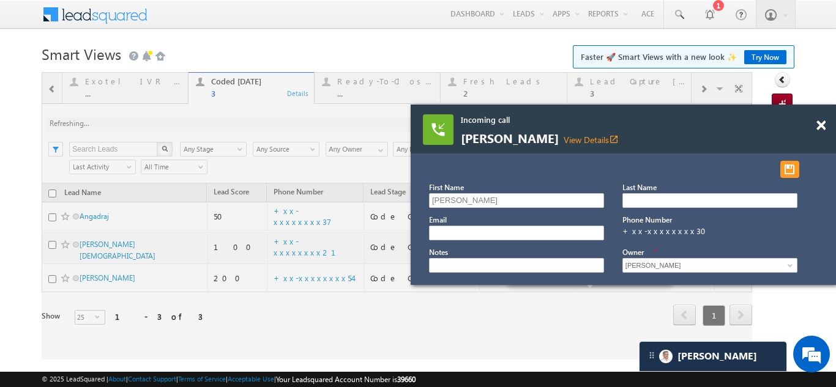
click at [173, 124] on div at bounding box center [397, 216] width 711 height 288
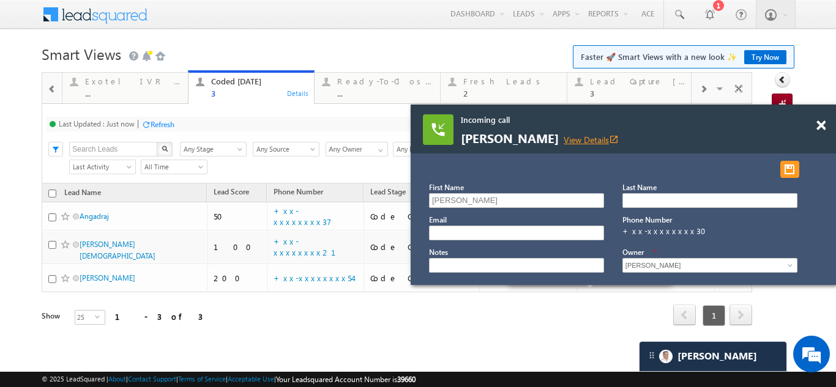
click at [575, 138] on link "View Details open_in_new" at bounding box center [591, 140] width 55 height 12
click at [820, 125] on span at bounding box center [821, 126] width 9 height 10
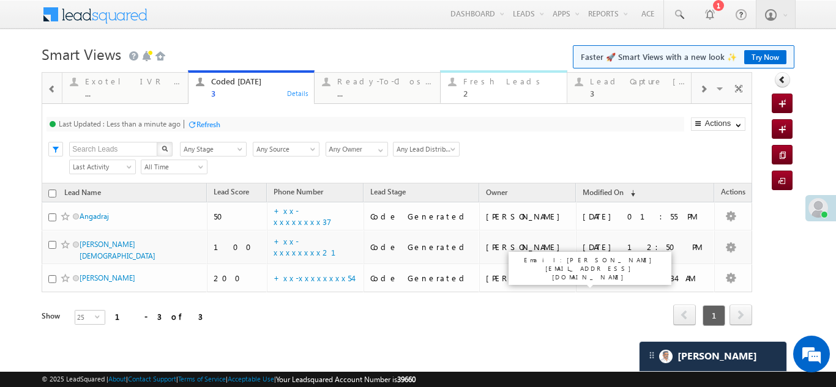
click at [491, 82] on div "Fresh Leads" at bounding box center [510, 82] width 95 height 10
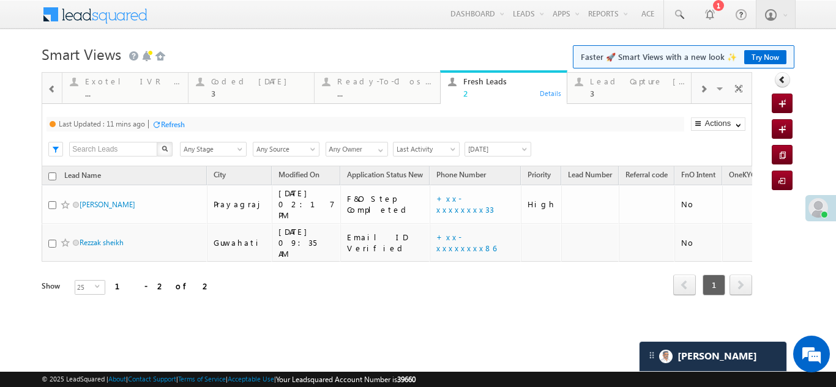
click at [176, 125] on div "Refresh" at bounding box center [173, 124] width 24 height 9
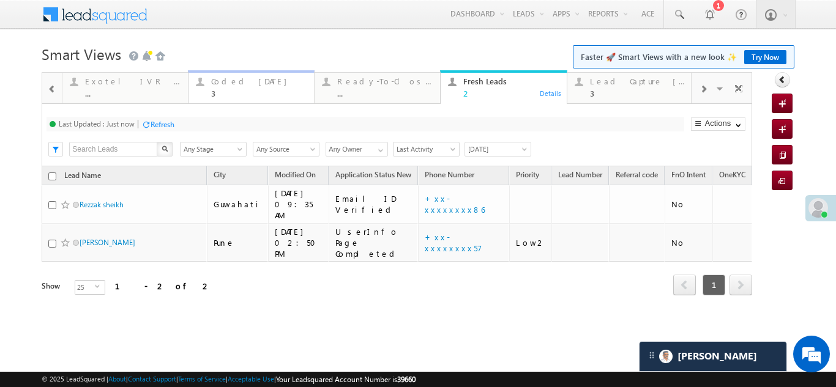
click at [230, 84] on div "Coded Today" at bounding box center [258, 82] width 95 height 10
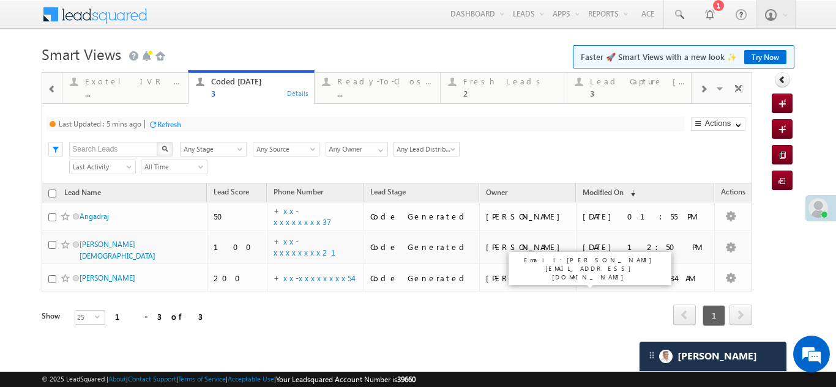
click at [178, 123] on div "Refresh" at bounding box center [169, 124] width 24 height 9
click at [481, 80] on div "Fresh Leads" at bounding box center [510, 82] width 95 height 10
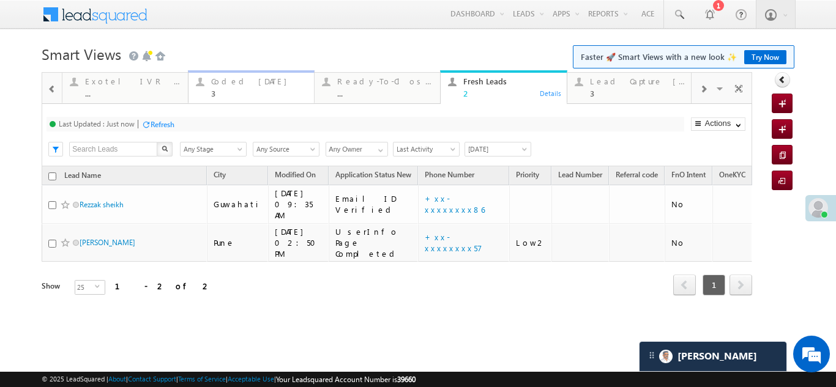
click at [242, 78] on div "Coded Today" at bounding box center [258, 82] width 95 height 10
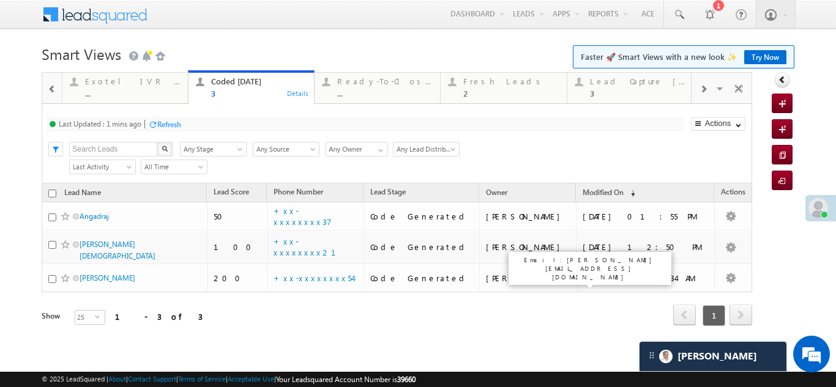
click at [173, 122] on div "Refresh" at bounding box center [169, 124] width 24 height 9
click at [486, 88] on div "Fresh Leads 2" at bounding box center [510, 86] width 95 height 24
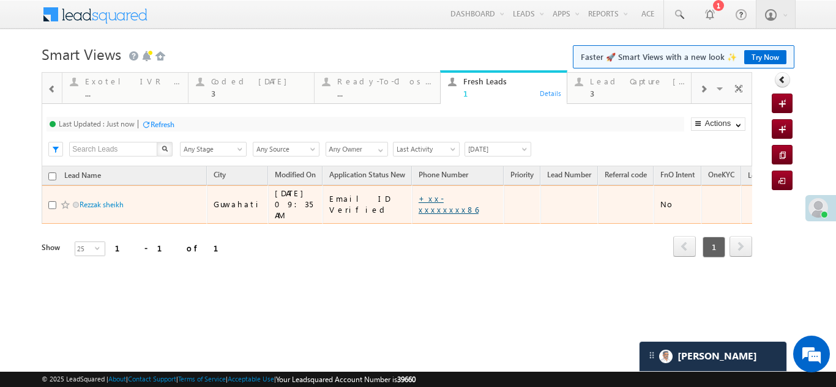
click at [432, 200] on link "+xx-xxxxxxxx86" at bounding box center [449, 203] width 60 height 21
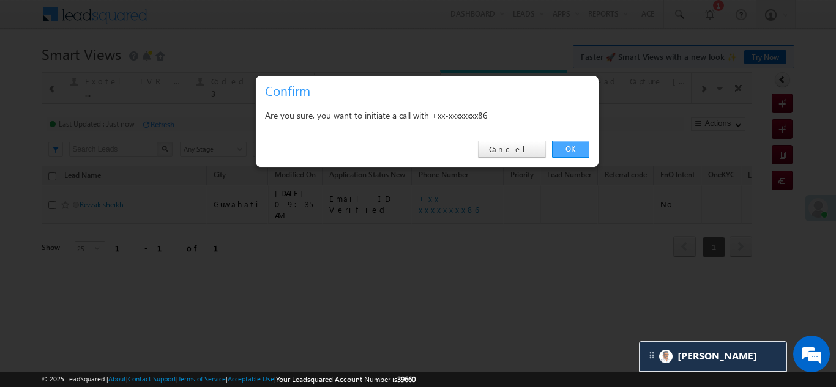
click at [572, 146] on link "OK" at bounding box center [570, 149] width 37 height 17
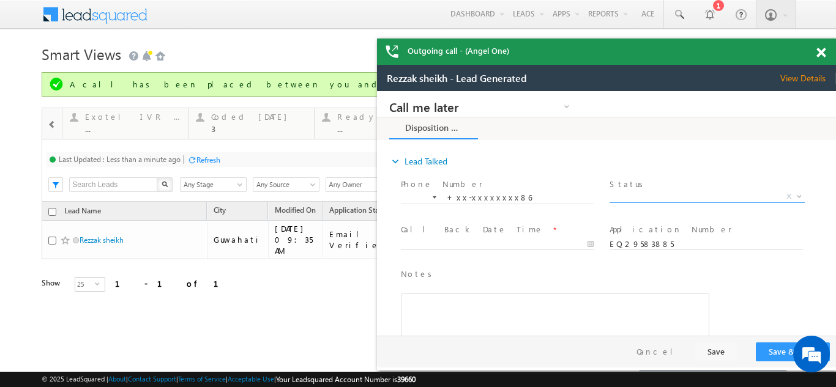
click at [662, 193] on span "X" at bounding box center [707, 197] width 195 height 12
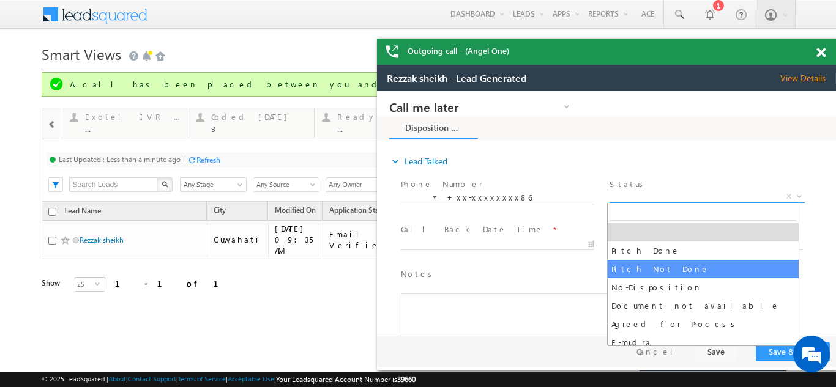
select select "Pitch Not Done"
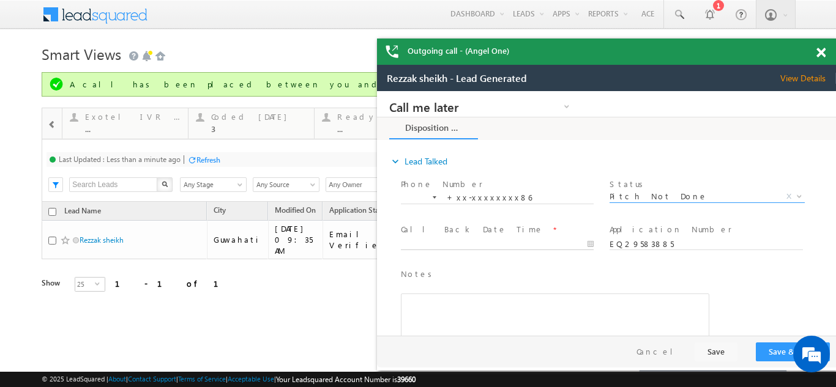
type input "09/26/25 2:57 PM"
click at [492, 245] on input "09/26/25 2:57 PM" at bounding box center [497, 245] width 193 height 12
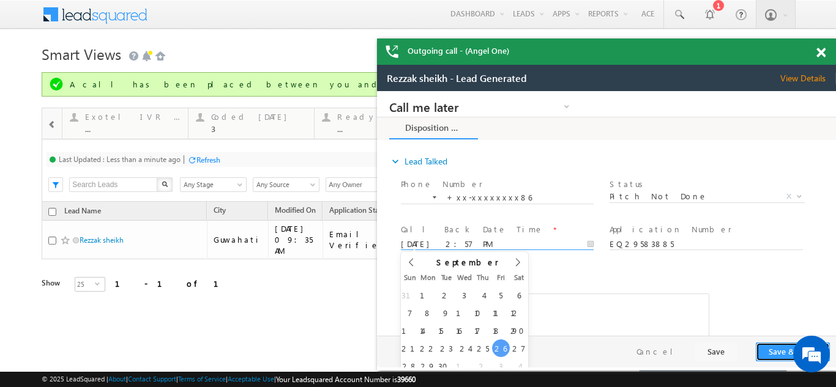
click at [767, 349] on button "Save & Close" at bounding box center [793, 352] width 74 height 19
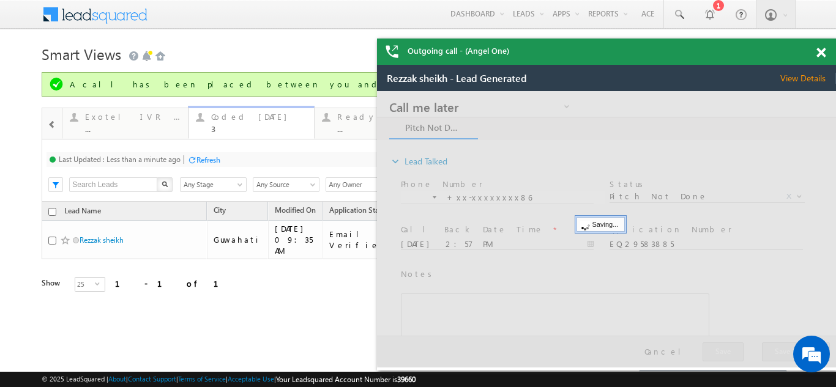
click at [247, 119] on div "Coded Today" at bounding box center [258, 117] width 95 height 10
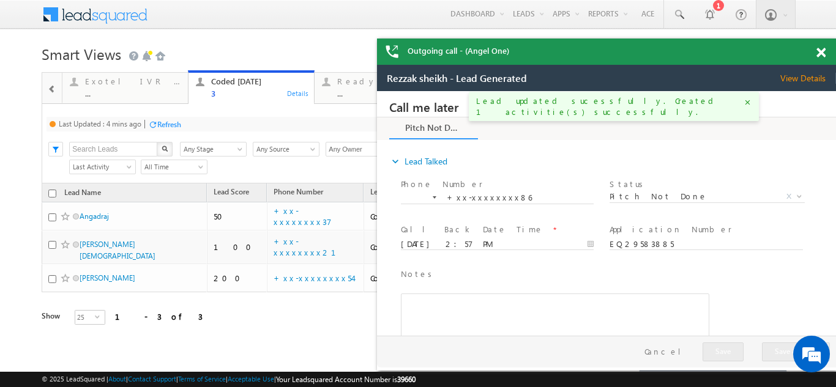
click at [165, 125] on div "Refresh" at bounding box center [169, 124] width 24 height 9
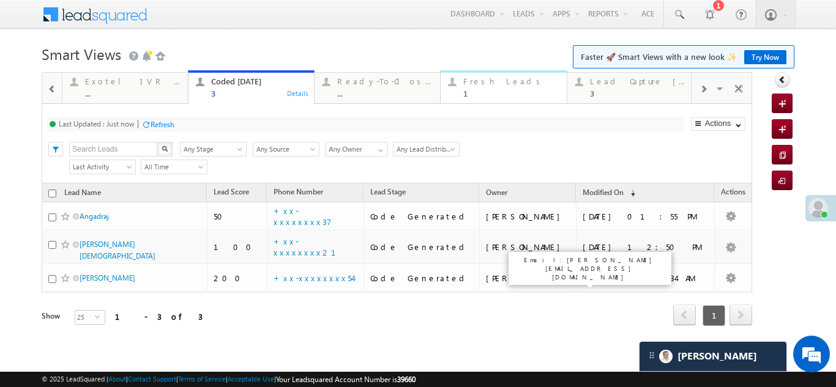
click at [487, 86] on div "Fresh Leads 1" at bounding box center [510, 86] width 95 height 24
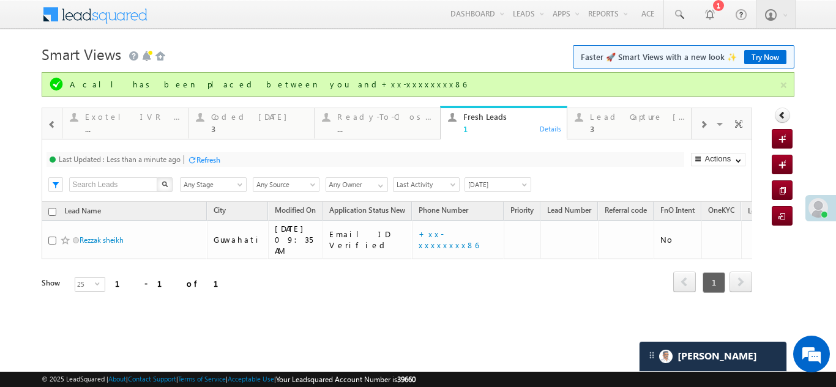
click at [210, 160] on div "Refresh" at bounding box center [208, 159] width 24 height 9
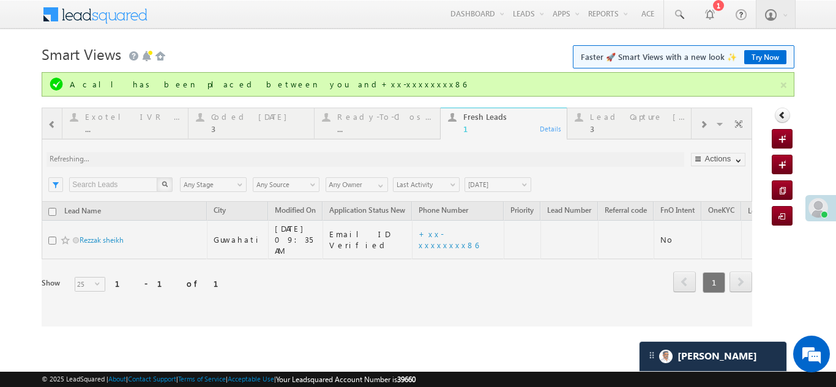
click at [633, 122] on div at bounding box center [397, 217] width 711 height 219
click at [627, 118] on div at bounding box center [397, 217] width 711 height 219
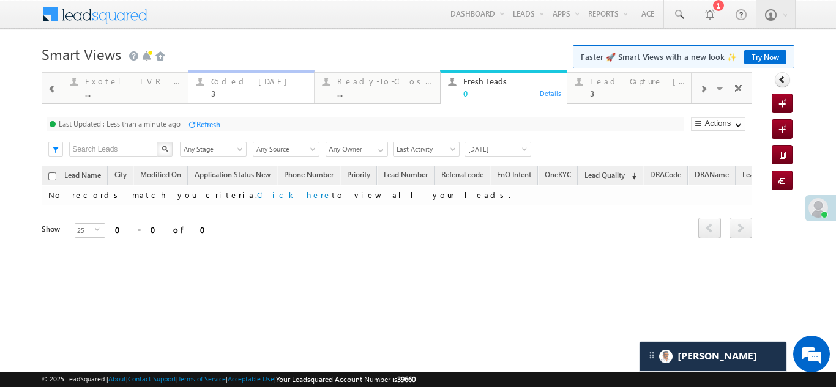
click at [228, 80] on div "Coded Today" at bounding box center [258, 82] width 95 height 10
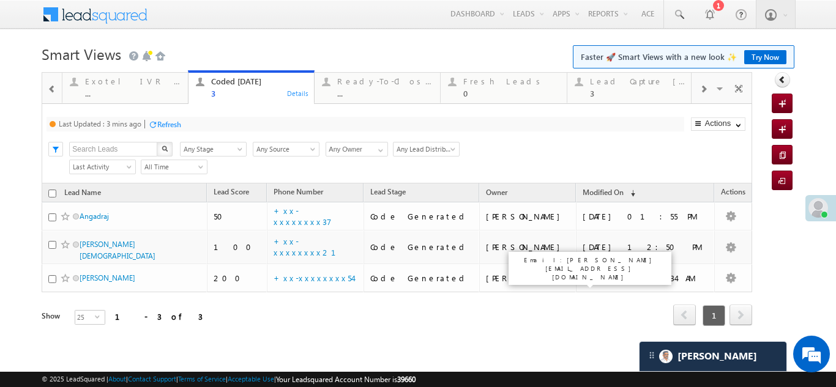
click at [176, 123] on div "Refresh" at bounding box center [169, 124] width 24 height 9
click at [161, 120] on div "Refresh" at bounding box center [163, 124] width 24 height 9
click at [488, 79] on div "Fresh Leads" at bounding box center [510, 82] width 95 height 10
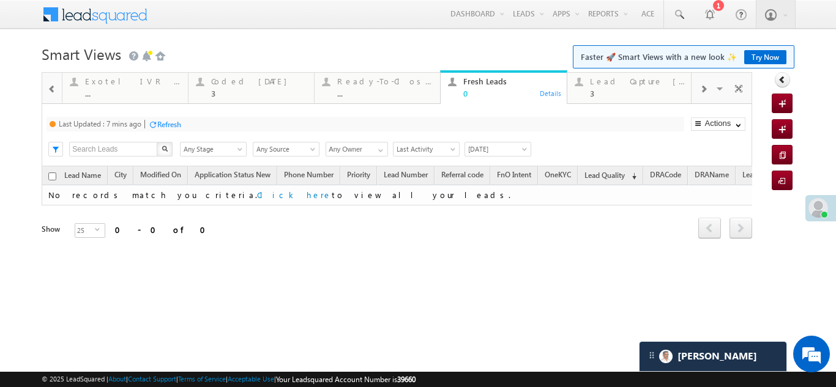
click at [171, 125] on div "Refresh" at bounding box center [169, 124] width 24 height 9
click at [634, 81] on div "Lead Capture Today" at bounding box center [637, 82] width 95 height 10
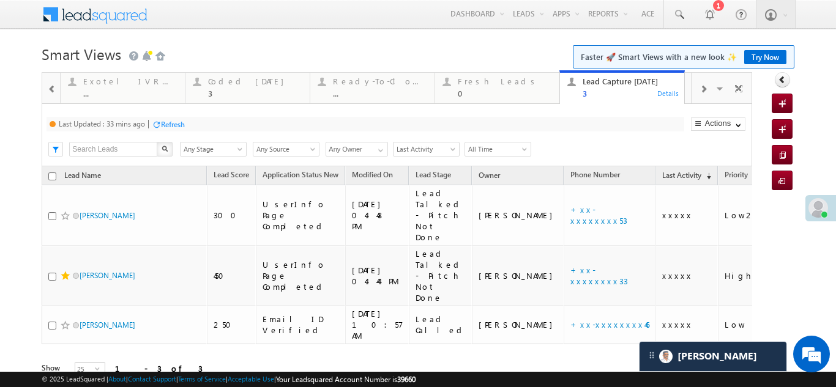
click at [173, 125] on div "Refresh" at bounding box center [173, 124] width 24 height 9
click at [162, 125] on div "Refresh" at bounding box center [163, 124] width 24 height 9
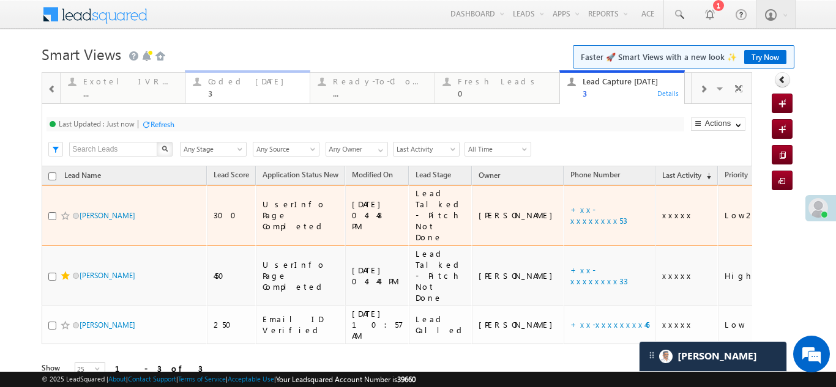
click at [234, 86] on div "Coded Today 3" at bounding box center [255, 86] width 94 height 24
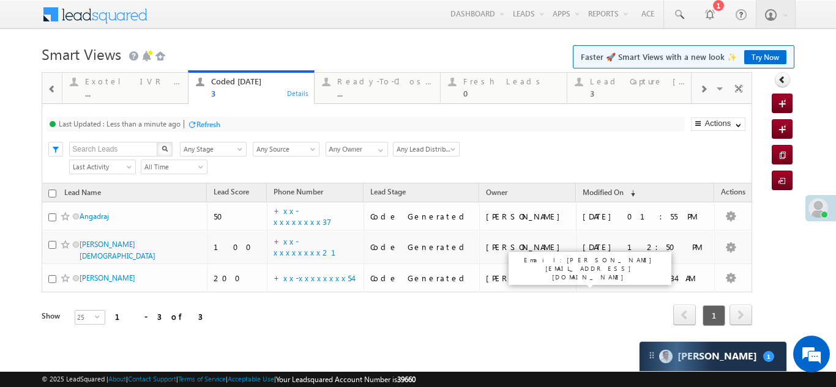
click at [211, 121] on div "Refresh" at bounding box center [208, 124] width 24 height 9
click at [168, 123] on div "Refresh" at bounding box center [163, 124] width 24 height 9
click at [482, 82] on div "Fresh Leads" at bounding box center [510, 82] width 95 height 10
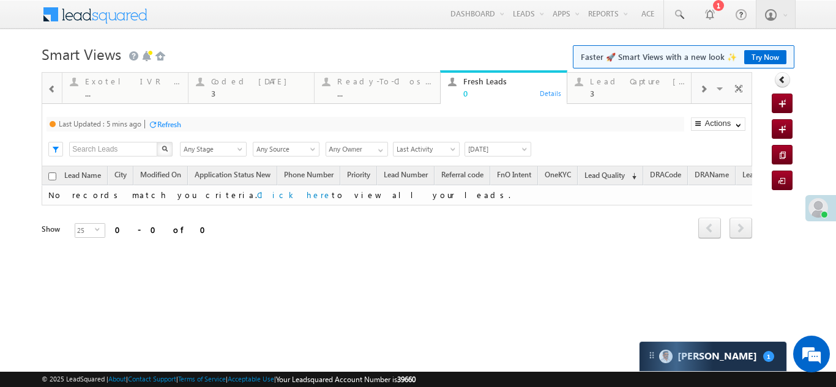
click at [169, 123] on div "Refresh" at bounding box center [169, 124] width 24 height 9
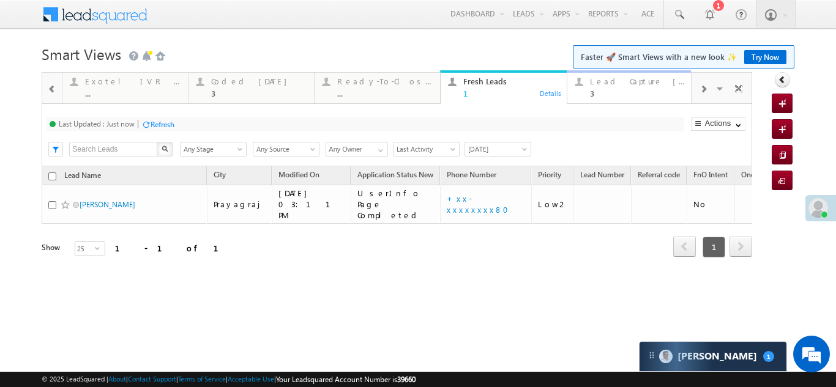
click at [616, 81] on div "Lead Capture Today" at bounding box center [637, 82] width 95 height 10
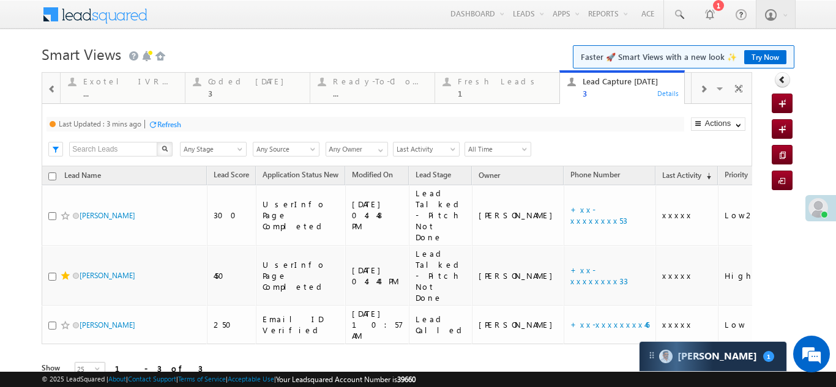
click at [169, 121] on div "Refresh" at bounding box center [169, 124] width 24 height 9
click at [473, 81] on div "Fresh Leads" at bounding box center [505, 82] width 94 height 10
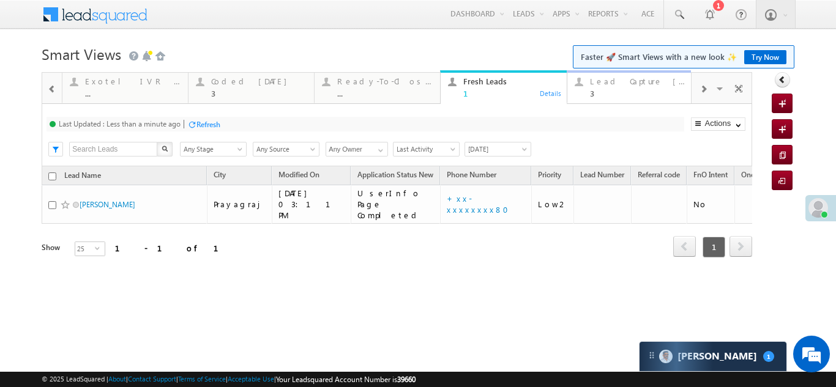
click at [609, 86] on div "Lead Capture Today 3" at bounding box center [637, 86] width 95 height 24
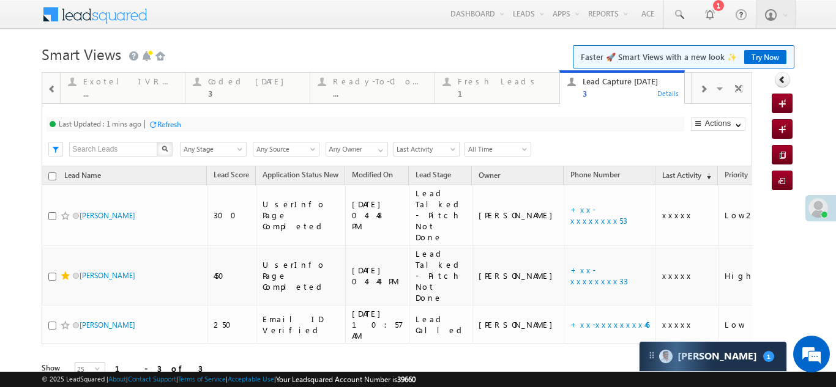
click at [176, 124] on div "Refresh" at bounding box center [169, 124] width 24 height 9
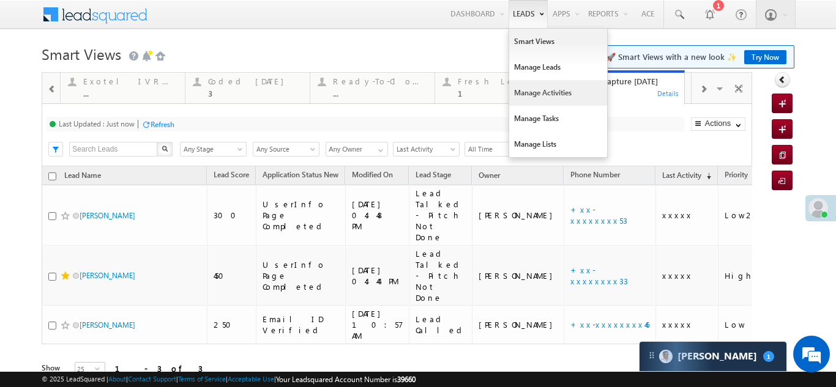
click at [520, 87] on link "Manage Activities" at bounding box center [558, 93] width 98 height 26
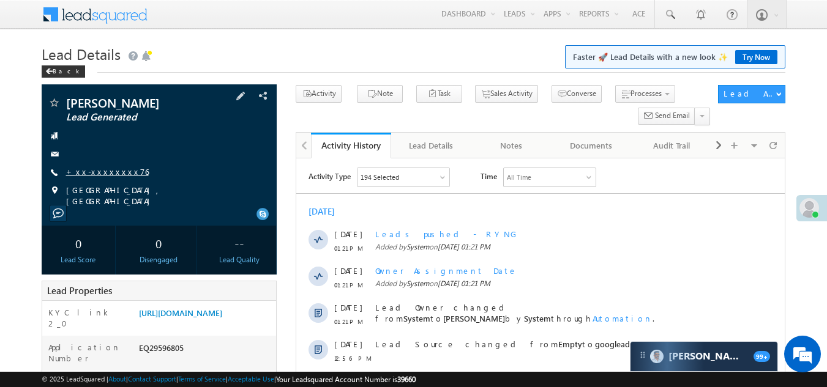
click at [105, 170] on link "+xx-xxxxxxxx76" at bounding box center [107, 171] width 83 height 10
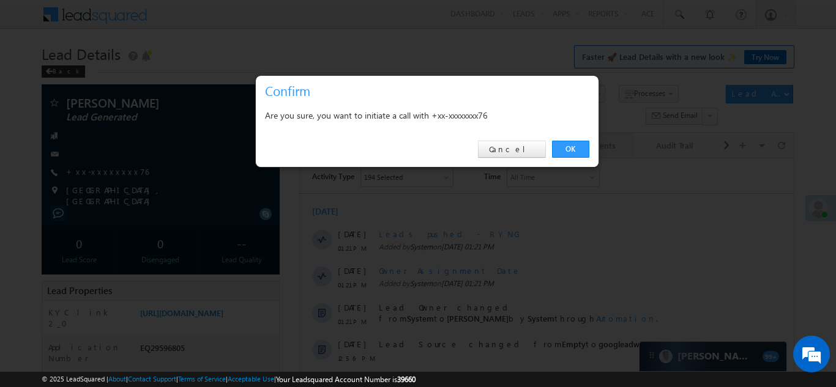
click at [572, 151] on link "OK" at bounding box center [570, 149] width 37 height 17
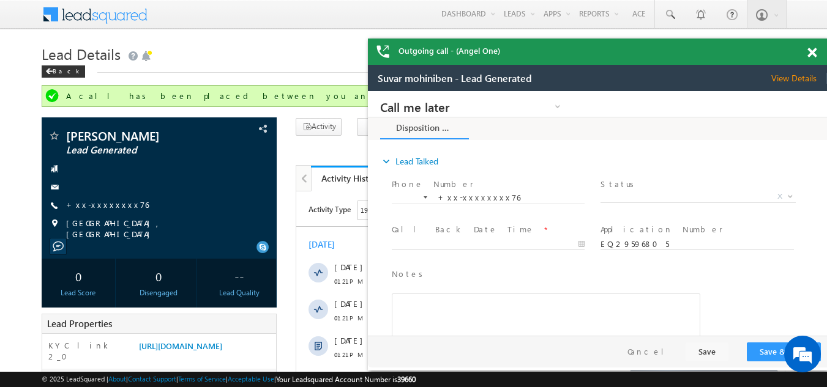
scroll to position [122, 0]
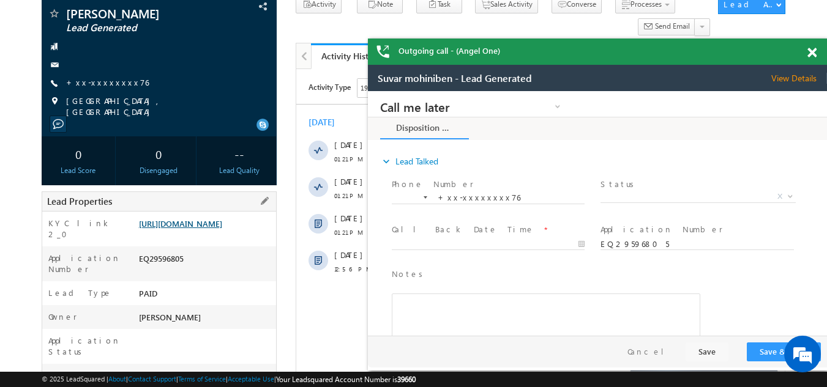
click at [175, 229] on link "[URL][DOMAIN_NAME]" at bounding box center [180, 224] width 83 height 10
click at [638, 193] on span "X" at bounding box center [697, 197] width 195 height 12
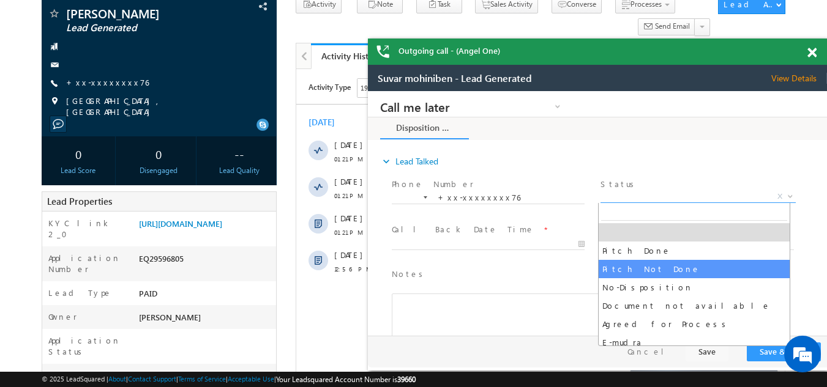
select select "Pitch Not Done"
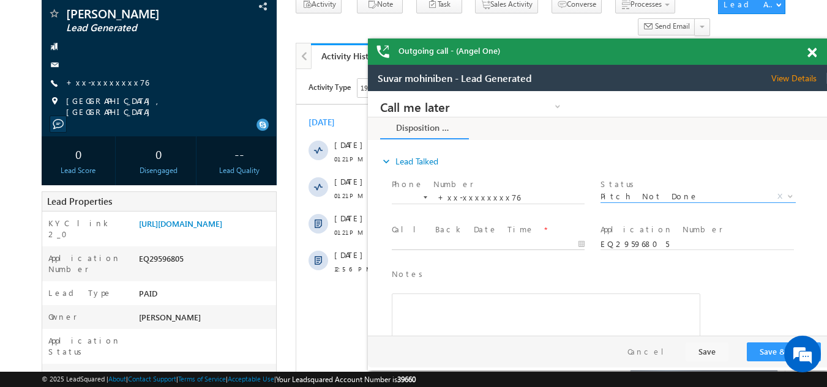
type input "[DATE] 1:25 PM"
click at [449, 240] on input "[DATE] 1:25 PM" at bounding box center [488, 245] width 193 height 12
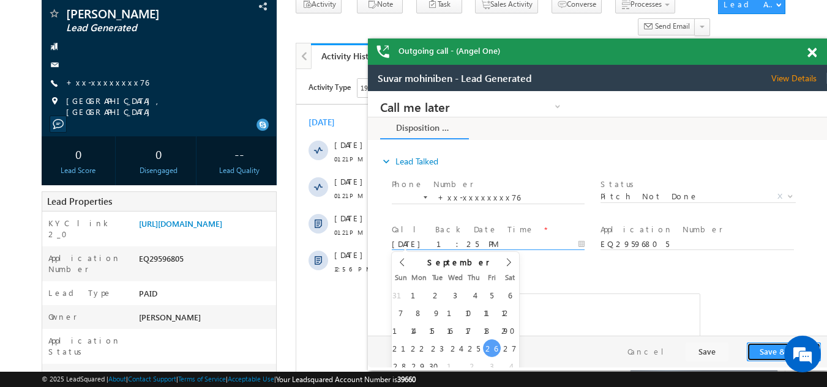
click at [772, 353] on button "Save & Close" at bounding box center [784, 352] width 74 height 19
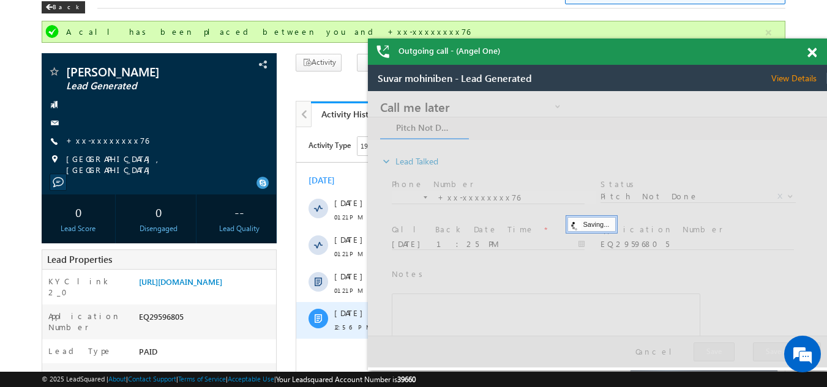
scroll to position [0, 0]
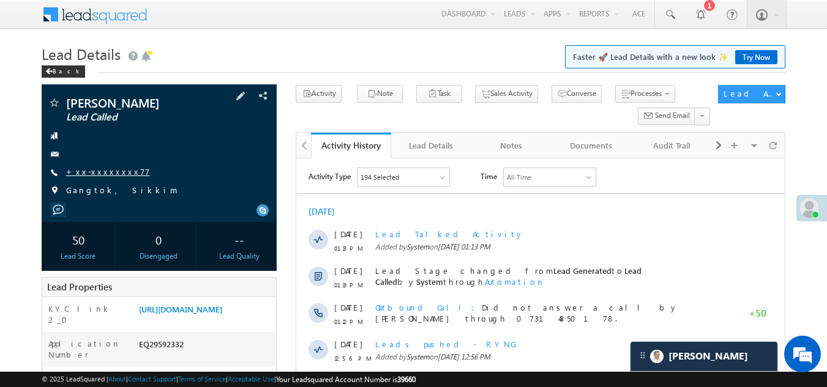
click at [103, 167] on link "+xx-xxxxxxxx77" at bounding box center [108, 171] width 84 height 10
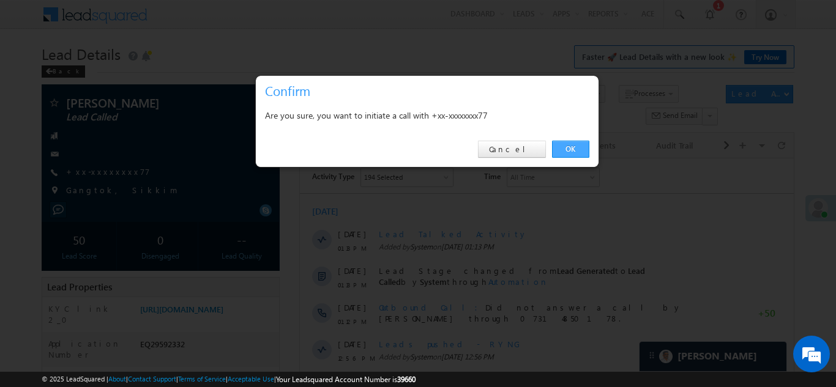
click at [567, 150] on link "OK" at bounding box center [570, 149] width 37 height 17
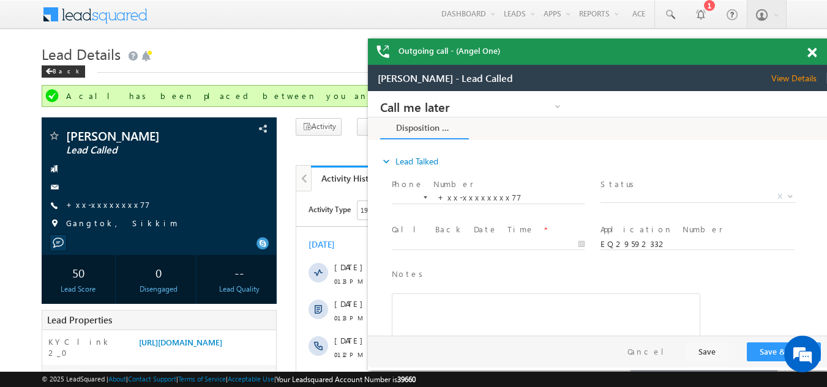
click at [810, 53] on span at bounding box center [811, 53] width 9 height 10
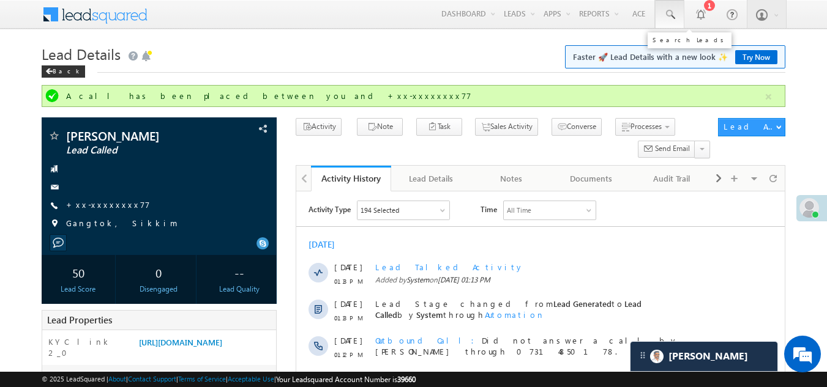
click at [670, 14] on span at bounding box center [669, 15] width 12 height 12
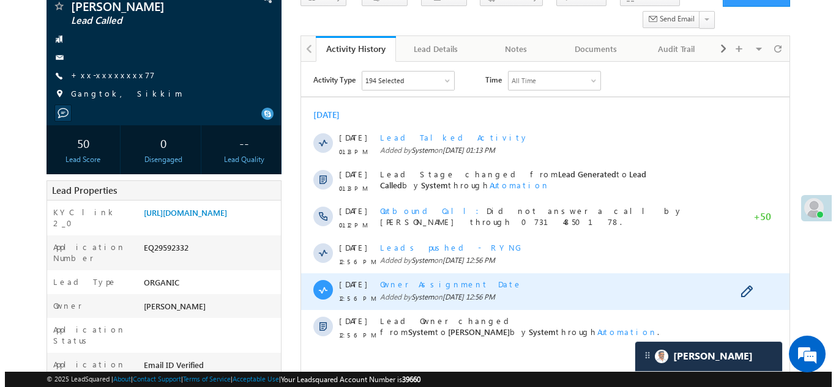
scroll to position [61, 0]
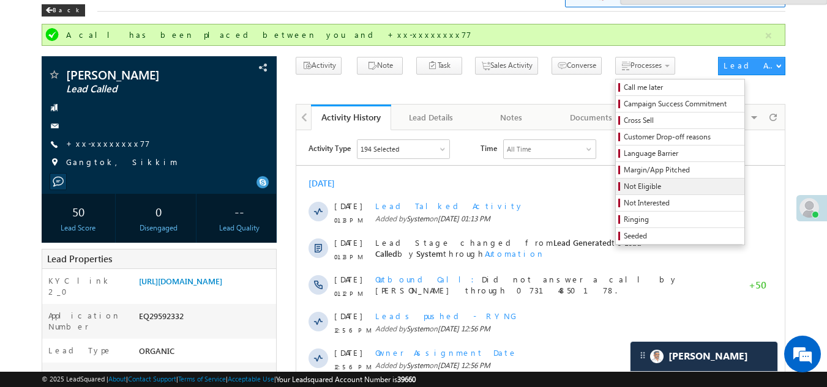
click at [624, 187] on span "Not Eligible" at bounding box center [682, 186] width 116 height 11
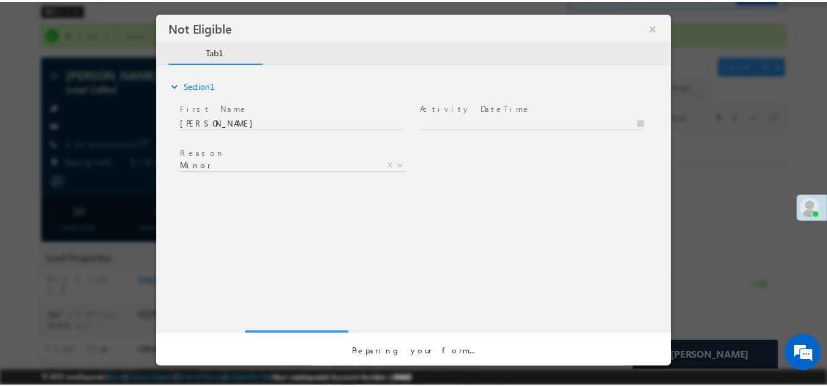
scroll to position [0, 0]
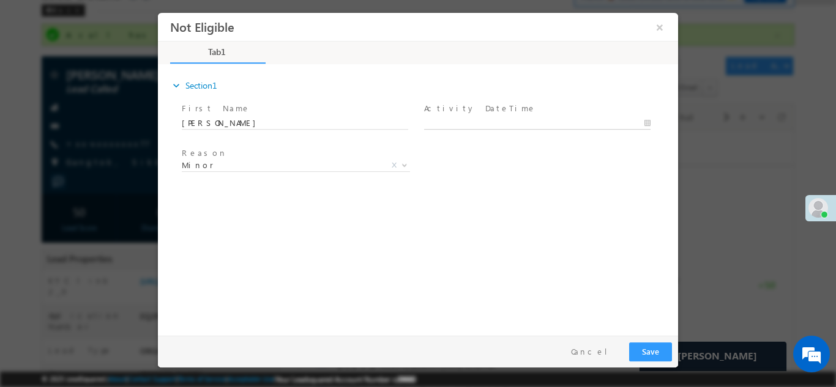
type input "[DATE] 1:53 PM"
click at [467, 124] on body "Not Eligible ×" at bounding box center [418, 171] width 520 height 318
click at [649, 349] on button "Save" at bounding box center [650, 351] width 43 height 19
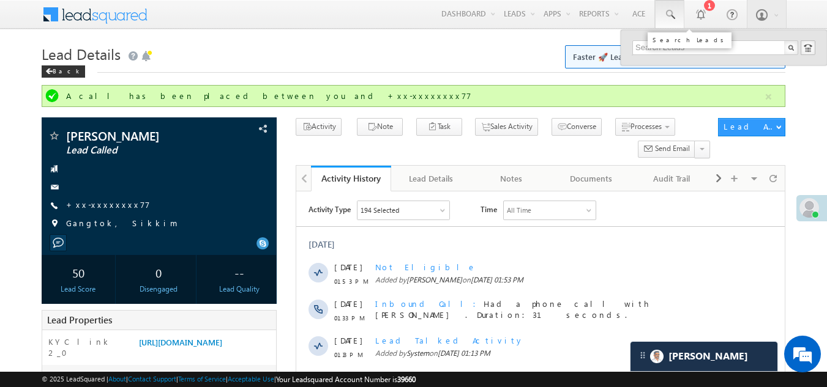
click at [669, 15] on span at bounding box center [669, 15] width 12 height 12
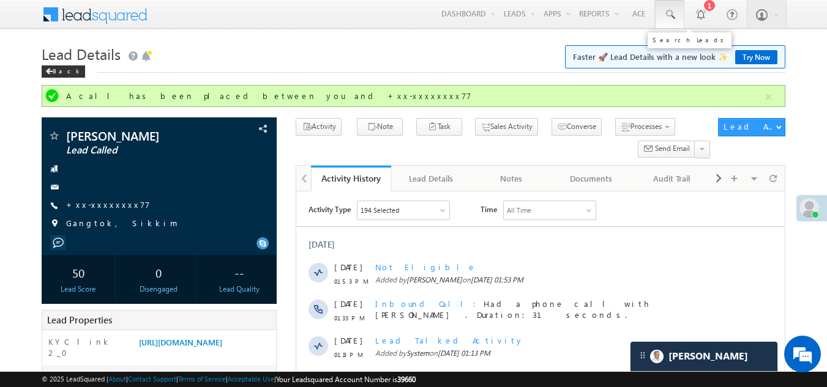
click at [669, 13] on span at bounding box center [669, 15] width 12 height 12
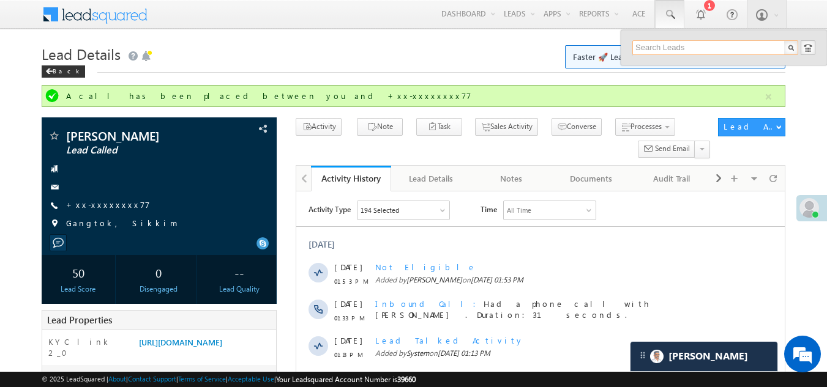
paste input "EQ29459157"
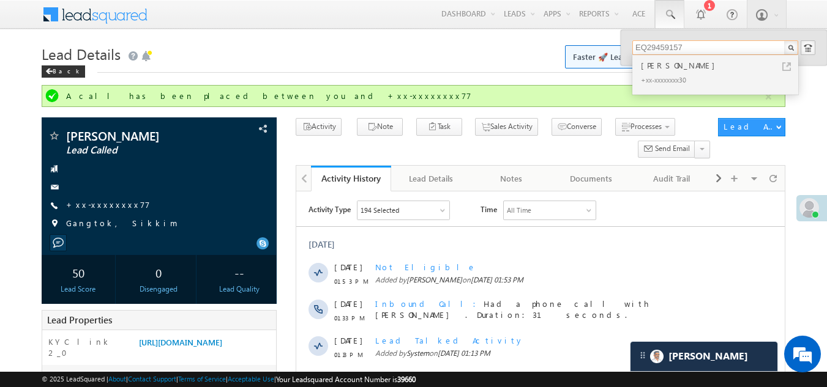
type input "EQ29459157"
click at [651, 73] on div "+xx-xxxxxxxx30" at bounding box center [720, 79] width 164 height 15
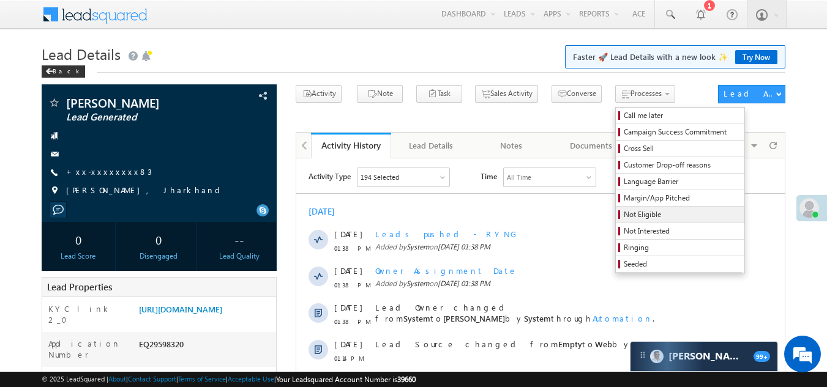
click at [624, 215] on span "Not Eligible" at bounding box center [682, 214] width 116 height 11
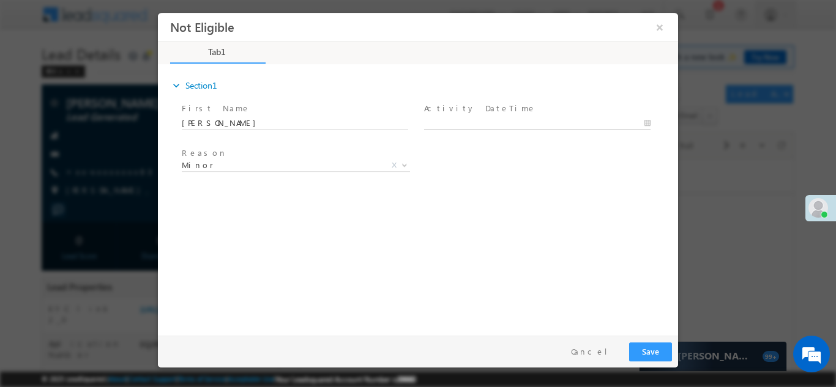
type input "09/26/25 1:44 PM"
click at [501, 121] on input "09/26/25 1:44 PM" at bounding box center [537, 123] width 226 height 12
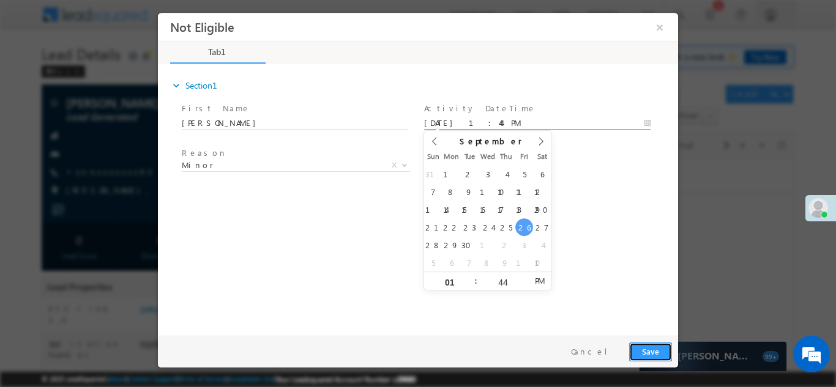
click at [645, 352] on button "Save" at bounding box center [650, 351] width 43 height 19
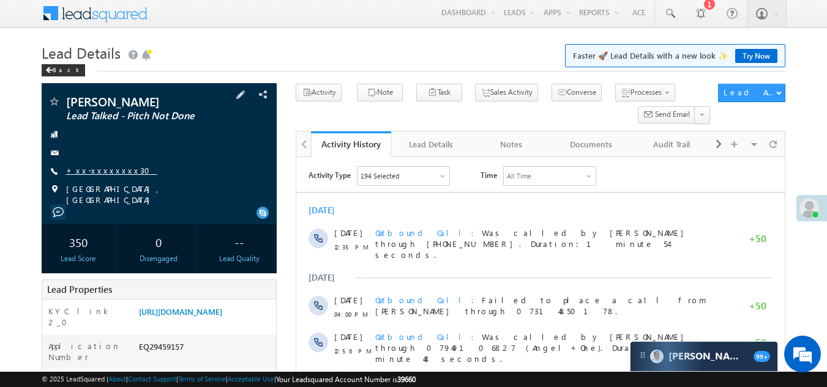
click at [100, 170] on link "+xx-xxxxxxxx30" at bounding box center [111, 170] width 91 height 10
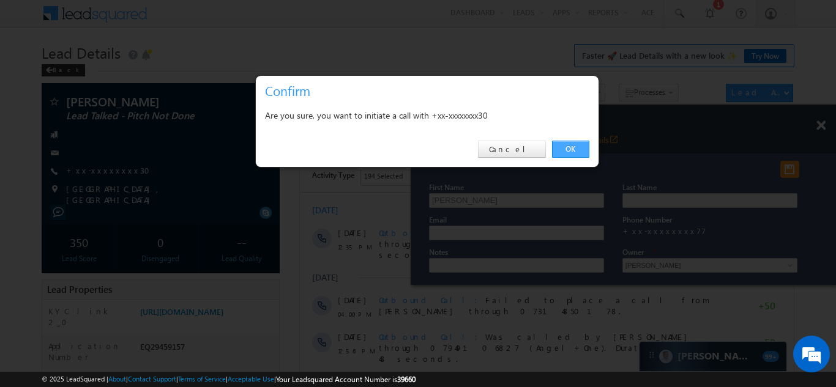
click at [571, 149] on link "OK" at bounding box center [570, 149] width 37 height 17
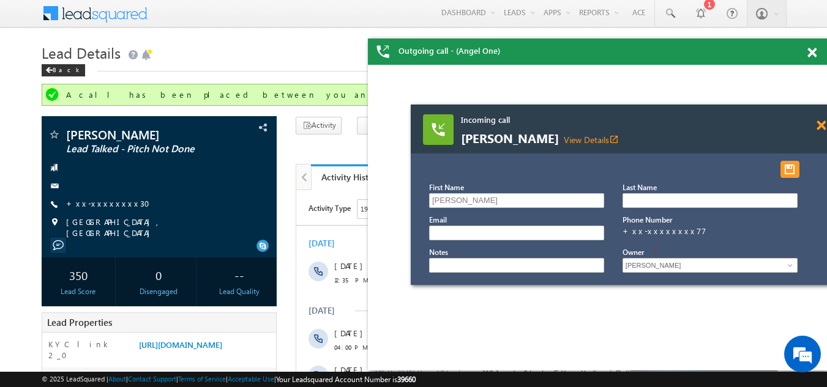
click at [821, 125] on span at bounding box center [821, 126] width 9 height 10
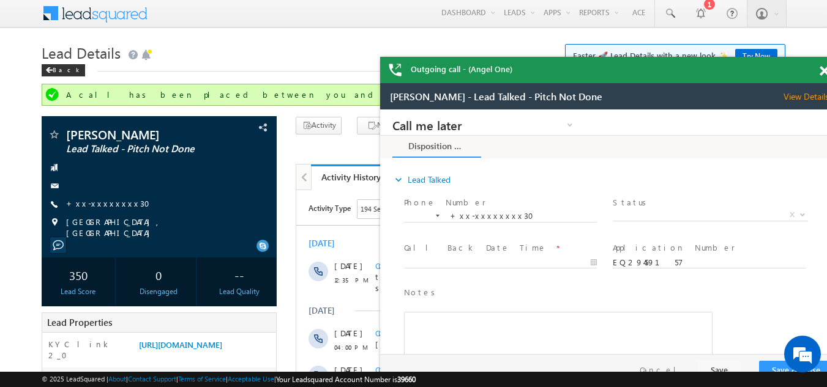
click at [821, 73] on span at bounding box center [824, 71] width 9 height 10
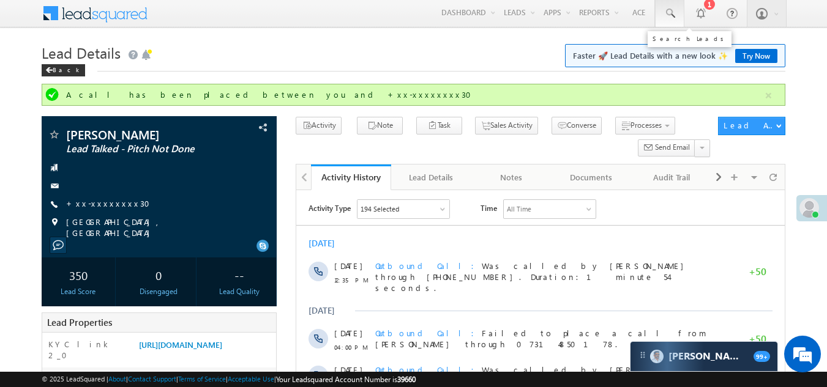
click at [673, 11] on span at bounding box center [669, 13] width 12 height 12
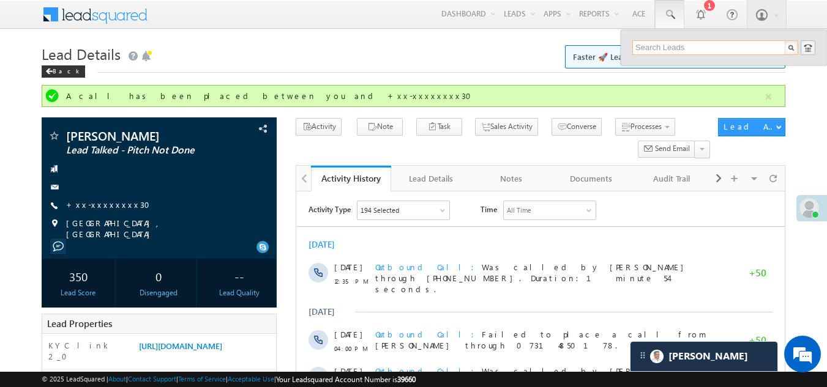
paste input "EQ29389940"
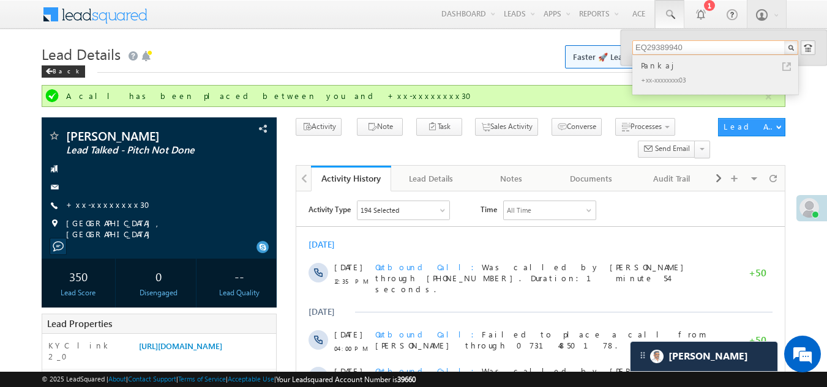
type input "EQ29389940"
click at [655, 70] on div "Pankaj" at bounding box center [720, 65] width 164 height 13
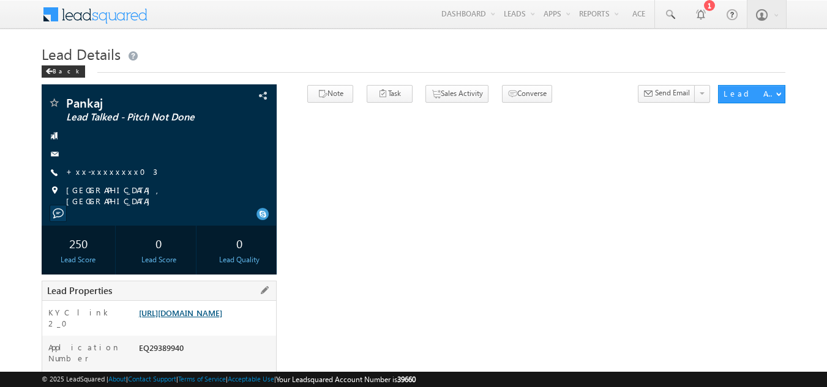
click at [184, 318] on link "https://angelbroking1-pk3em7sa.customui-test.leadsquared.com?leadId=70517cda-cc…" at bounding box center [180, 313] width 83 height 10
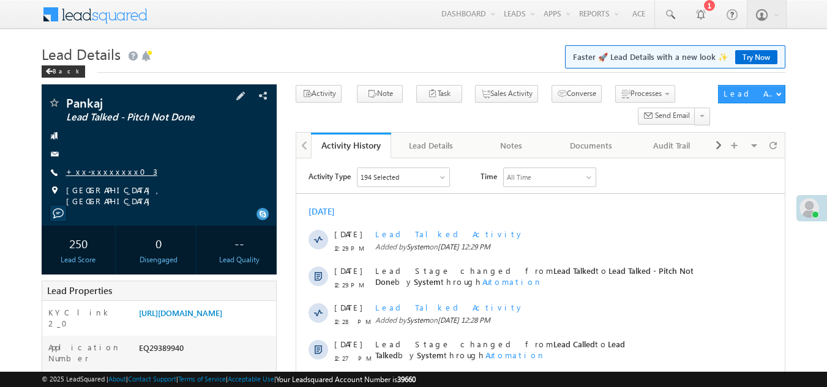
click at [104, 170] on link "+xx-xxxxxxxx03" at bounding box center [111, 171] width 91 height 10
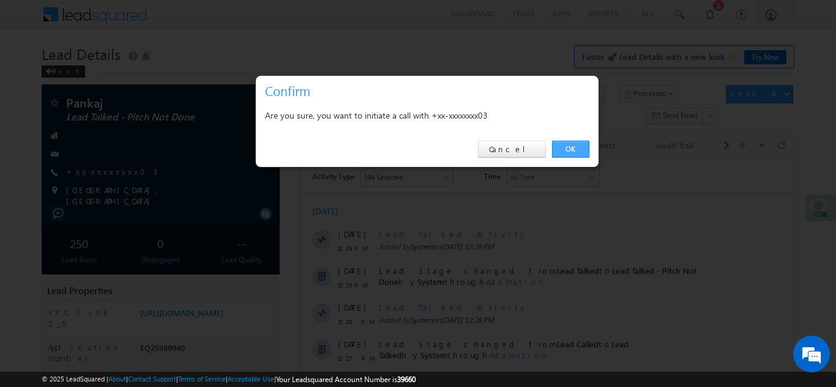
click at [565, 148] on link "OK" at bounding box center [570, 149] width 37 height 17
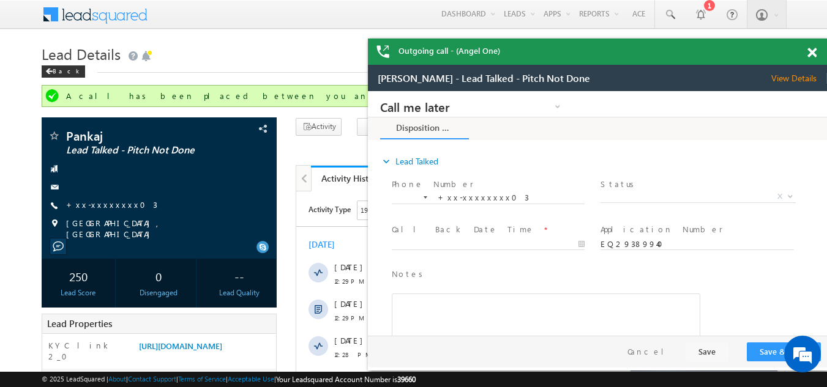
click at [810, 50] on span at bounding box center [811, 53] width 9 height 10
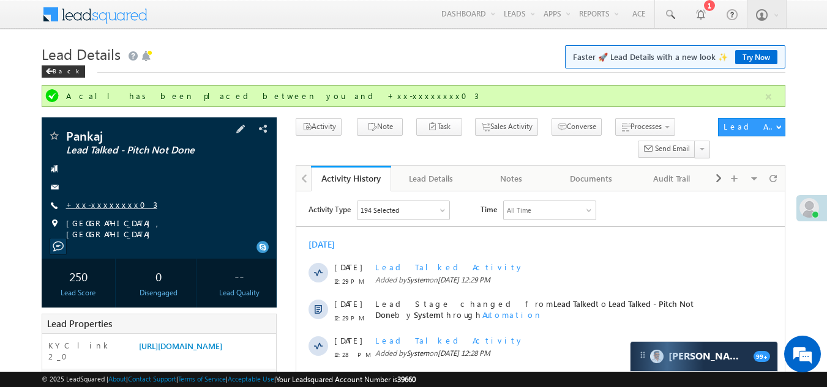
click at [95, 204] on link "+xx-xxxxxxxx03" at bounding box center [111, 205] width 91 height 10
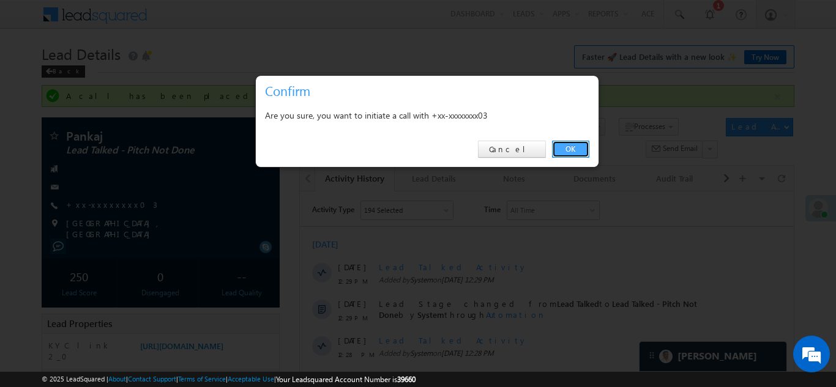
click at [564, 148] on link "OK" at bounding box center [570, 149] width 37 height 17
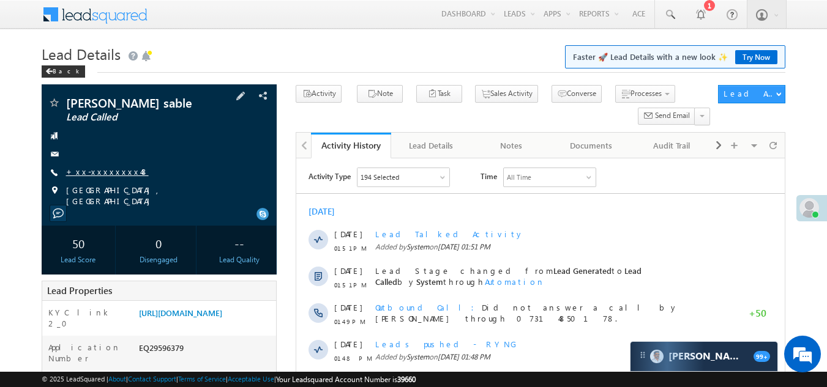
click at [102, 171] on link "+xx-xxxxxxxx48" at bounding box center [107, 171] width 83 height 10
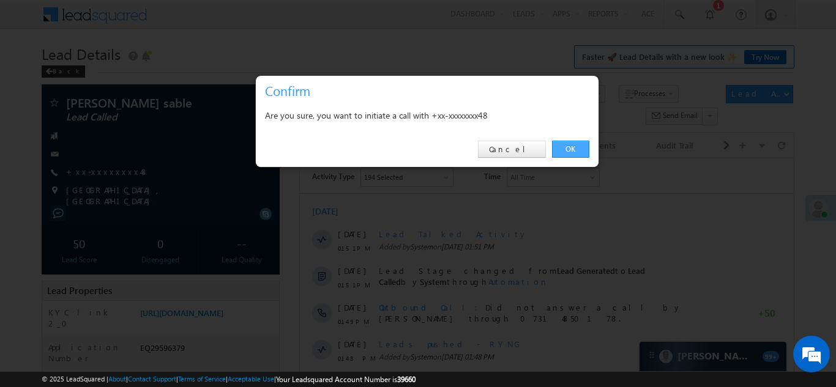
click at [571, 145] on link "OK" at bounding box center [570, 149] width 37 height 17
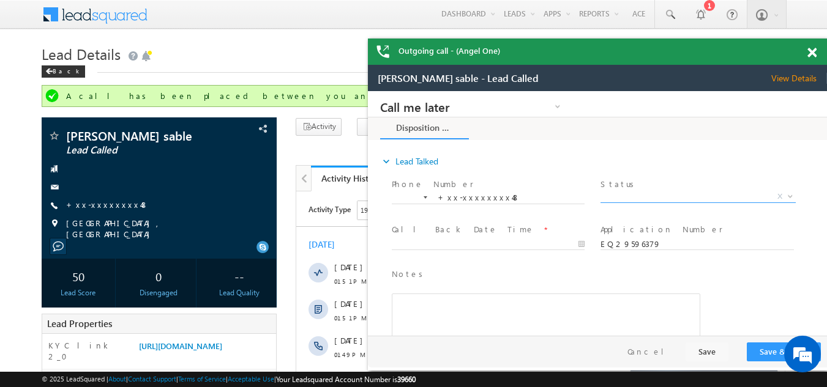
click at [634, 192] on span "X" at bounding box center [697, 197] width 195 height 12
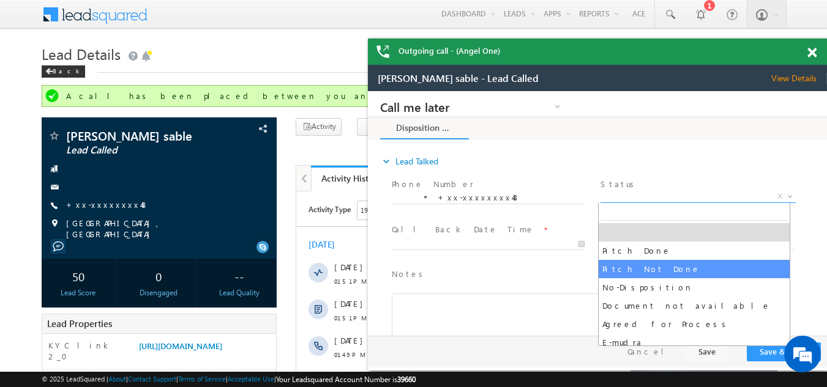
select select "Pitch Not Done"
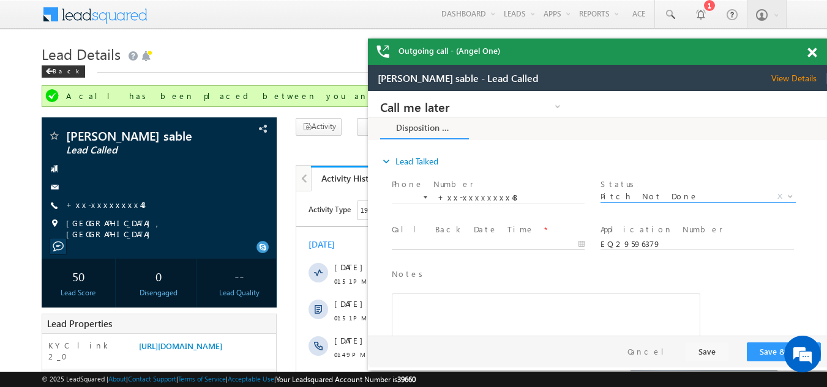
type input "09/26/25 1:58 PM"
click at [430, 245] on input "09/26/25 1:58 PM" at bounding box center [488, 245] width 193 height 12
click at [763, 354] on button "Save & Close" at bounding box center [784, 352] width 74 height 19
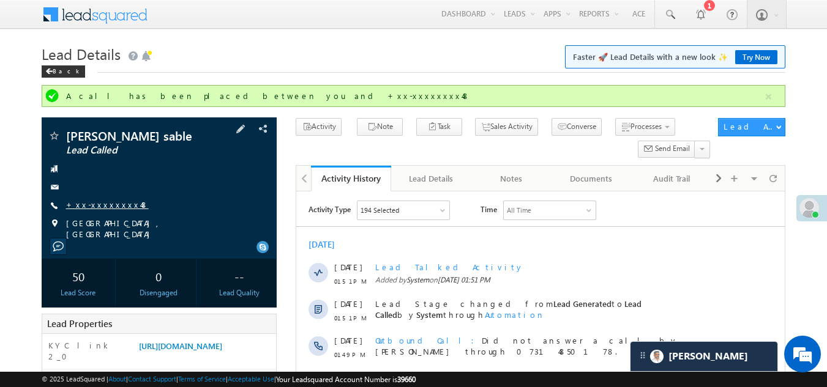
click at [105, 206] on link "+xx-xxxxxxxx48" at bounding box center [107, 205] width 83 height 10
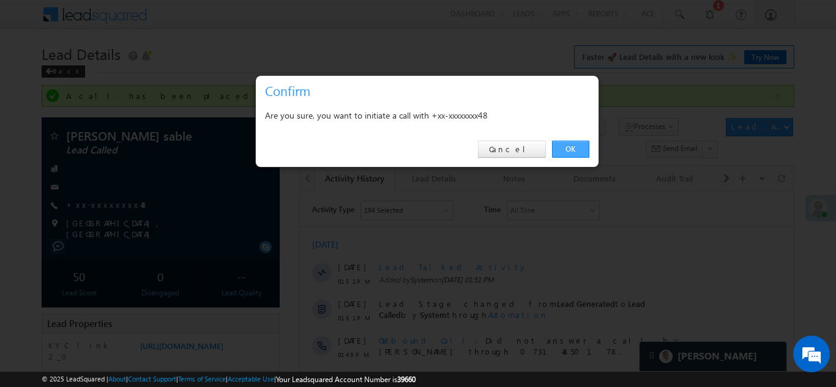
click at [567, 150] on link "OK" at bounding box center [570, 149] width 37 height 17
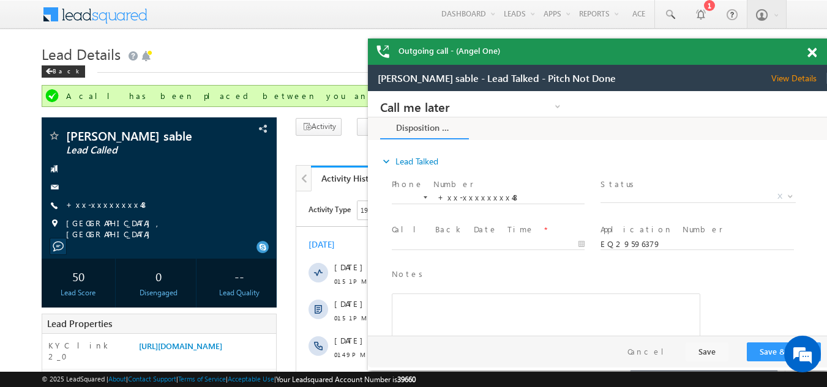
click at [810, 50] on span at bounding box center [811, 53] width 9 height 10
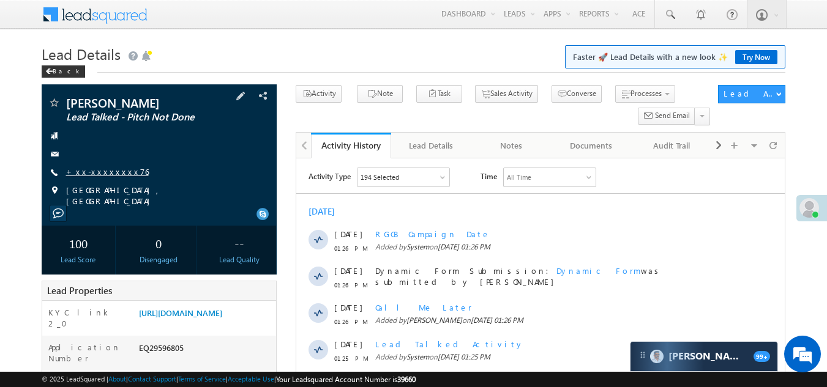
click at [97, 171] on link "+xx-xxxxxxxx76" at bounding box center [107, 171] width 83 height 10
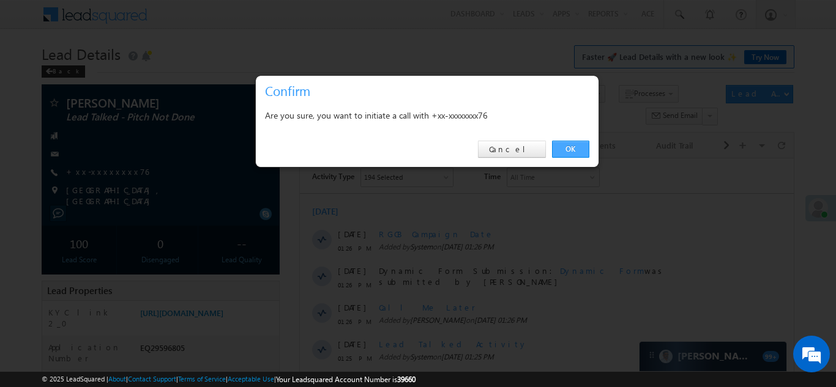
click at [573, 143] on link "OK" at bounding box center [570, 149] width 37 height 17
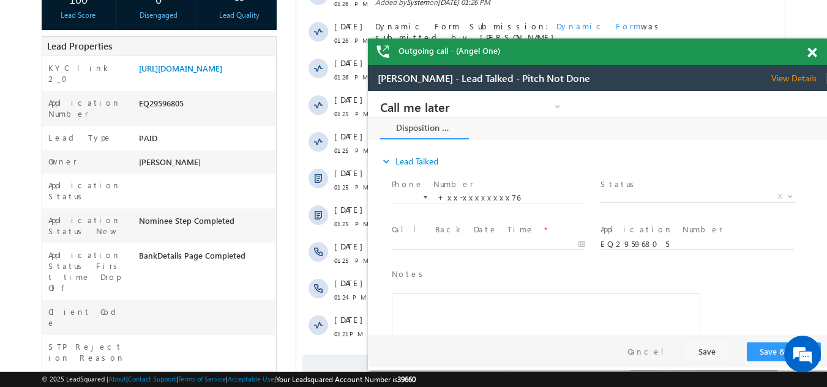
click at [809, 53] on span at bounding box center [811, 53] width 9 height 10
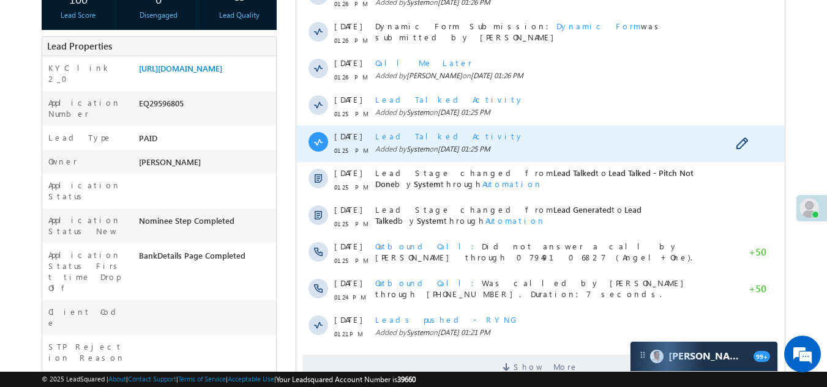
scroll to position [94, 0]
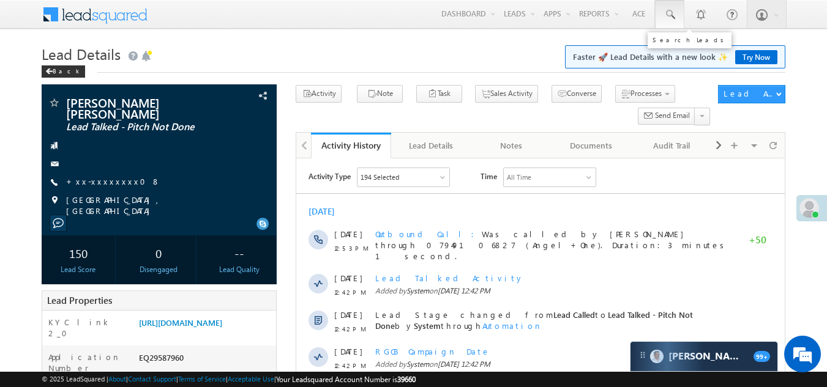
click at [668, 10] on span at bounding box center [669, 15] width 12 height 12
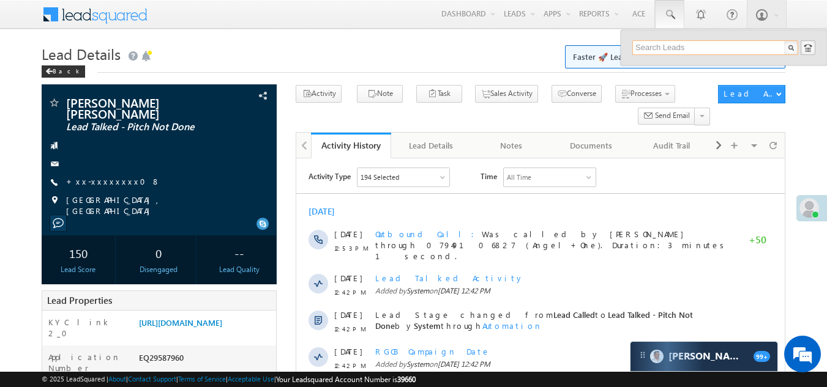
paste input "EQ29587358"
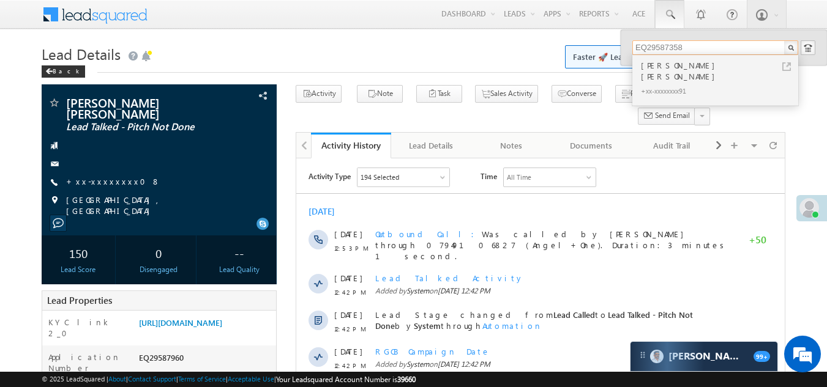
type input "EQ29587358"
click at [656, 83] on div "+xx-xxxxxxxx91" at bounding box center [720, 90] width 164 height 15
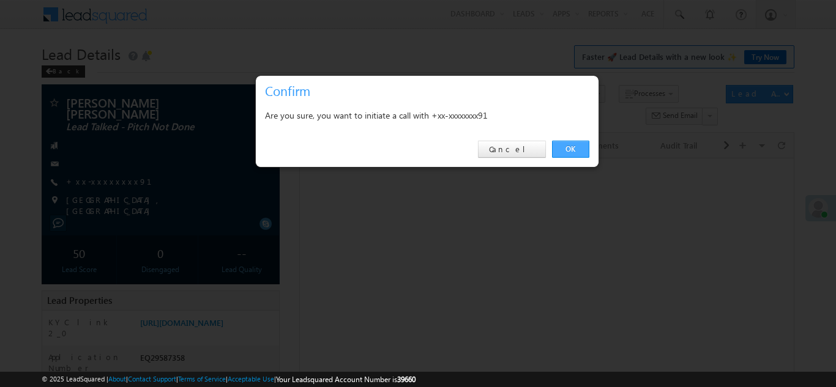
click at [569, 146] on link "OK" at bounding box center [570, 149] width 37 height 17
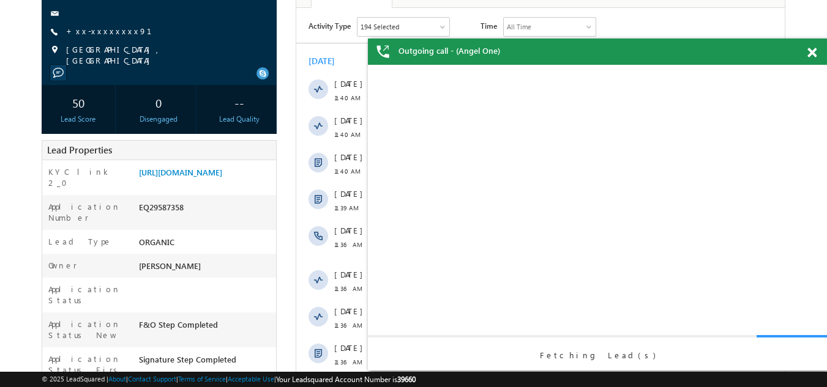
click at [813, 56] on span at bounding box center [811, 53] width 9 height 10
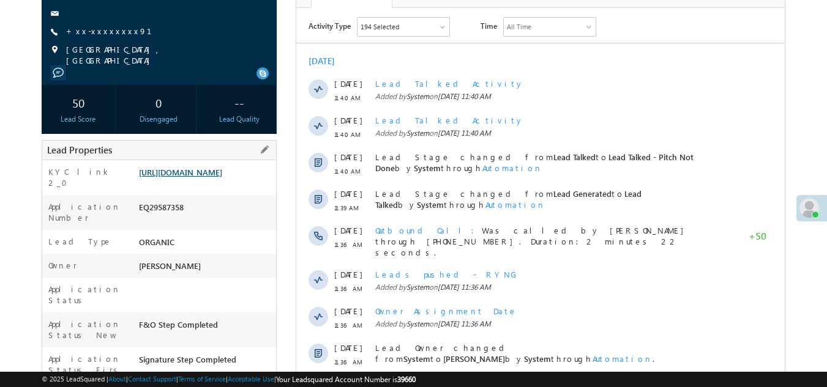
click at [176, 171] on link "https://angelbroking1-pk3em7sa.customui-test.leadsquared.com?leadId=7bfffabe-e4…" at bounding box center [180, 172] width 83 height 10
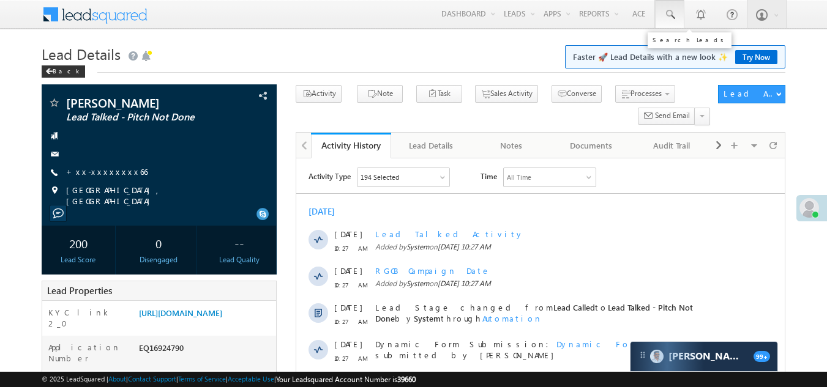
click at [668, 12] on span at bounding box center [669, 15] width 12 height 12
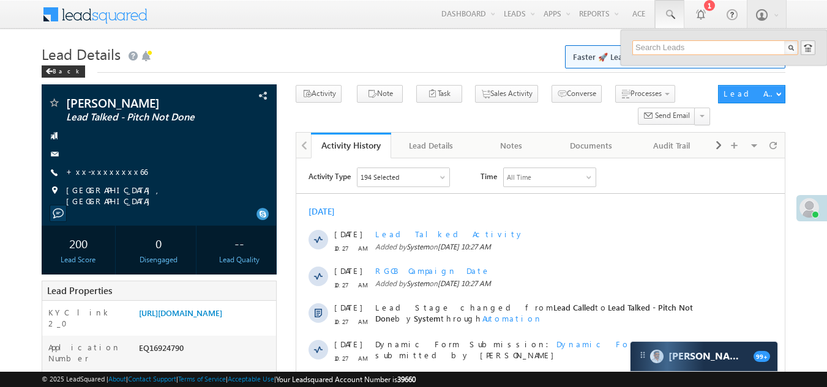
paste input "EQ29430219"
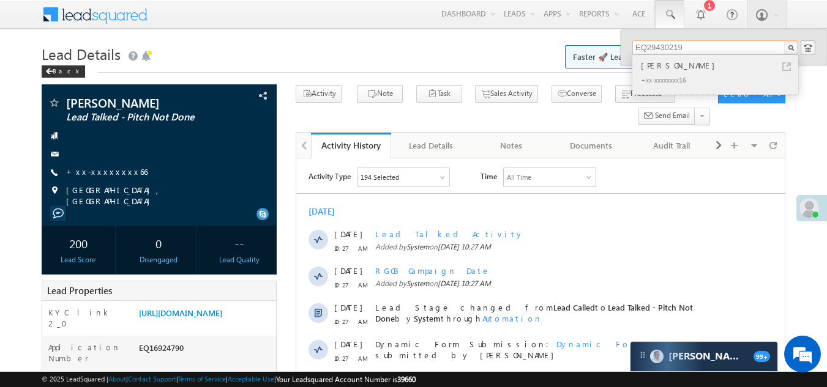
type input "EQ29430219"
click at [659, 67] on div "[PERSON_NAME]" at bounding box center [720, 65] width 164 height 13
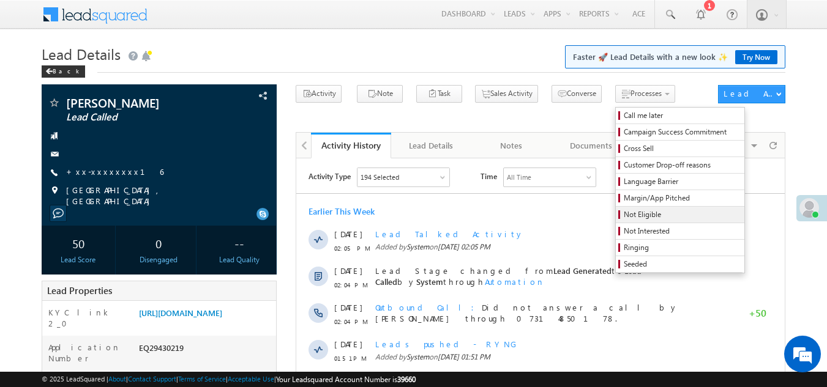
click at [624, 211] on span "Not Eligible" at bounding box center [682, 214] width 116 height 11
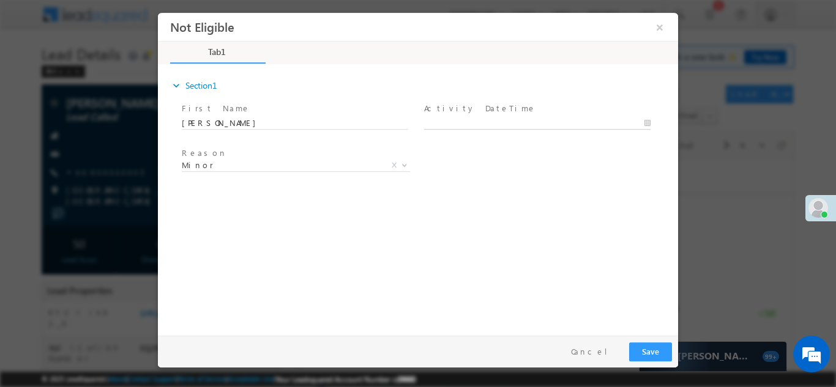
type input "[DATE] 2:18 PM"
click at [510, 118] on body "Not Eligible ×" at bounding box center [418, 171] width 520 height 318
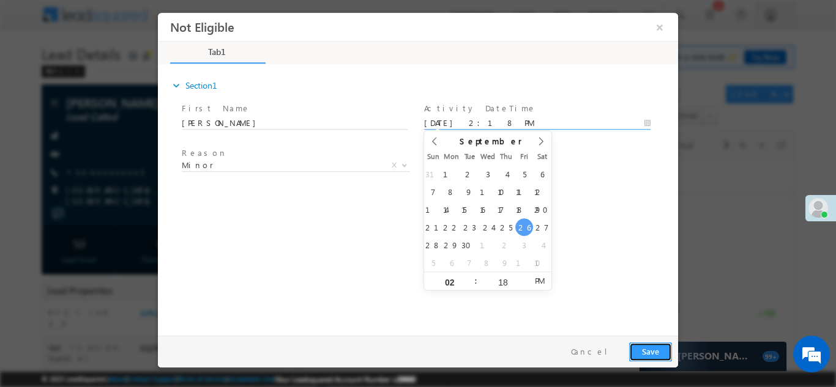
click at [643, 349] on button "Save" at bounding box center [650, 351] width 43 height 19
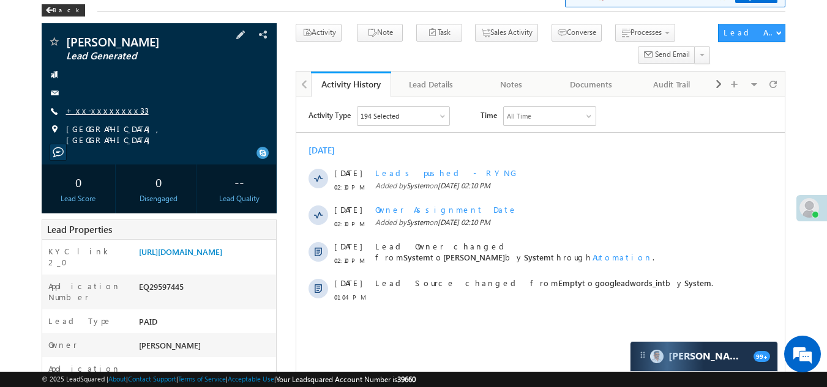
click at [99, 114] on link "+xx-xxxxxxxx33" at bounding box center [107, 110] width 83 height 10
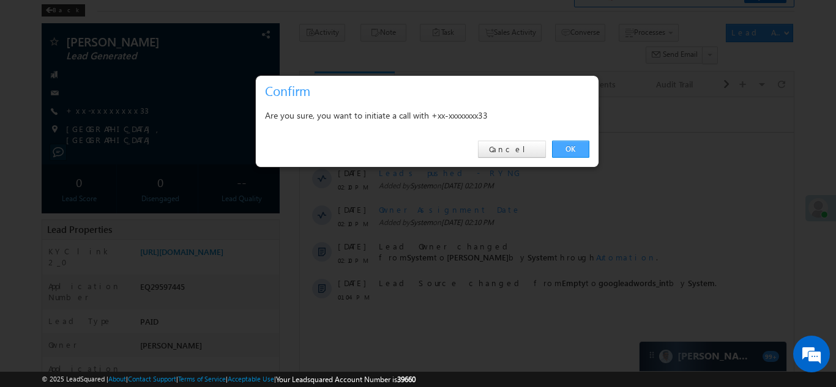
click at [576, 146] on link "OK" at bounding box center [570, 149] width 37 height 17
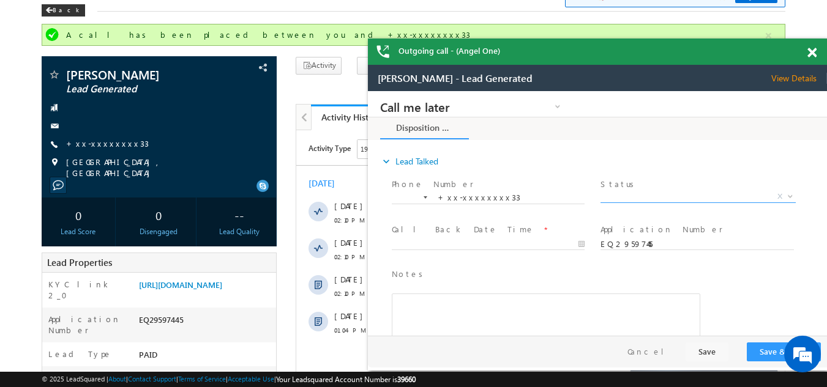
click at [635, 193] on span "X" at bounding box center [697, 197] width 195 height 12
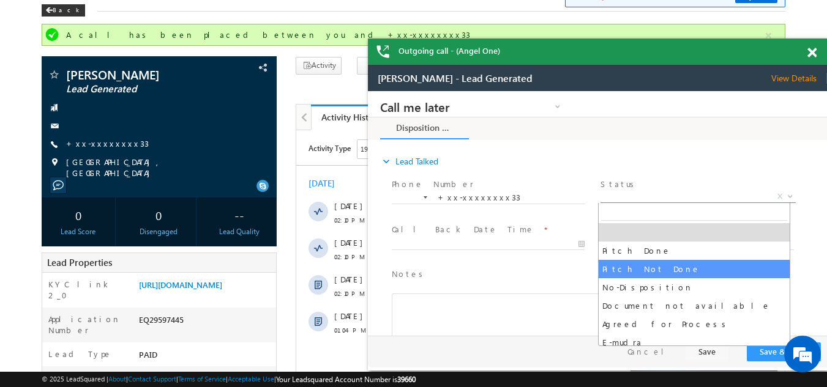
select select "Pitch Not Done"
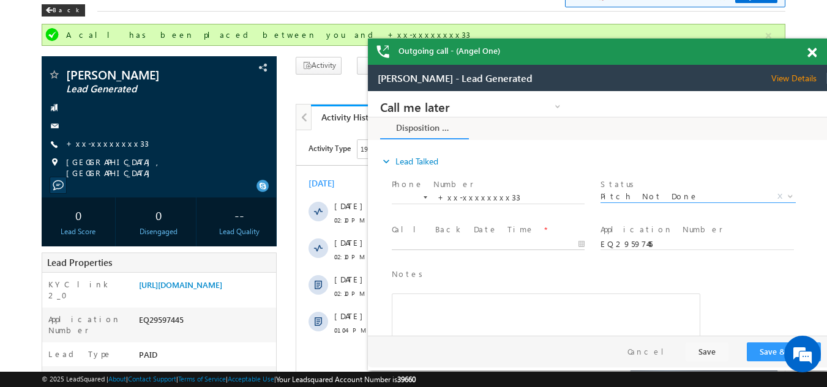
type input "09/26/25 2:19 PM"
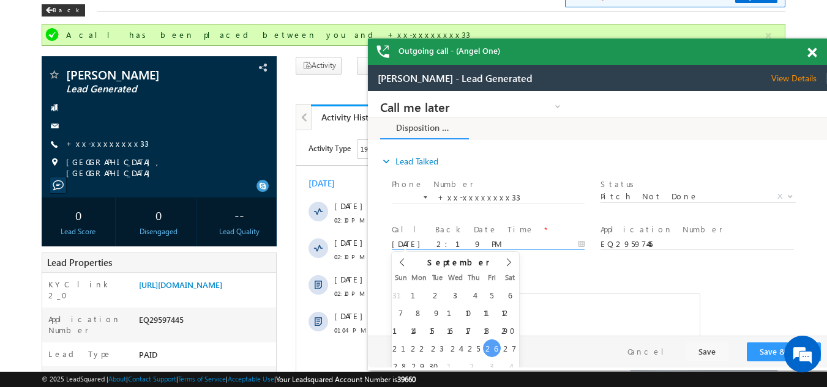
click at [440, 241] on input "09/26/25 2:19 PM" at bounding box center [488, 245] width 193 height 12
click at [764, 351] on button "Save & Close" at bounding box center [784, 352] width 74 height 19
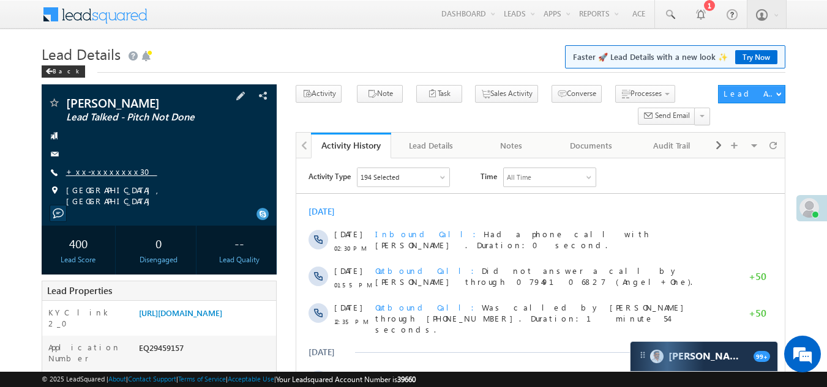
click at [90, 168] on link "+xx-xxxxxxxx30" at bounding box center [111, 171] width 91 height 10
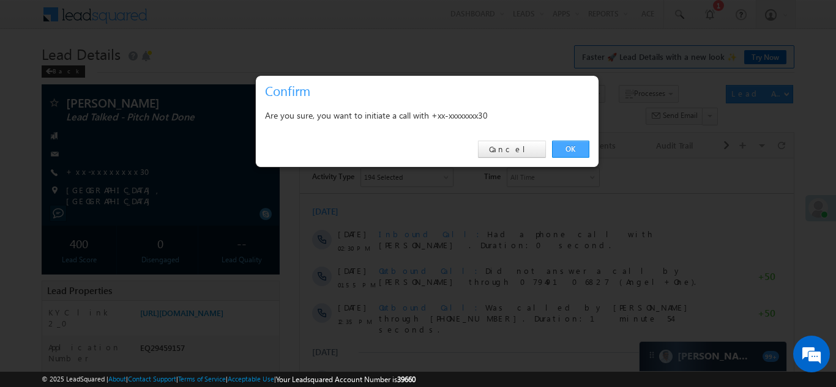
click at [566, 144] on link "OK" at bounding box center [570, 149] width 37 height 17
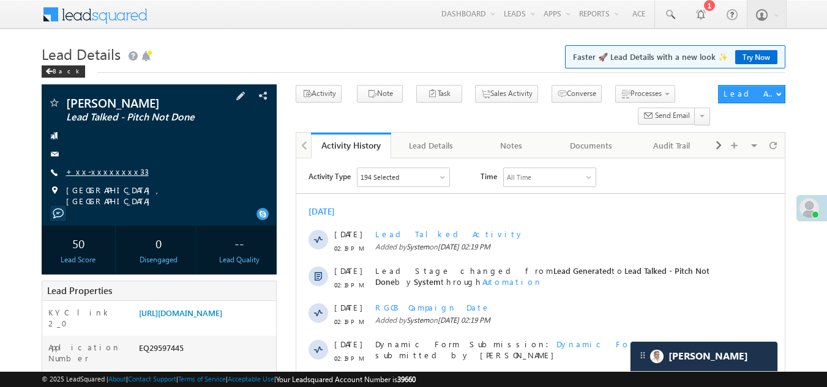
click at [108, 168] on link "+xx-xxxxxxxx33" at bounding box center [107, 171] width 83 height 10
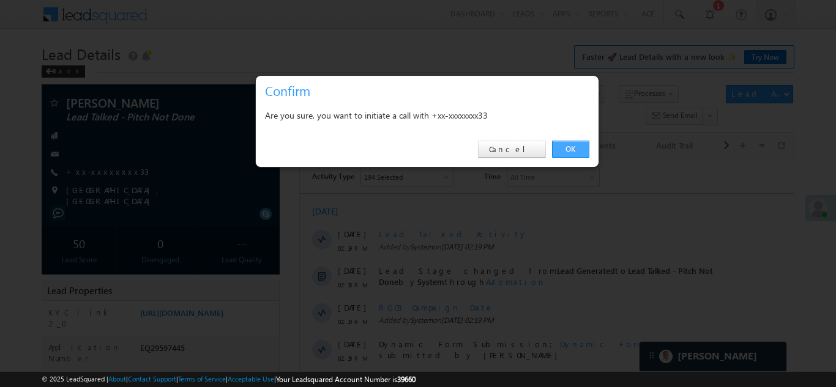
click at [570, 147] on link "OK" at bounding box center [570, 149] width 37 height 17
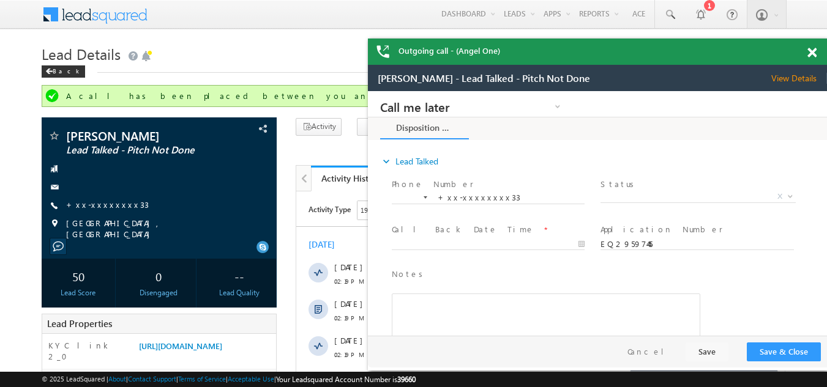
click at [813, 50] on span at bounding box center [811, 53] width 9 height 10
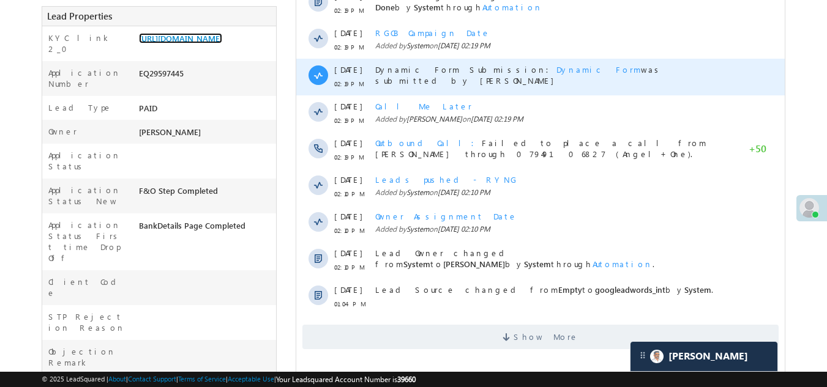
scroll to position [367, 0]
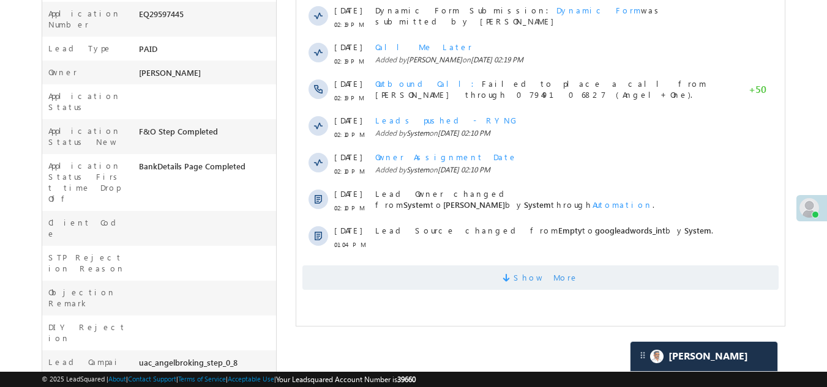
click at [479, 282] on span "Show More" at bounding box center [540, 278] width 476 height 24
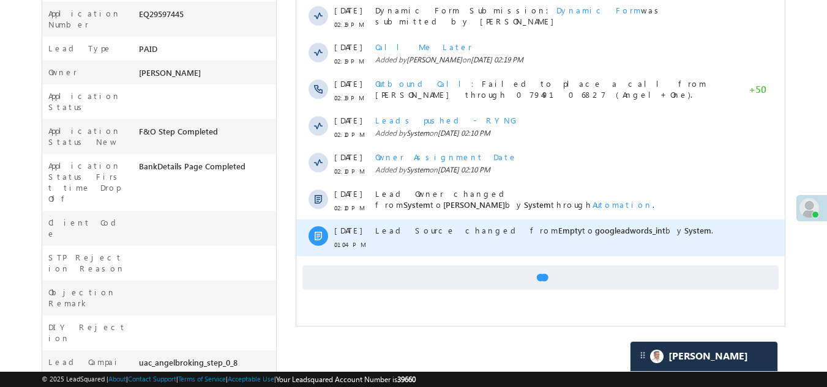
scroll to position [122, 0]
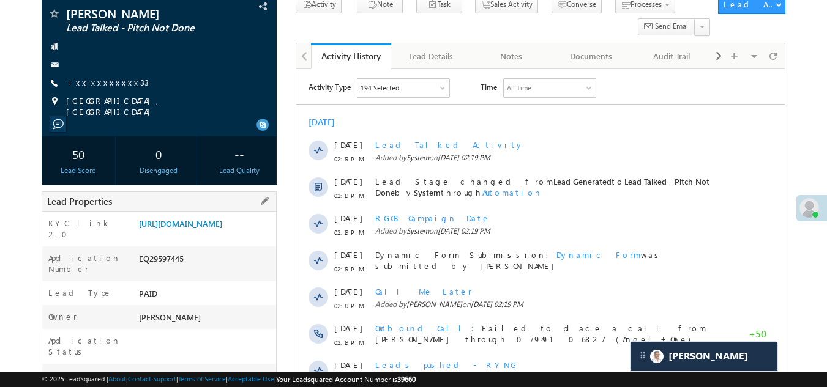
drag, startPoint x: 140, startPoint y: 274, endPoint x: 191, endPoint y: 283, distance: 52.2
click at [191, 270] on div "EQ29597445" at bounding box center [206, 261] width 141 height 17
copy div "EQ29597445"
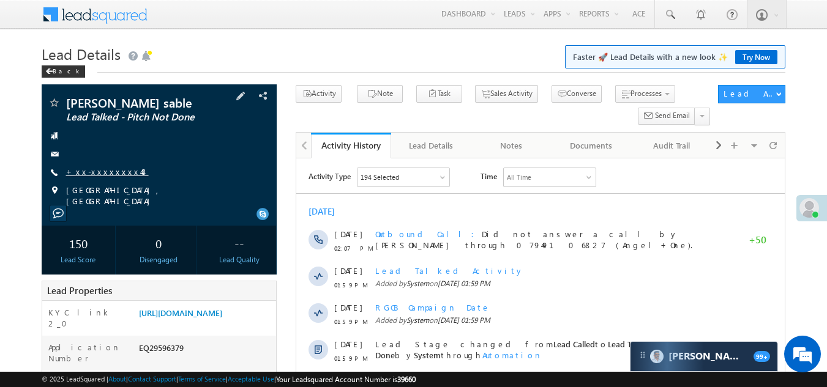
click at [99, 173] on link "+xx-xxxxxxxx48" at bounding box center [107, 171] width 83 height 10
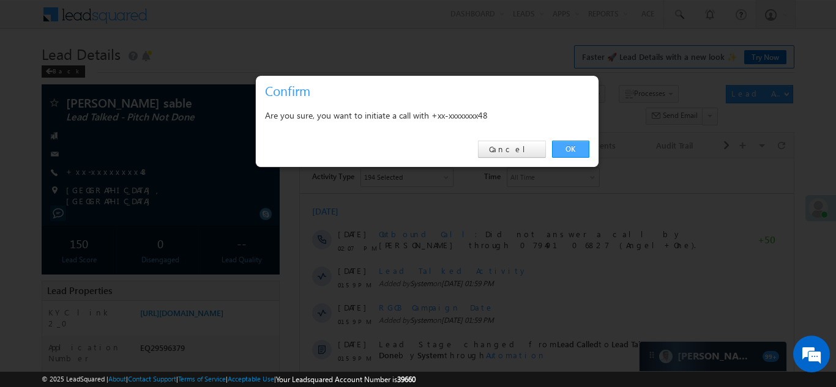
click at [572, 145] on link "OK" at bounding box center [570, 149] width 37 height 17
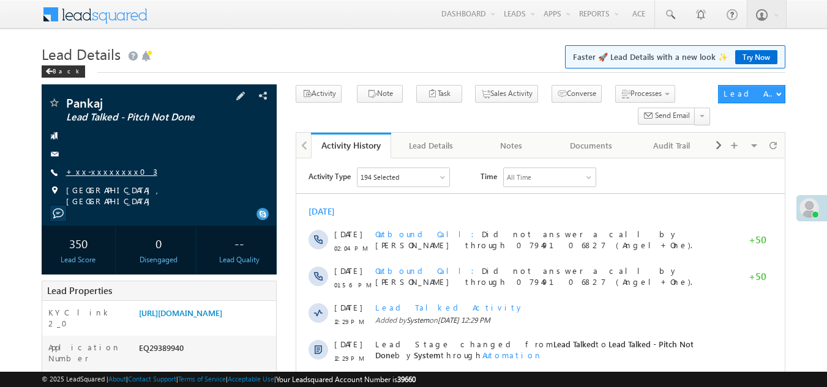
click at [95, 171] on link "+xx-xxxxxxxx03" at bounding box center [111, 171] width 91 height 10
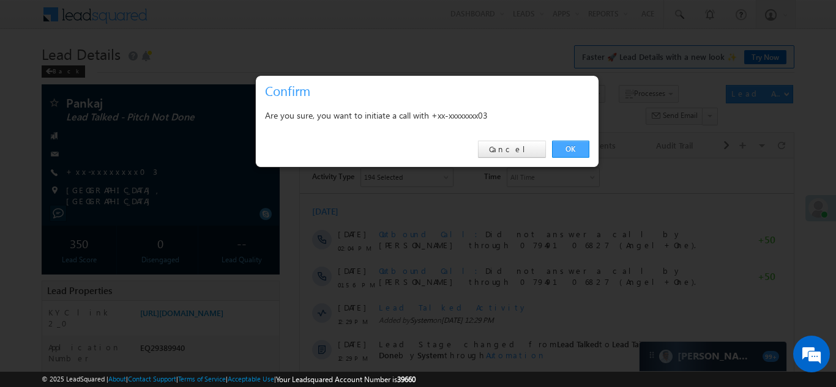
click at [577, 151] on link "OK" at bounding box center [570, 149] width 37 height 17
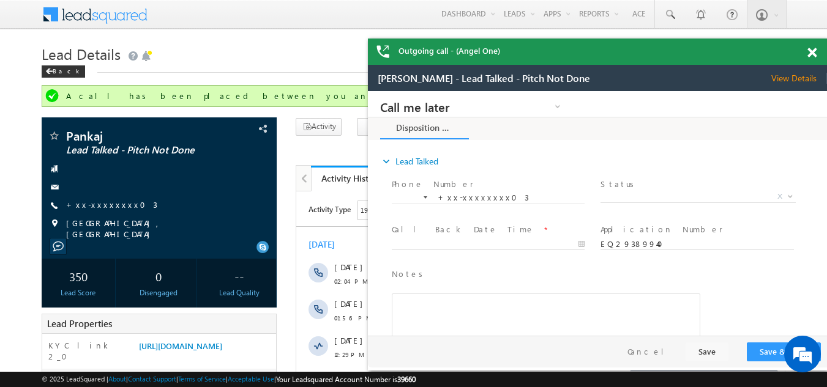
click at [811, 54] on span at bounding box center [811, 53] width 9 height 10
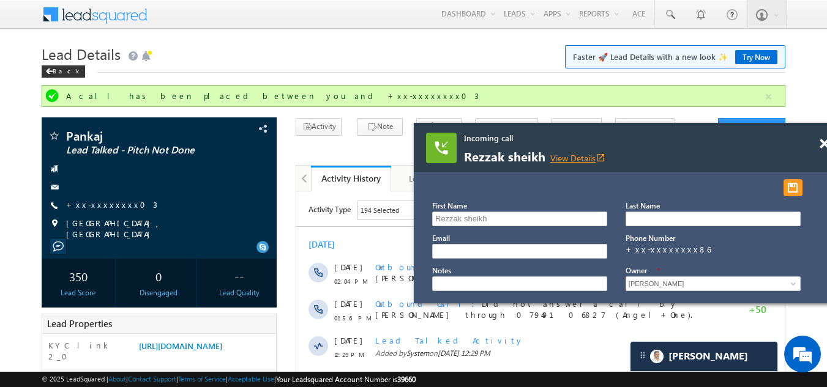
click at [575, 154] on link "View Details open_in_new" at bounding box center [577, 158] width 55 height 12
click at [820, 144] on span at bounding box center [824, 144] width 9 height 10
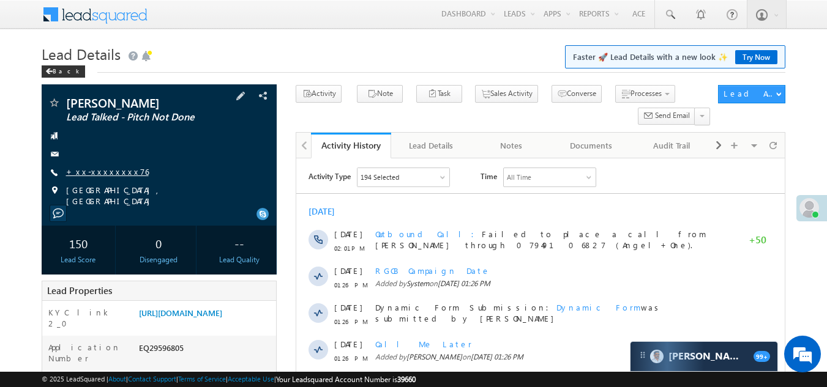
click at [99, 171] on link "+xx-xxxxxxxx76" at bounding box center [107, 171] width 83 height 10
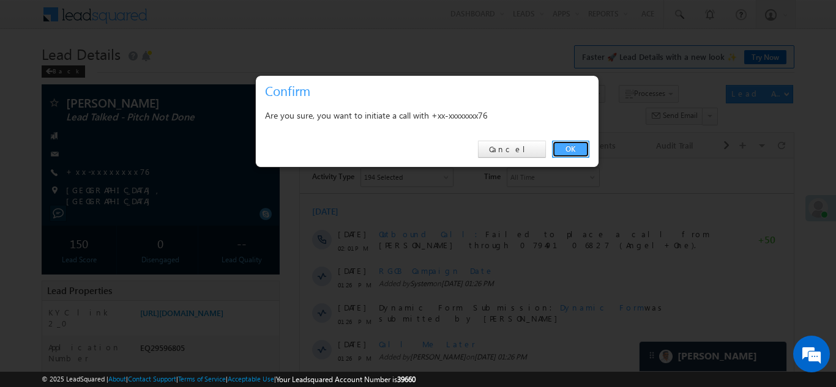
click at [568, 146] on link "OK" at bounding box center [570, 149] width 37 height 17
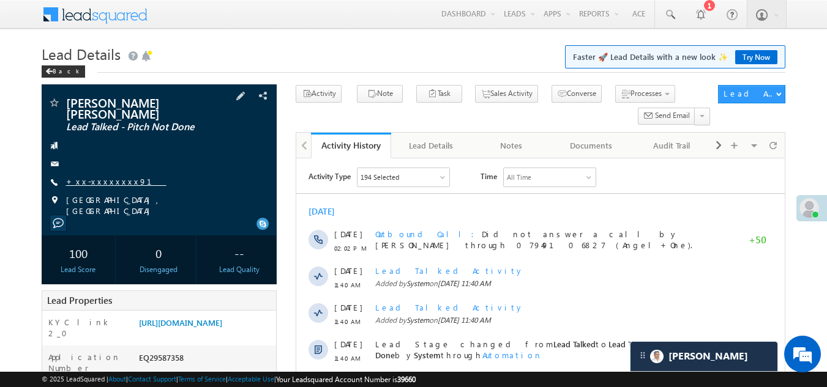
click at [84, 176] on link "+xx-xxxxxxxx91" at bounding box center [116, 181] width 100 height 10
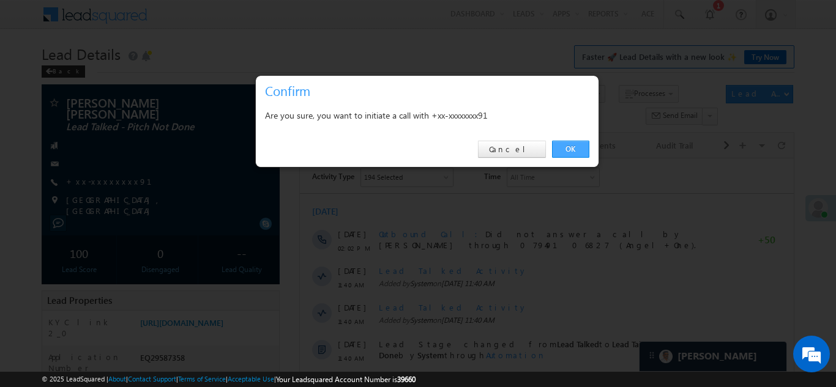
click at [571, 146] on link "OK" at bounding box center [570, 149] width 37 height 17
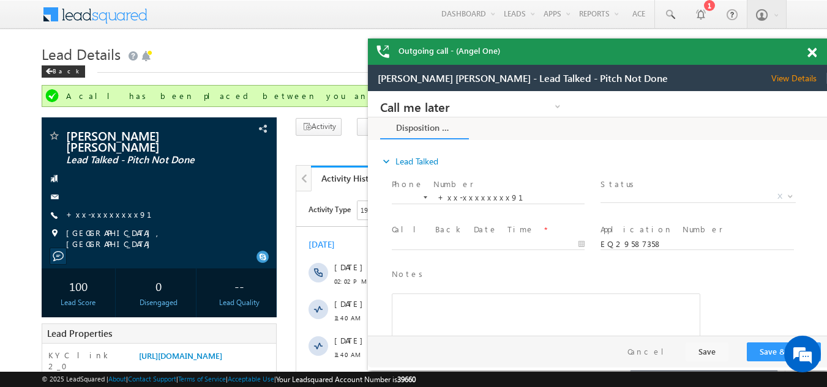
click at [811, 51] on span at bounding box center [811, 53] width 9 height 10
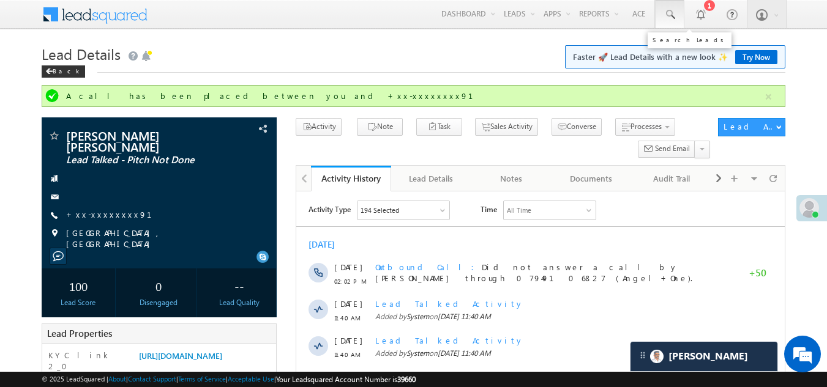
click at [666, 11] on span at bounding box center [669, 15] width 12 height 12
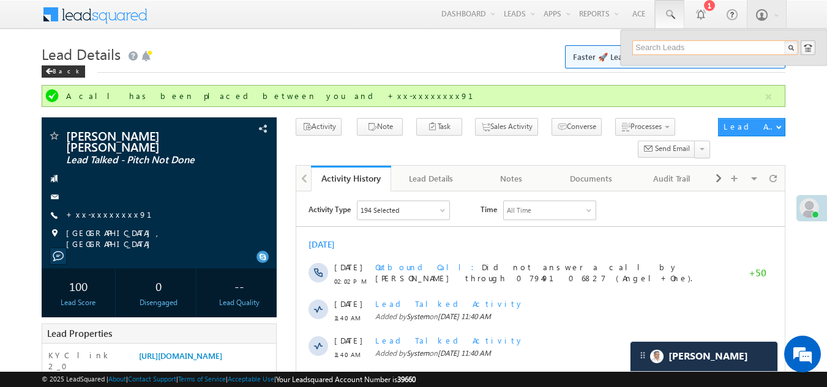
paste input "EQ29459157"
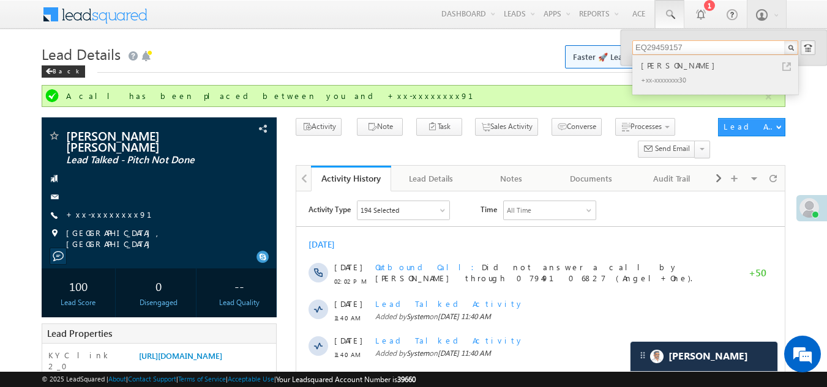
type input "EQ29459157"
click at [663, 65] on div "santosh Yadav" at bounding box center [720, 65] width 164 height 13
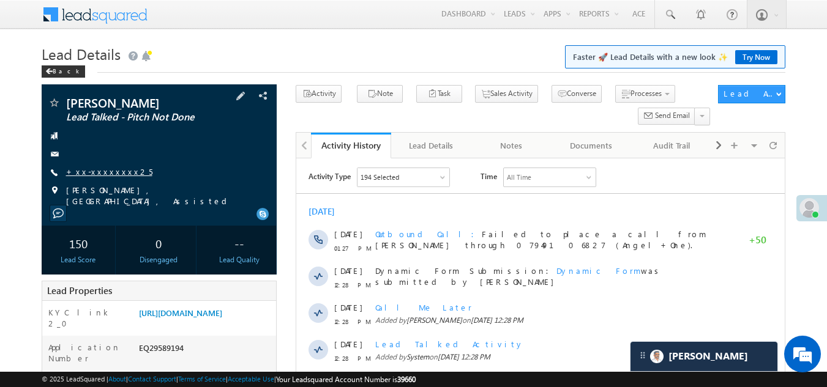
click at [93, 170] on link "+xx-xxxxxxxx25" at bounding box center [109, 171] width 86 height 10
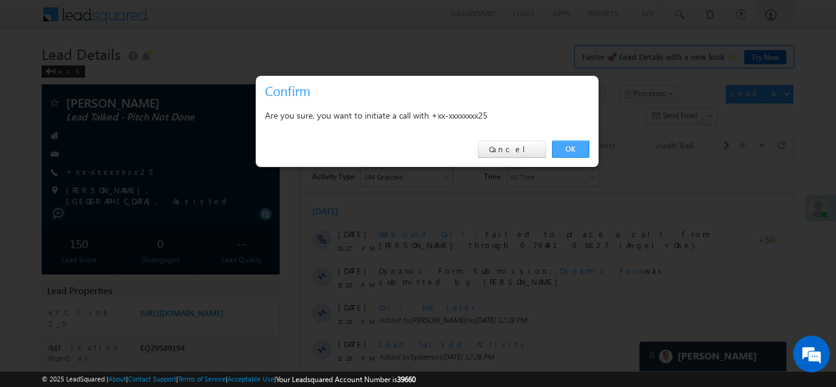
click at [576, 149] on link "OK" at bounding box center [570, 149] width 37 height 17
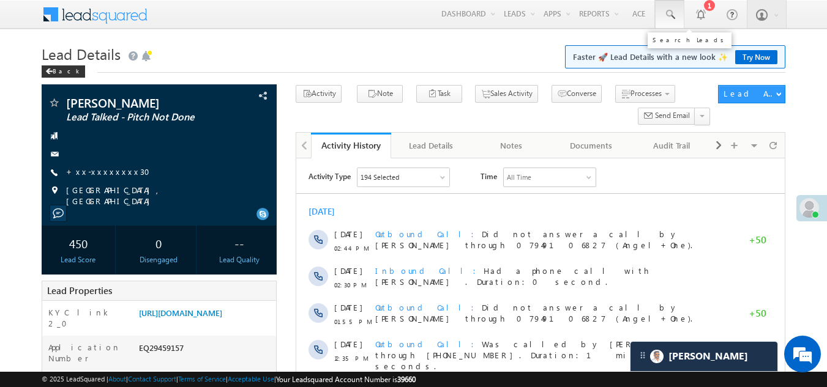
click at [667, 10] on span at bounding box center [669, 15] width 12 height 12
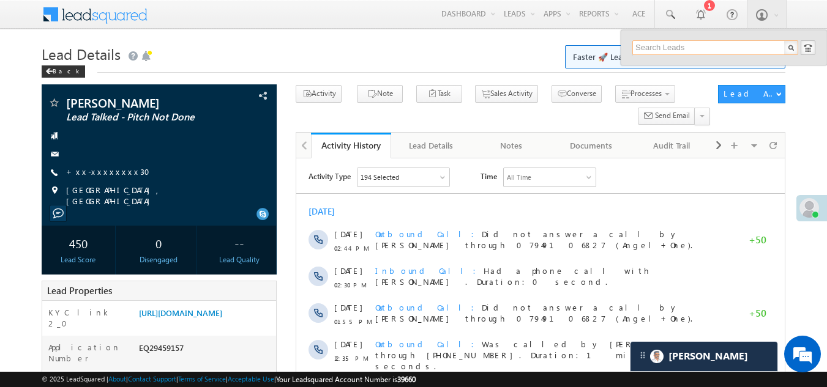
paste input "EQ29587358"
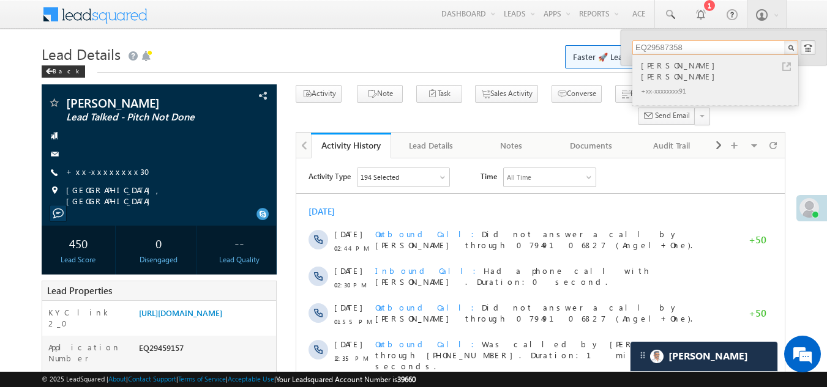
type input "EQ29587358"
click at [657, 58] on div "Shailesh babu kokare +xx-xxxxxxxx91" at bounding box center [714, 80] width 164 height 50
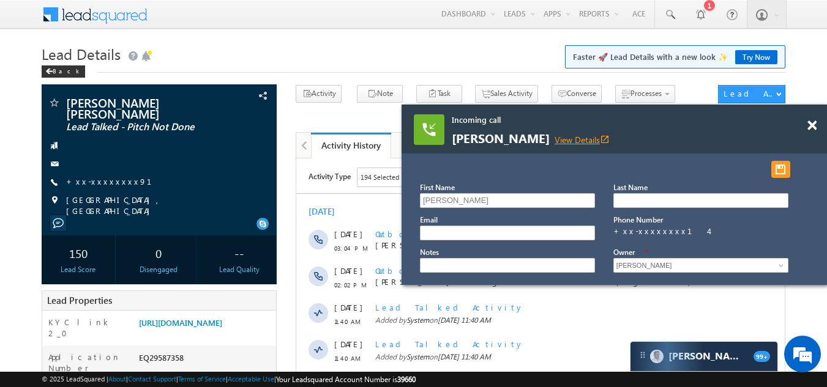
click at [563, 140] on link "View Details open_in_new" at bounding box center [582, 140] width 55 height 12
click at [813, 128] on span at bounding box center [811, 126] width 9 height 10
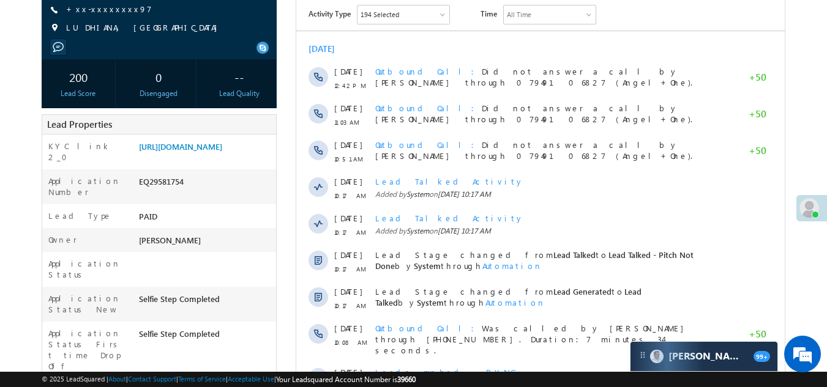
scroll to position [61, 0]
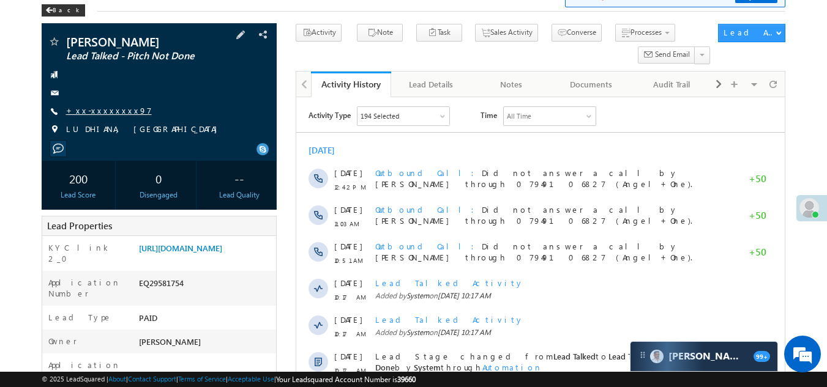
click at [109, 107] on link "+xx-xxxxxxxx97" at bounding box center [109, 110] width 86 height 10
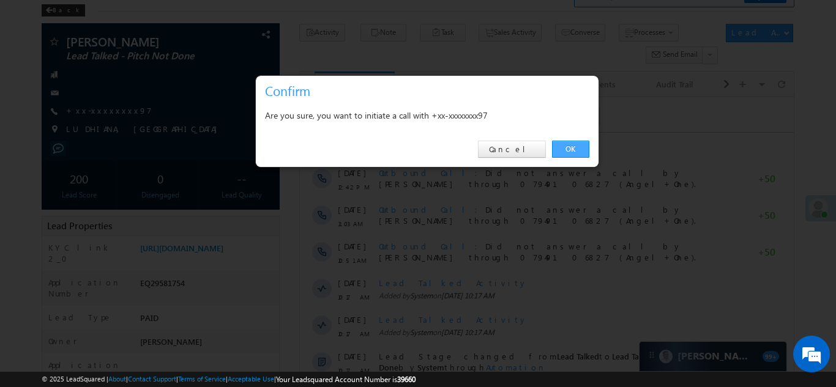
click at [562, 144] on link "OK" at bounding box center [570, 149] width 37 height 17
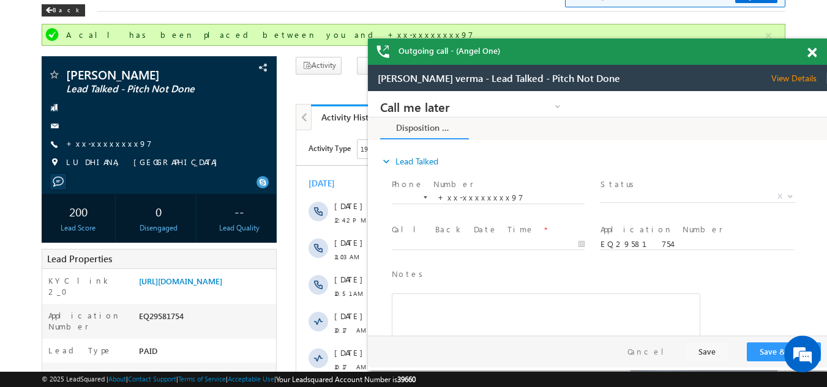
scroll to position [0, 0]
click at [813, 50] on span at bounding box center [811, 53] width 9 height 10
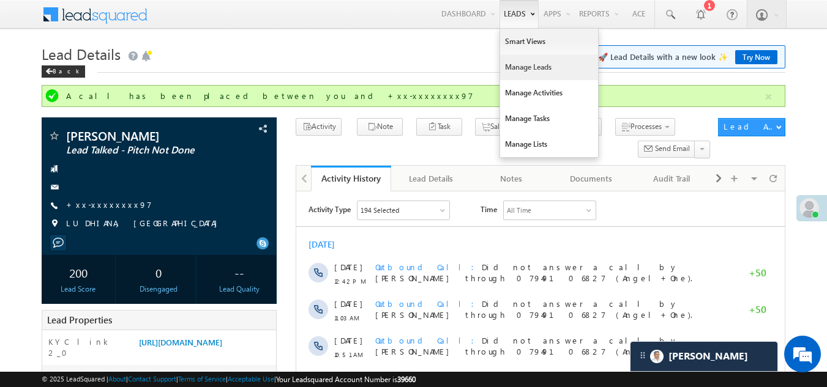
click at [525, 69] on link "Manage Leads" at bounding box center [549, 67] width 98 height 26
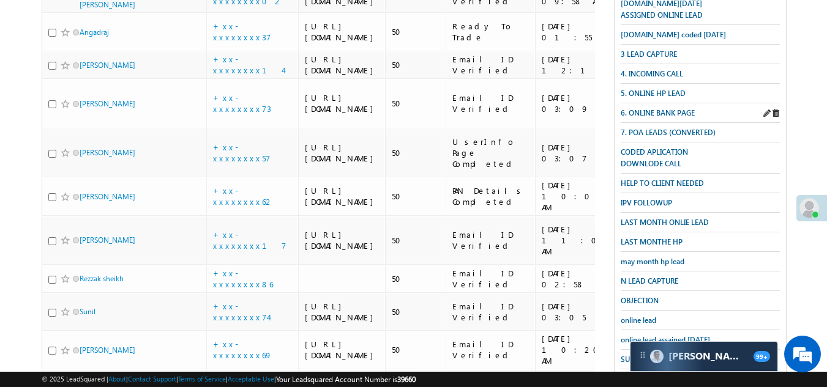
scroll to position [306, 0]
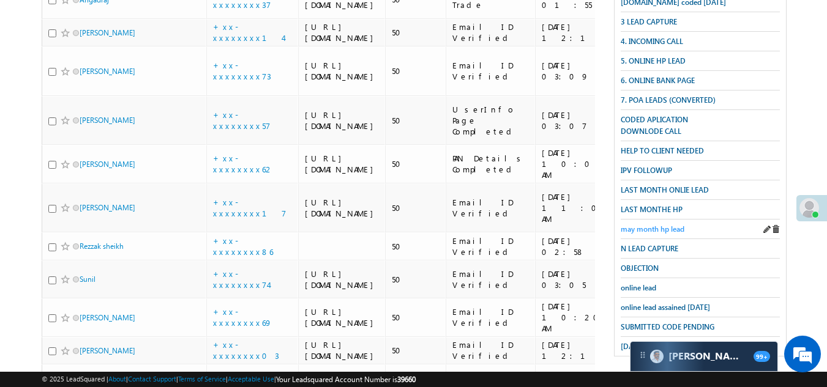
click at [646, 225] on span "may month hp lead" at bounding box center [653, 229] width 64 height 9
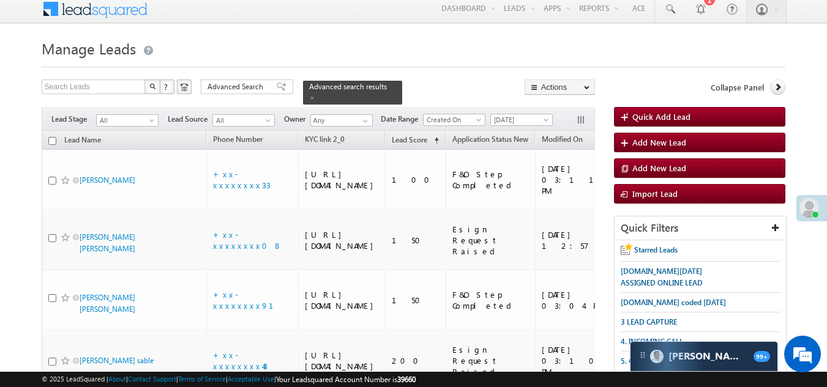
scroll to position [0, 0]
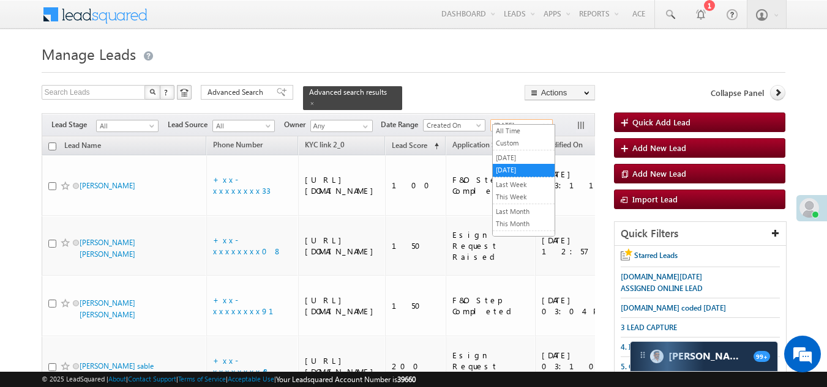
click at [514, 120] on span "[DATE]" at bounding box center [520, 125] width 58 height 11
click at [508, 153] on link "[DATE]" at bounding box center [524, 157] width 62 height 11
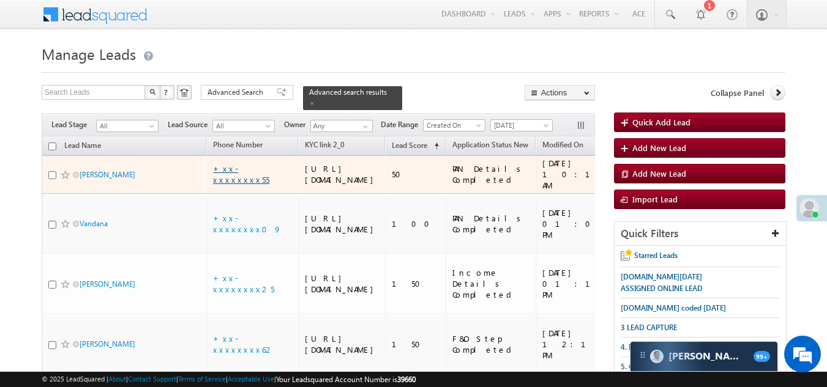
click at [243, 182] on link "+xx-xxxxxxxx55" at bounding box center [241, 173] width 56 height 21
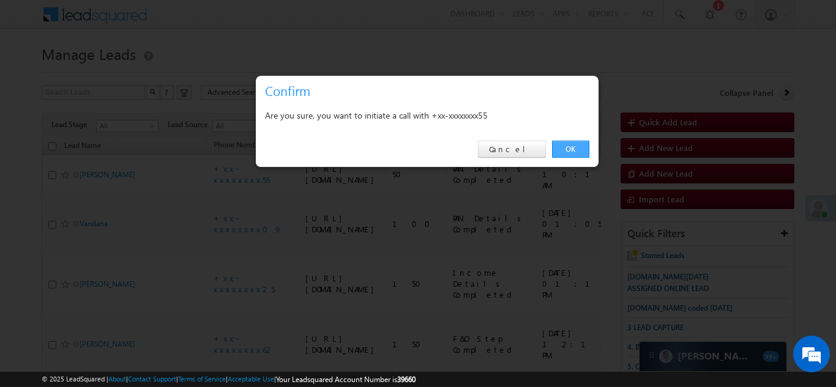
click at [561, 148] on link "OK" at bounding box center [570, 149] width 37 height 17
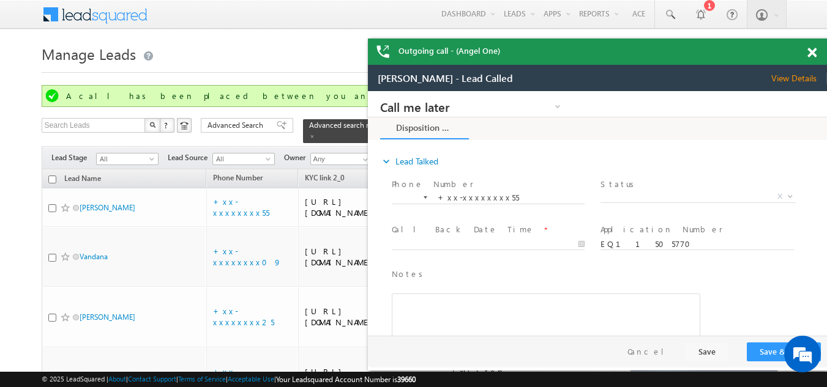
click at [812, 53] on span at bounding box center [811, 53] width 9 height 10
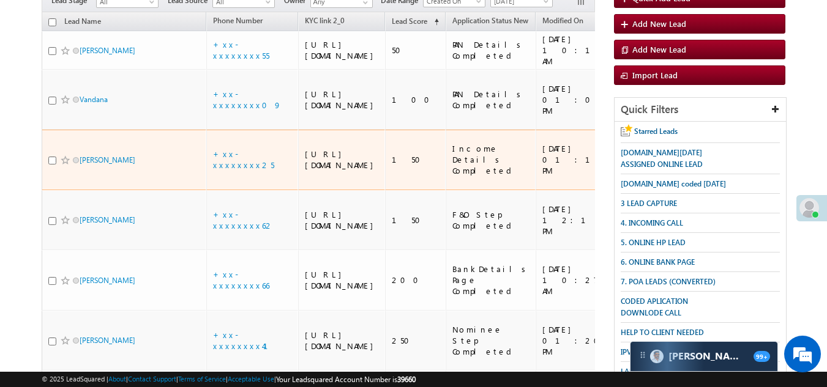
scroll to position [184, 0]
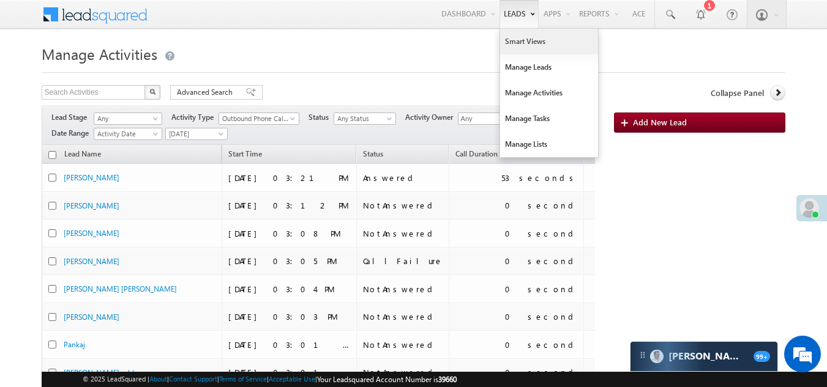
click at [526, 42] on link "Smart Views" at bounding box center [549, 42] width 98 height 26
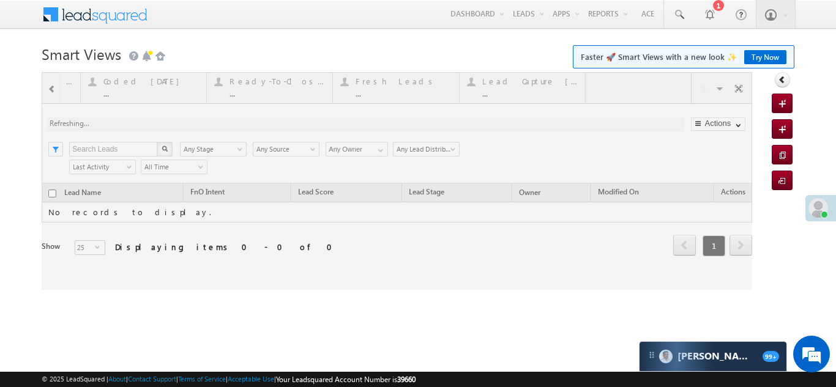
click at [377, 83] on div at bounding box center [397, 181] width 711 height 218
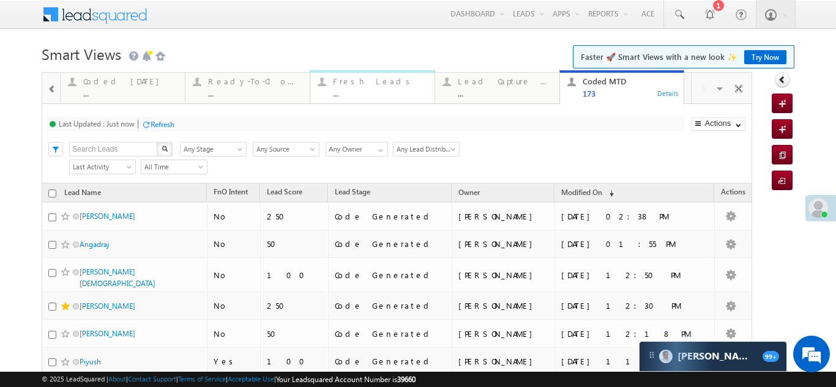
click at [355, 84] on div "Fresh Leads" at bounding box center [380, 82] width 94 height 10
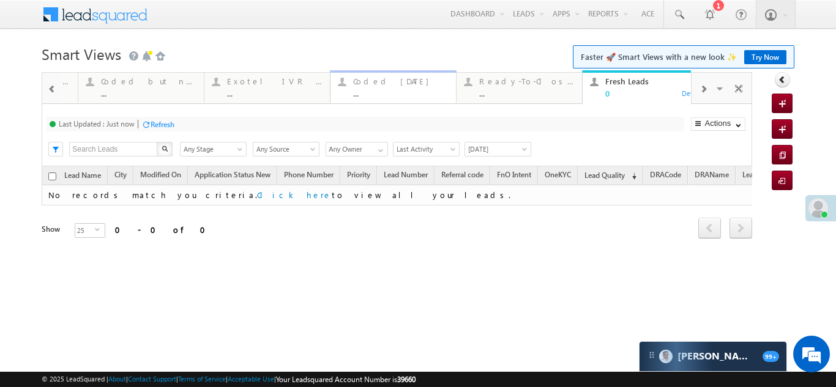
click at [377, 84] on div "Coded Today" at bounding box center [400, 82] width 95 height 10
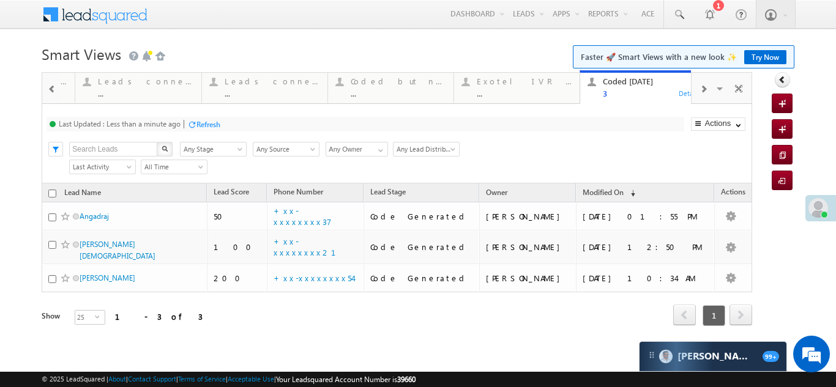
click at [214, 126] on div "Refresh" at bounding box center [208, 124] width 24 height 9
click at [704, 91] on span at bounding box center [703, 89] width 7 height 10
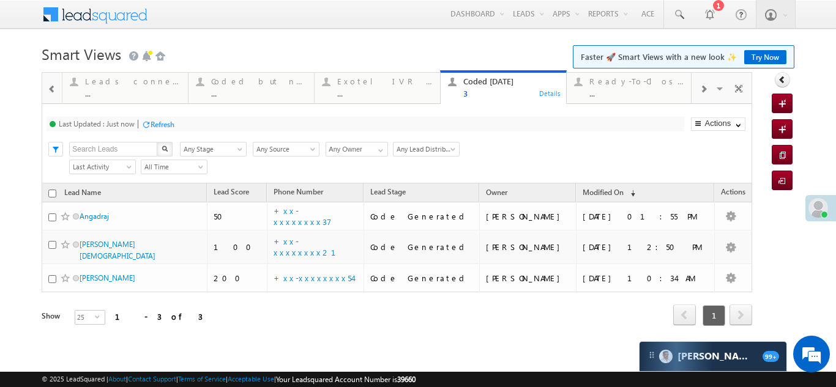
click at [704, 91] on span at bounding box center [703, 89] width 7 height 10
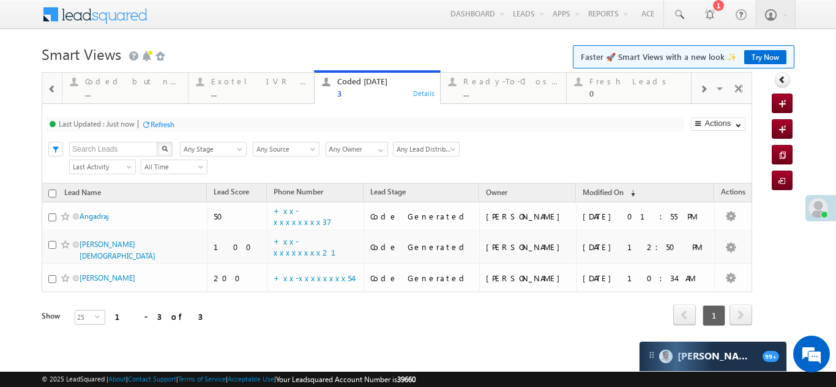
click at [704, 91] on span at bounding box center [703, 89] width 7 height 10
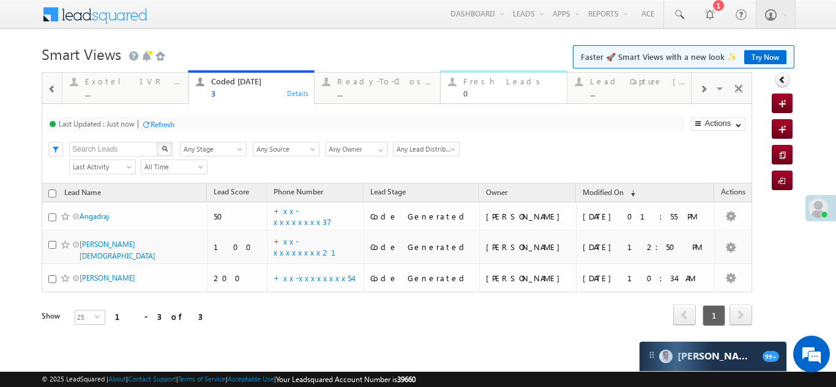
click at [478, 86] on div "Fresh Leads 0" at bounding box center [510, 86] width 95 height 24
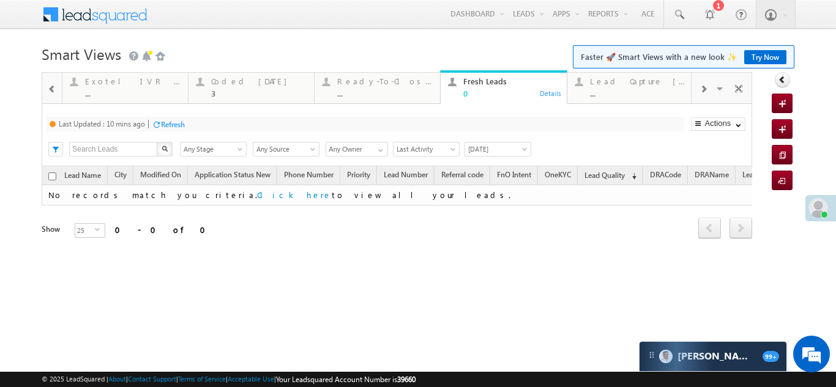
click at [182, 124] on div "Refresh" at bounding box center [173, 124] width 24 height 9
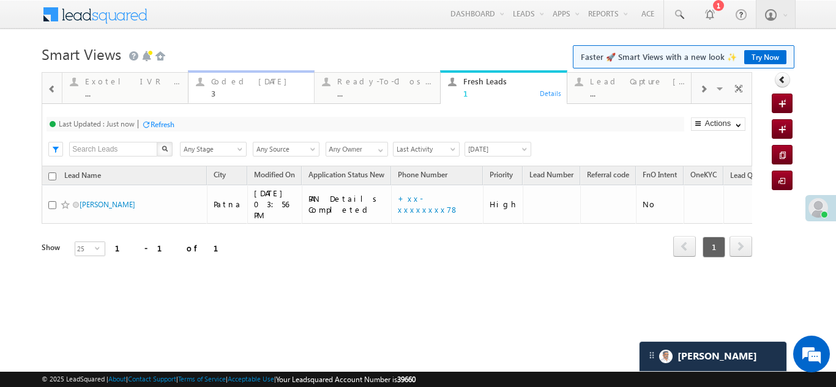
click at [230, 84] on div "Coded Today" at bounding box center [258, 82] width 95 height 10
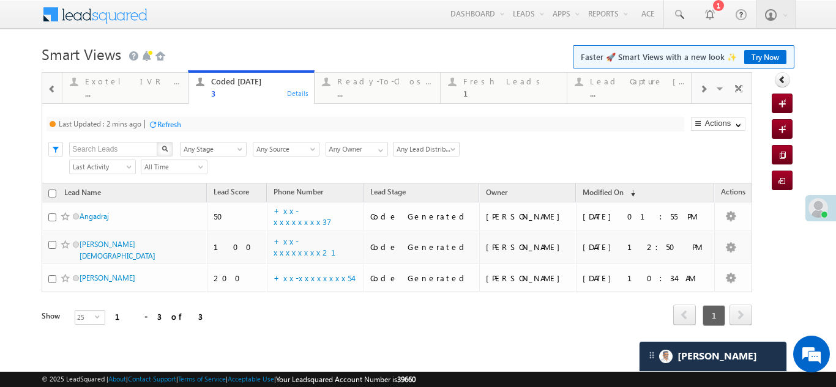
click at [165, 122] on div "Refresh" at bounding box center [169, 124] width 24 height 9
click at [624, 80] on div "Lead Capture Today" at bounding box center [637, 82] width 95 height 10
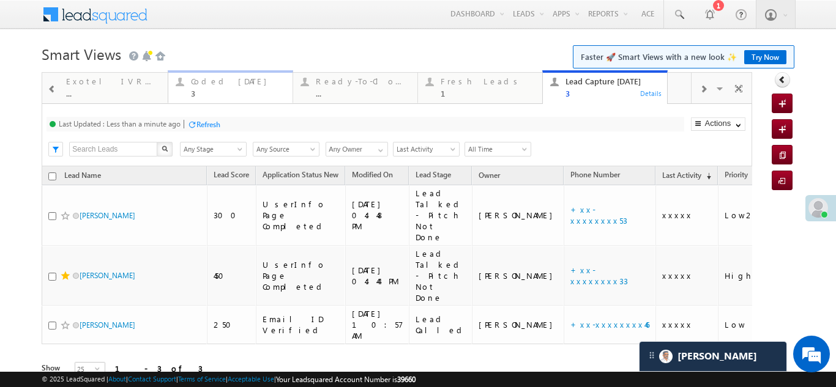
click at [212, 80] on div "Coded Today" at bounding box center [238, 82] width 94 height 10
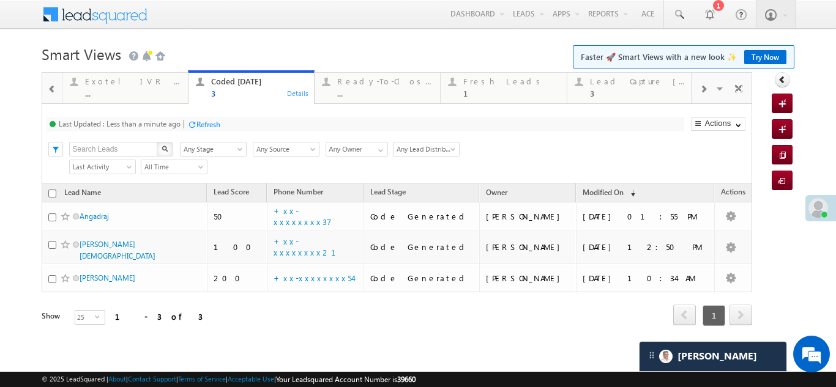
click at [213, 128] on div "Refresh" at bounding box center [208, 124] width 24 height 9
click at [168, 128] on div "Refresh" at bounding box center [163, 124] width 24 height 9
click at [170, 122] on div "Refresh" at bounding box center [163, 124] width 24 height 9
click at [202, 125] on div "Refresh" at bounding box center [208, 124] width 24 height 9
click at [163, 125] on div "Refresh" at bounding box center [163, 124] width 24 height 9
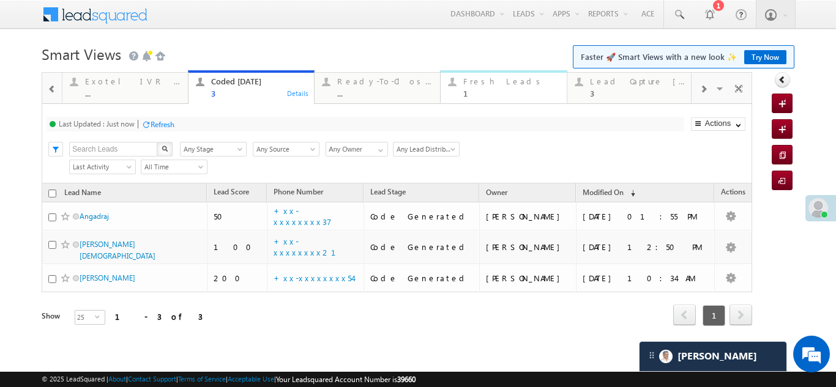
click at [495, 76] on div "Fresh Leads 1" at bounding box center [510, 86] width 95 height 24
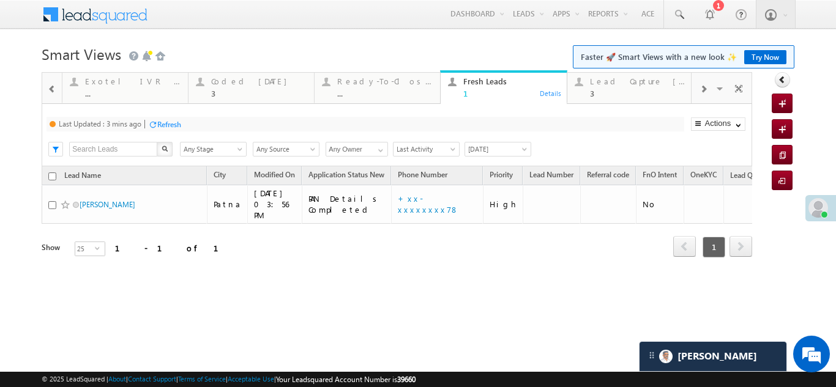
click at [173, 122] on div "Refresh" at bounding box center [169, 124] width 24 height 9
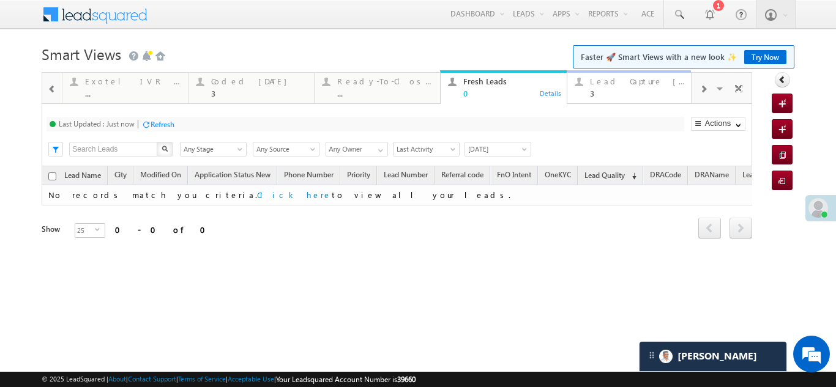
click at [632, 87] on div "Lead Capture Today 3" at bounding box center [637, 86] width 95 height 24
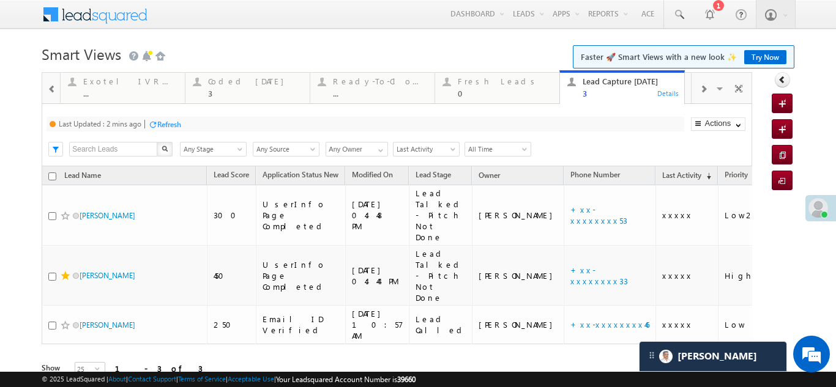
click at [175, 125] on div "Refresh" at bounding box center [169, 124] width 24 height 9
click at [231, 78] on div "Coded Today" at bounding box center [255, 82] width 94 height 10
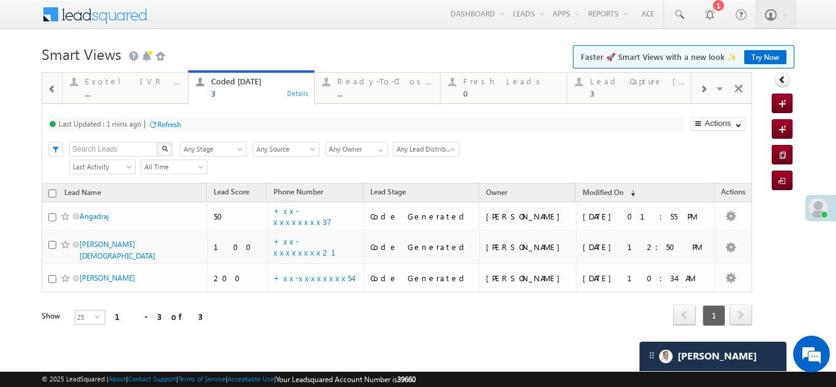
click at [166, 122] on div "Refresh" at bounding box center [169, 124] width 24 height 9
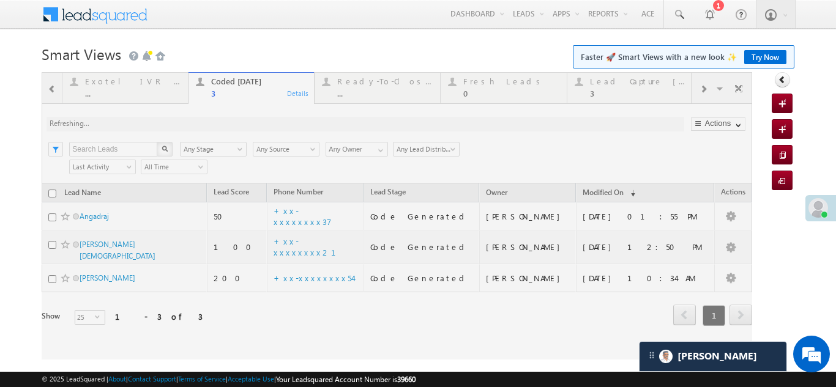
click at [206, 124] on div at bounding box center [397, 216] width 711 height 288
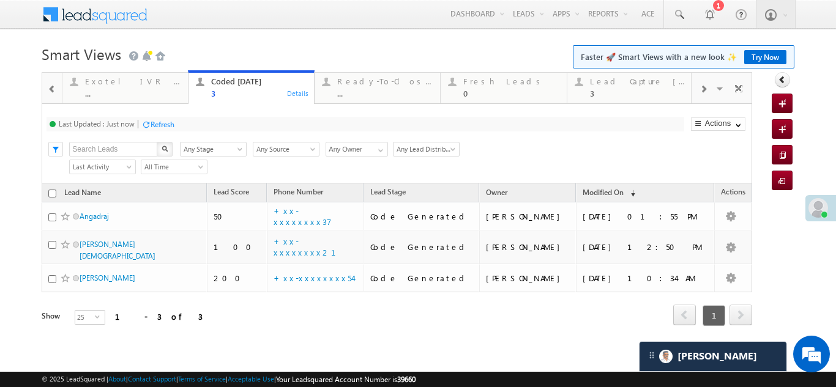
click at [160, 124] on div "Refresh" at bounding box center [163, 124] width 24 height 9
click at [483, 87] on div "Fresh Leads 0" at bounding box center [510, 86] width 95 height 24
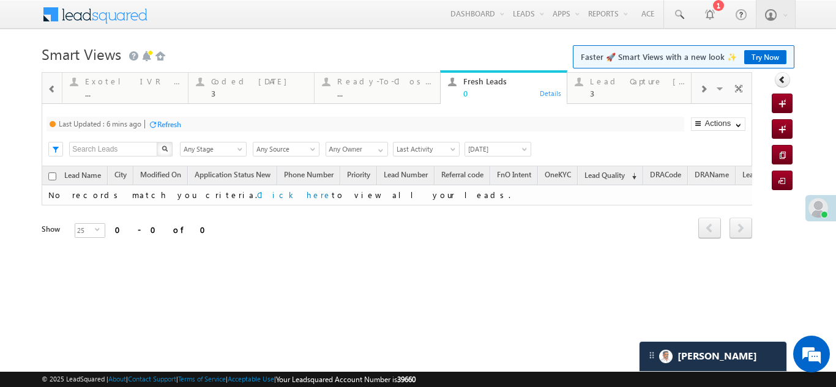
click at [174, 120] on div "Refresh" at bounding box center [169, 124] width 24 height 9
click at [615, 84] on div "Lead Capture Today" at bounding box center [637, 82] width 95 height 10
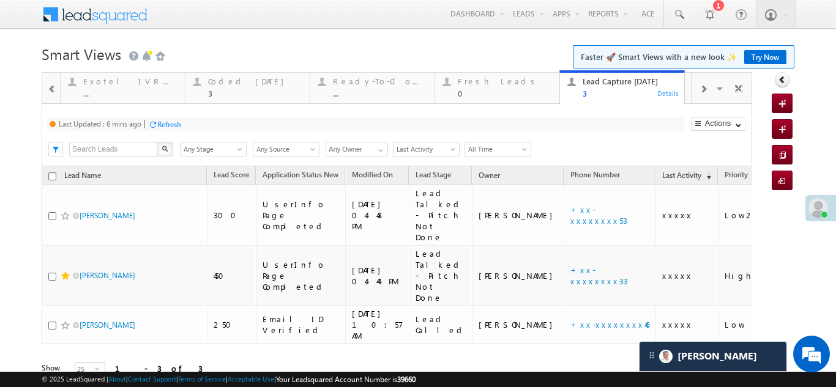
click at [165, 123] on div "Refresh" at bounding box center [169, 124] width 24 height 9
click at [220, 81] on div "Coded Today" at bounding box center [255, 82] width 94 height 10
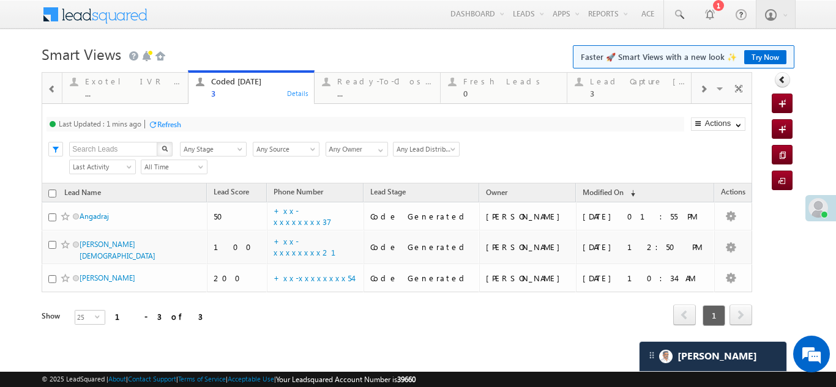
click at [168, 125] on div "Refresh" at bounding box center [169, 124] width 24 height 9
click at [210, 124] on div "Refresh" at bounding box center [208, 124] width 24 height 9
click at [173, 124] on div "Refresh" at bounding box center [163, 124] width 24 height 9
click at [163, 124] on div "Refresh" at bounding box center [163, 124] width 24 height 9
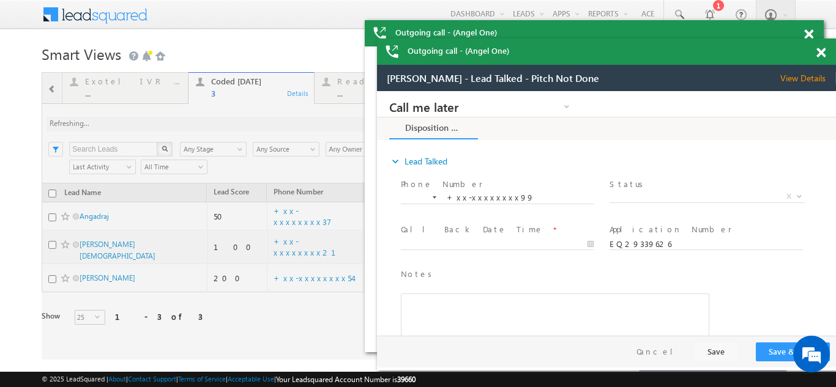
click at [821, 53] on span at bounding box center [821, 53] width 9 height 10
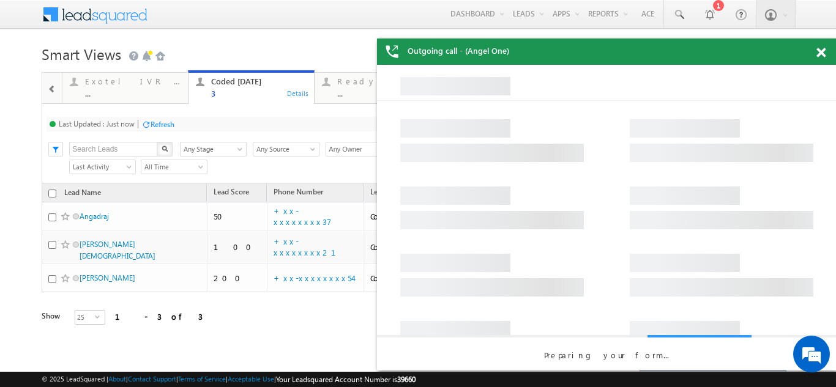
click at [167, 122] on div "Refresh" at bounding box center [163, 124] width 24 height 9
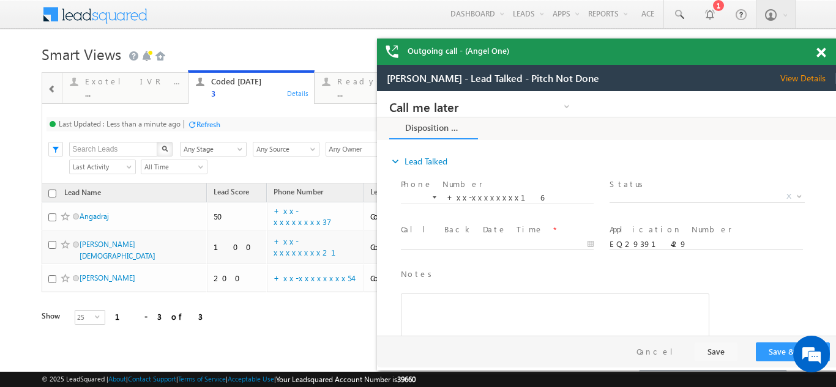
click at [821, 52] on span at bounding box center [821, 53] width 9 height 10
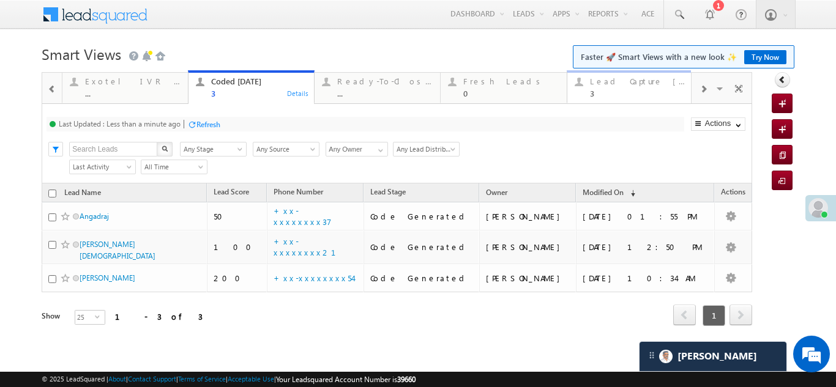
click at [600, 89] on div "3" at bounding box center [637, 93] width 95 height 9
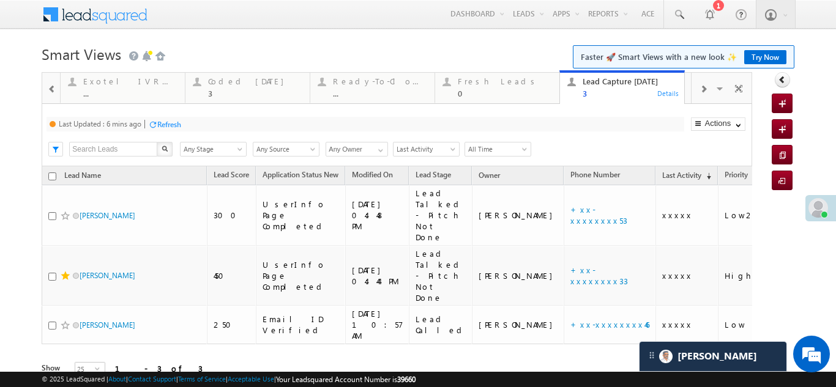
click at [176, 125] on div "Refresh" at bounding box center [169, 124] width 24 height 9
click at [467, 84] on div "Fresh Leads" at bounding box center [505, 82] width 94 height 10
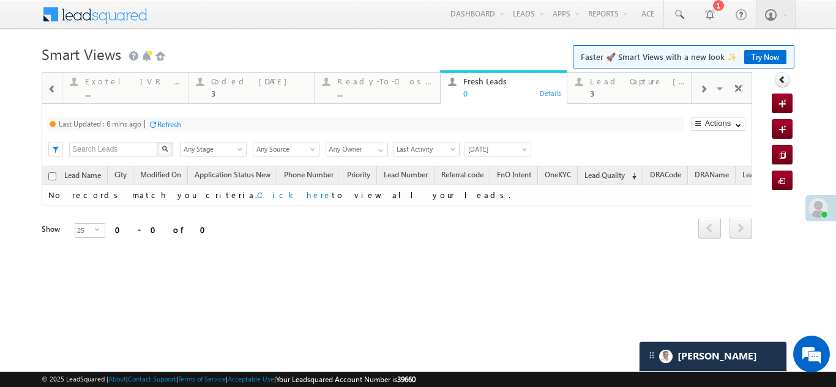
click at [173, 121] on div "Refresh" at bounding box center [169, 124] width 24 height 9
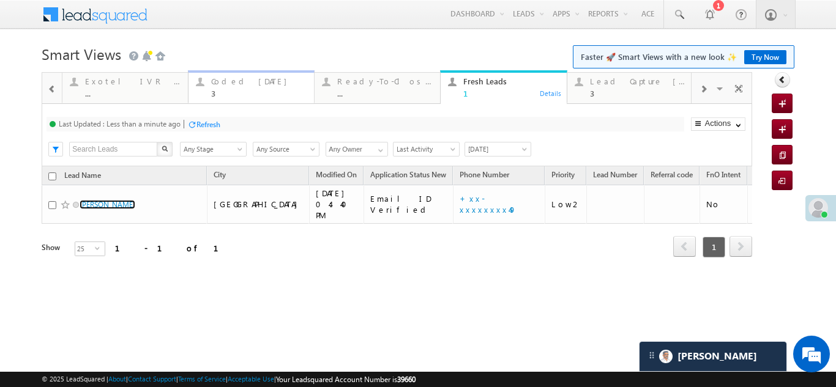
click at [245, 79] on div "Coded Today" at bounding box center [258, 82] width 95 height 10
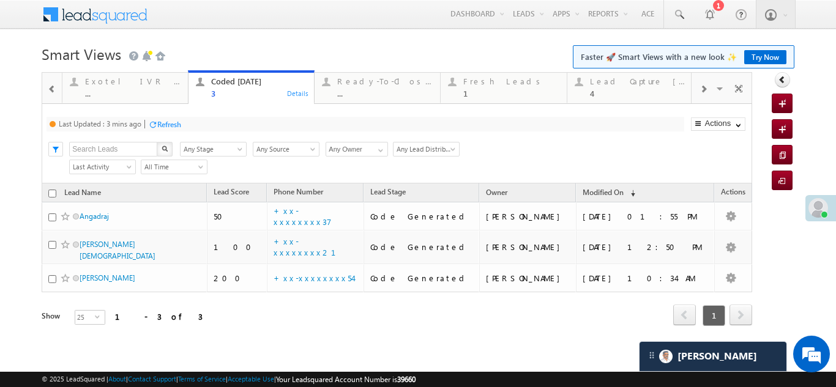
click at [168, 124] on div "Refresh" at bounding box center [169, 124] width 24 height 9
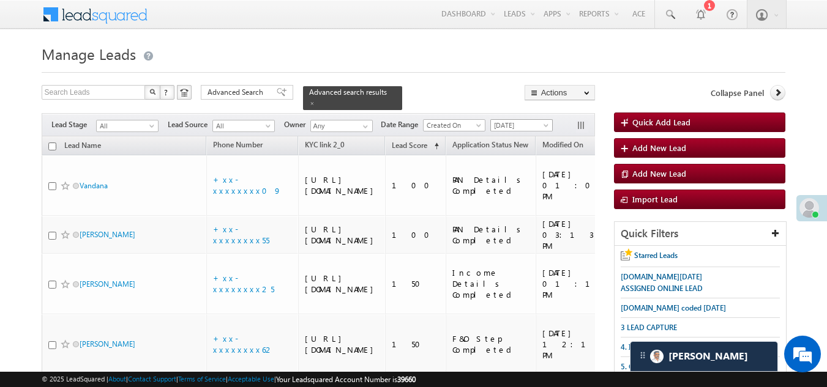
click at [521, 120] on span "[DATE]" at bounding box center [520, 125] width 58 height 11
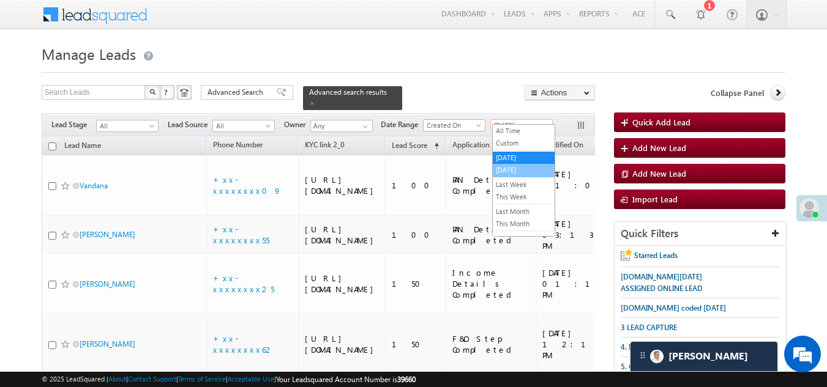
click at [509, 170] on link "[DATE]" at bounding box center [524, 170] width 62 height 11
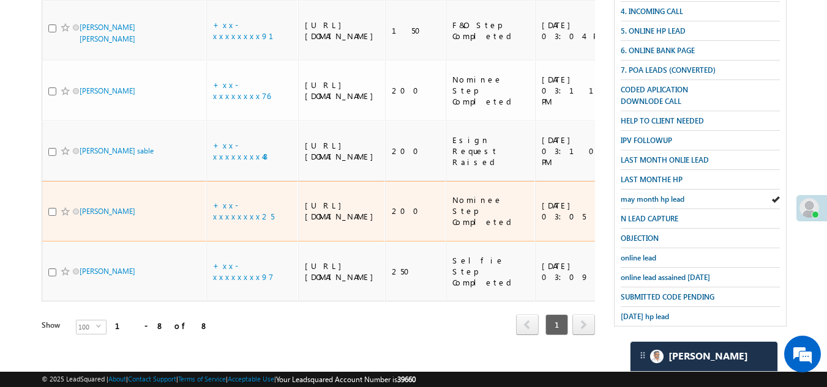
scroll to position [316, 0]
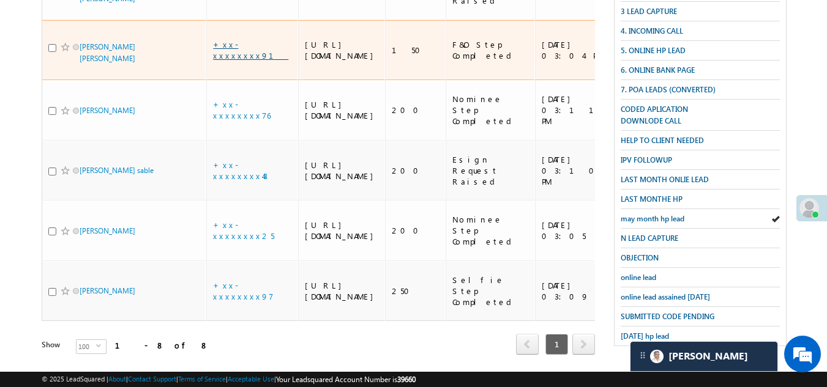
click at [228, 61] on link "+xx-xxxxxxxx91" at bounding box center [250, 49] width 75 height 21
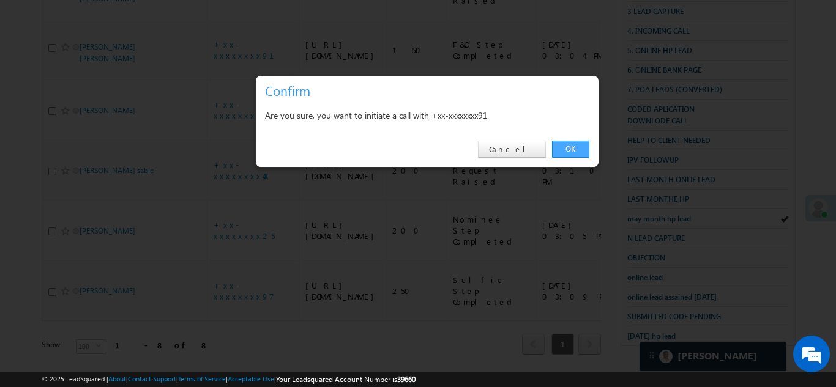
click at [570, 146] on link "OK" at bounding box center [570, 149] width 37 height 17
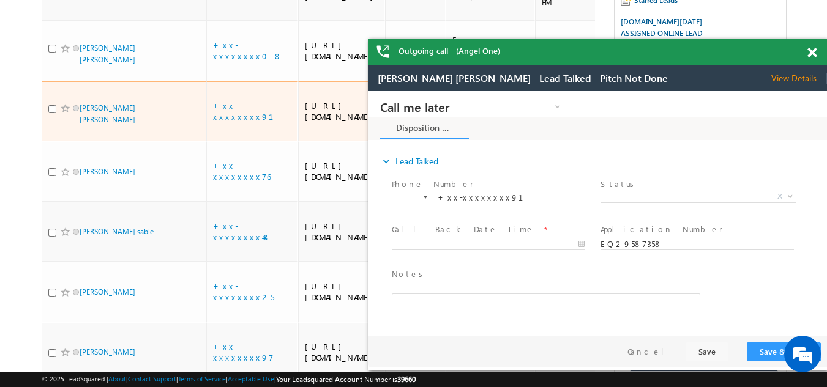
scroll to position [0, 0]
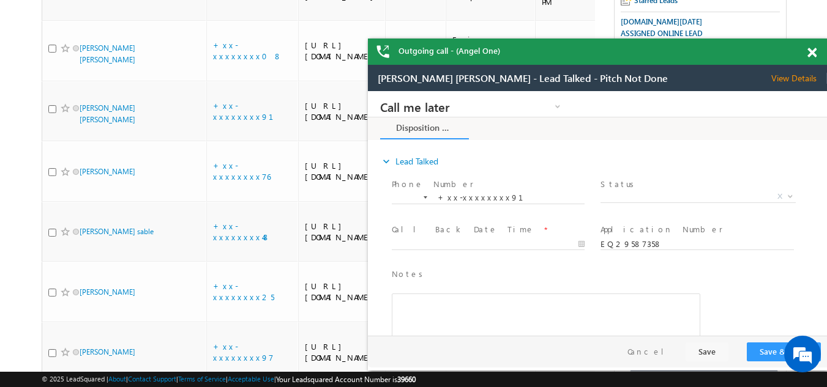
click at [814, 50] on span at bounding box center [811, 53] width 9 height 10
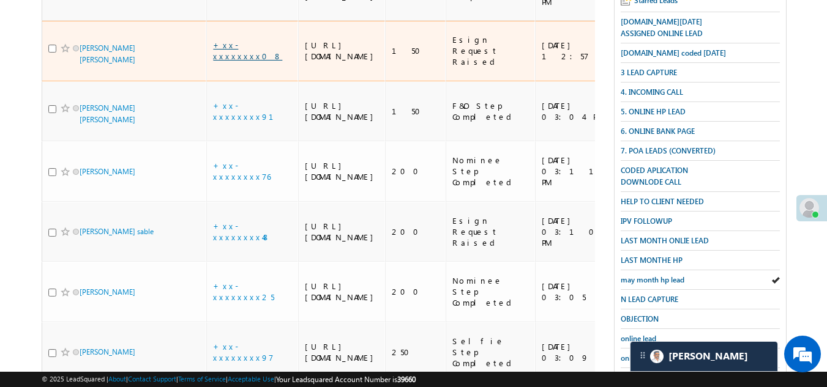
click at [242, 61] on link "+xx-xxxxxxxx08" at bounding box center [247, 50] width 69 height 21
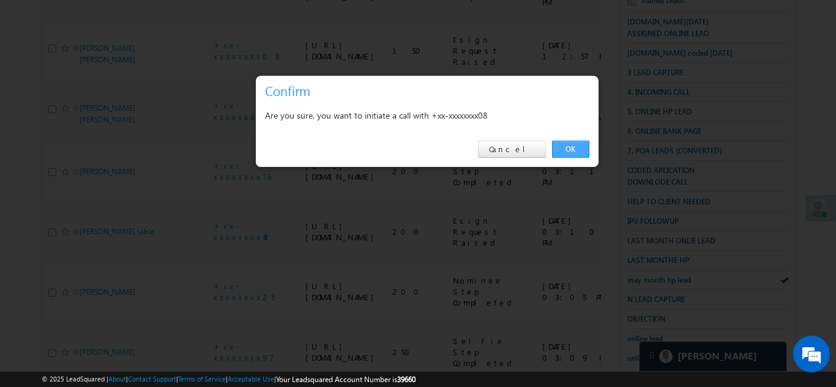
click at [565, 146] on link "OK" at bounding box center [570, 149] width 37 height 17
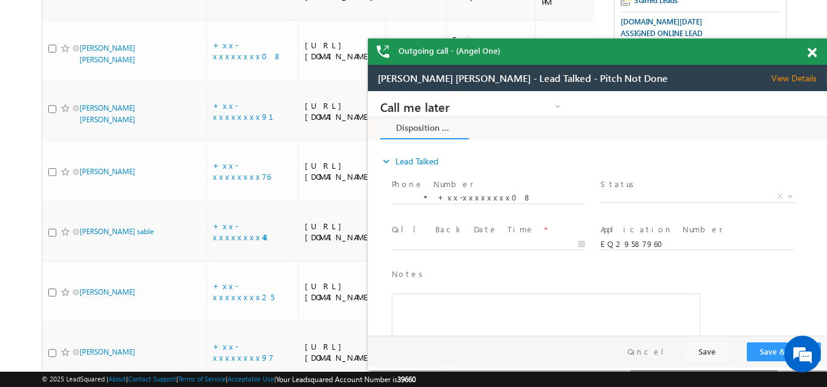
click at [811, 49] on span at bounding box center [811, 53] width 9 height 10
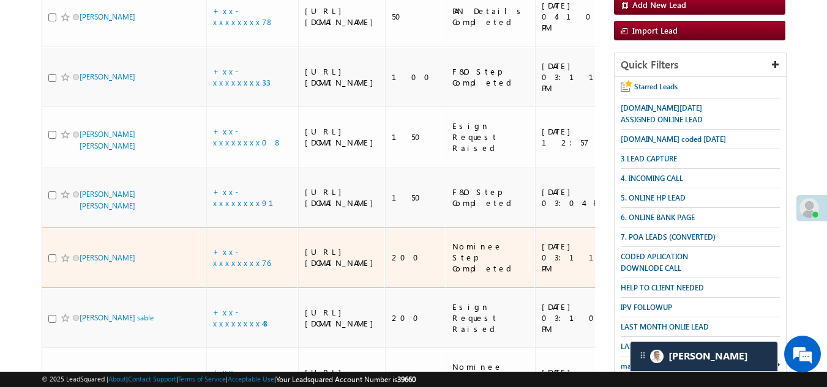
scroll to position [166, 0]
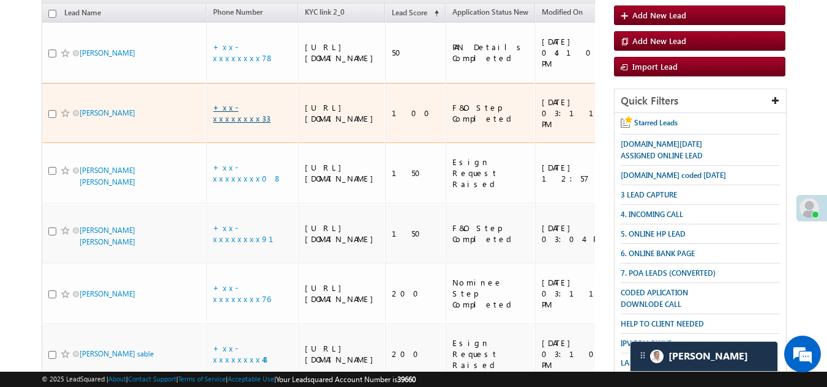
click at [239, 121] on link "+xx-xxxxxxxx33" at bounding box center [242, 112] width 58 height 21
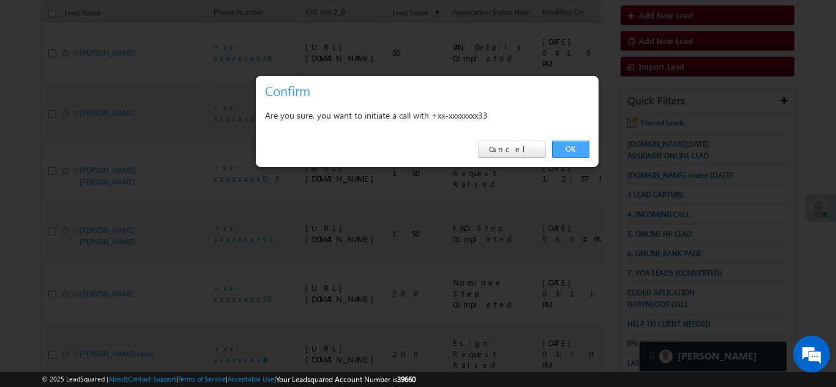
click at [561, 149] on link "OK" at bounding box center [570, 149] width 37 height 17
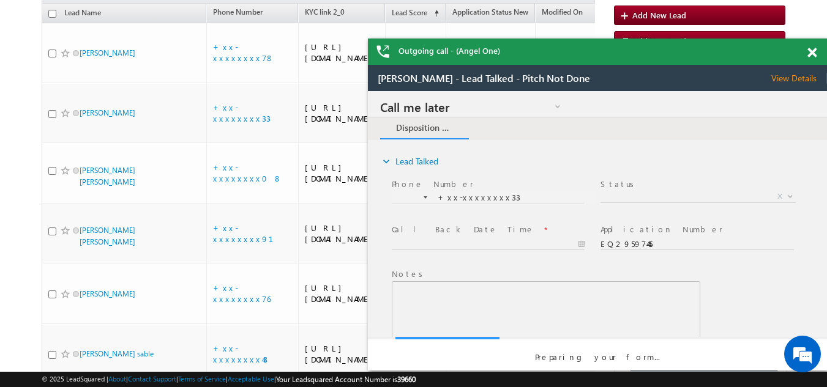
scroll to position [0, 0]
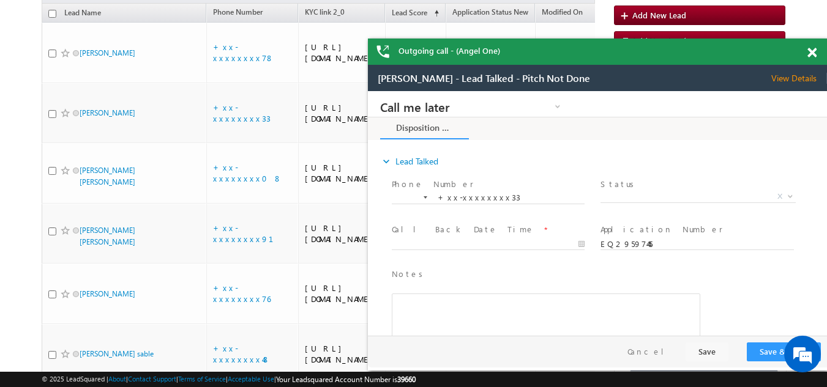
click at [794, 73] on span "View Details" at bounding box center [799, 78] width 56 height 11
click at [812, 56] on span at bounding box center [811, 53] width 9 height 10
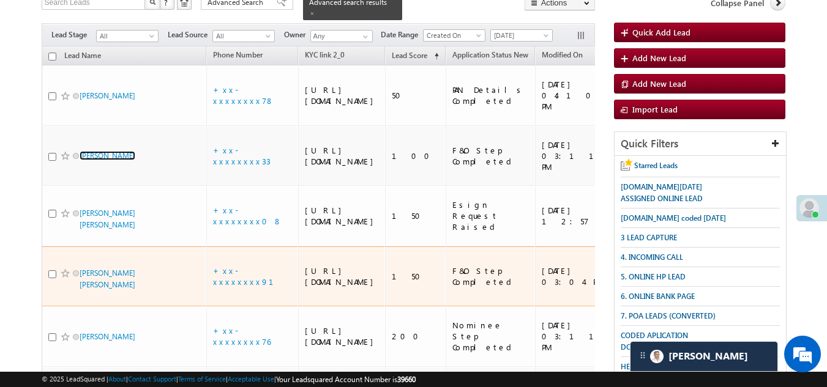
scroll to position [105, 0]
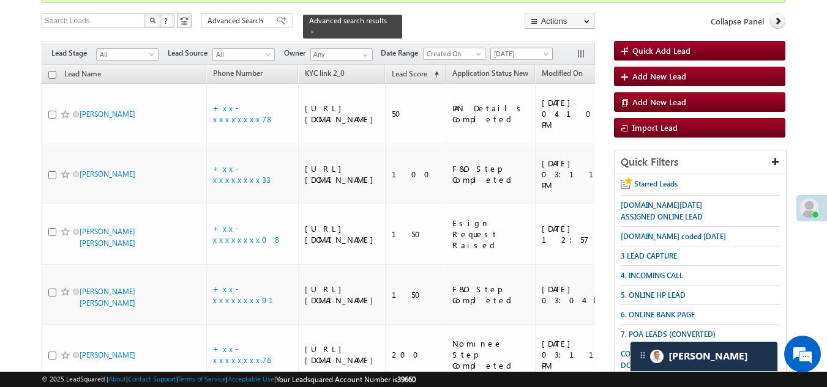
click at [515, 48] on span "[DATE]" at bounding box center [520, 53] width 58 height 11
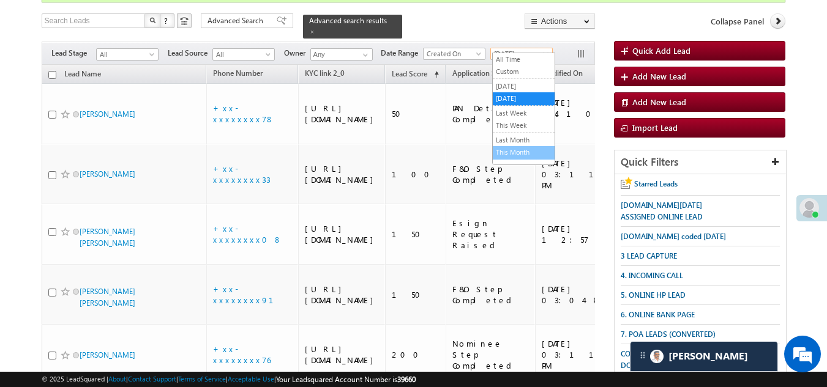
click at [517, 152] on link "This Month" at bounding box center [524, 152] width 62 height 11
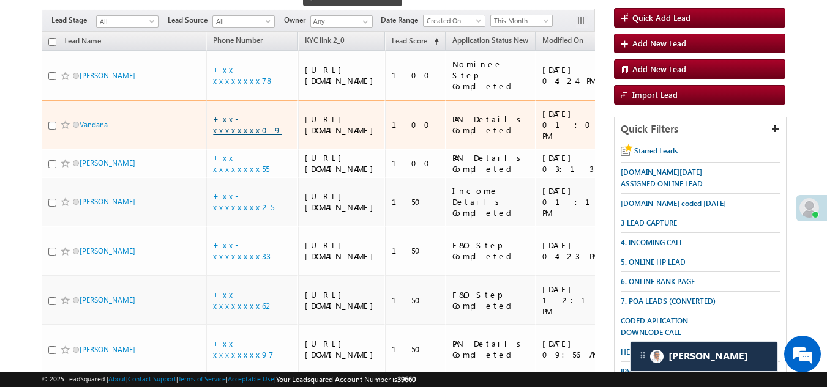
click at [239, 135] on link "+xx-xxxxxxxx09" at bounding box center [247, 124] width 69 height 21
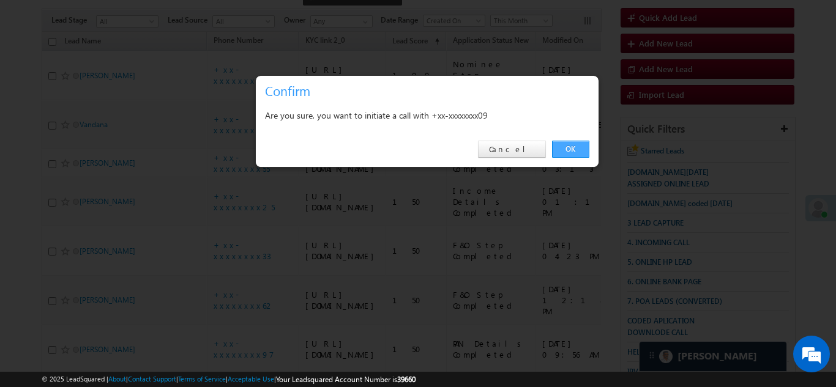
click at [574, 146] on link "OK" at bounding box center [570, 149] width 37 height 17
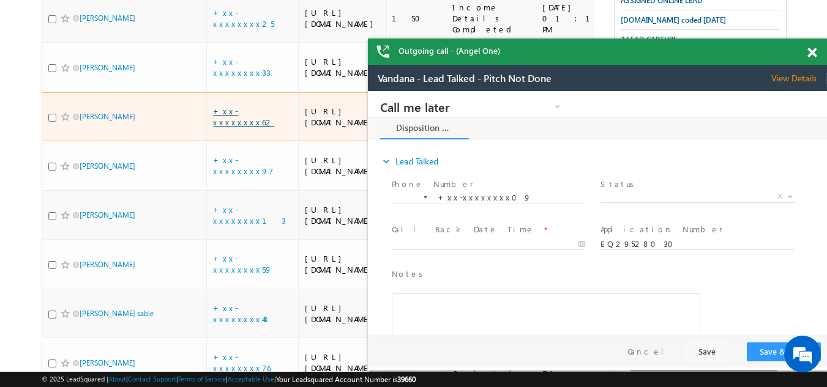
scroll to position [0, 0]
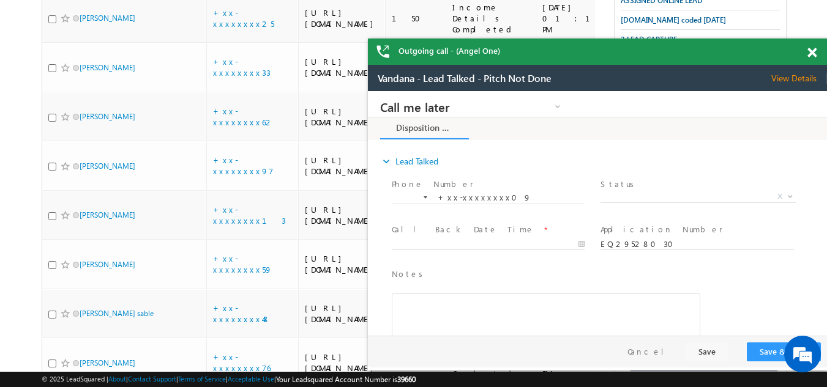
click at [810, 55] on span at bounding box center [811, 53] width 9 height 10
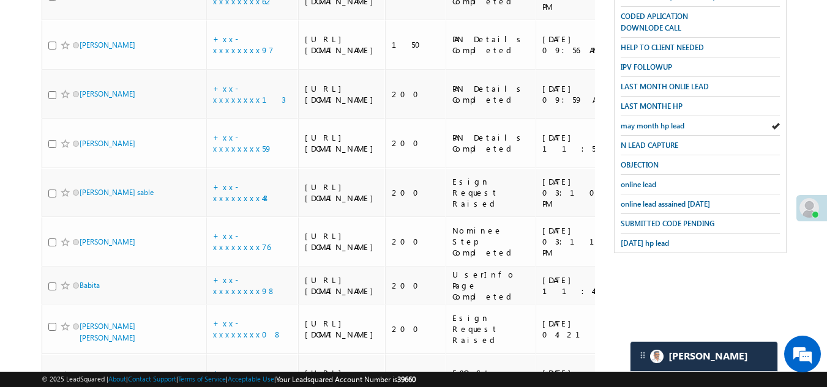
scroll to position [444, 0]
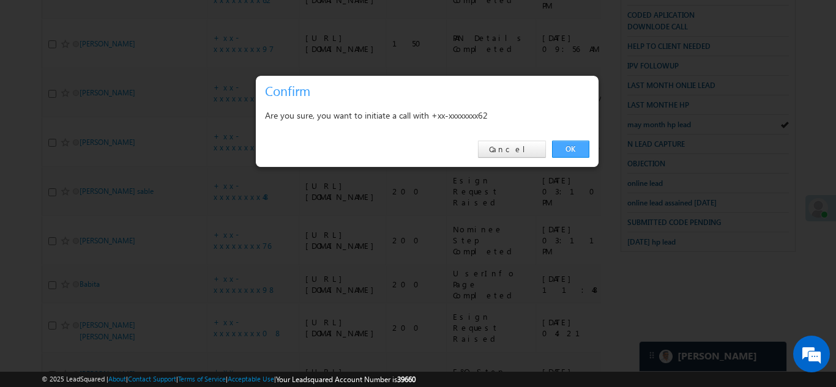
click at [570, 147] on link "OK" at bounding box center [570, 149] width 37 height 17
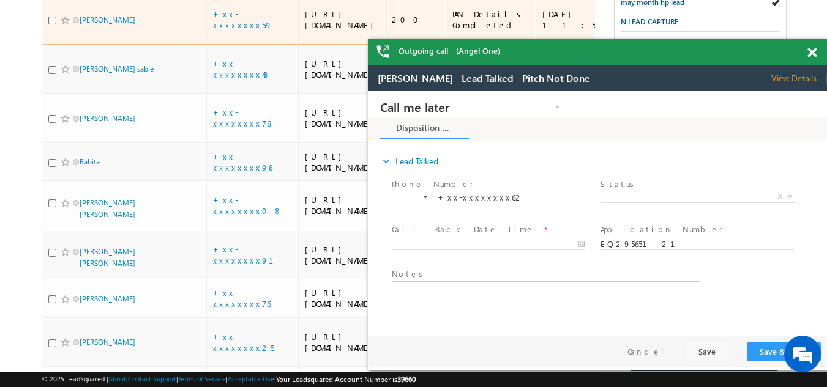
scroll to position [0, 0]
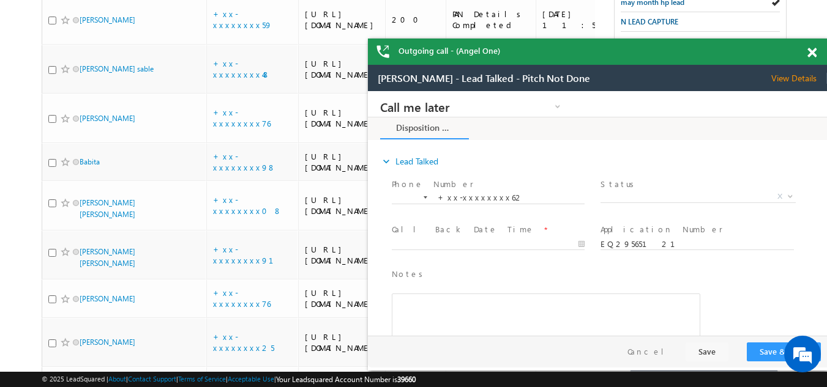
click at [813, 53] on span at bounding box center [811, 53] width 9 height 10
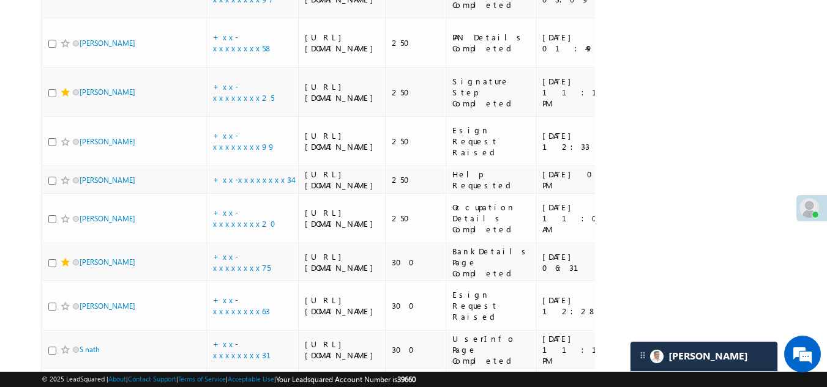
scroll to position [1239, 0]
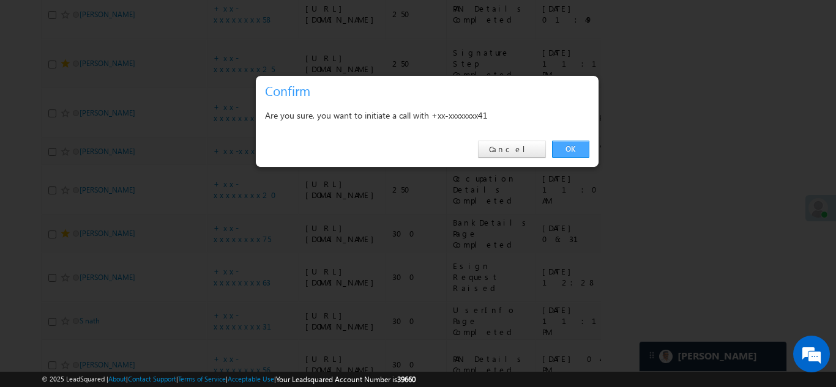
click at [569, 148] on link "OK" at bounding box center [570, 149] width 37 height 17
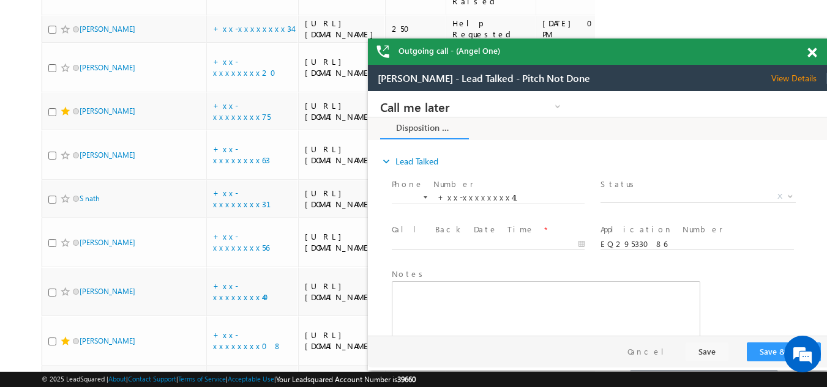
scroll to position [0, 0]
click at [812, 51] on span at bounding box center [811, 53] width 9 height 10
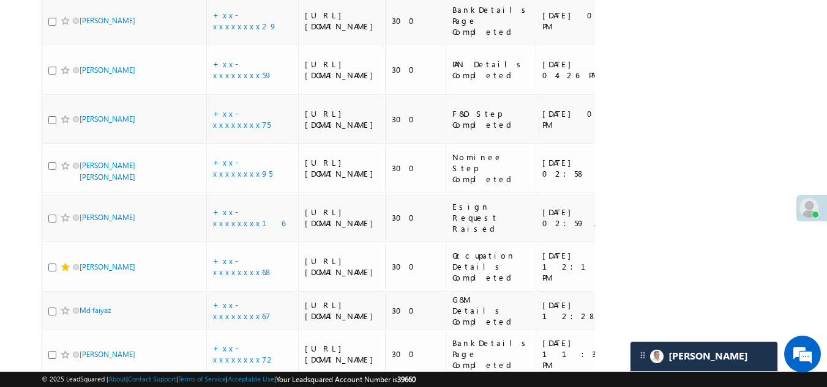
scroll to position [1852, 0]
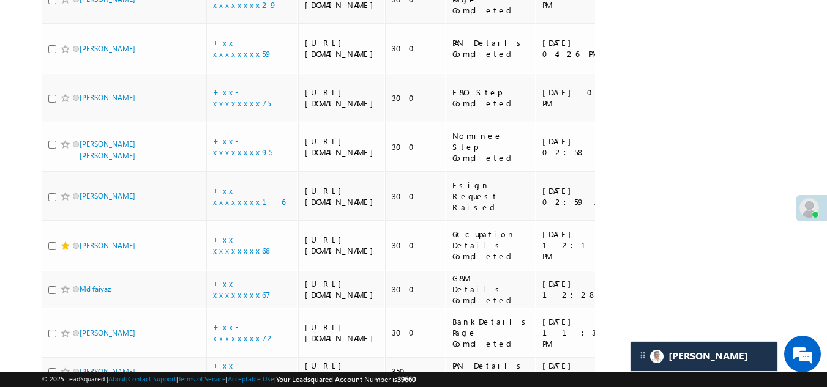
checkbox input "true"
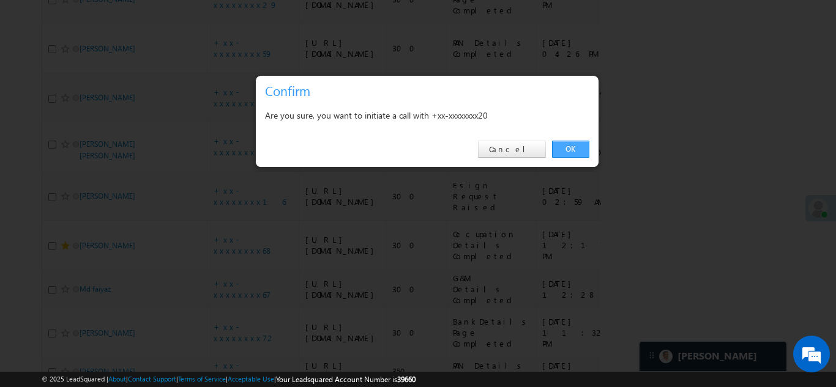
click at [580, 142] on link "OK" at bounding box center [570, 149] width 37 height 17
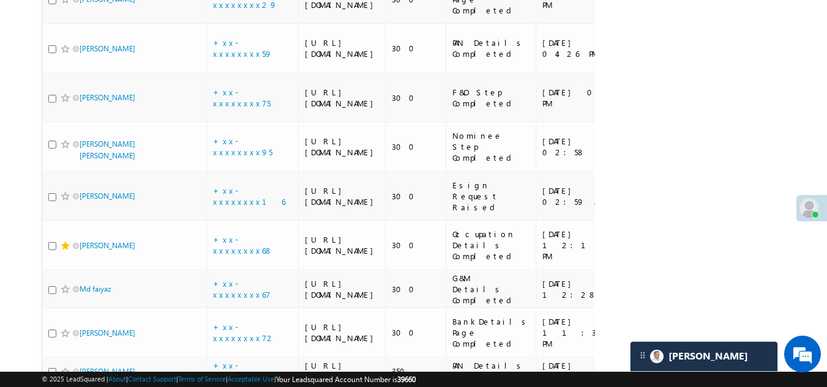
checkbox input "true"
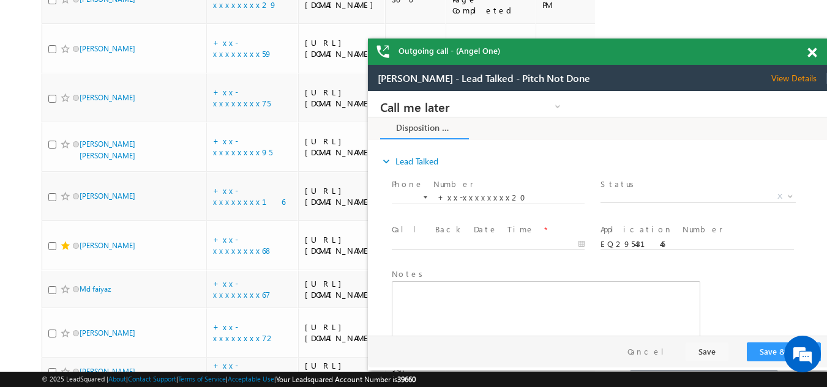
scroll to position [0, 0]
click at [809, 48] on span at bounding box center [811, 53] width 9 height 10
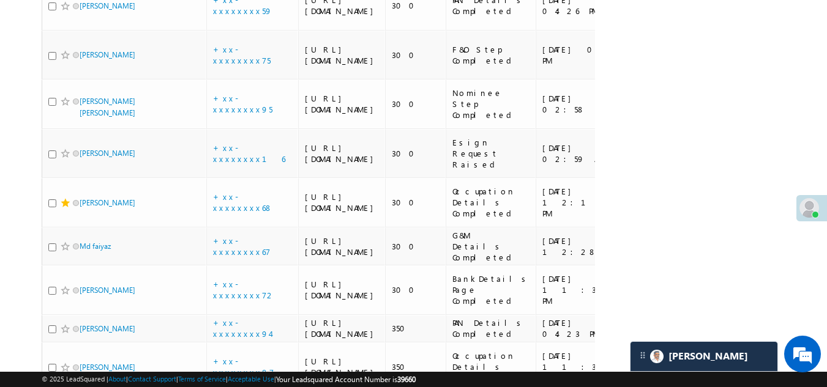
scroll to position [1913, 0]
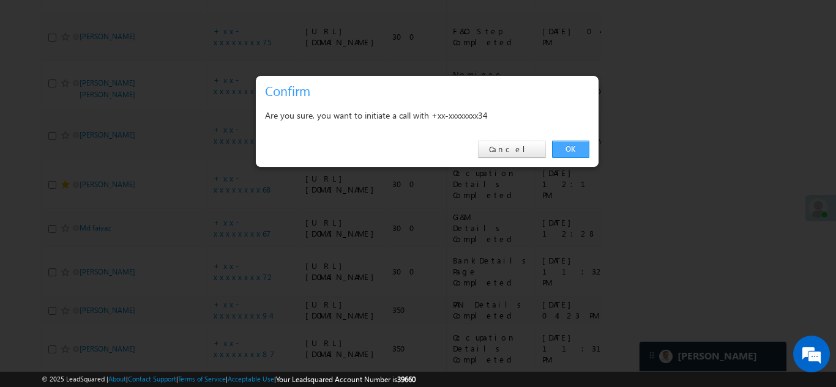
click at [576, 150] on link "OK" at bounding box center [570, 149] width 37 height 17
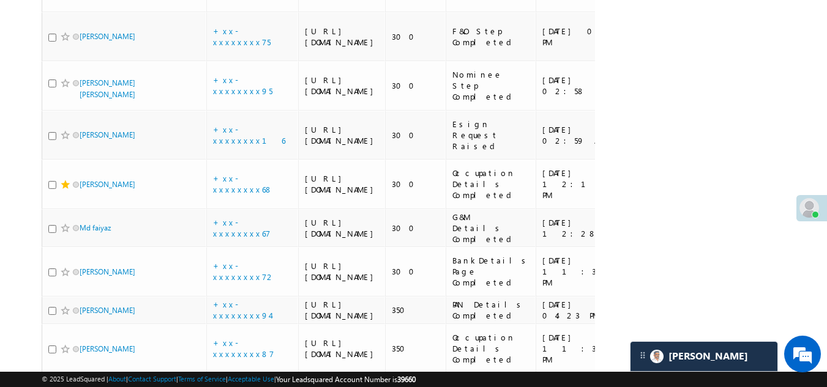
checkbox input "true"
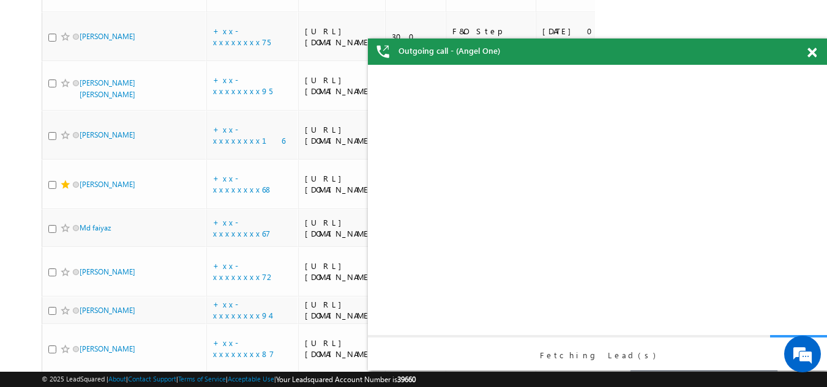
scroll to position [0, 0]
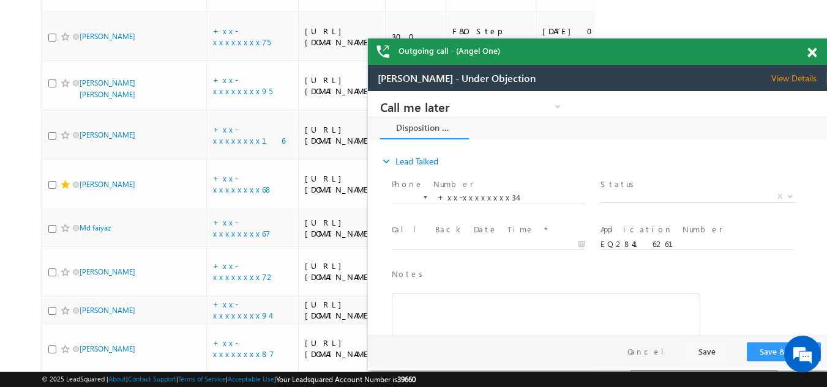
click at [795, 77] on span "View Details" at bounding box center [799, 78] width 56 height 11
click at [810, 50] on span at bounding box center [811, 53] width 9 height 10
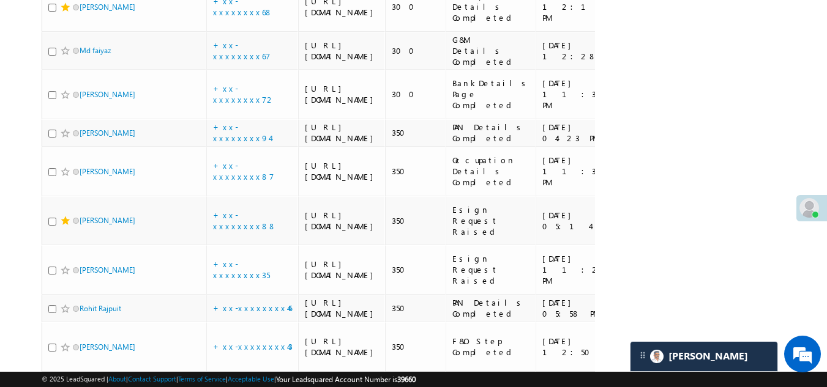
scroll to position [2096, 0]
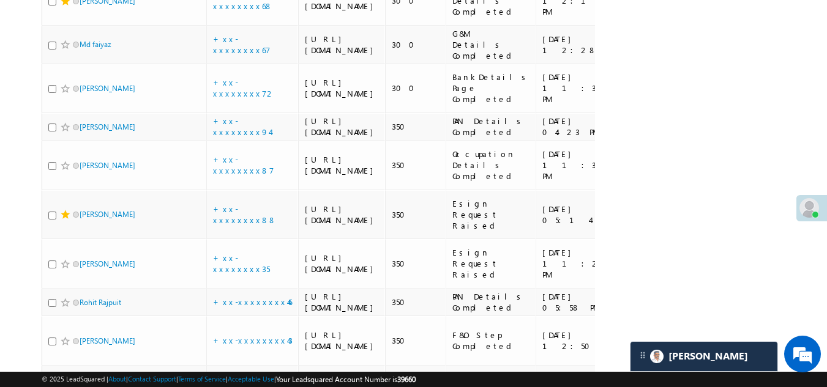
checkbox input "true"
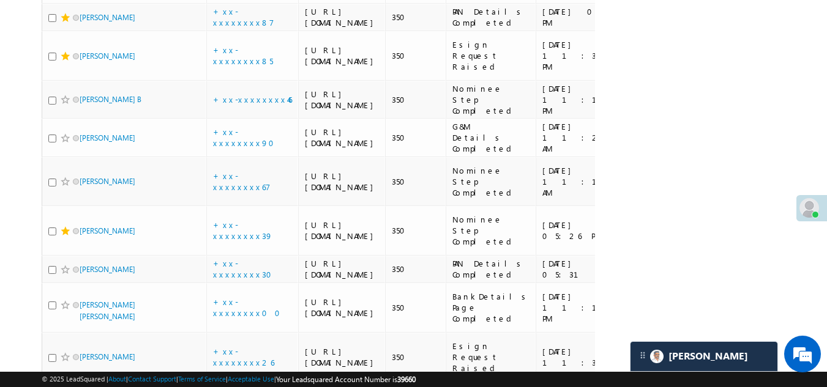
scroll to position [2892, 0]
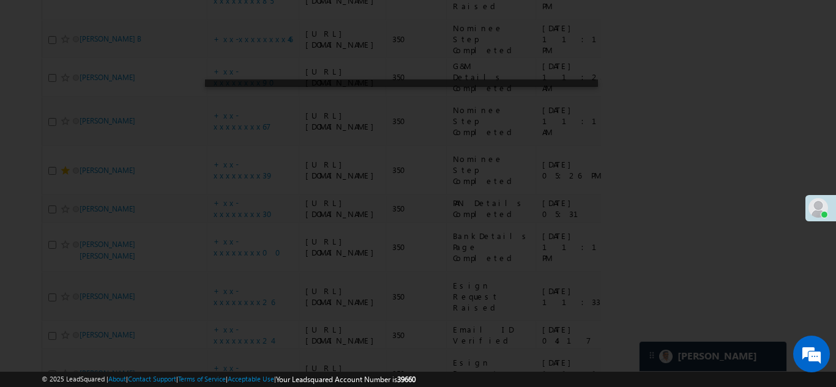
click at [234, 105] on div at bounding box center [418, 193] width 836 height 387
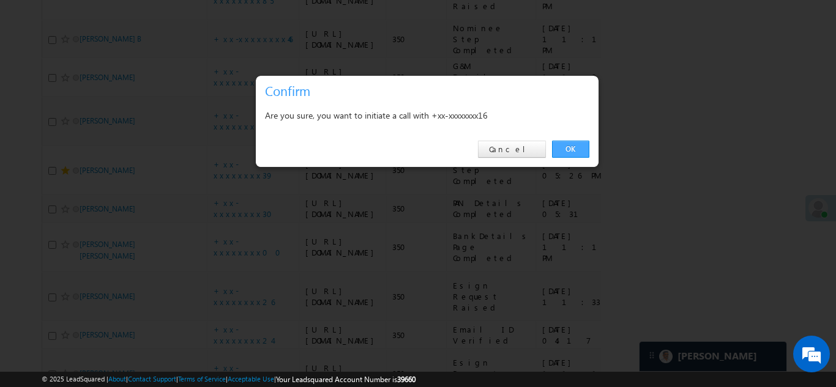
click at [565, 148] on link "OK" at bounding box center [570, 149] width 37 height 17
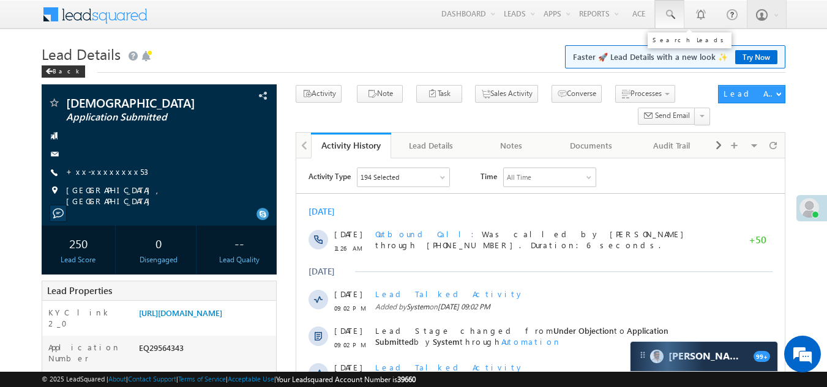
click at [668, 12] on span at bounding box center [669, 15] width 12 height 12
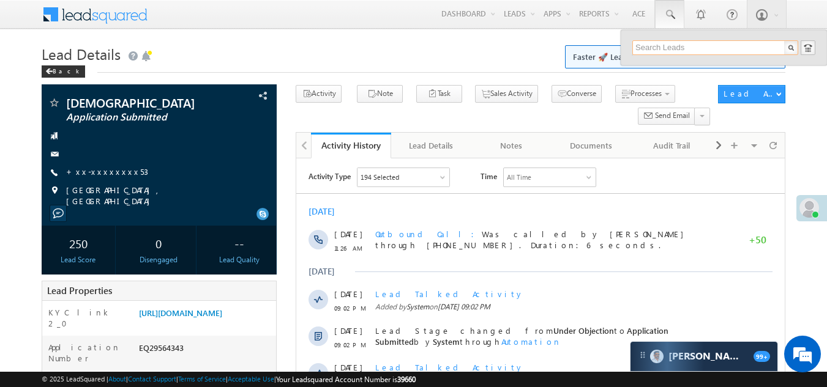
paste input "EQ29497934"
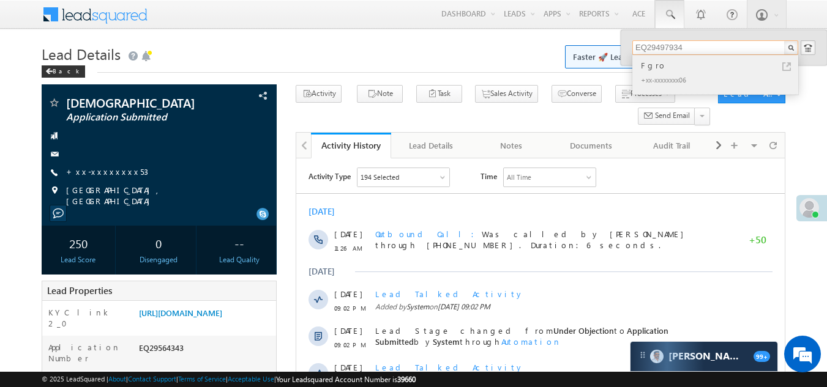
type input "EQ29497934"
click at [660, 74] on div "+xx-xxxxxxxx06" at bounding box center [720, 79] width 164 height 15
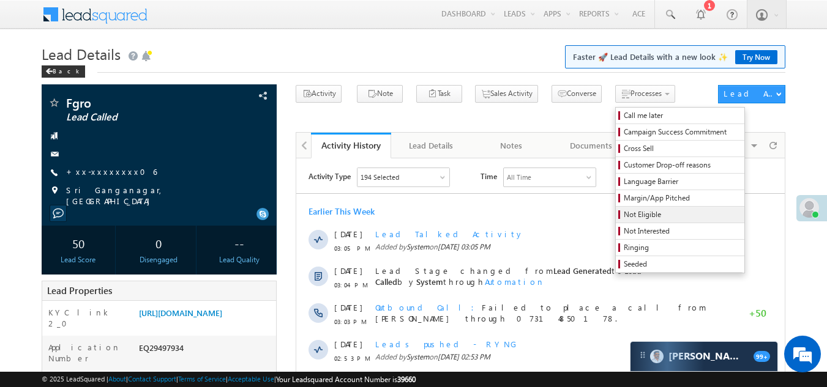
click at [624, 215] on span "Not Eligible" at bounding box center [682, 214] width 116 height 11
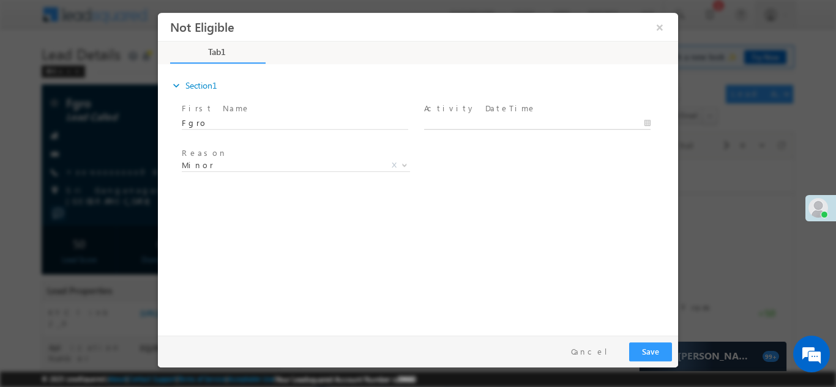
type input "[DATE] 4:12 PM"
click at [517, 121] on input "[DATE] 4:12 PM" at bounding box center [537, 123] width 226 height 12
click at [651, 353] on button "Save" at bounding box center [650, 351] width 43 height 19
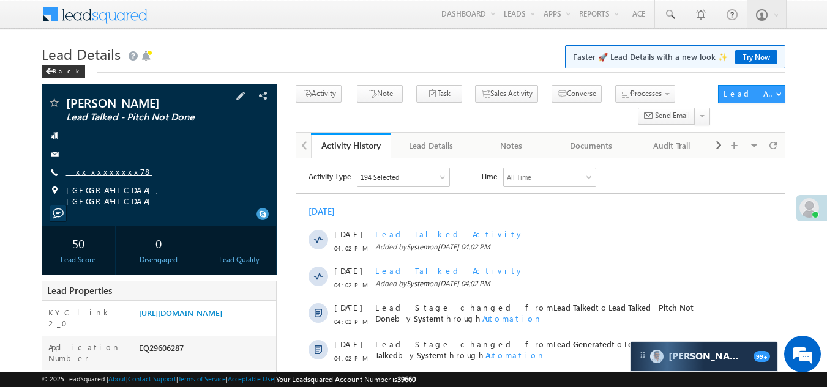
click at [97, 171] on link "+xx-xxxxxxxx78" at bounding box center [109, 171] width 86 height 10
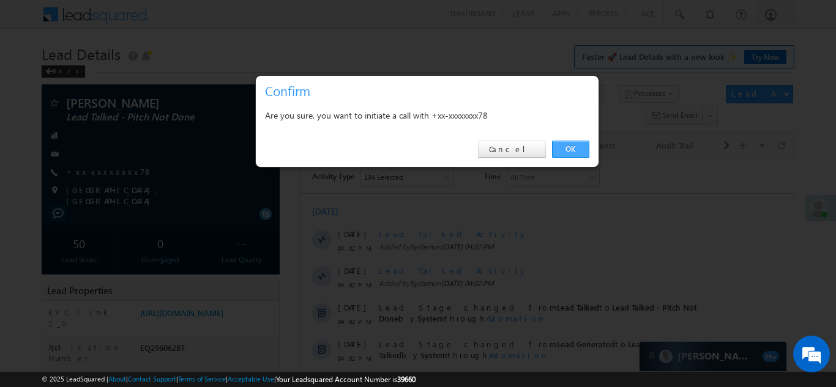
click at [565, 147] on link "OK" at bounding box center [570, 149] width 37 height 17
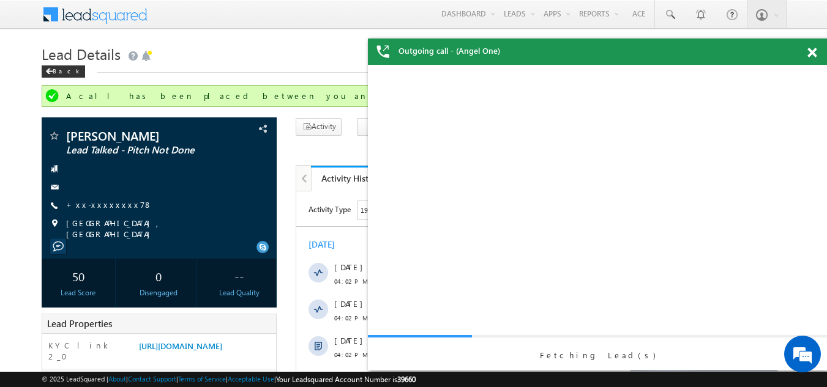
click at [807, 51] on span at bounding box center [811, 53] width 9 height 10
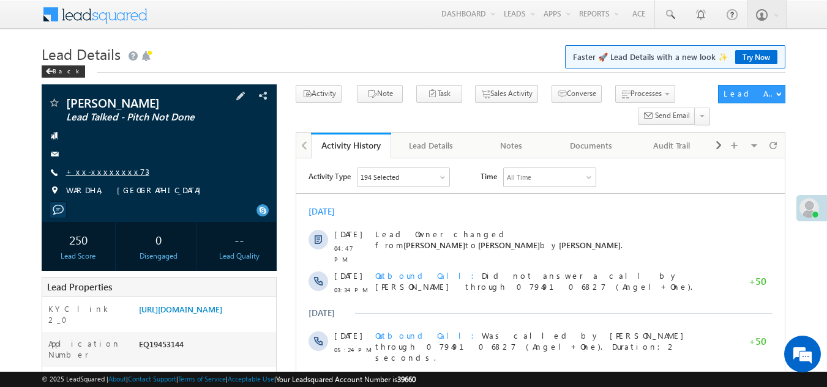
click at [110, 168] on link "+xx-xxxxxxxx73" at bounding box center [107, 171] width 83 height 10
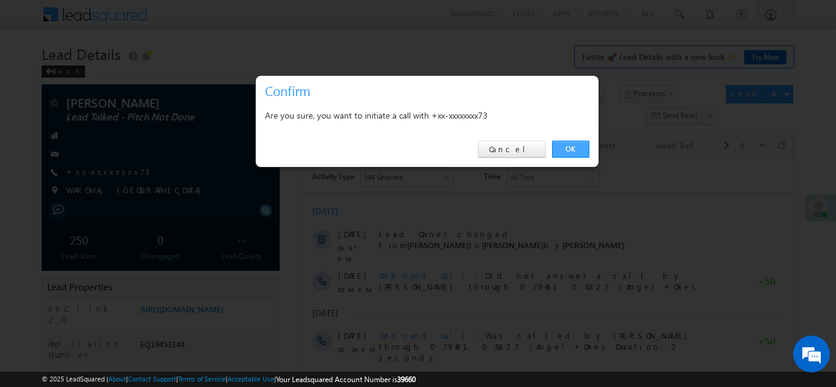
click at [572, 151] on link "OK" at bounding box center [570, 149] width 37 height 17
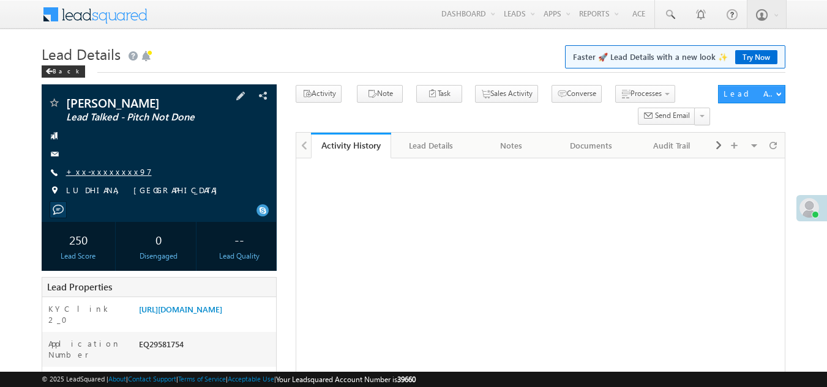
click at [98, 175] on link "+xx-xxxxxxxx97" at bounding box center [109, 171] width 86 height 10
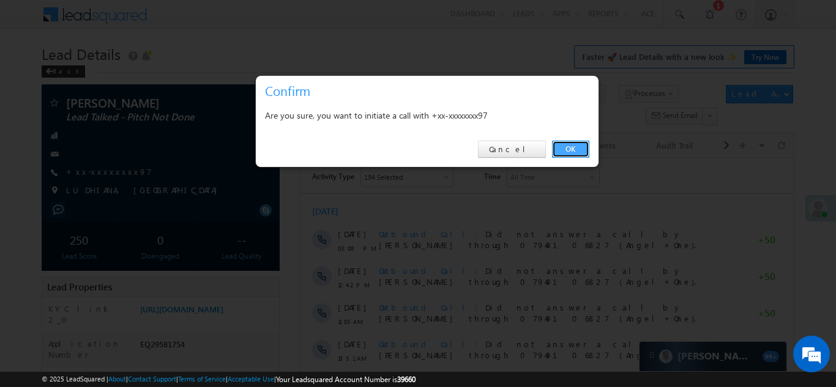
click at [572, 148] on link "OK" at bounding box center [570, 149] width 37 height 17
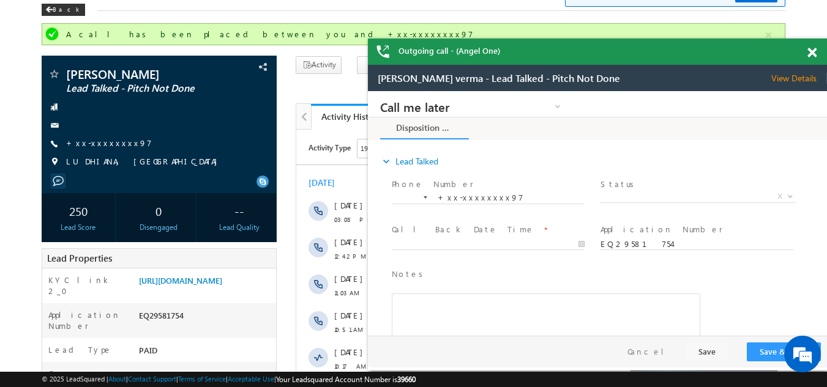
scroll to position [61, 0]
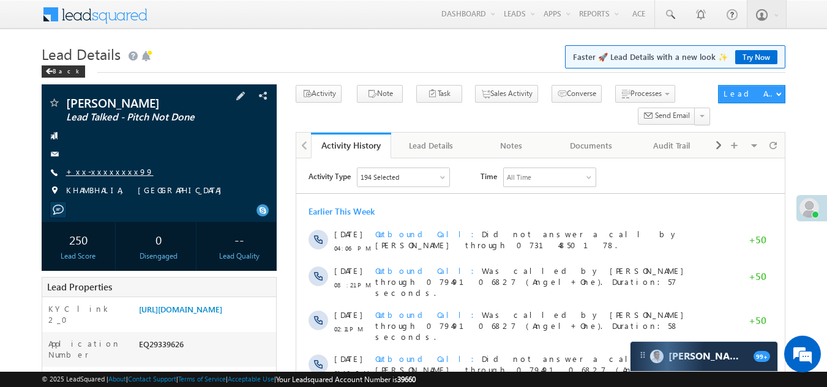
click at [93, 177] on link "+xx-xxxxxxxx99" at bounding box center [110, 171] width 88 height 10
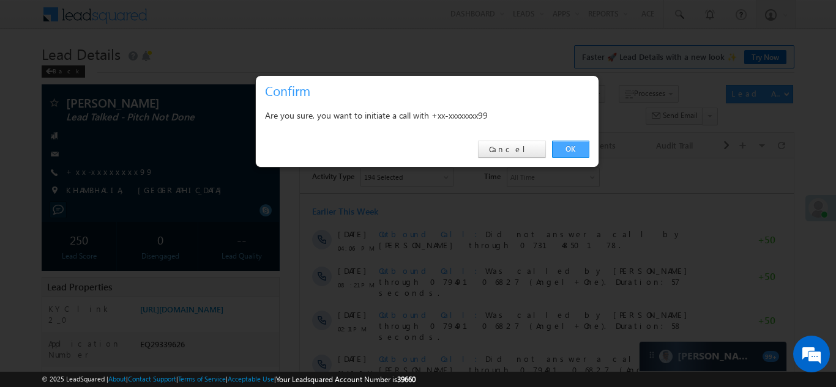
click at [566, 143] on link "OK" at bounding box center [570, 149] width 37 height 17
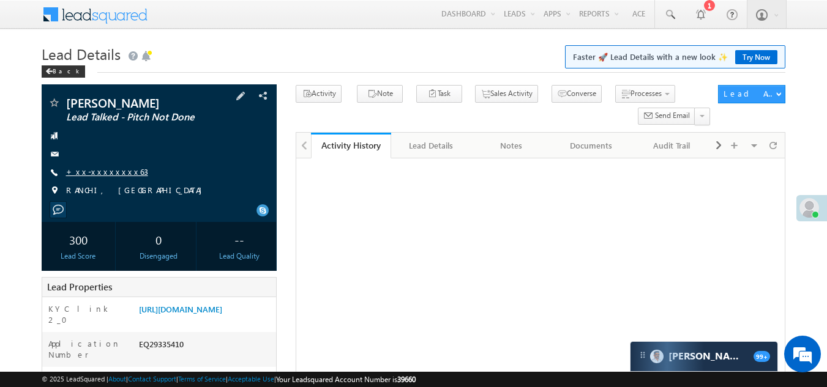
click at [89, 169] on link "+xx-xxxxxxxx63" at bounding box center [107, 171] width 82 height 10
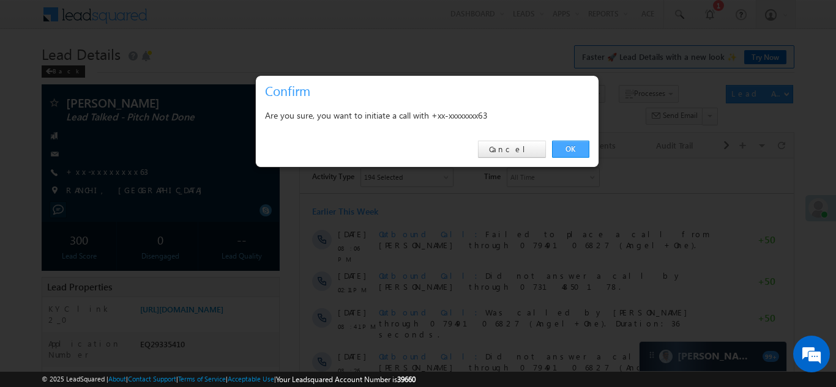
click at [577, 150] on link "OK" at bounding box center [570, 149] width 37 height 17
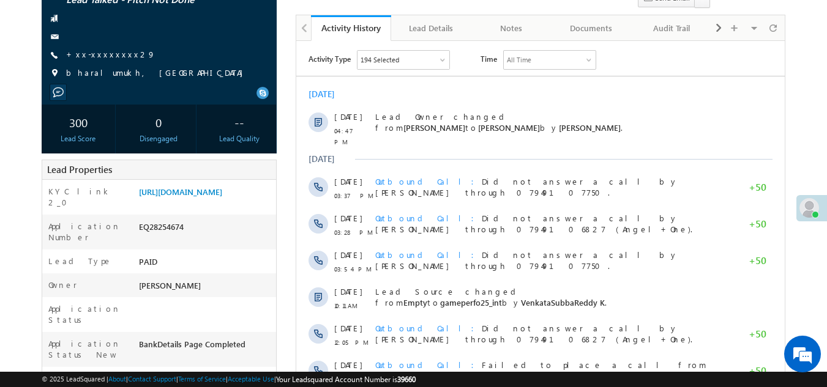
scroll to position [122, 0]
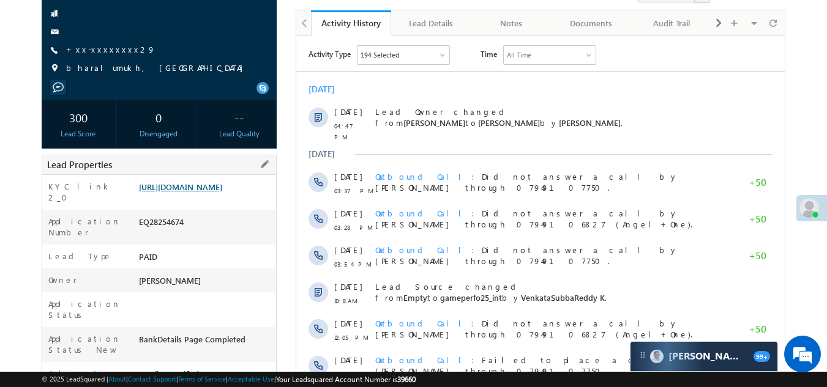
click at [191, 192] on link "[URL][DOMAIN_NAME]" at bounding box center [180, 187] width 83 height 10
click at [86, 50] on link "+xx-xxxxxxxx29" at bounding box center [110, 49] width 89 height 10
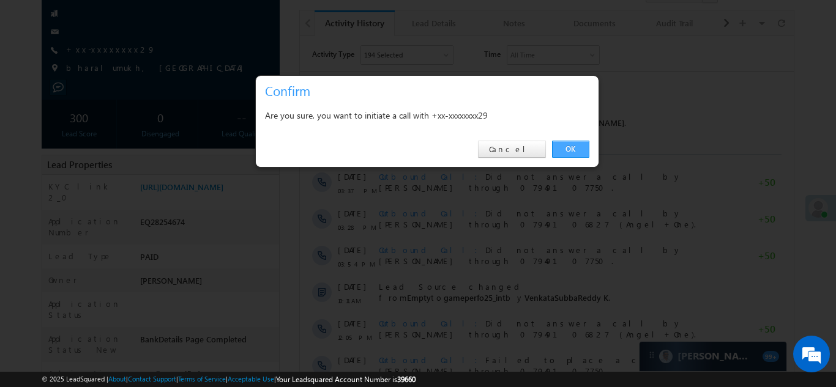
click at [566, 148] on link "OK" at bounding box center [570, 149] width 37 height 17
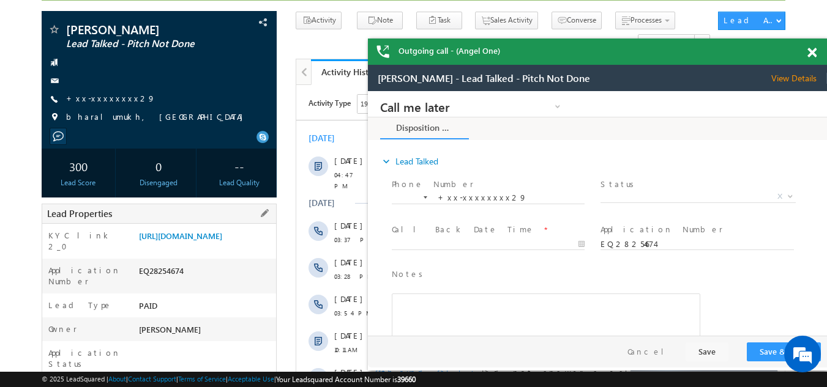
scroll to position [0, 0]
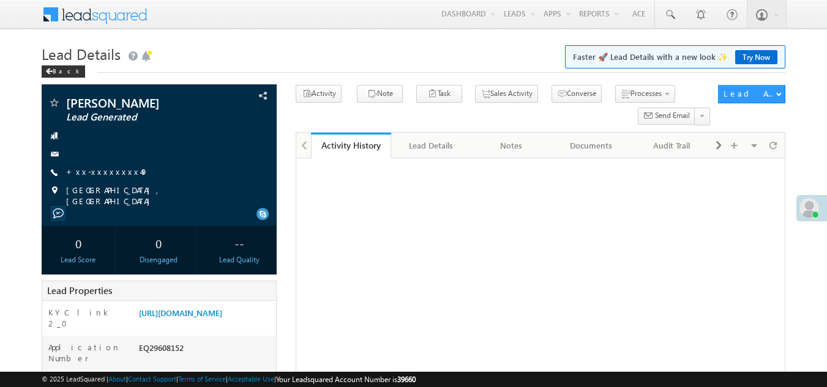
scroll to position [184, 0]
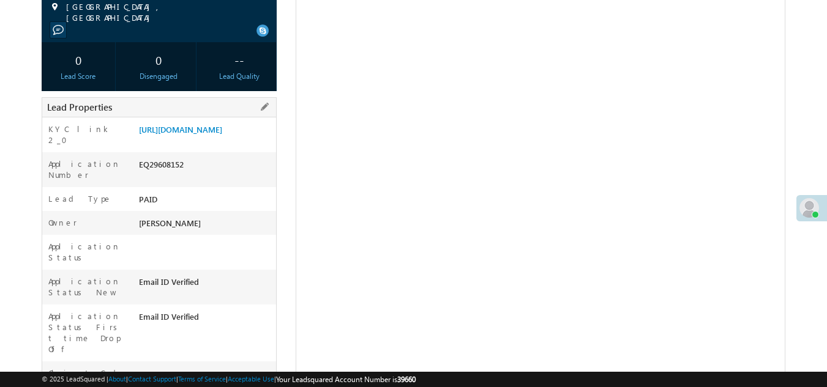
drag, startPoint x: 140, startPoint y: 178, endPoint x: 190, endPoint y: 181, distance: 50.3
click at [199, 176] on div "EQ29608152" at bounding box center [206, 167] width 141 height 17
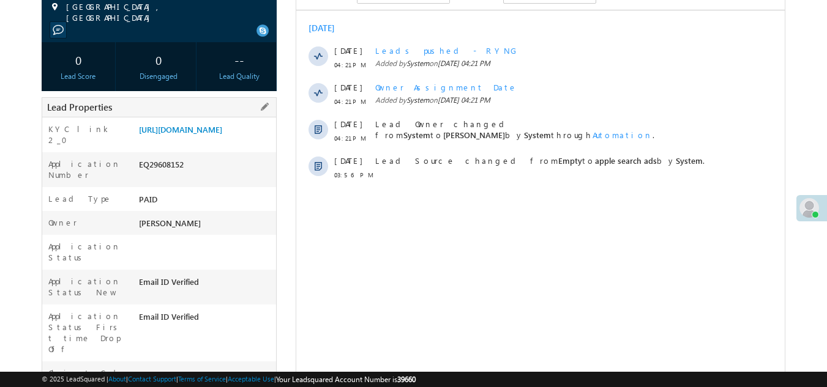
scroll to position [0, 0]
copy div "EQ29608152"
